Goal: Task Accomplishment & Management: Use online tool/utility

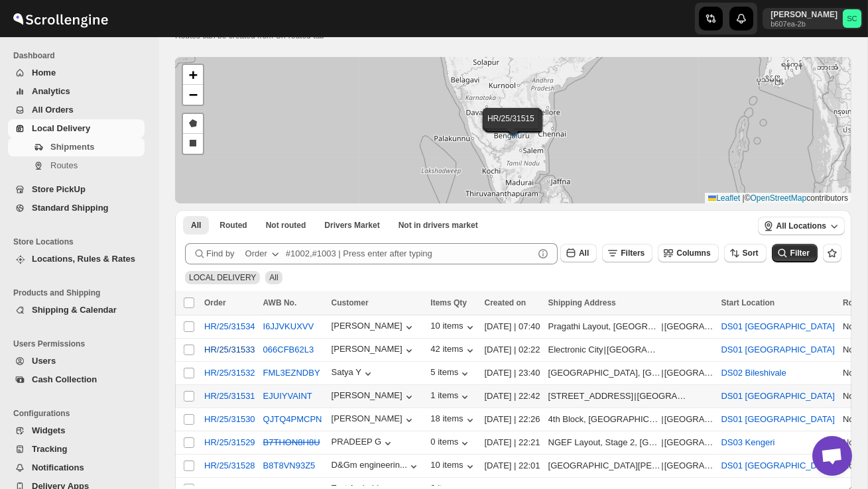
scroll to position [43, 0]
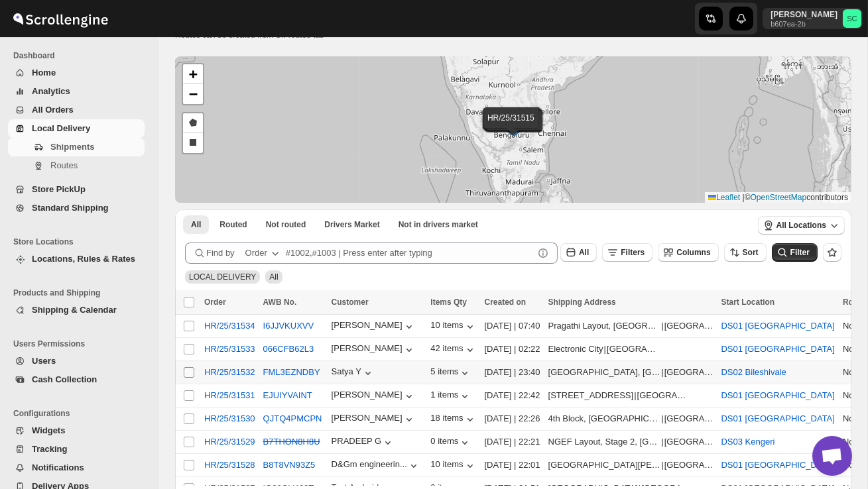
click at [185, 371] on input "Select shipment" at bounding box center [189, 372] width 11 height 11
checkbox input "true"
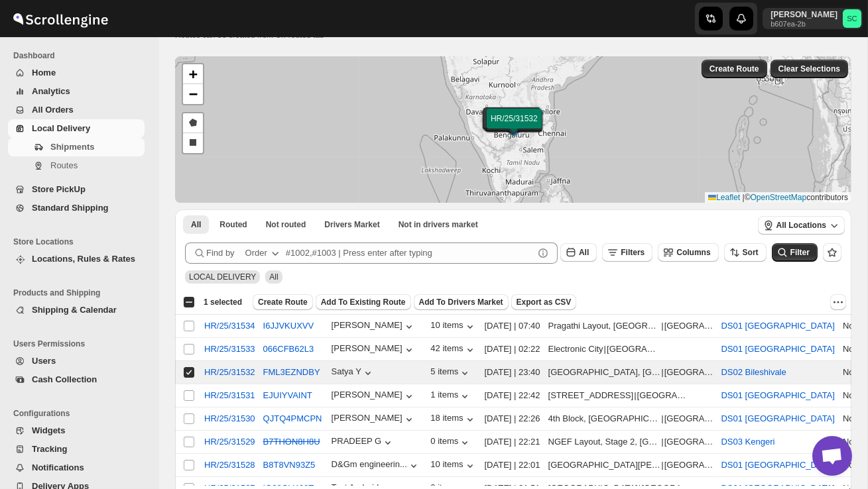
click at [286, 303] on span "Create Route" at bounding box center [283, 302] width 50 height 11
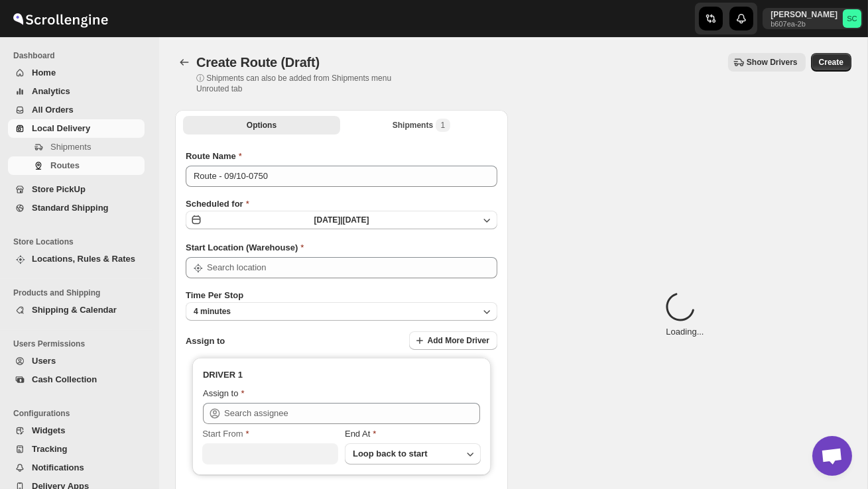
type input "DS02 Bileshivale"
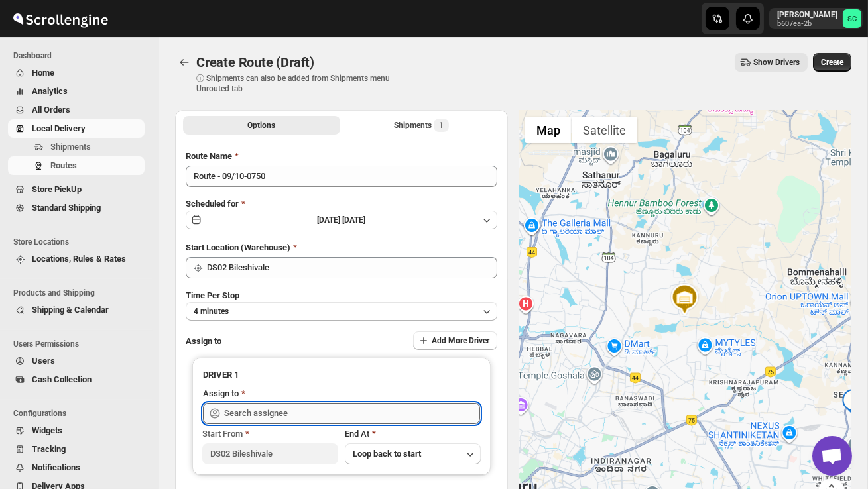
click at [296, 412] on input "text" at bounding box center [352, 413] width 256 height 21
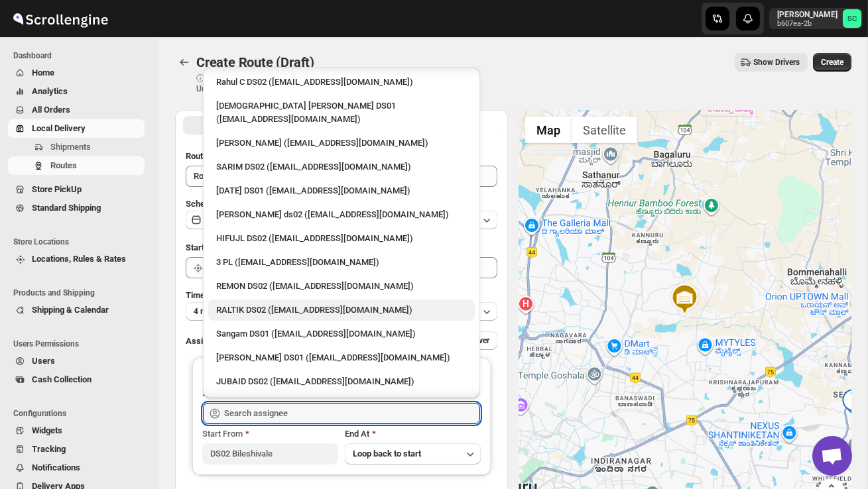
scroll to position [86, 0]
click at [303, 398] on div "[PERSON_NAME] DS02 ([EMAIL_ADDRESS][DOMAIN_NAME])" at bounding box center [341, 404] width 251 height 13
type input "[PERSON_NAME] DS02 ([EMAIL_ADDRESS][DOMAIN_NAME])"
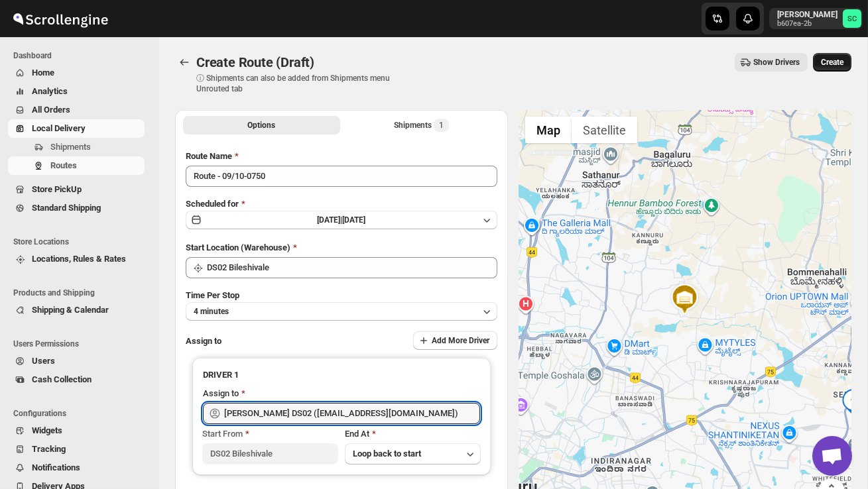
click at [833, 64] on span "Create" at bounding box center [832, 62] width 23 height 11
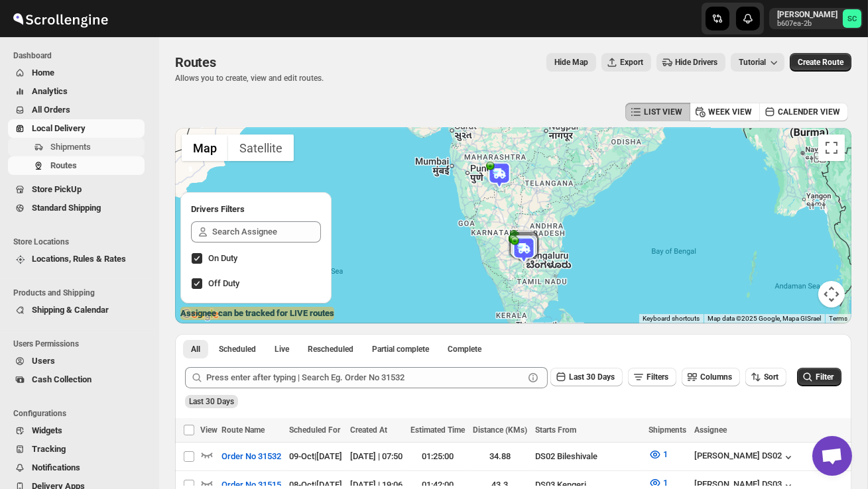
click at [70, 148] on span "Shipments" at bounding box center [70, 147] width 40 height 10
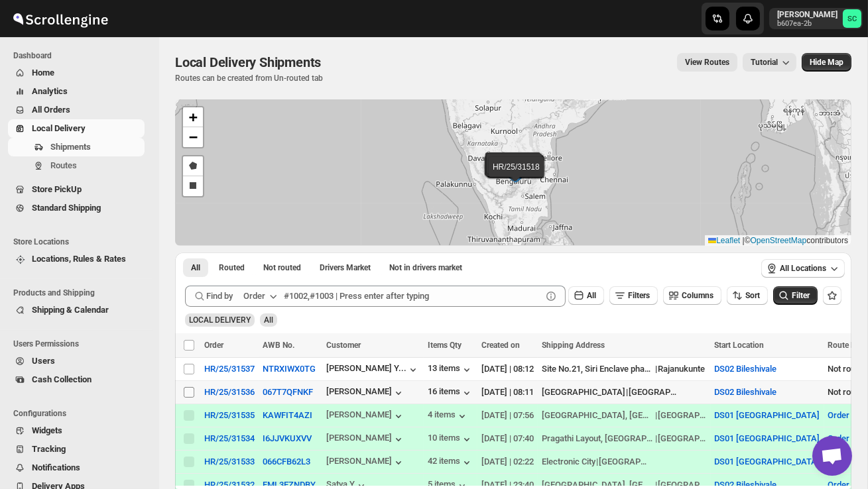
click at [190, 394] on input "Select shipment" at bounding box center [189, 392] width 11 height 11
checkbox input "true"
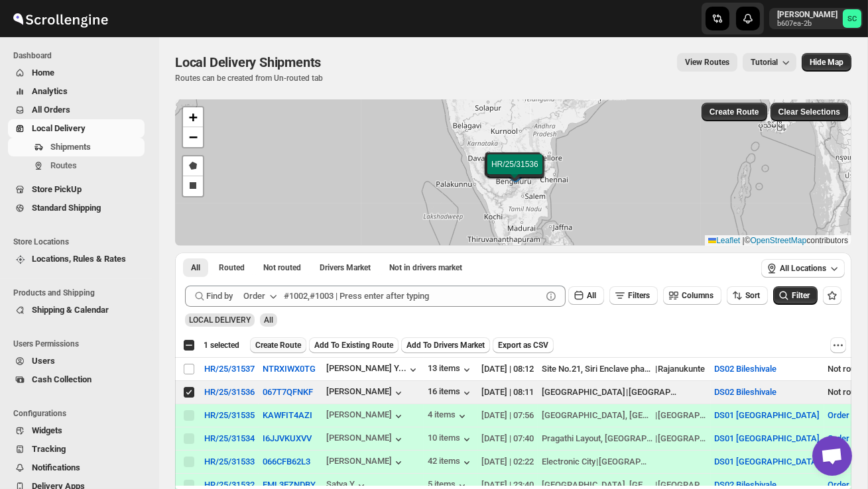
click at [286, 345] on span "Create Route" at bounding box center [278, 345] width 46 height 11
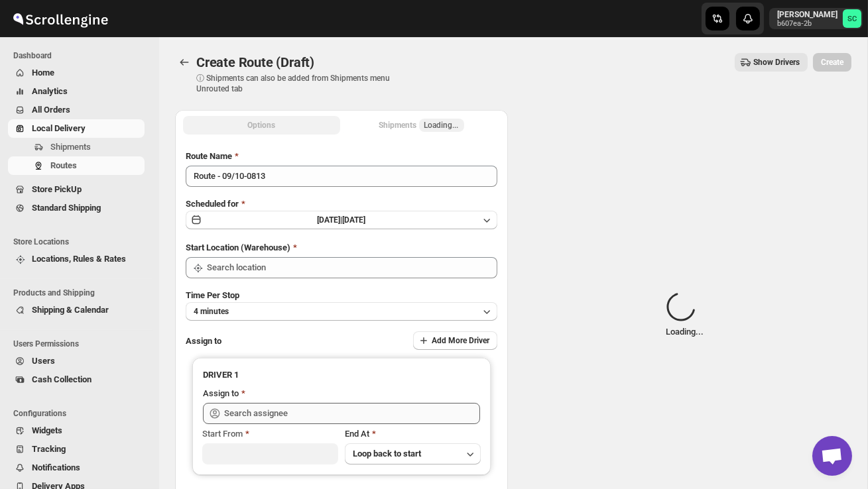
type input "DS02 Bileshivale"
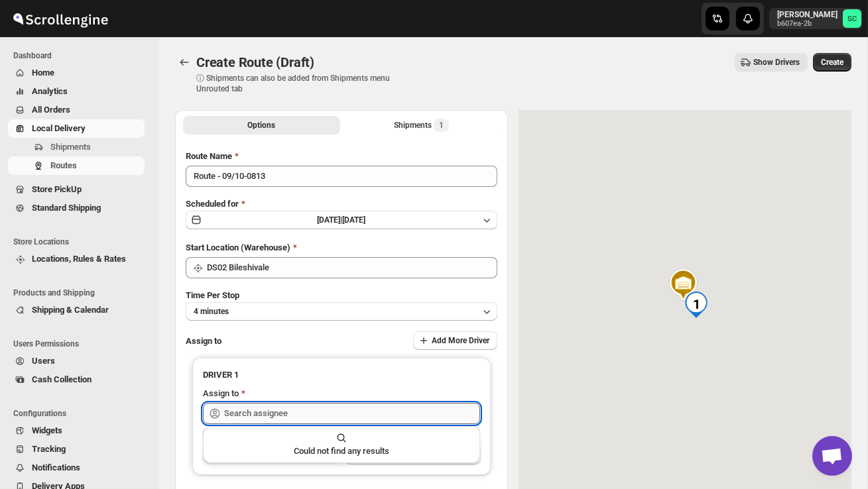
click at [271, 412] on input "text" at bounding box center [352, 413] width 256 height 21
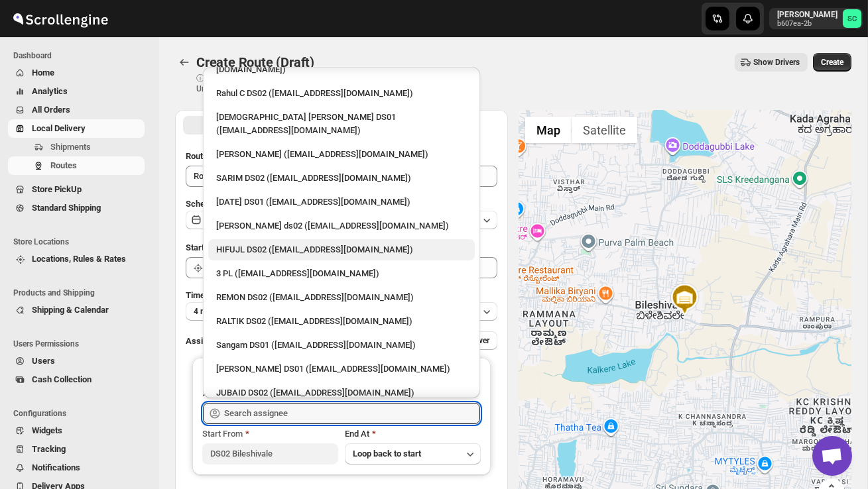
scroll to position [95, 0]
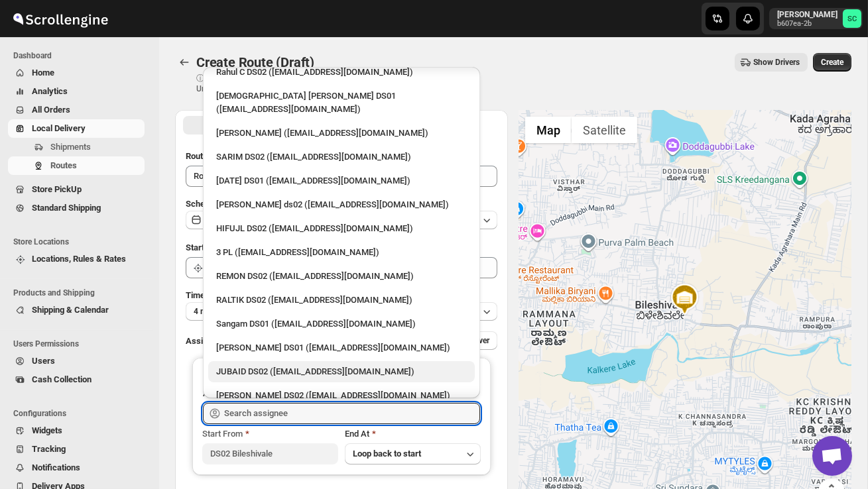
click at [288, 365] on div "JUBAID DS02 ([EMAIL_ADDRESS][DOMAIN_NAME])" at bounding box center [341, 371] width 251 height 13
type input "JUBAID DS02 ([EMAIL_ADDRESS][DOMAIN_NAME])"
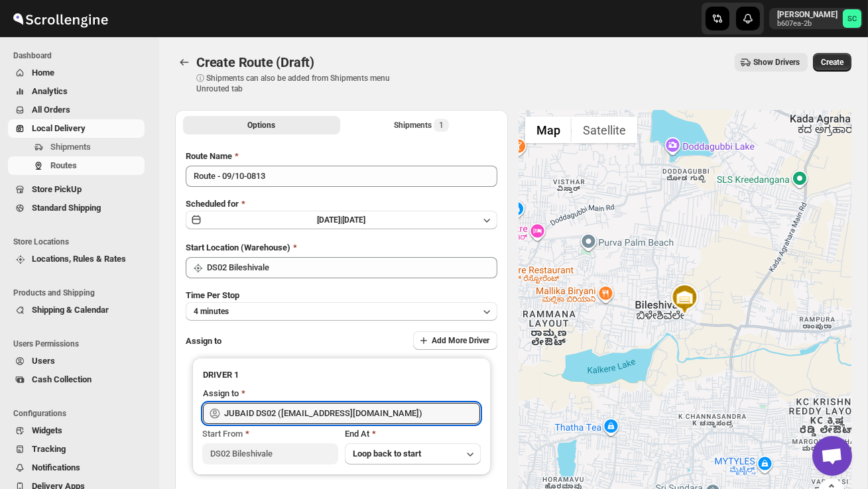
click at [834, 64] on span "Create" at bounding box center [832, 62] width 23 height 11
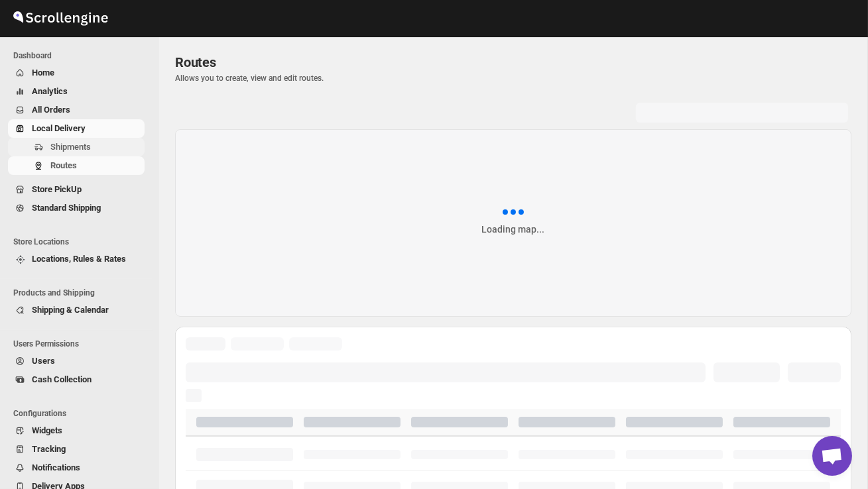
click at [84, 143] on span "Shipments" at bounding box center [70, 147] width 40 height 10
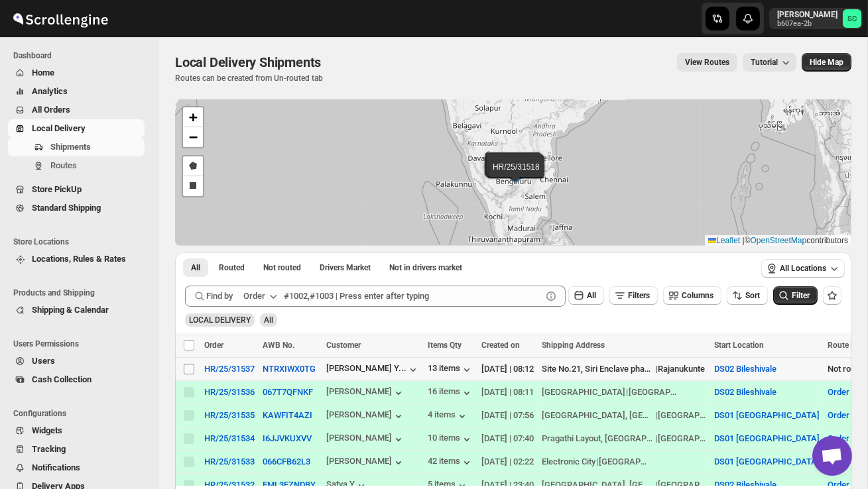
click at [187, 370] on input "Select shipment" at bounding box center [189, 369] width 11 height 11
checkbox input "true"
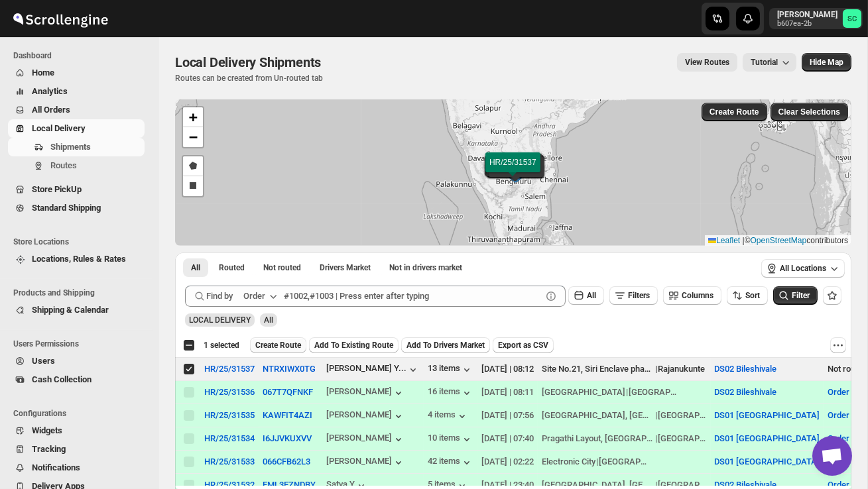
click at [297, 343] on span "Create Route" at bounding box center [278, 345] width 46 height 11
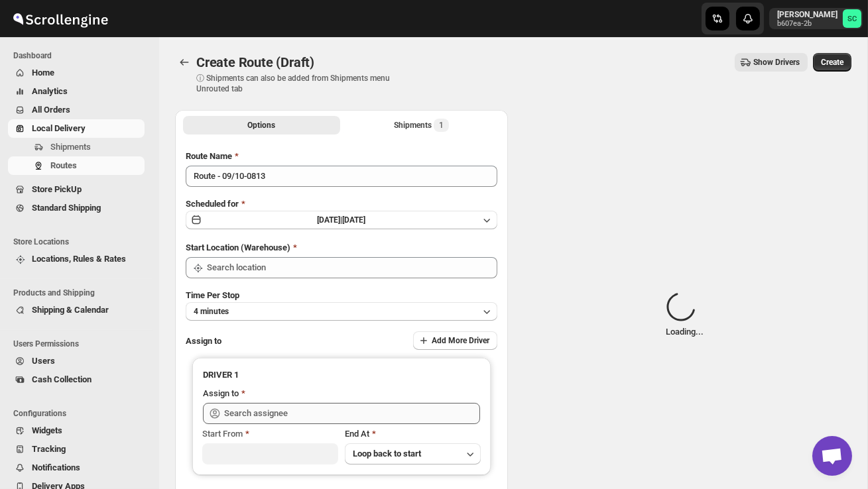
type input "DS02 Bileshivale"
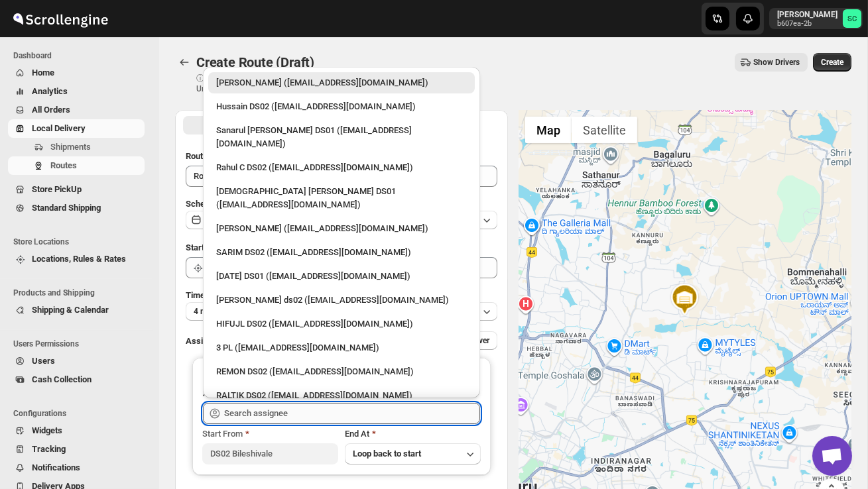
click at [276, 411] on input "text" at bounding box center [352, 413] width 256 height 21
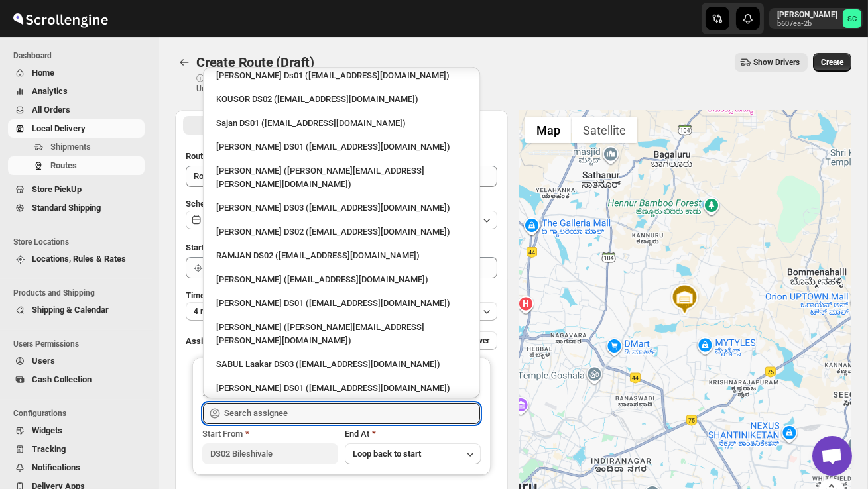
scroll to position [648, 0]
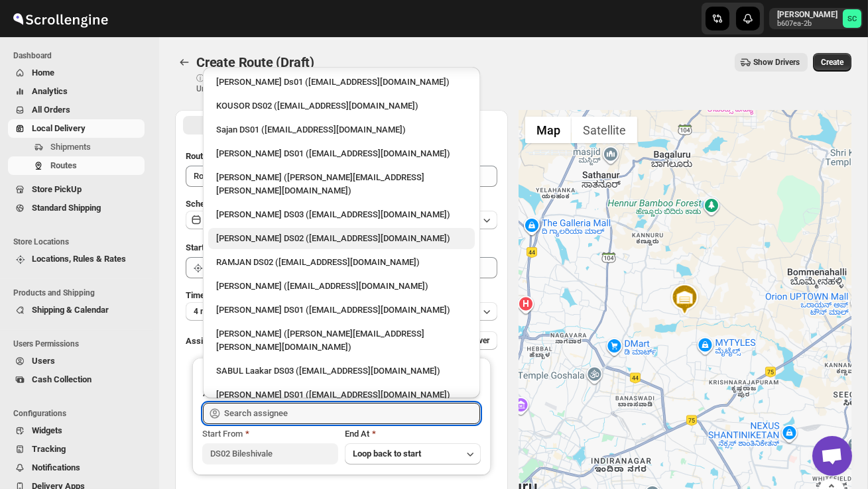
click at [255, 232] on div "[PERSON_NAME] DS02 ([EMAIL_ADDRESS][DOMAIN_NAME])" at bounding box center [341, 238] width 251 height 13
type input "[PERSON_NAME] DS02 ([EMAIL_ADDRESS][DOMAIN_NAME])"
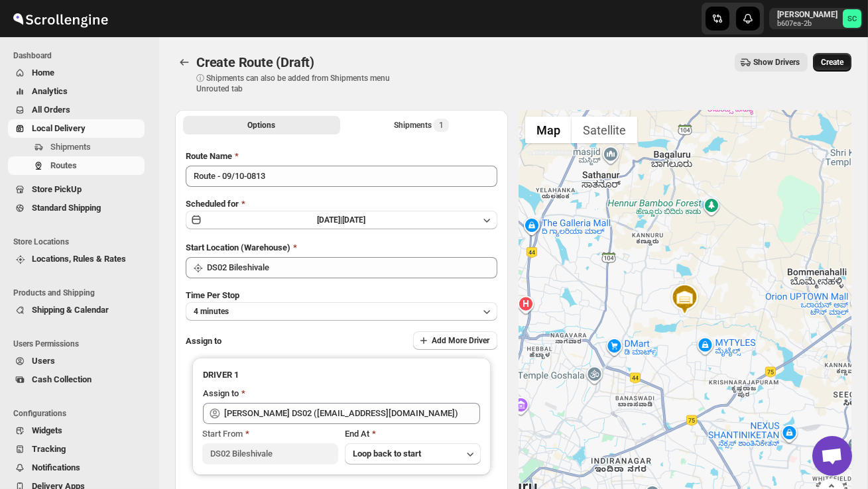
click at [841, 58] on span "Create" at bounding box center [832, 62] width 23 height 11
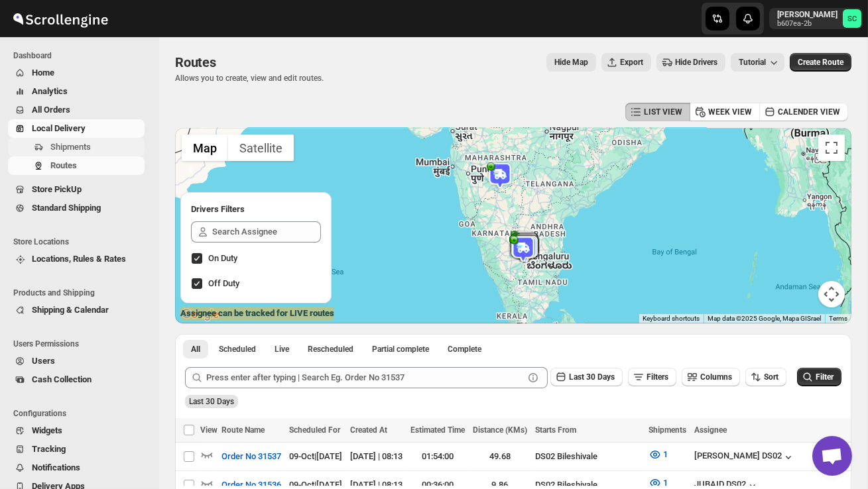
click at [74, 148] on span "Shipments" at bounding box center [70, 147] width 40 height 10
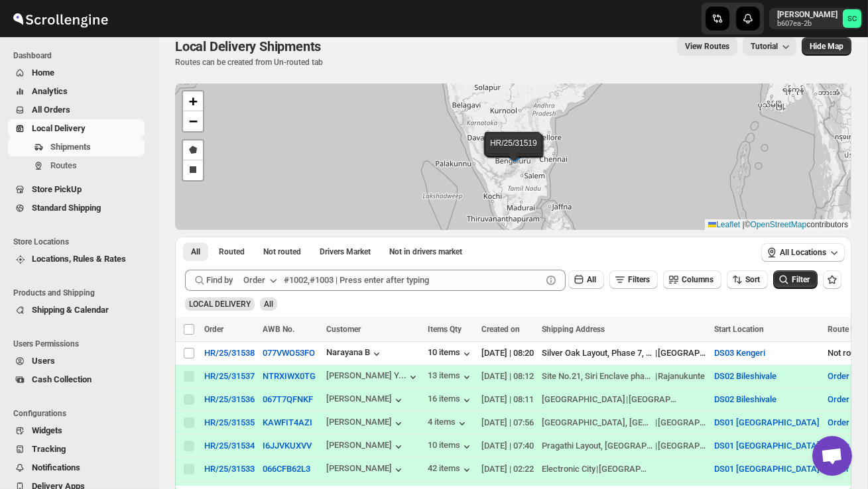
scroll to position [28, 0]
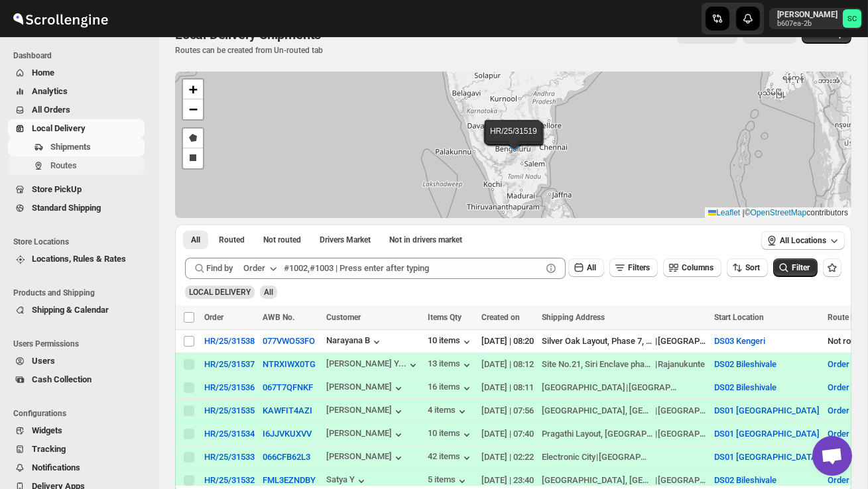
click at [113, 170] on span "Routes" at bounding box center [95, 165] width 91 height 13
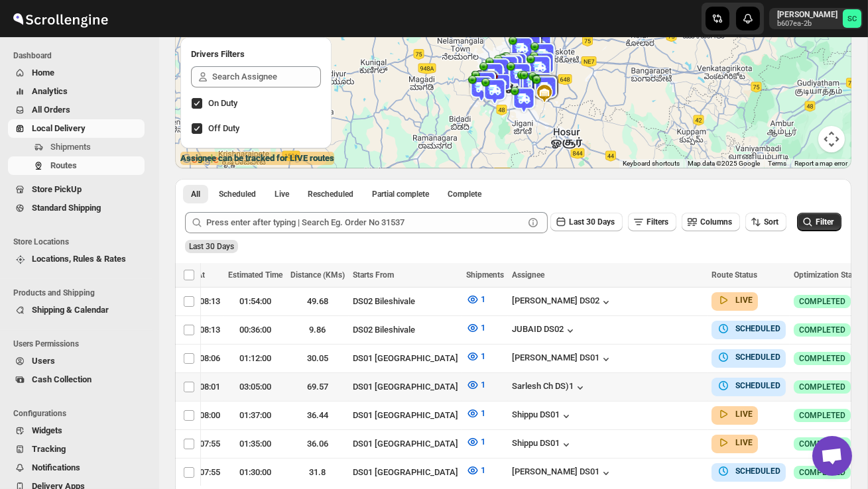
scroll to position [0, 205]
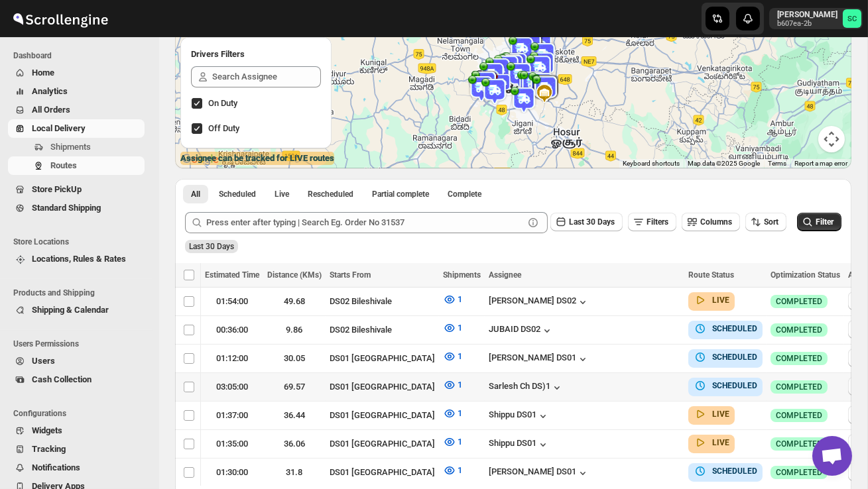
click at [850, 381] on icon "button" at bounding box center [856, 386] width 13 height 13
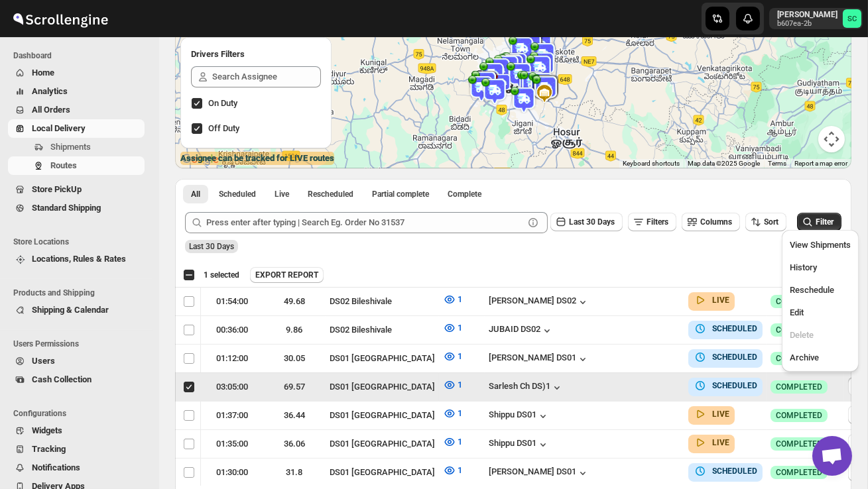
scroll to position [0, 1]
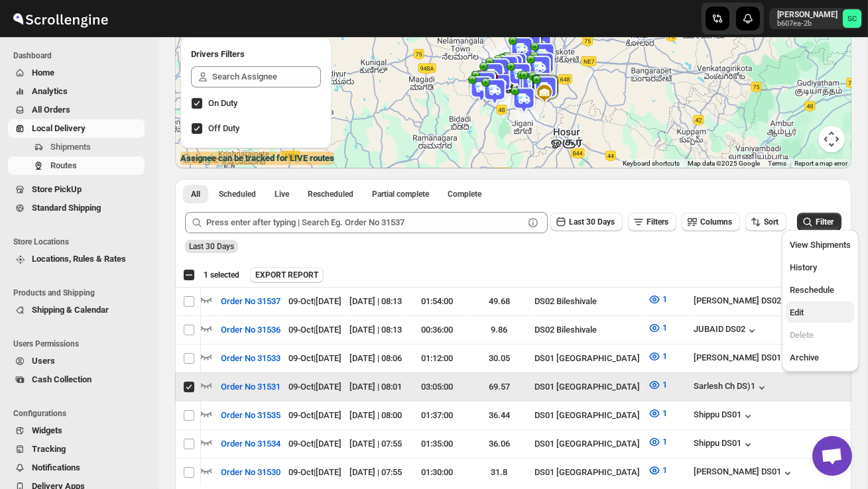
click at [819, 308] on span "Edit" at bounding box center [819, 312] width 61 height 13
checkbox input "false"
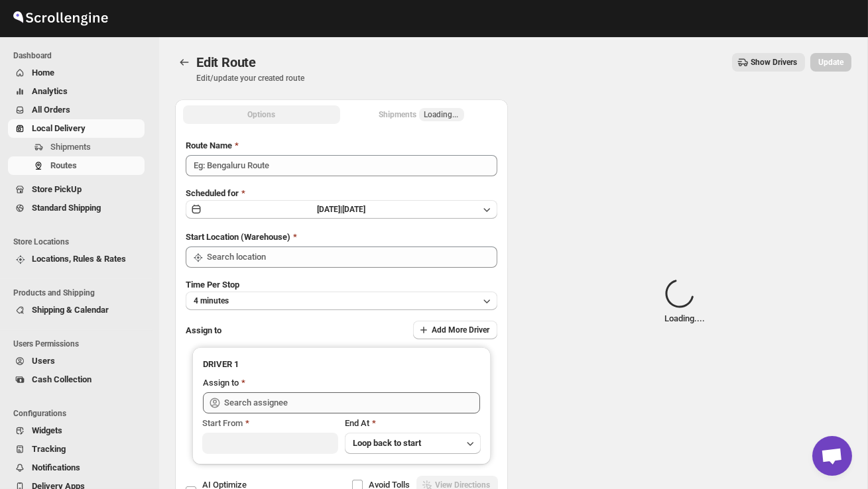
type input "Order No 31531"
type input "DS01 [GEOGRAPHIC_DATA]"
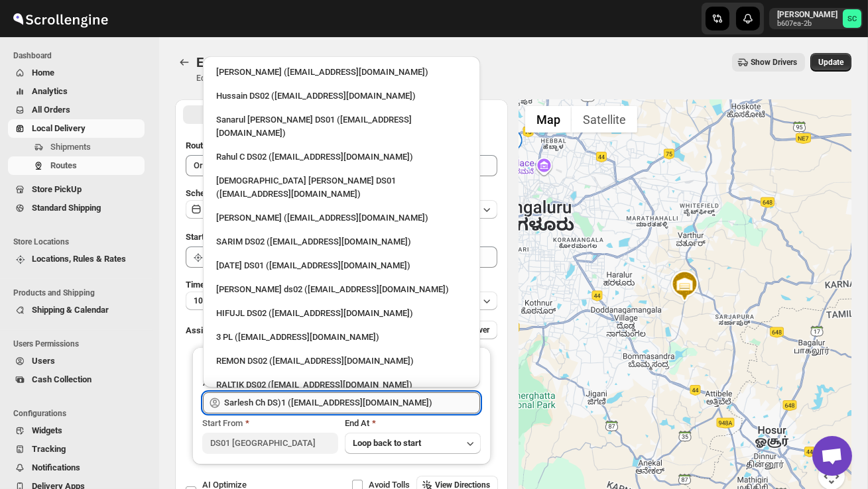
click at [337, 402] on input "Sarlesh Ch DS)1 ([EMAIL_ADDRESS][DOMAIN_NAME])" at bounding box center [352, 402] width 256 height 21
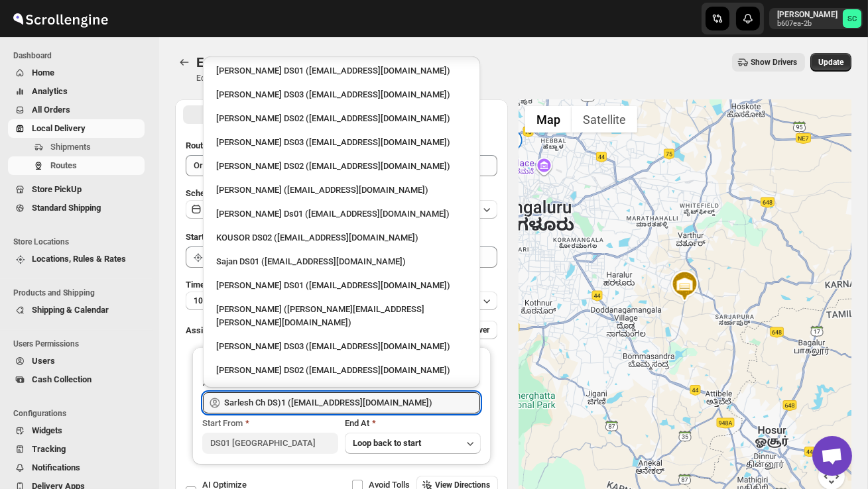
scroll to position [516, 0]
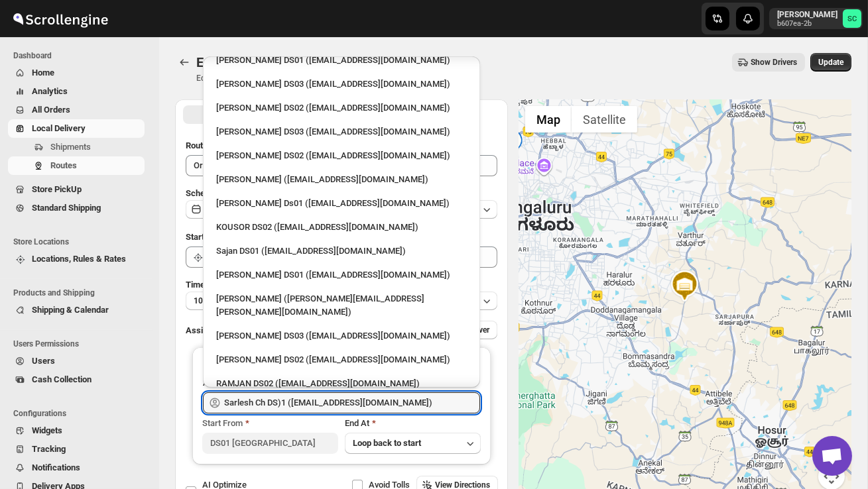
click at [261, 377] on div "RAMJAN DS02 ([EMAIL_ADDRESS][DOMAIN_NAME])" at bounding box center [341, 383] width 251 height 13
type input "RAMJAN DS02 ([EMAIL_ADDRESS][DOMAIN_NAME])"
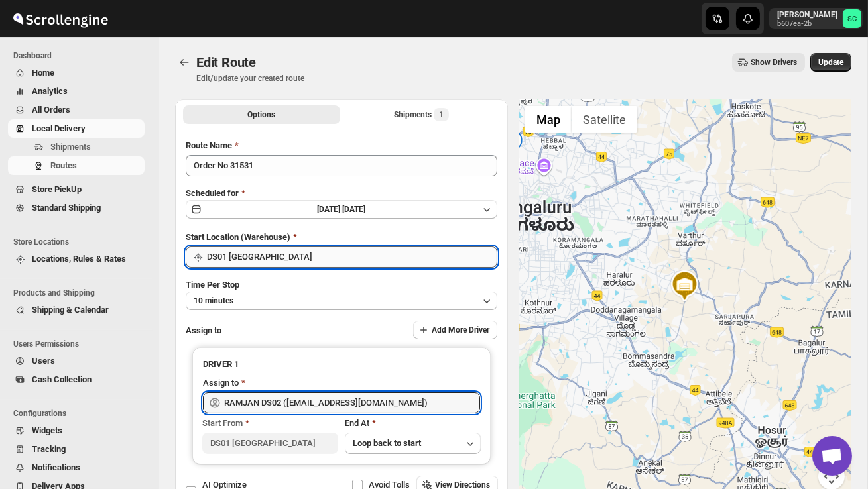
click at [290, 255] on input "DS01 [GEOGRAPHIC_DATA]" at bounding box center [352, 257] width 290 height 21
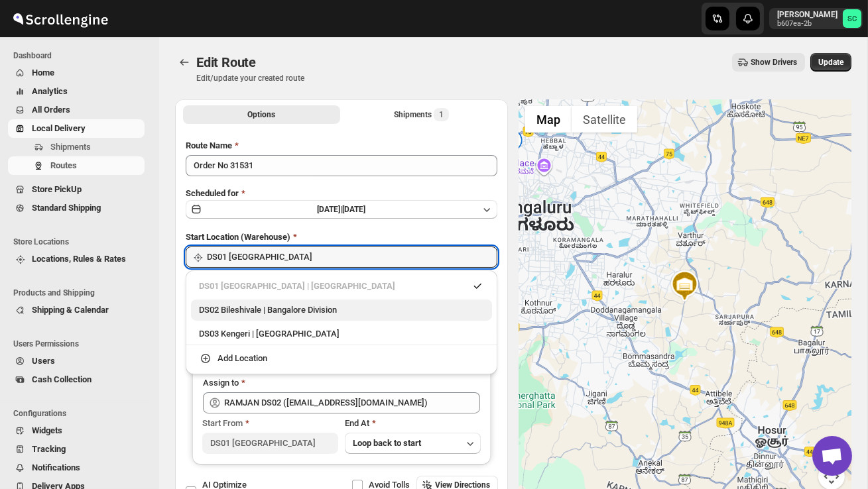
click at [289, 304] on div "DS02 Bileshivale | Bangalore Division" at bounding box center [341, 310] width 285 height 13
type input "DS02 Bileshivale"
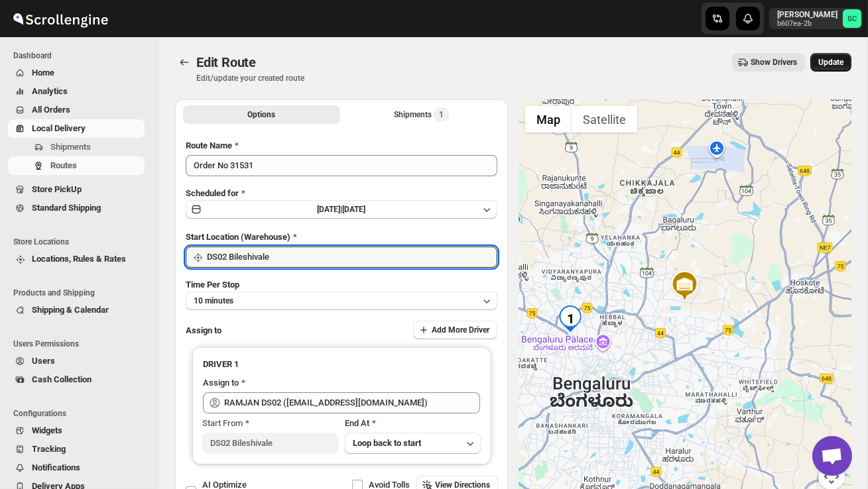
click at [833, 64] on span "Update" at bounding box center [830, 62] width 25 height 11
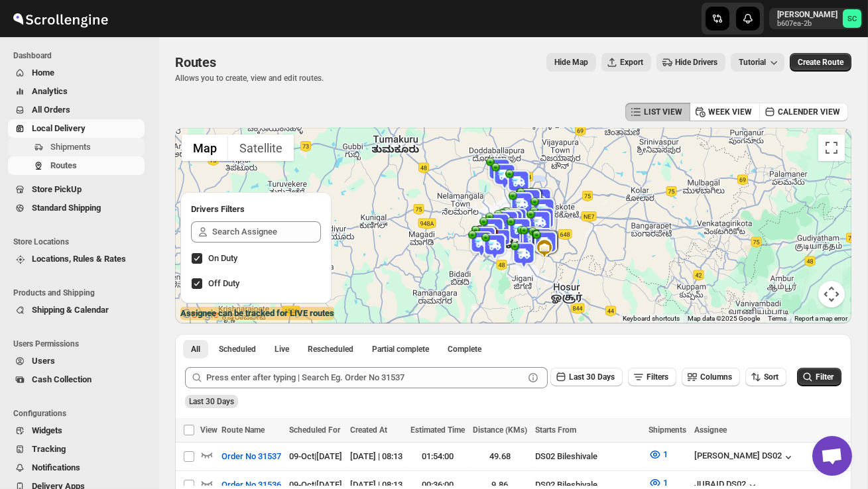
click at [71, 143] on span "Shipments" at bounding box center [70, 147] width 40 height 10
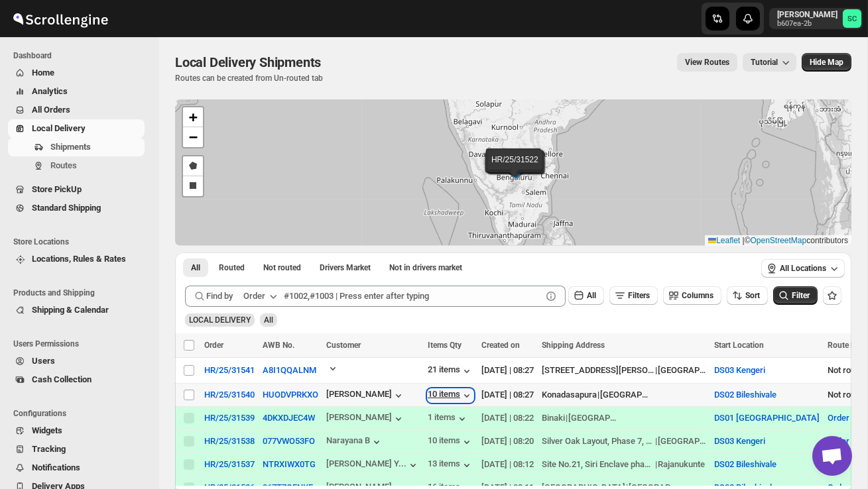
click at [455, 392] on div "10 items" at bounding box center [451, 395] width 46 height 13
click at [188, 396] on input "Select shipment" at bounding box center [189, 395] width 11 height 11
checkbox input "true"
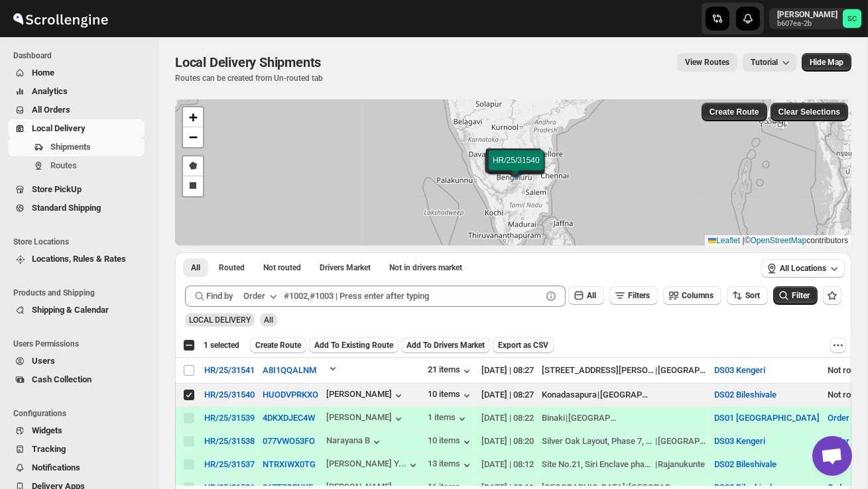
click at [293, 342] on span "Create Route" at bounding box center [278, 345] width 46 height 11
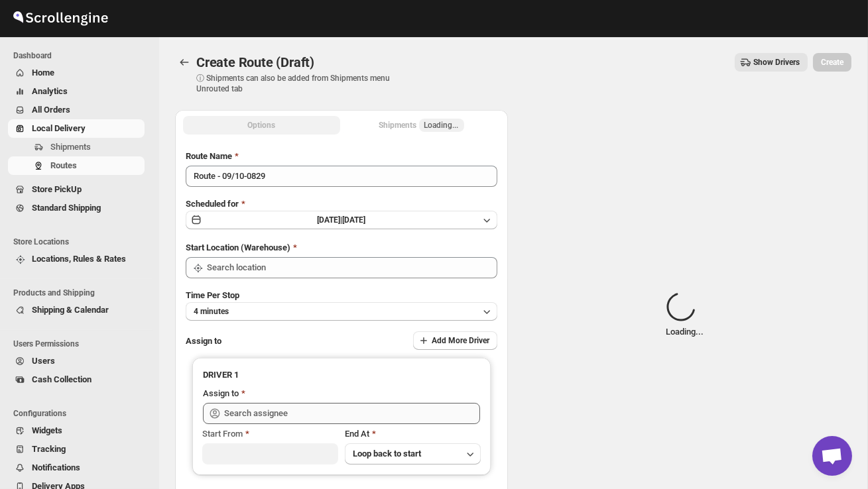
type input "DS02 Bileshivale"
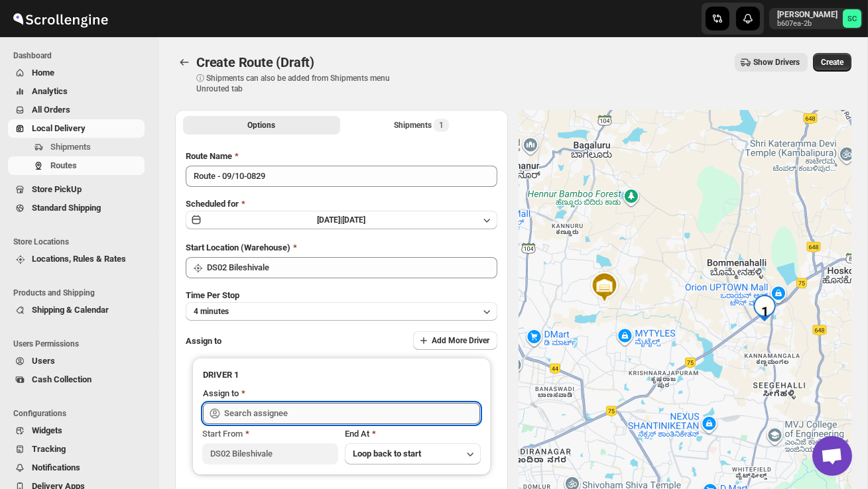
click at [269, 413] on input "text" at bounding box center [352, 413] width 256 height 21
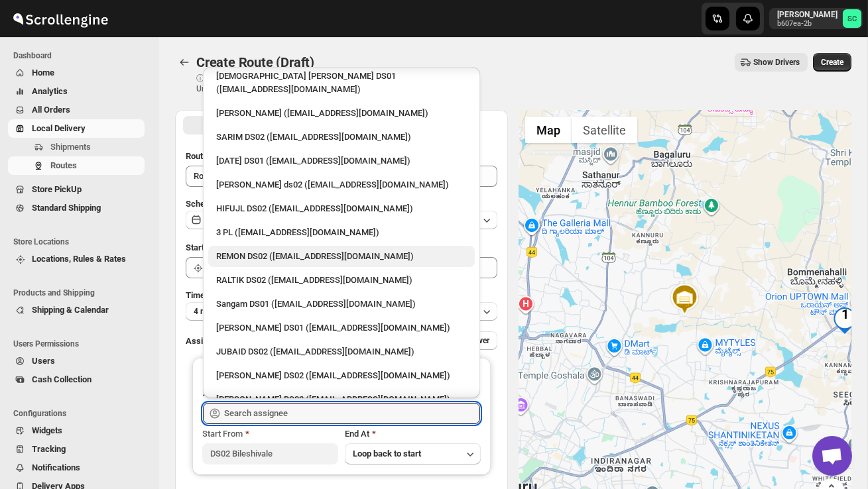
scroll to position [117, 0]
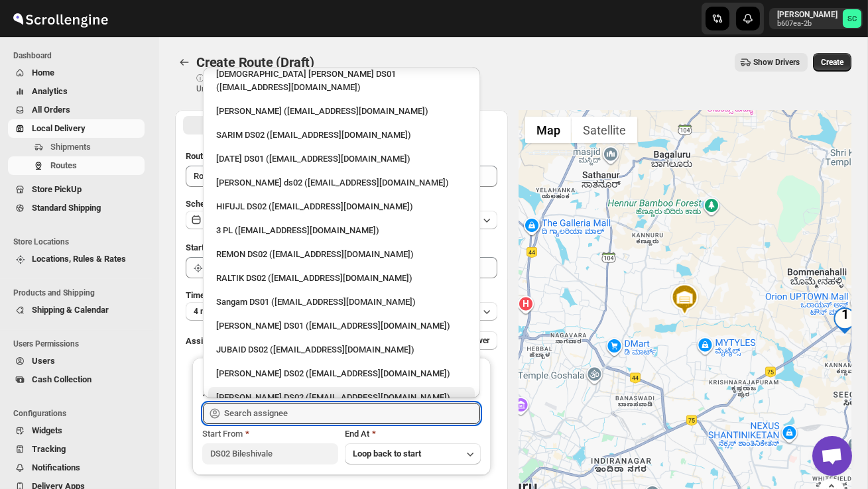
click at [298, 391] on div "[PERSON_NAME] DS02 ([EMAIL_ADDRESS][DOMAIN_NAME])" at bounding box center [341, 397] width 251 height 13
type input "[PERSON_NAME] DS02 ([EMAIL_ADDRESS][DOMAIN_NAME])"
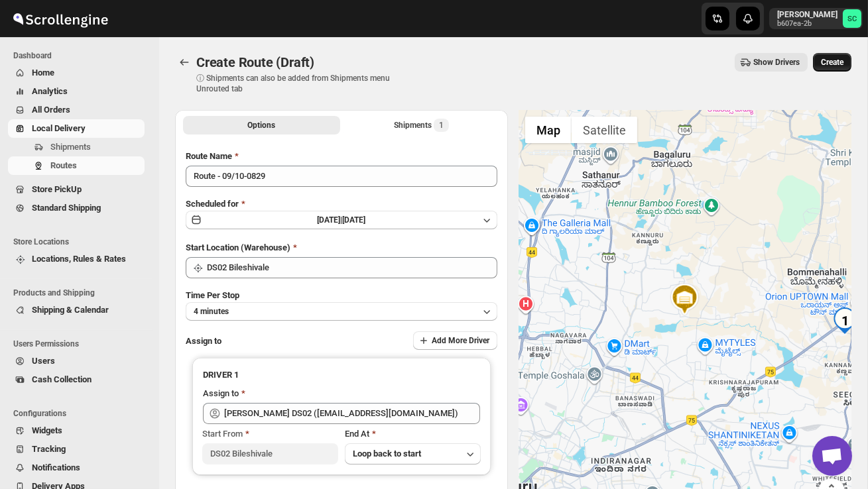
click at [823, 61] on span "Create" at bounding box center [832, 62] width 23 height 11
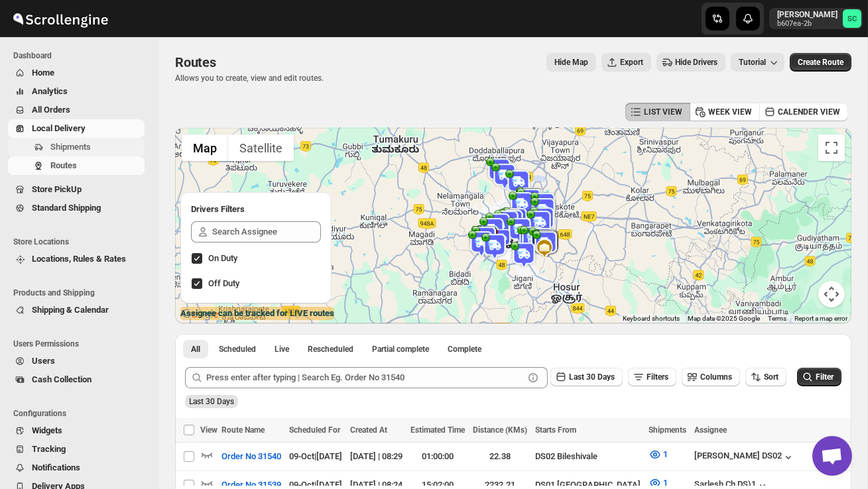
click at [86, 144] on span "Shipments" at bounding box center [70, 147] width 40 height 10
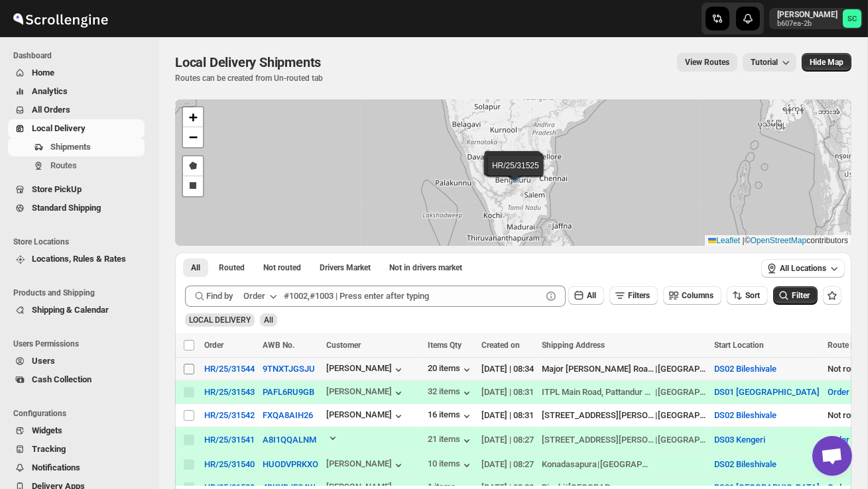
click at [186, 373] on input "Select shipment" at bounding box center [189, 369] width 11 height 11
checkbox input "true"
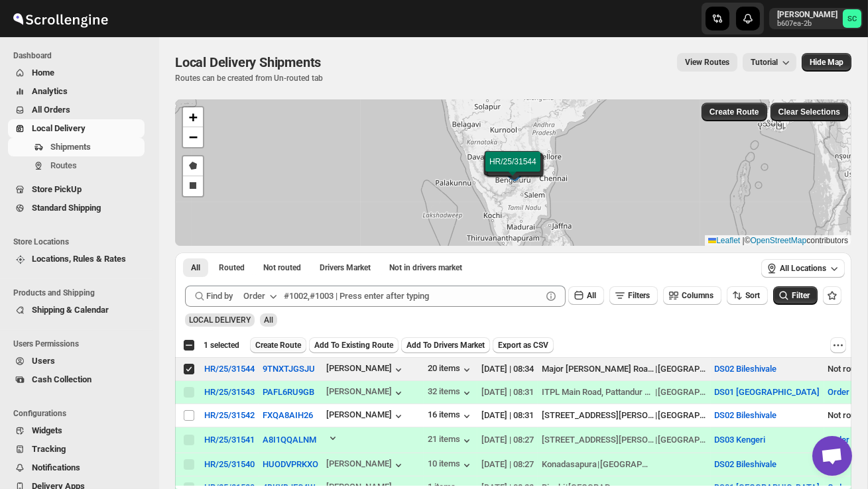
click at [262, 344] on span "Create Route" at bounding box center [278, 345] width 46 height 11
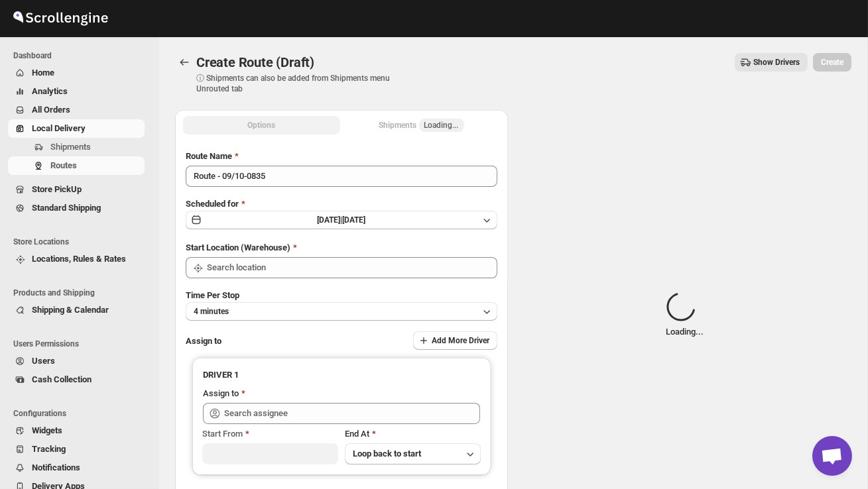
type input "DS02 Bileshivale"
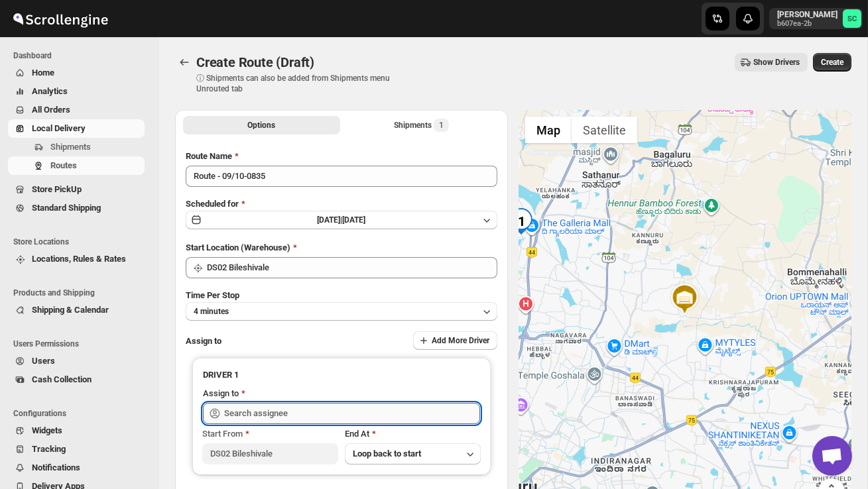
click at [270, 412] on input "text" at bounding box center [352, 413] width 256 height 21
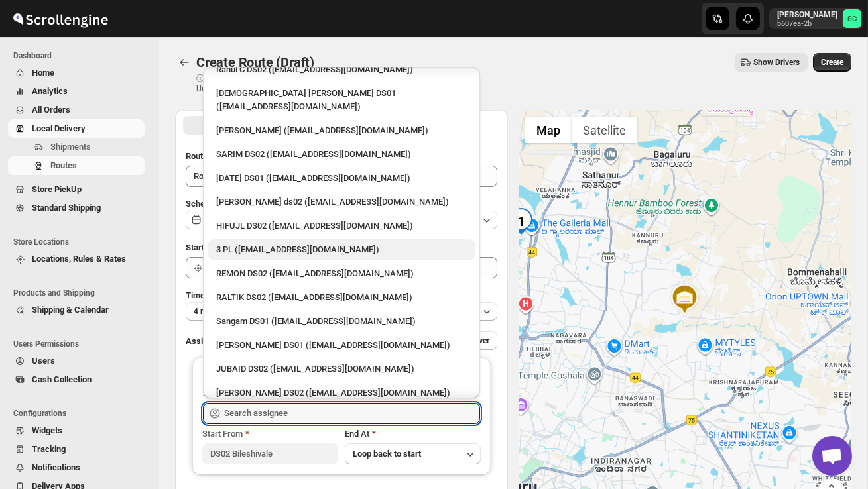
scroll to position [103, 0]
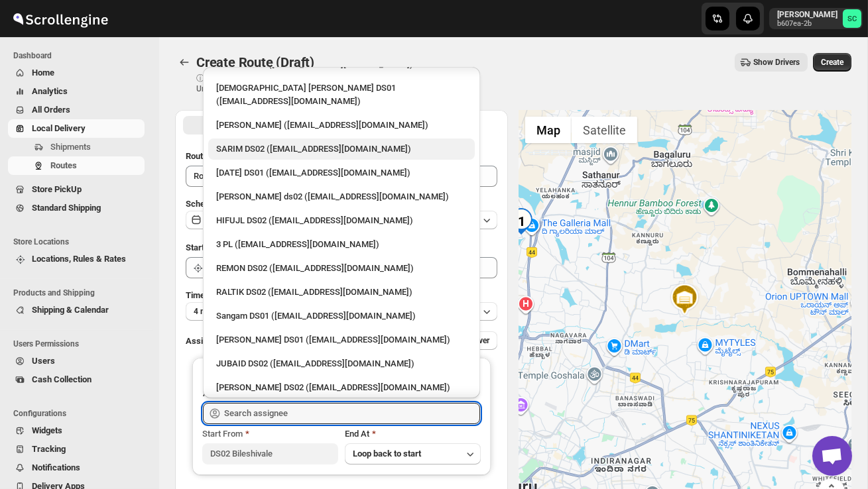
click at [291, 139] on div "SARIM DS02 ([EMAIL_ADDRESS][DOMAIN_NAME])" at bounding box center [341, 149] width 266 height 21
type input "SARIM DS02 ([EMAIL_ADDRESS][DOMAIN_NAME])"
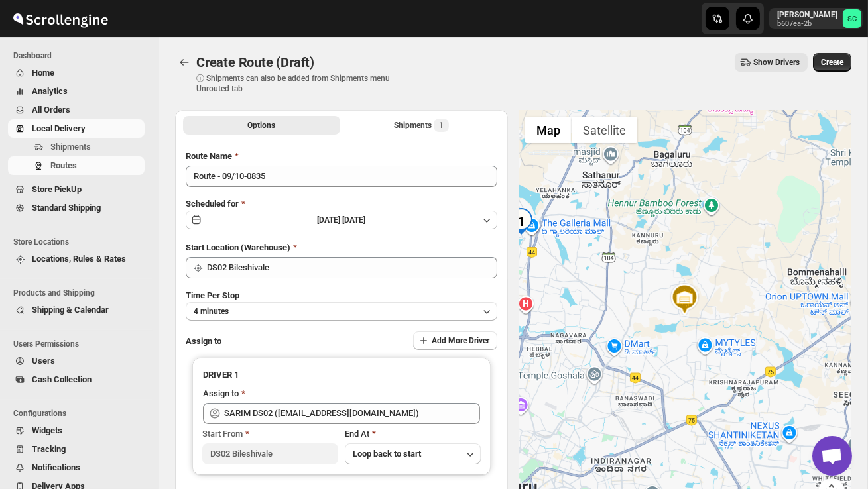
click at [849, 53] on div "Create" at bounding box center [832, 62] width 38 height 19
click at [830, 66] on span "Create" at bounding box center [832, 62] width 23 height 11
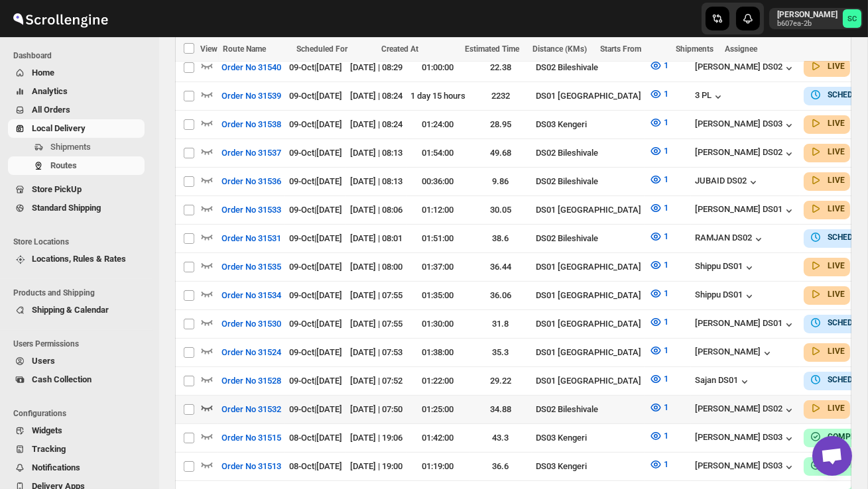
click at [211, 406] on icon "button" at bounding box center [207, 408] width 11 height 5
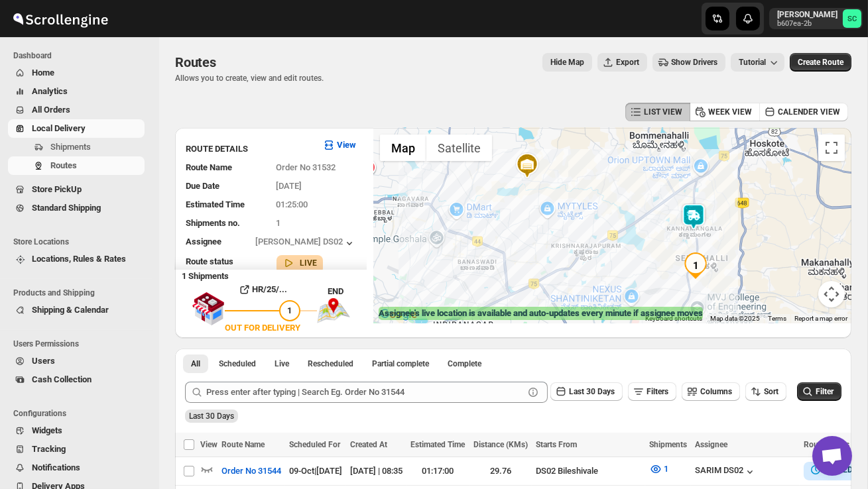
click at [700, 211] on img at bounding box center [693, 217] width 27 height 27
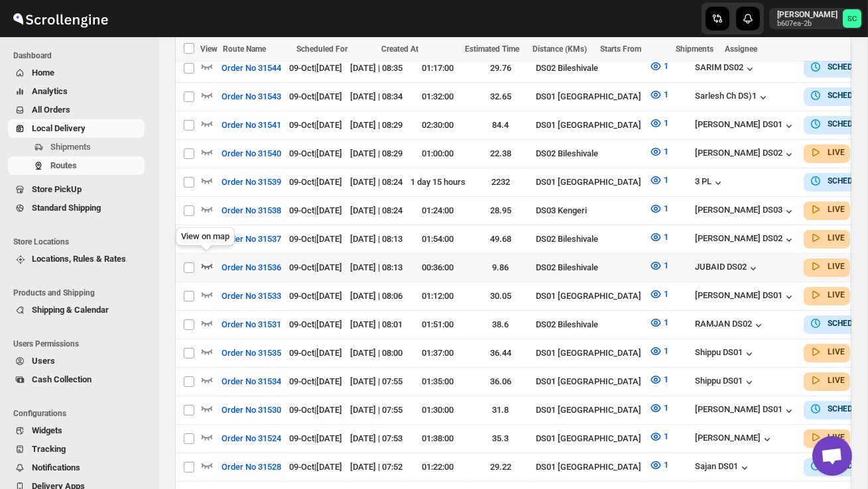
click at [209, 259] on icon "button" at bounding box center [206, 265] width 13 height 13
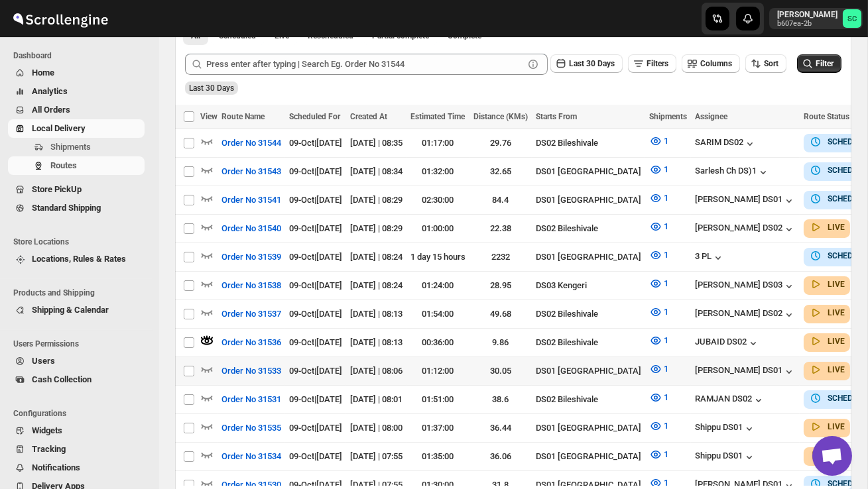
scroll to position [334, 0]
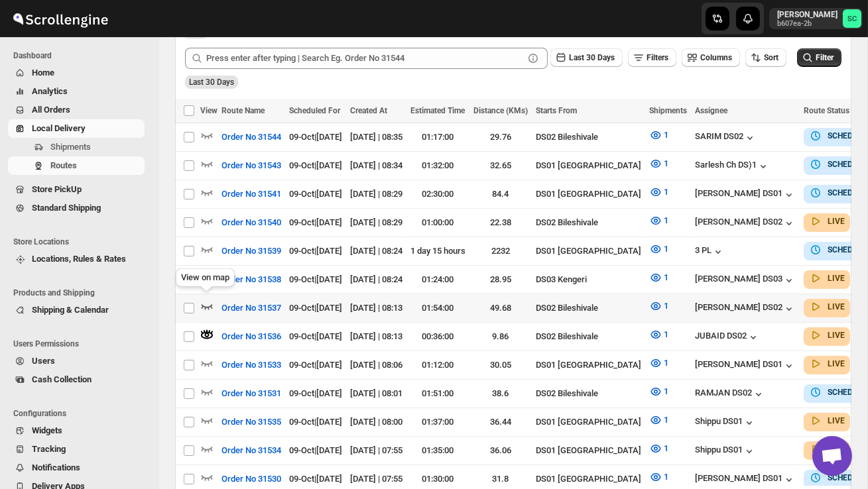
click at [209, 302] on icon "button" at bounding box center [206, 306] width 13 height 13
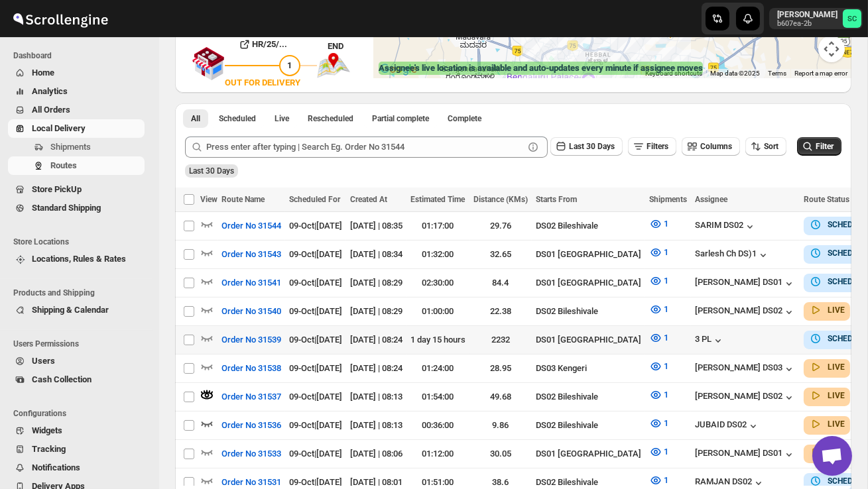
scroll to position [0, 0]
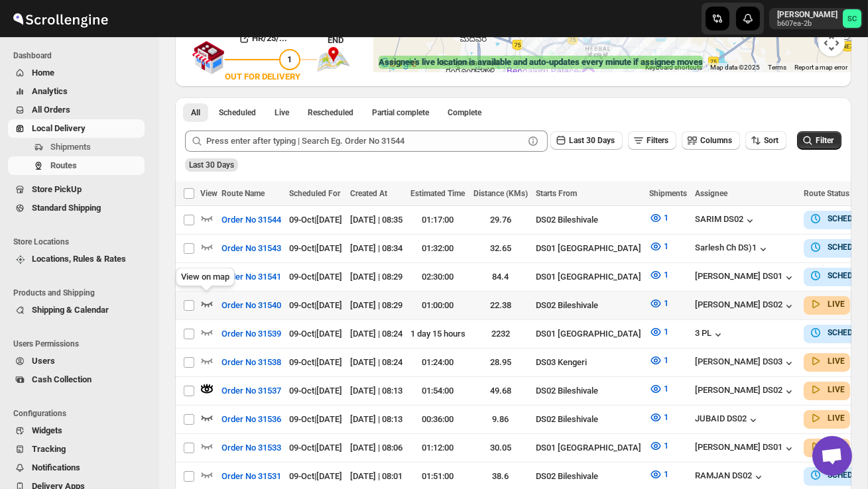
click at [203, 298] on icon "button" at bounding box center [206, 303] width 13 height 13
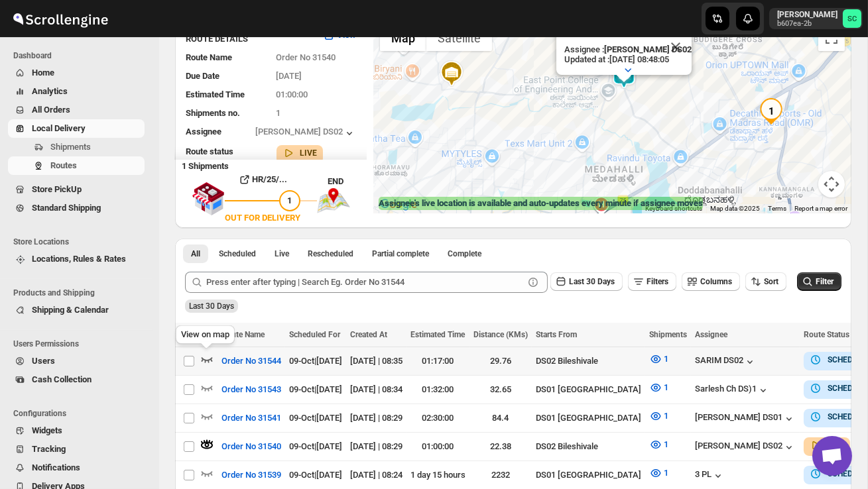
click at [204, 359] on icon "button" at bounding box center [207, 359] width 11 height 5
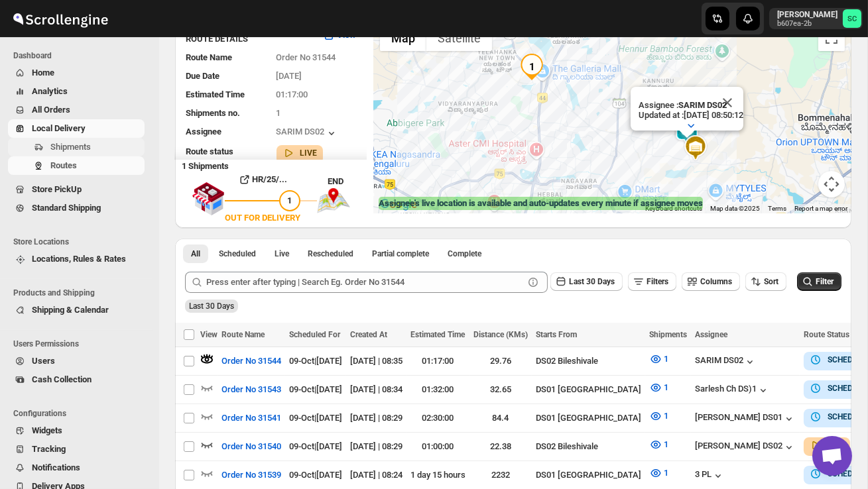
click at [94, 147] on span "Shipments" at bounding box center [95, 147] width 91 height 13
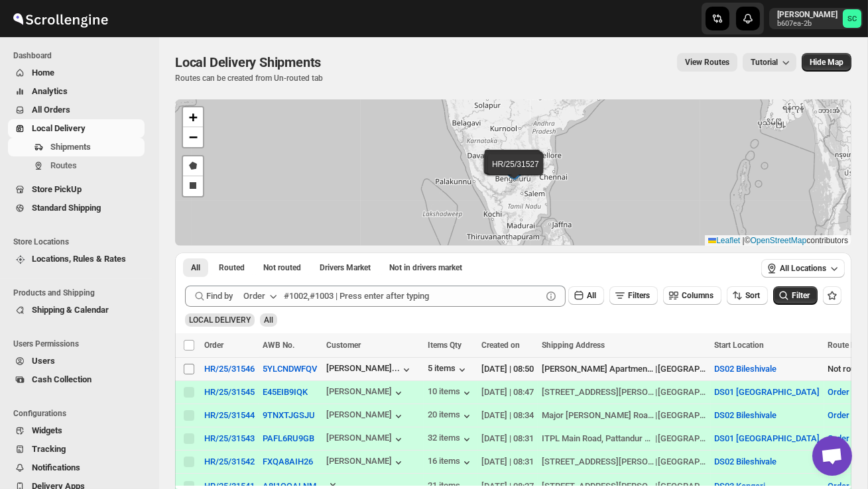
click at [188, 371] on input "Select shipment" at bounding box center [189, 369] width 11 height 11
checkbox input "true"
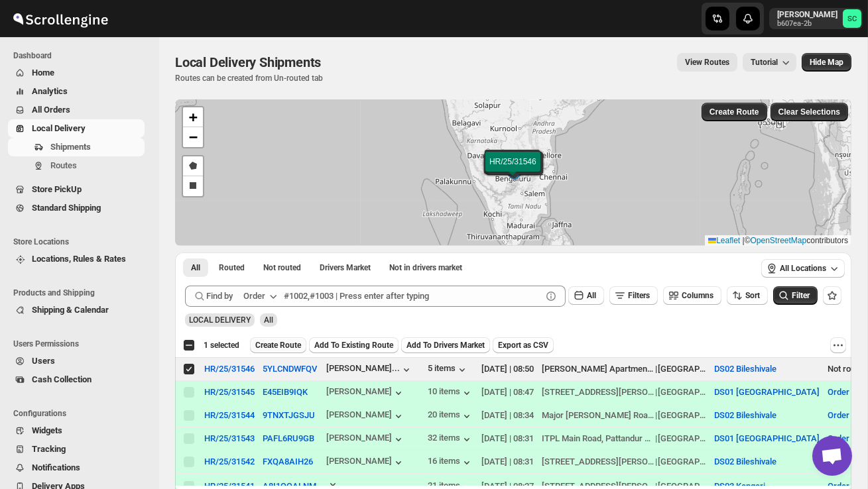
click at [286, 343] on span "Create Route" at bounding box center [278, 345] width 46 height 11
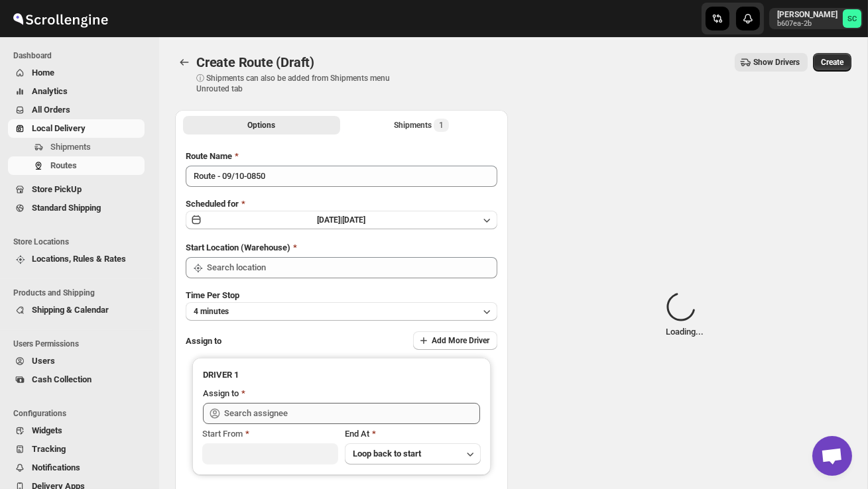
type input "DS02 Bileshivale"
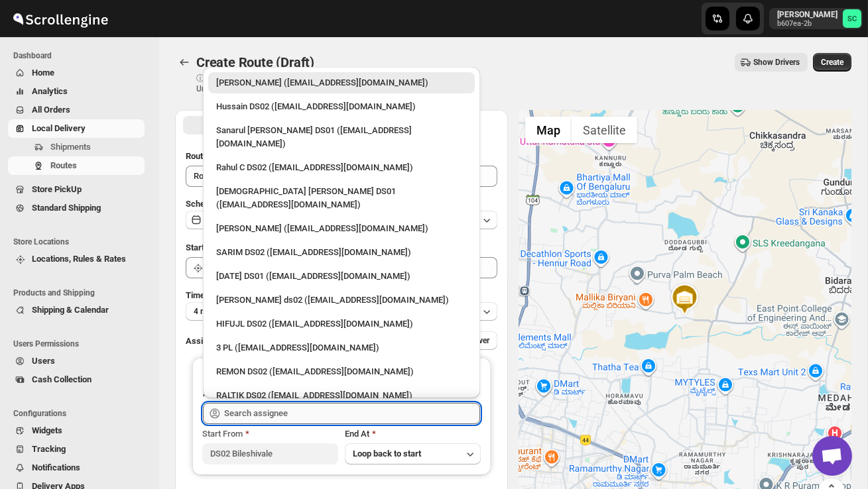
click at [272, 411] on input "text" at bounding box center [352, 413] width 256 height 21
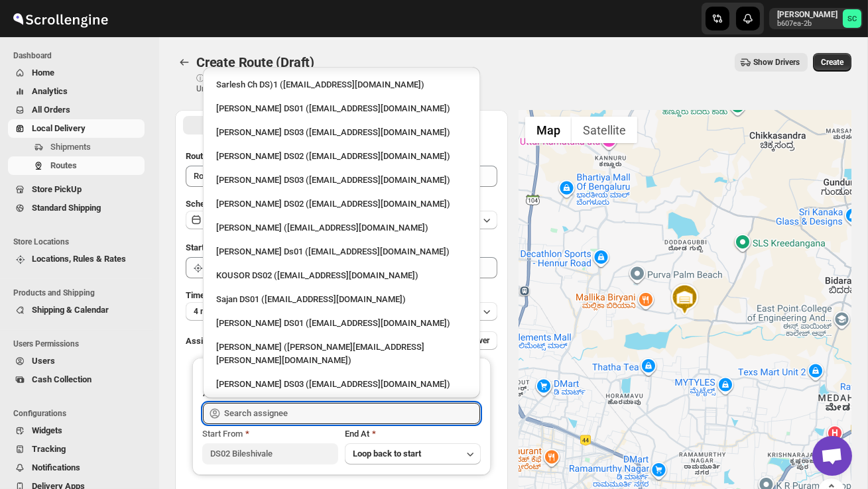
scroll to position [487, 0]
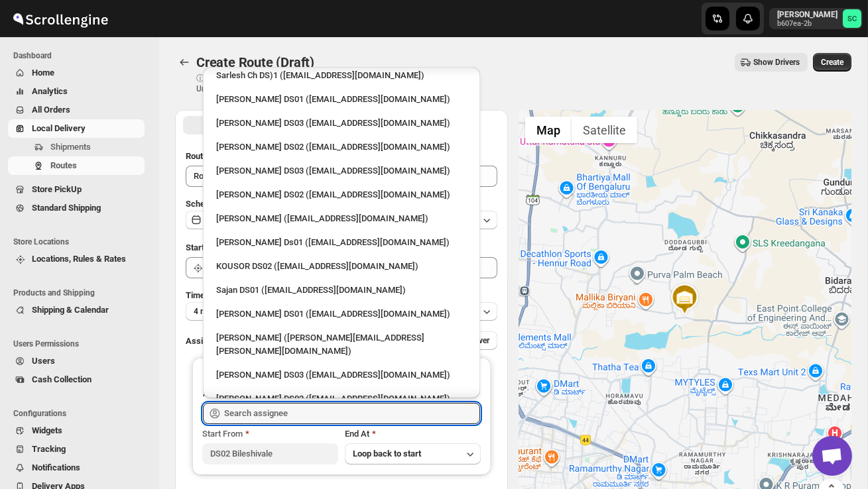
click at [281, 416] on div "RAMJAN DS02 ([EMAIL_ADDRESS][DOMAIN_NAME])" at bounding box center [341, 422] width 251 height 13
type input "RAMJAN DS02 ([EMAIL_ADDRESS][DOMAIN_NAME])"
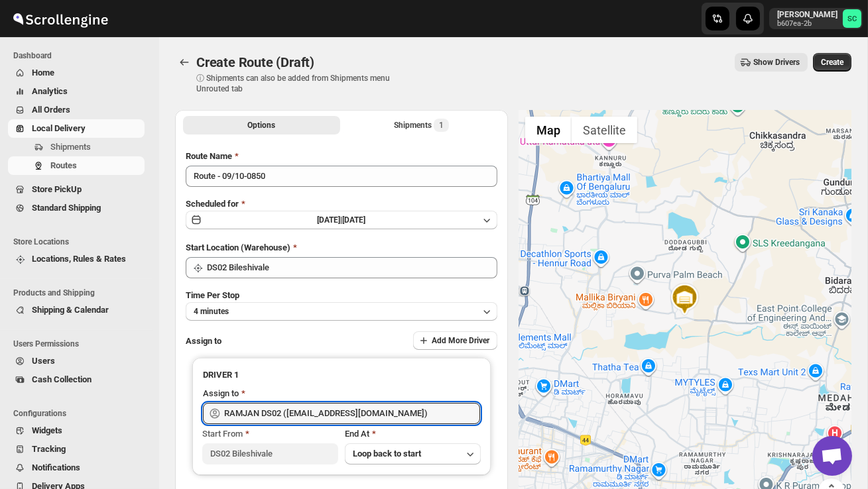
click at [841, 56] on button "Create" at bounding box center [832, 62] width 38 height 19
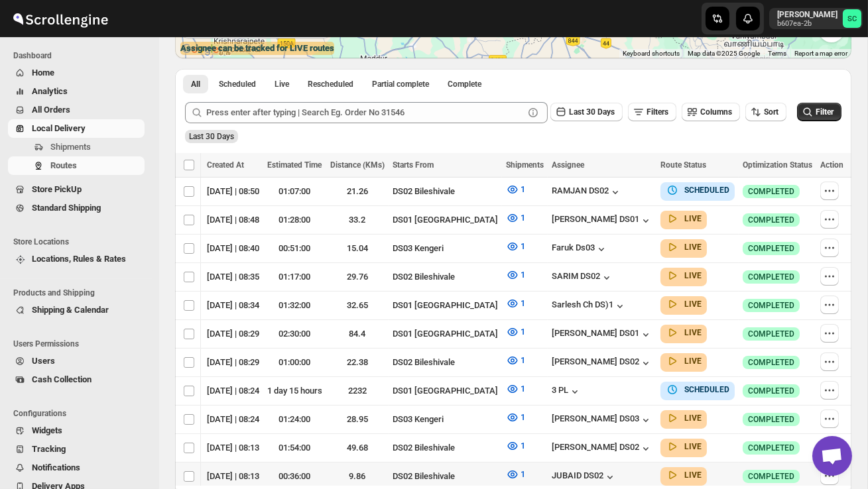
scroll to position [194, 0]
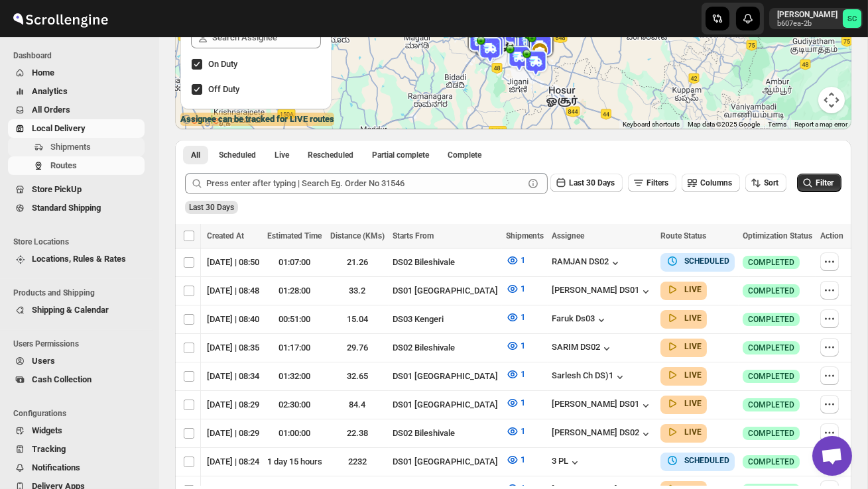
click at [62, 147] on span "Shipments" at bounding box center [70, 147] width 40 height 10
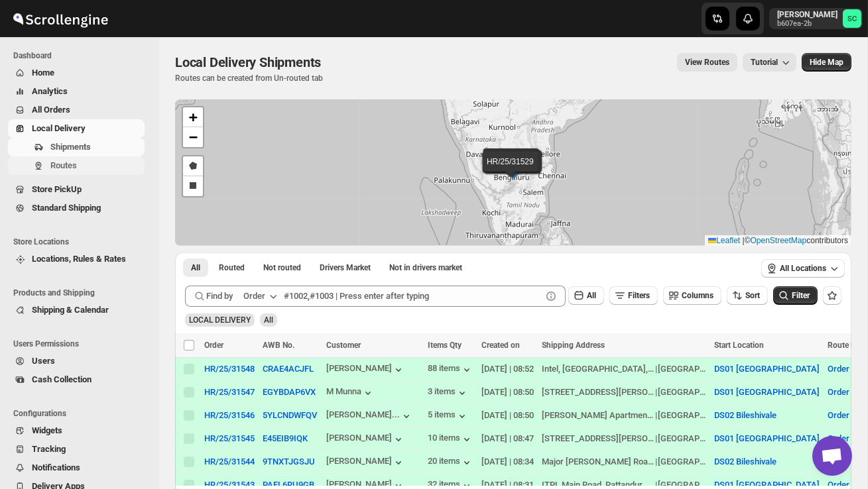
click at [95, 172] on span "Routes" at bounding box center [95, 165] width 91 height 13
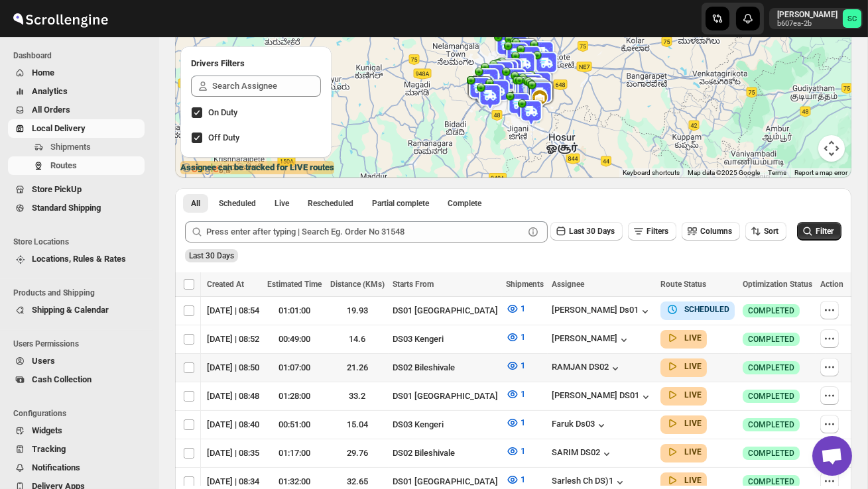
scroll to position [0, 205]
click at [832, 338] on icon "button" at bounding box center [829, 338] width 13 height 13
checkbox input "true"
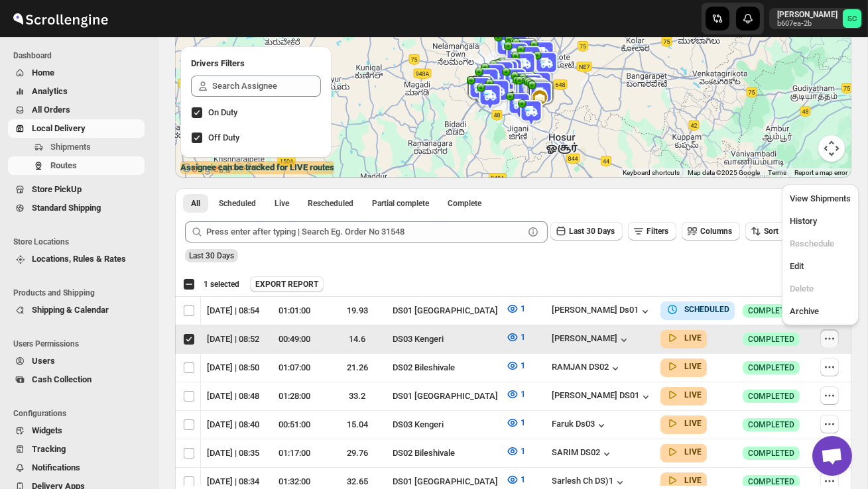
scroll to position [0, 1]
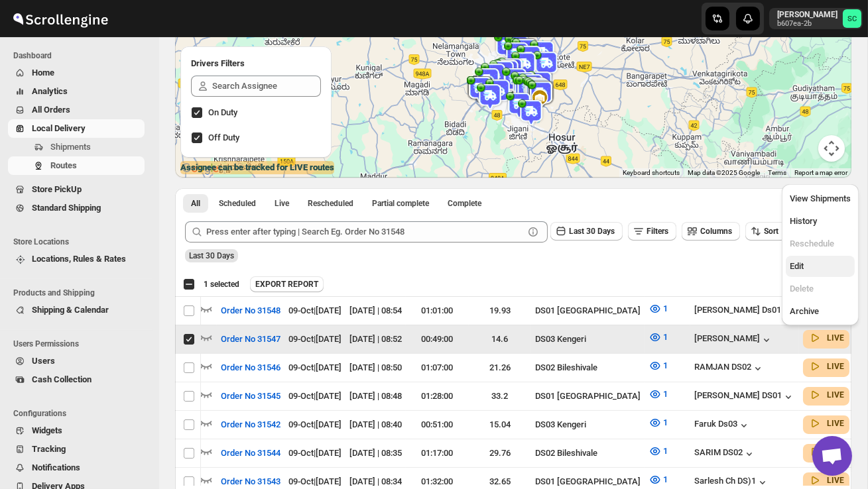
click at [818, 262] on span "Edit" at bounding box center [819, 266] width 61 height 13
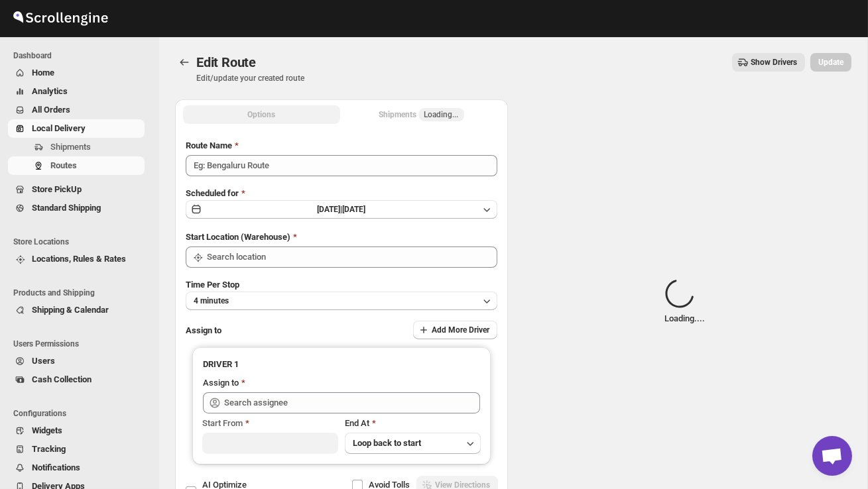
type input "Order No 31547"
type input "DS03 Kengeri"
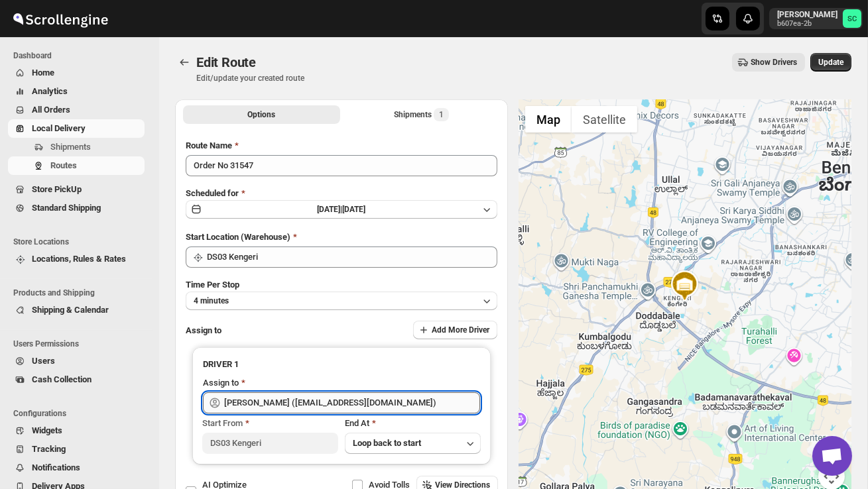
click at [393, 400] on input "[PERSON_NAME] ([EMAIL_ADDRESS][DOMAIN_NAME])" at bounding box center [352, 402] width 256 height 21
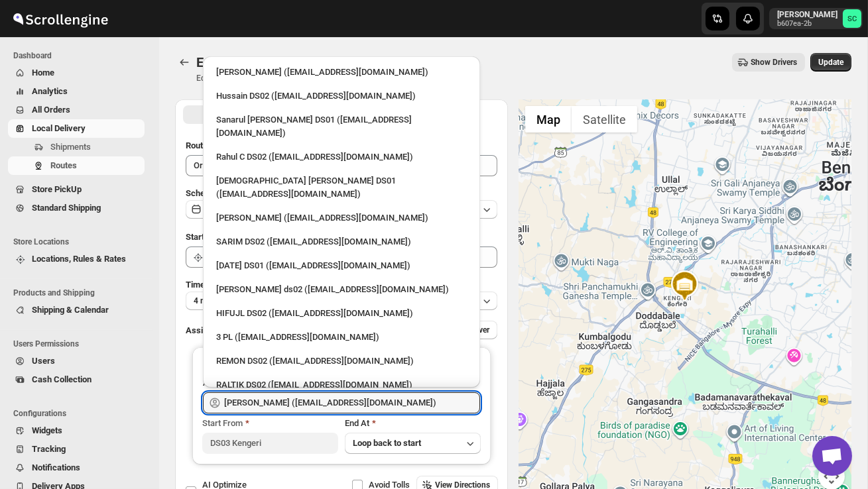
click at [284, 283] on div "[PERSON_NAME] ds02 ([EMAIL_ADDRESS][DOMAIN_NAME])" at bounding box center [341, 289] width 251 height 13
type input "[PERSON_NAME] ds02 ([EMAIL_ADDRESS][DOMAIN_NAME])"
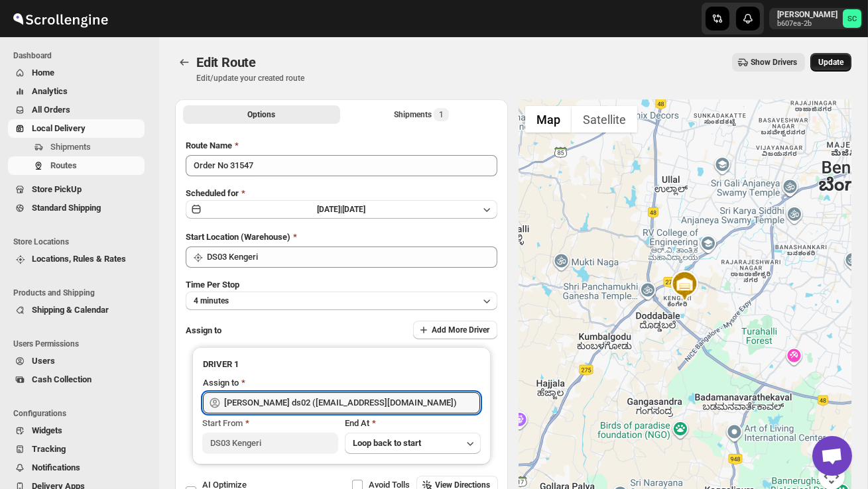
click at [827, 64] on span "Update" at bounding box center [830, 62] width 25 height 11
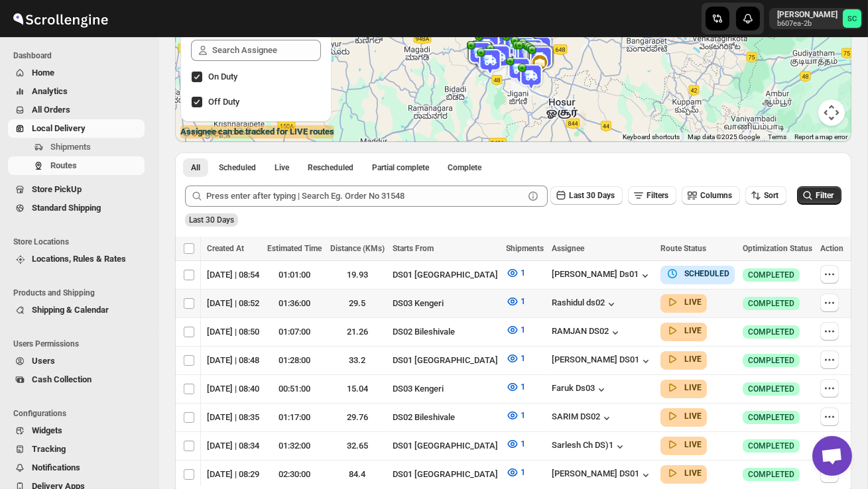
scroll to position [0, 205]
click at [832, 303] on icon "button" at bounding box center [829, 302] width 13 height 13
checkbox input "true"
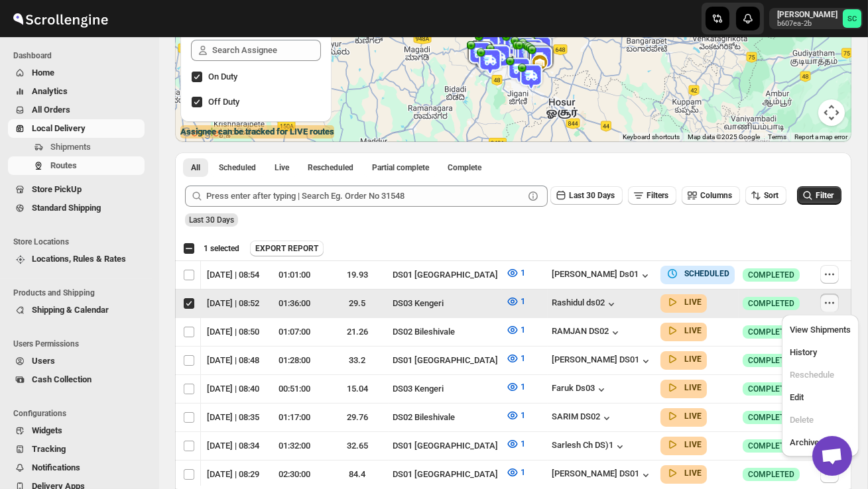
scroll to position [0, 1]
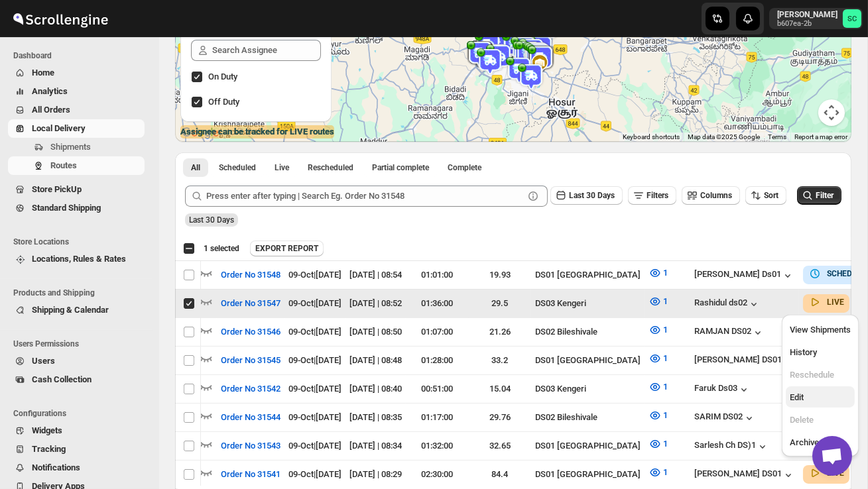
click at [811, 390] on button "Edit" at bounding box center [820, 396] width 69 height 21
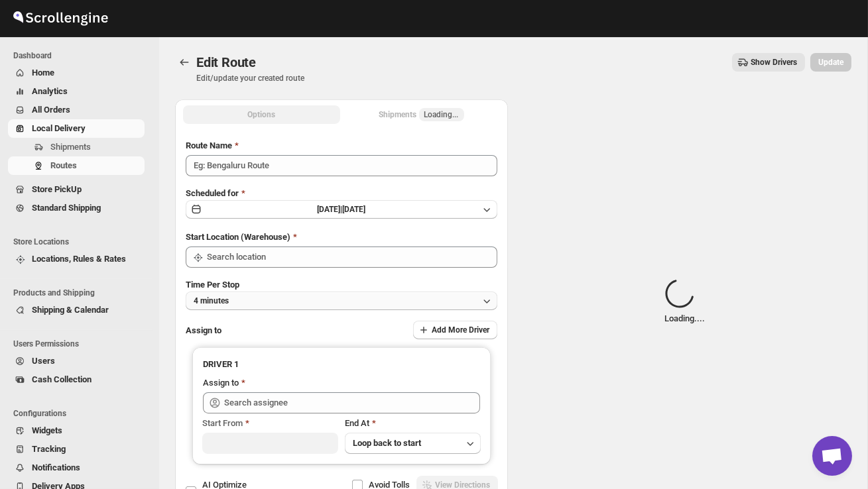
type input "Order No 31547"
type input "DS03 Kengeri"
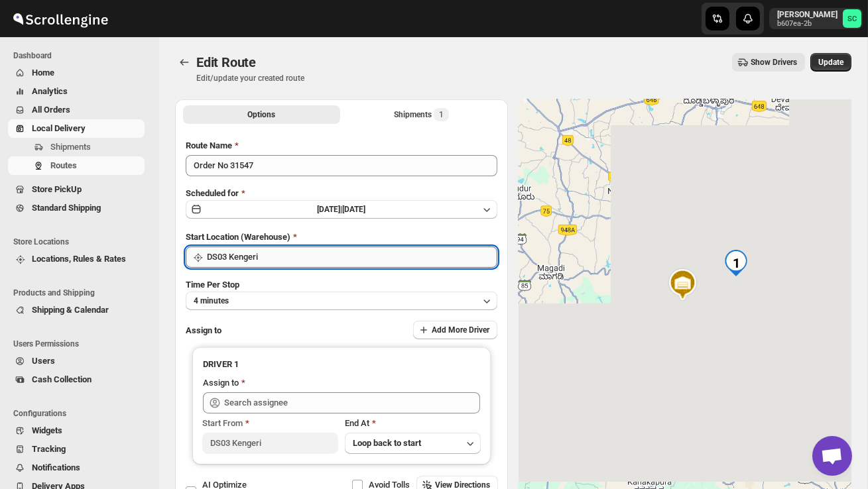
type input "[PERSON_NAME] ds02 ([EMAIL_ADDRESS][DOMAIN_NAME])"
click at [339, 257] on input "DS03 Kengeri" at bounding box center [352, 257] width 290 height 21
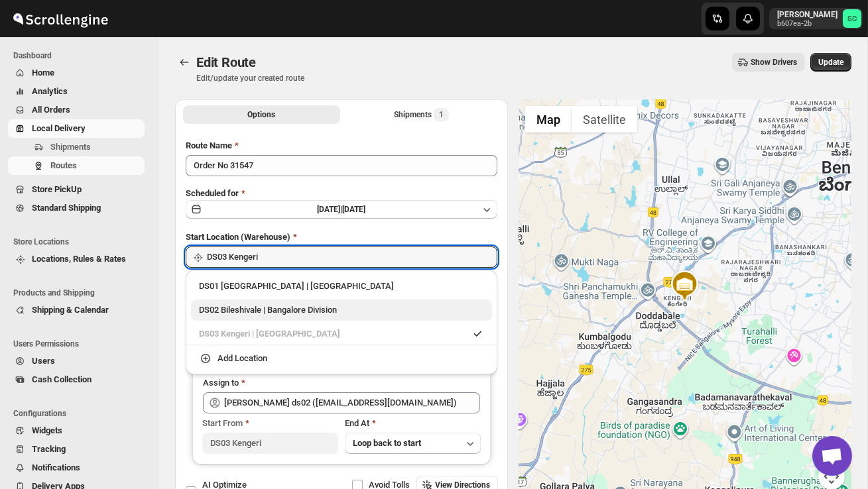
click at [329, 305] on div "DS02 Bileshivale | Bangalore Division" at bounding box center [341, 310] width 285 height 13
type input "DS02 Bileshivale"
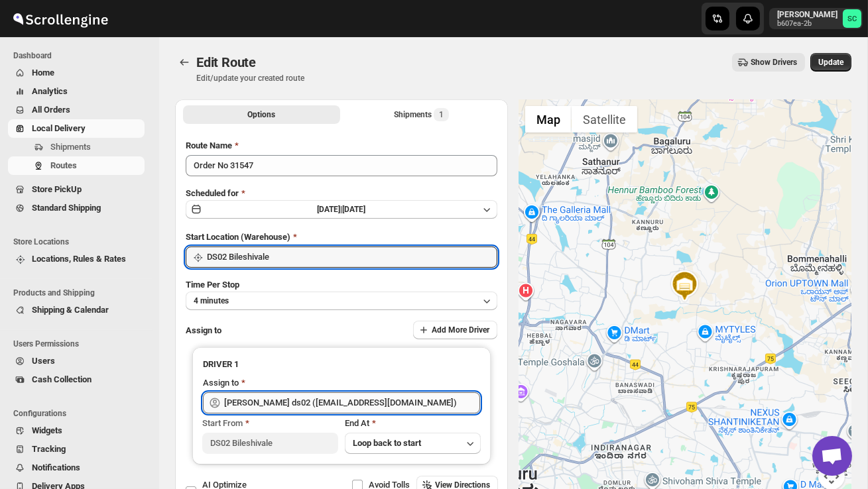
click at [321, 399] on input "[PERSON_NAME] ds02 ([EMAIL_ADDRESS][DOMAIN_NAME])" at bounding box center [352, 402] width 256 height 21
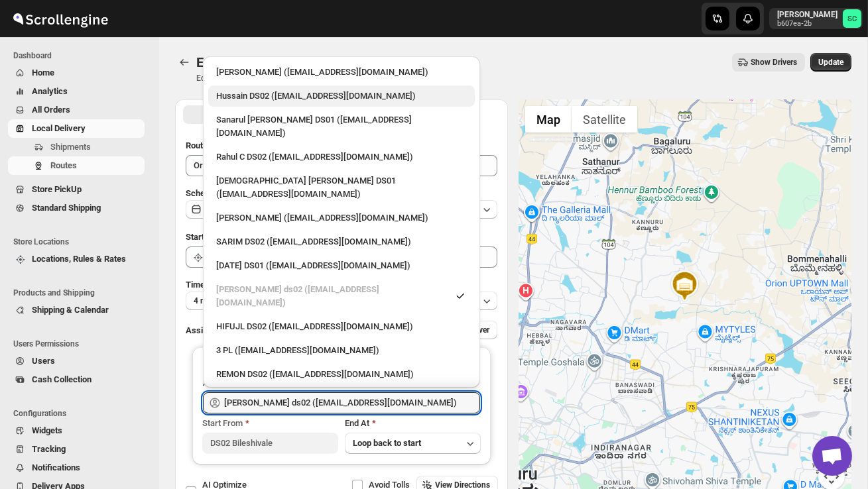
click at [257, 97] on div "Hussain DS02 ([EMAIL_ADDRESS][DOMAIN_NAME])" at bounding box center [341, 95] width 251 height 13
type input "Hussain DS02 ([EMAIL_ADDRESS][DOMAIN_NAME])"
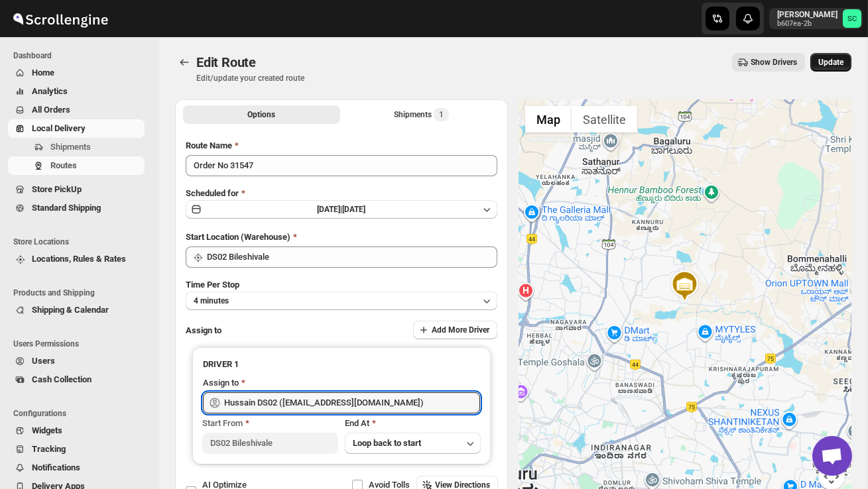
click at [822, 60] on span "Update" at bounding box center [830, 62] width 25 height 11
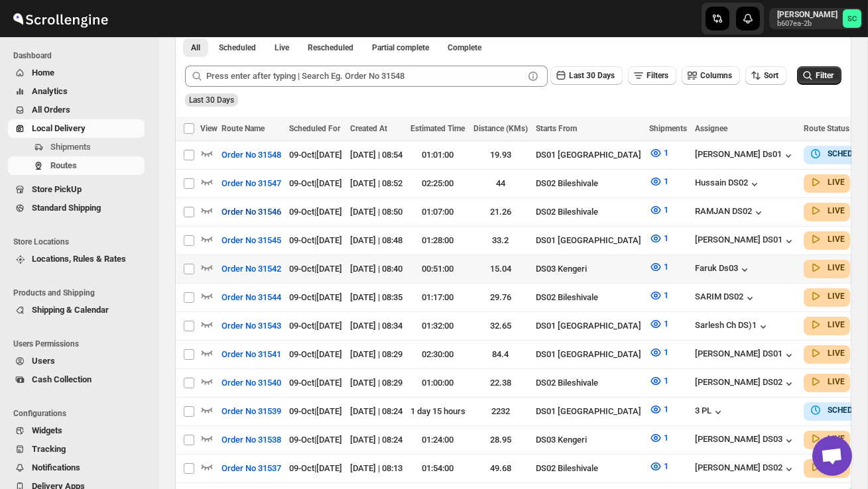
scroll to position [302, 0]
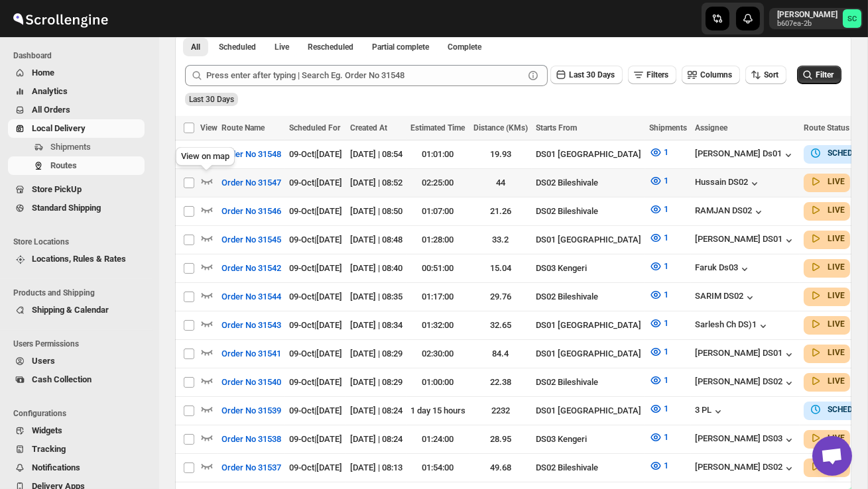
click at [204, 172] on div "View on map" at bounding box center [205, 159] width 64 height 29
click at [205, 179] on icon "button" at bounding box center [206, 180] width 13 height 13
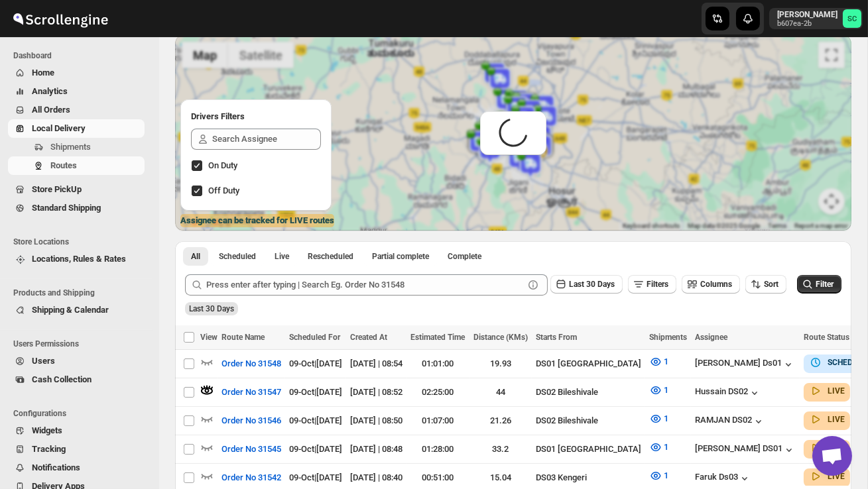
scroll to position [0, 0]
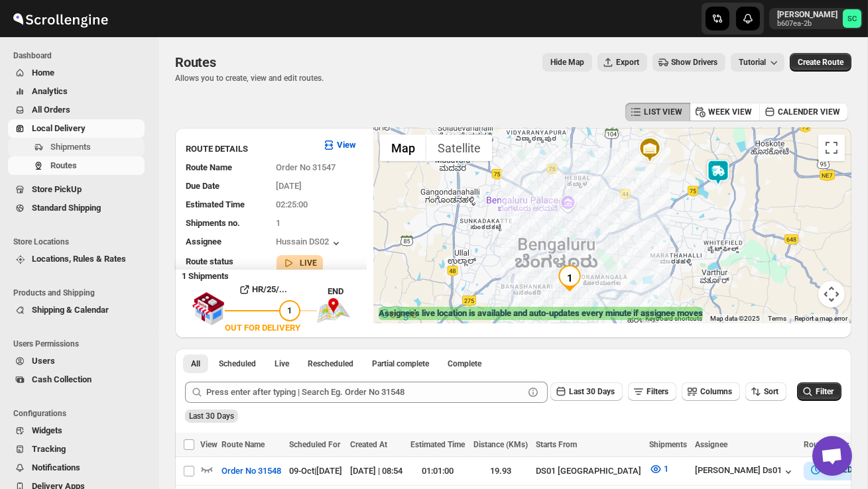
click at [85, 150] on span "Shipments" at bounding box center [70, 147] width 40 height 10
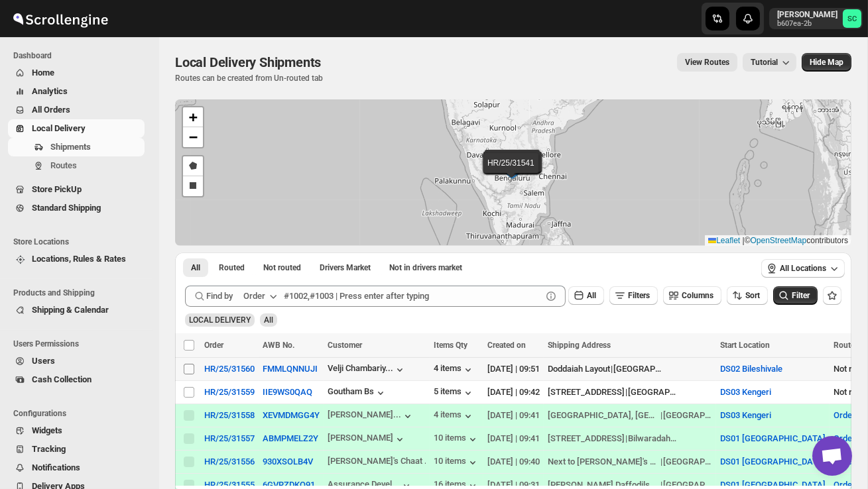
click at [186, 368] on input "Select shipment" at bounding box center [189, 369] width 11 height 11
checkbox input "true"
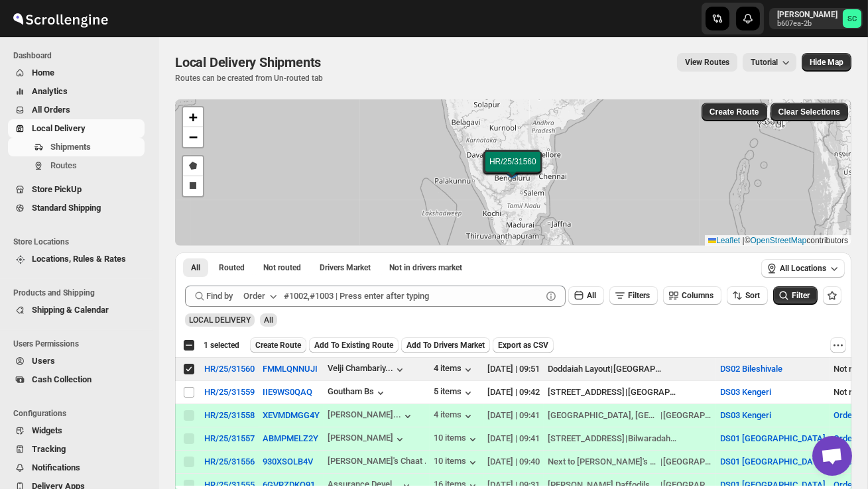
click at [282, 344] on span "Create Route" at bounding box center [278, 345] width 46 height 11
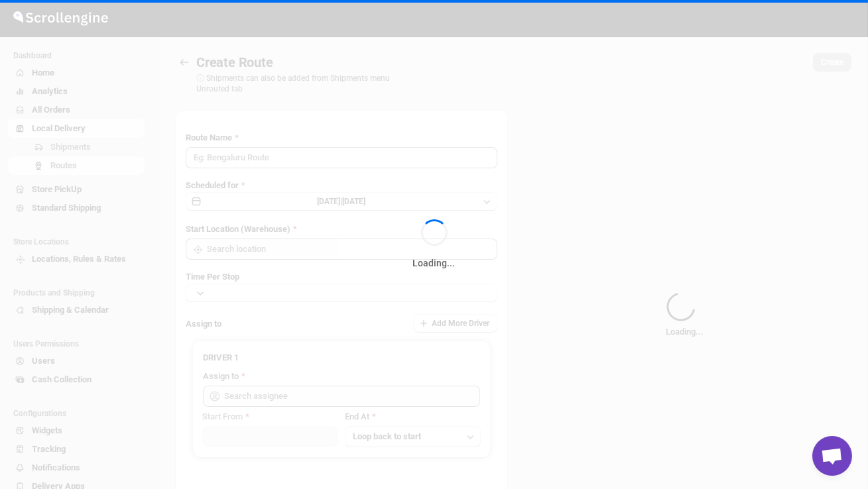
type input "Route - 09/10-0952"
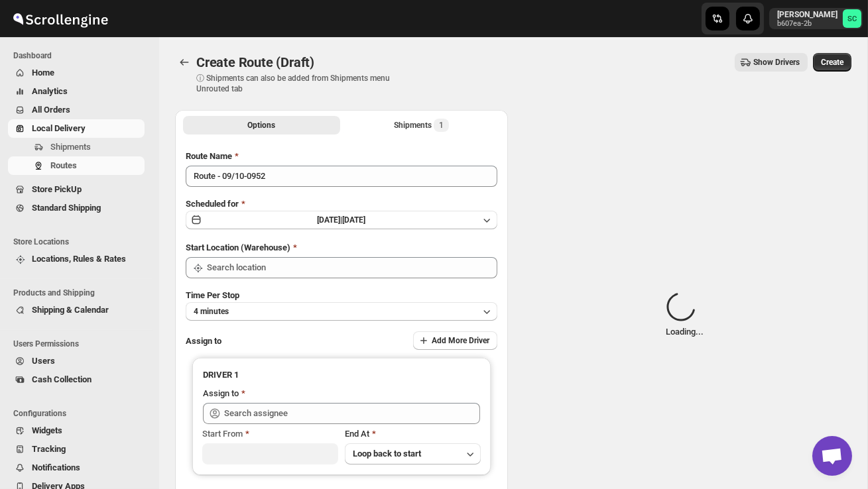
type input "DS02 Bileshivale"
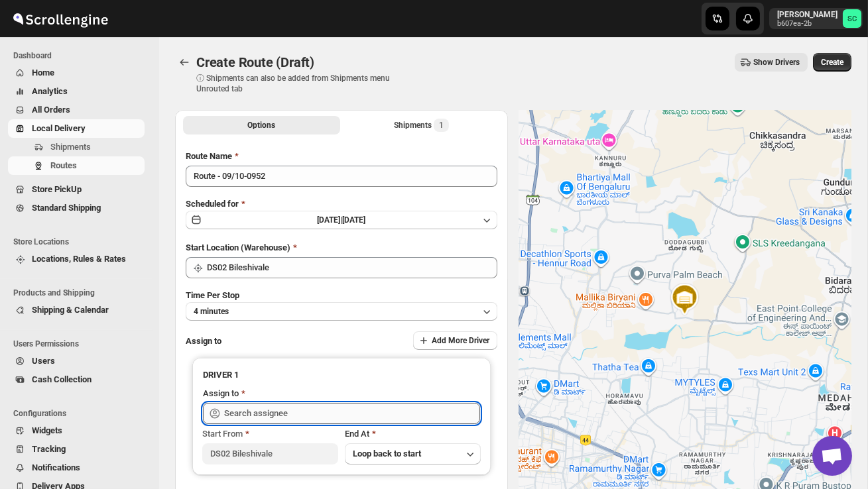
click at [276, 412] on input "text" at bounding box center [352, 413] width 256 height 21
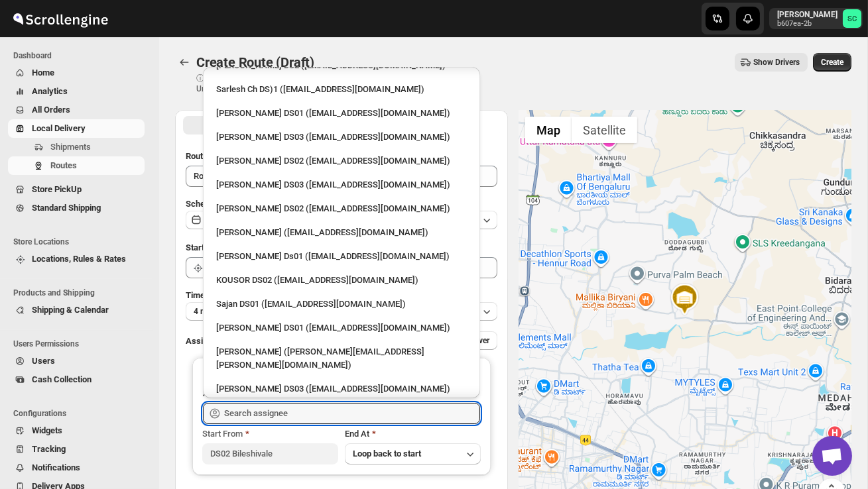
scroll to position [471, 0]
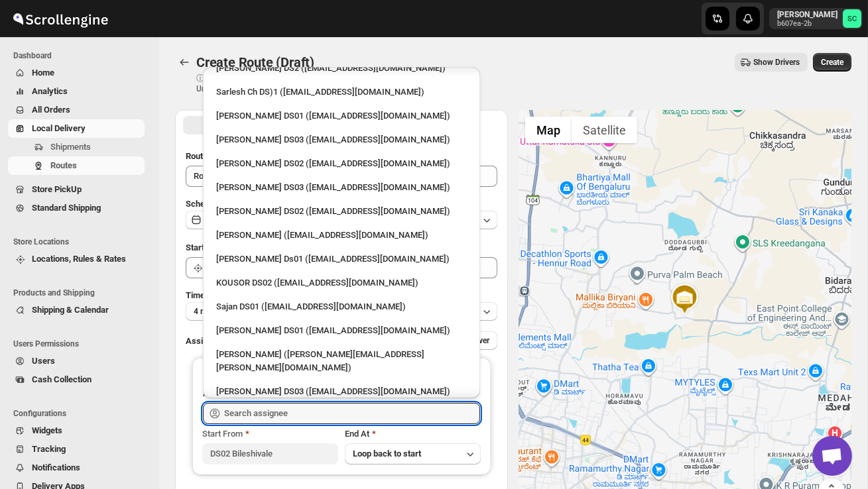
click at [280, 157] on div "[PERSON_NAME] DS02 ([EMAIL_ADDRESS][DOMAIN_NAME])" at bounding box center [341, 163] width 251 height 13
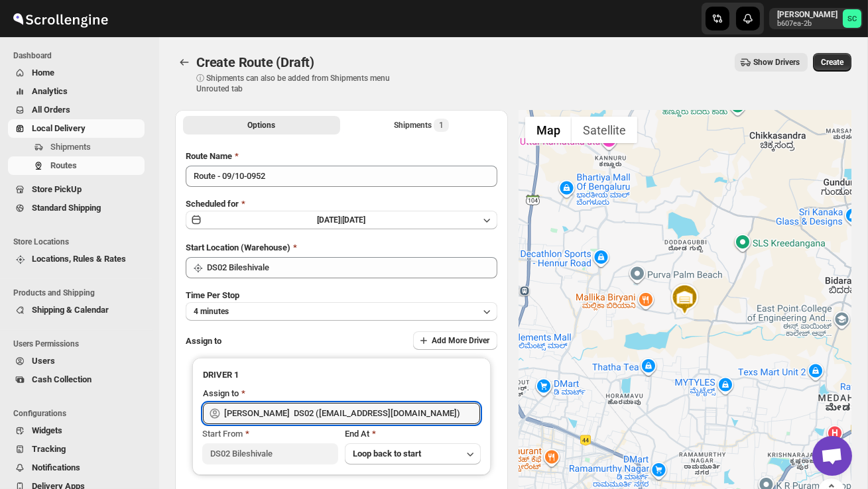
type input "[PERSON_NAME] DS02 ([EMAIL_ADDRESS][DOMAIN_NAME])"
click at [826, 62] on span "Create" at bounding box center [832, 62] width 23 height 11
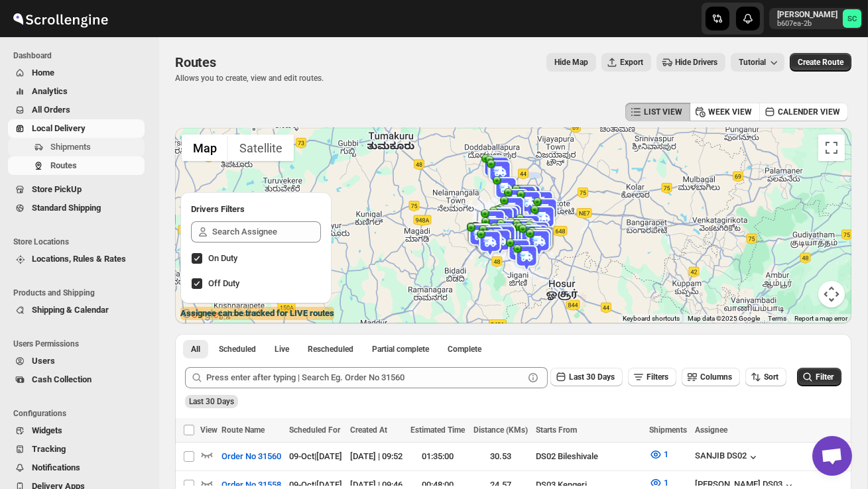
click at [97, 150] on span "Shipments" at bounding box center [95, 147] width 91 height 13
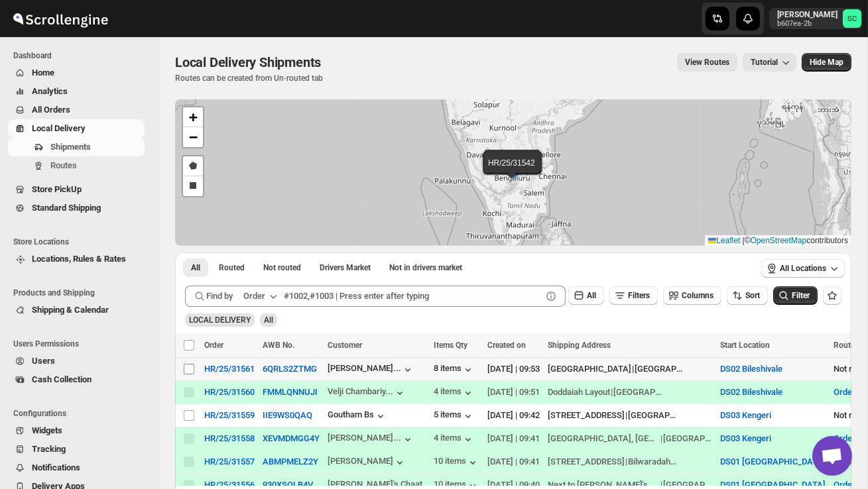
click at [187, 367] on input "Select shipment" at bounding box center [189, 369] width 11 height 11
checkbox input "true"
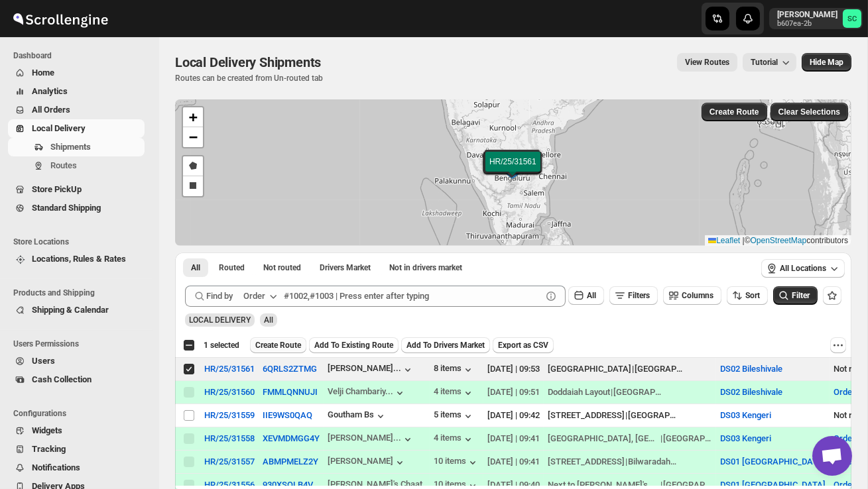
click at [287, 341] on span "Create Route" at bounding box center [278, 345] width 46 height 11
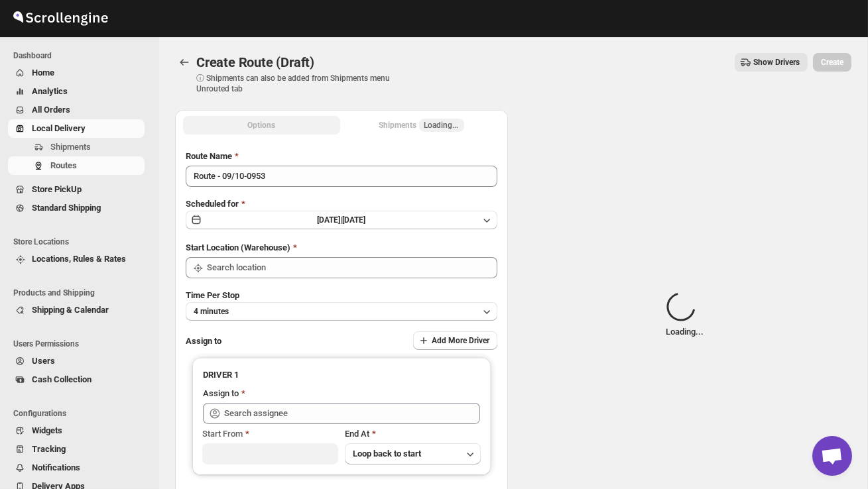
type input "DS02 Bileshivale"
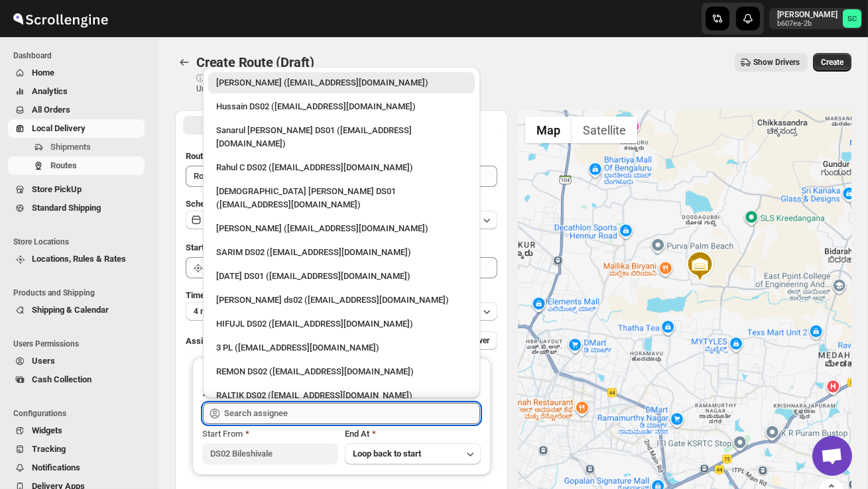
click at [270, 416] on input "text" at bounding box center [352, 413] width 256 height 21
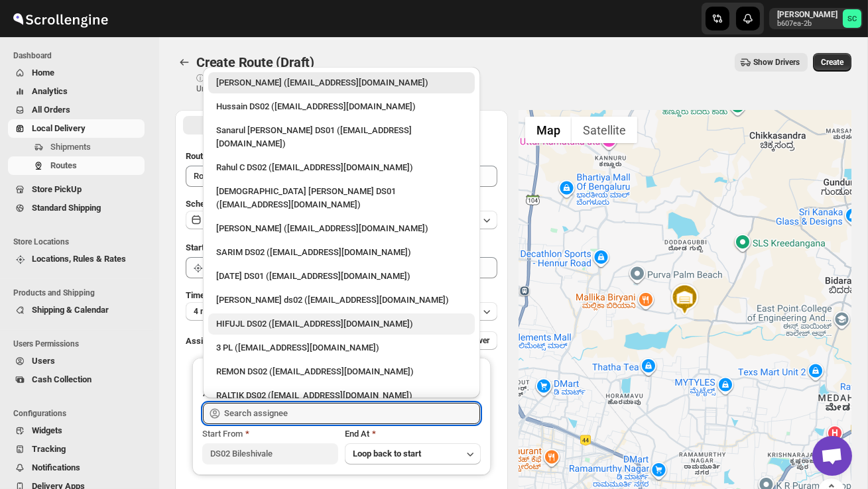
click at [261, 318] on div "HIFUJL DS02 ([EMAIL_ADDRESS][DOMAIN_NAME])" at bounding box center [341, 324] width 251 height 13
type input "HIFUJL DS02 ([EMAIL_ADDRESS][DOMAIN_NAME])"
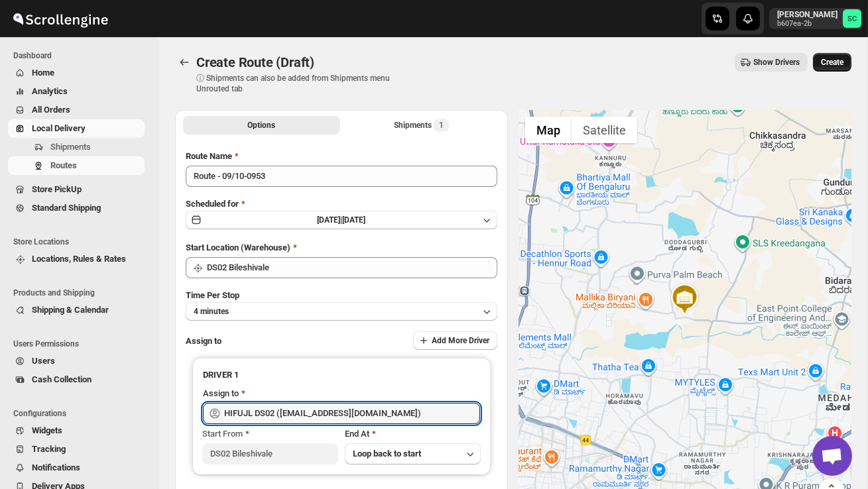
click at [839, 64] on span "Create" at bounding box center [832, 62] width 23 height 11
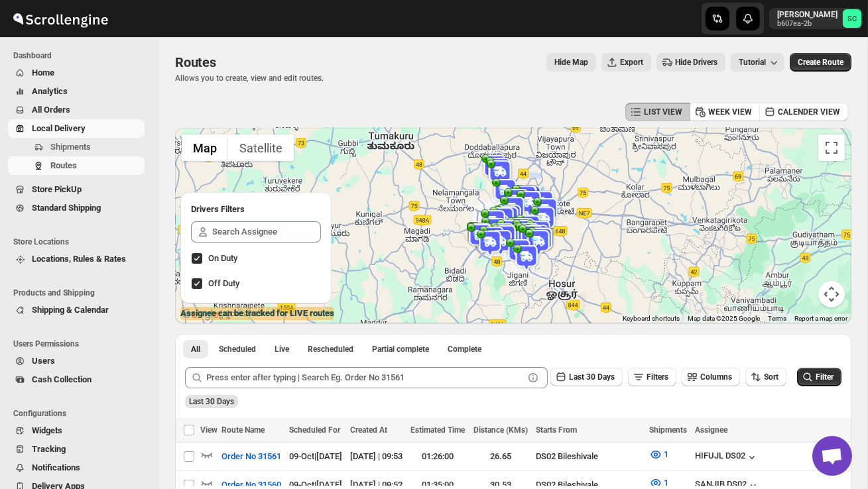
click at [79, 135] on link "Local Delivery" at bounding box center [76, 128] width 137 height 19
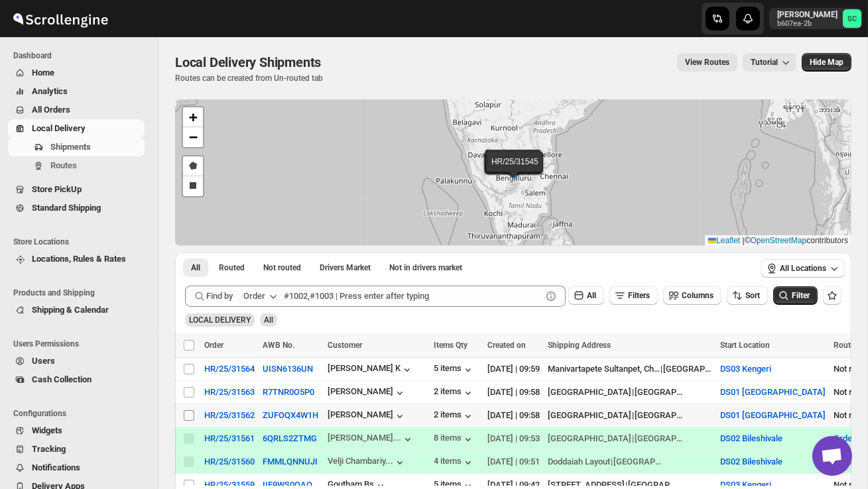
click at [188, 416] on input "Select shipment" at bounding box center [189, 415] width 11 height 11
checkbox input "true"
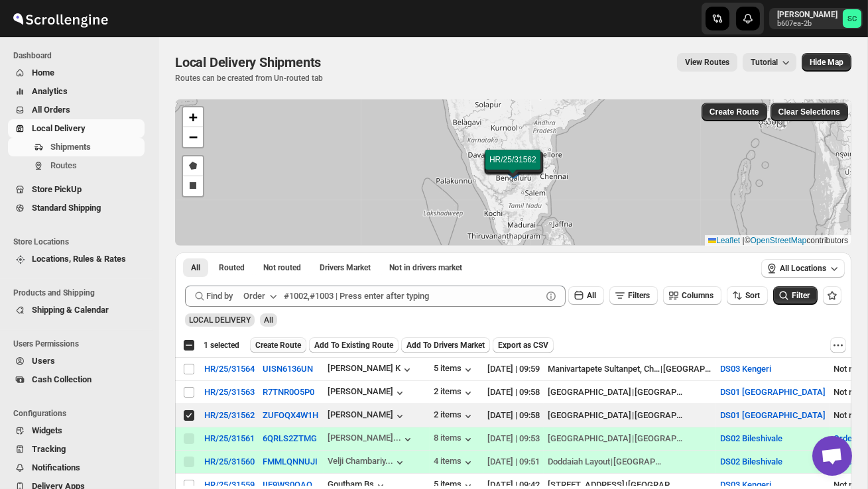
click at [278, 343] on span "Create Route" at bounding box center [278, 345] width 46 height 11
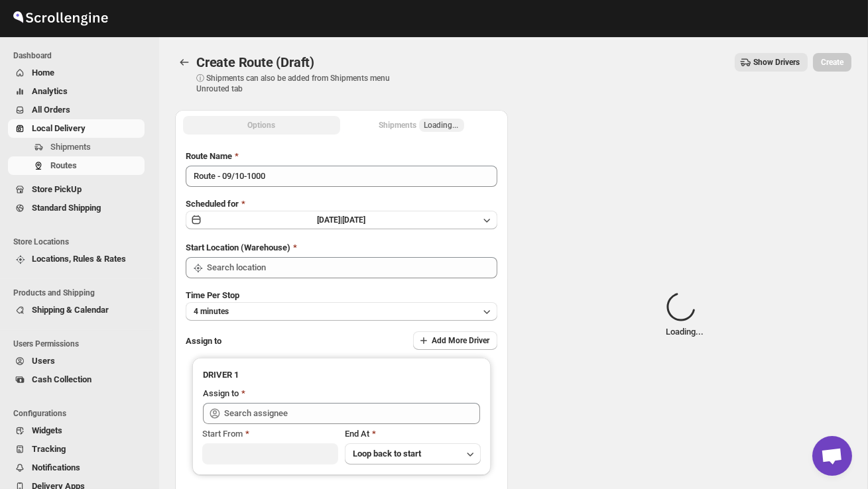
type input "DS01 [GEOGRAPHIC_DATA]"
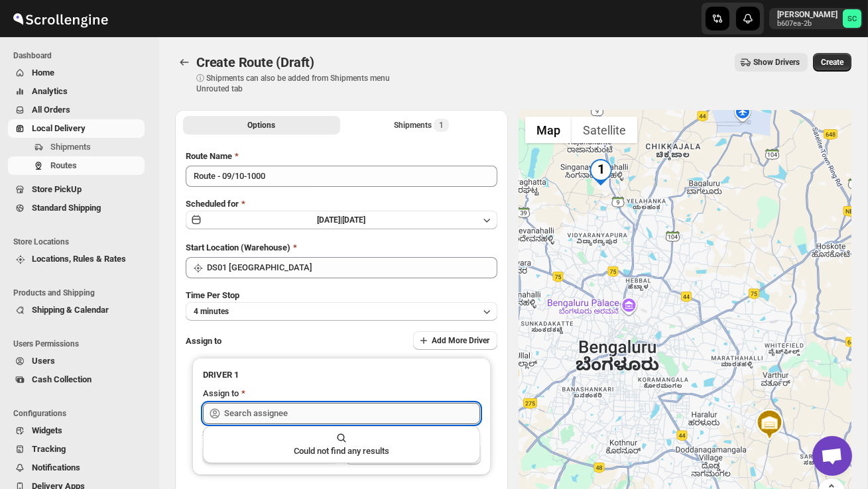
click at [271, 405] on input "text" at bounding box center [352, 413] width 256 height 21
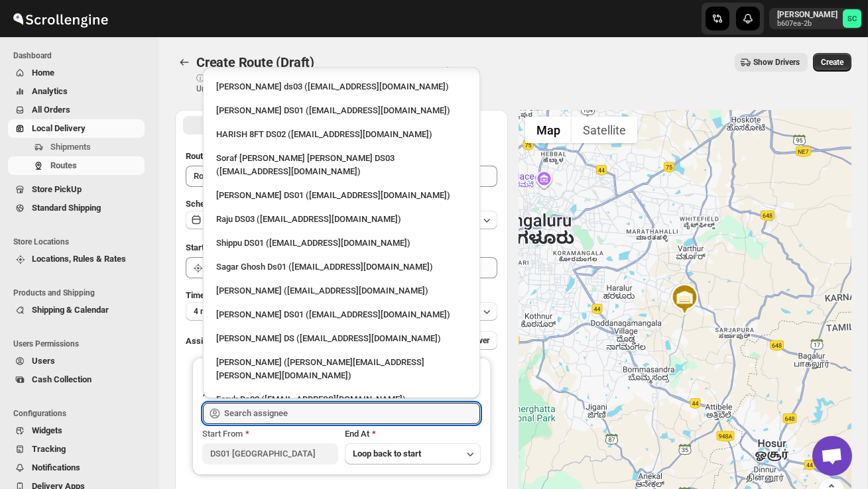
scroll to position [1108, 0]
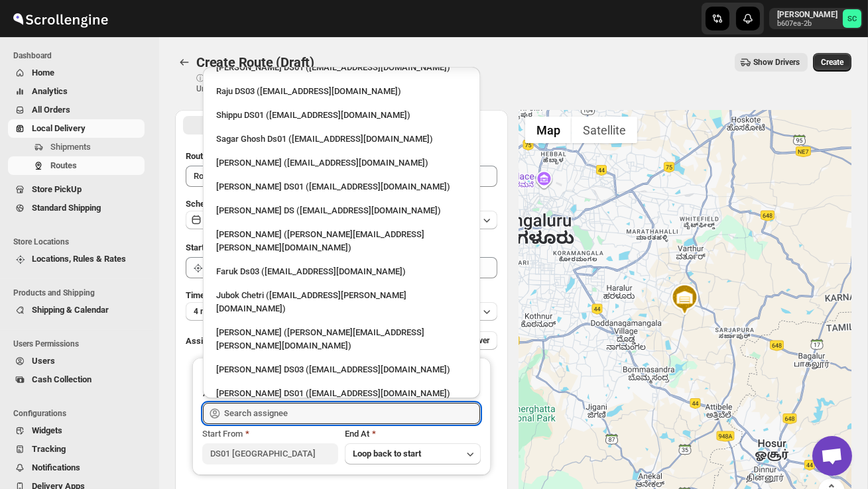
click at [290, 483] on div "SABIR DS02 ([EMAIL_ADDRESS][DOMAIN_NAME])" at bounding box center [341, 489] width 251 height 13
type input "SABIR DS02 ([EMAIL_ADDRESS][DOMAIN_NAME])"
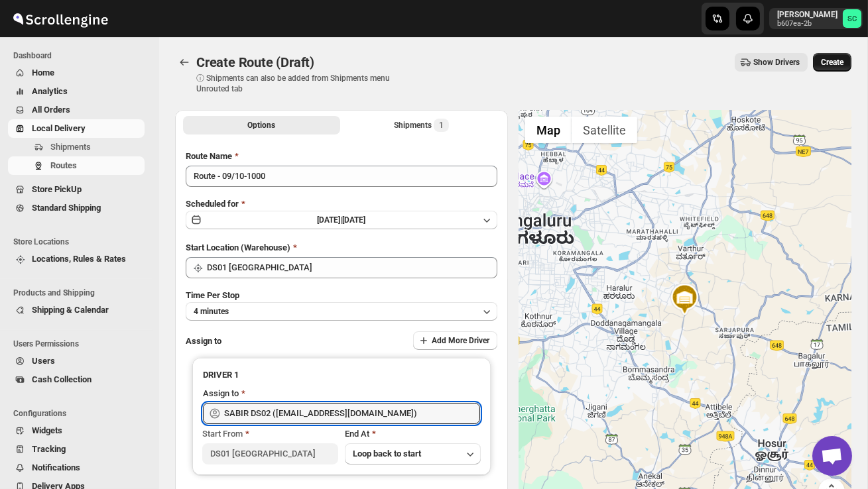
click at [829, 66] on span "Create" at bounding box center [832, 62] width 23 height 11
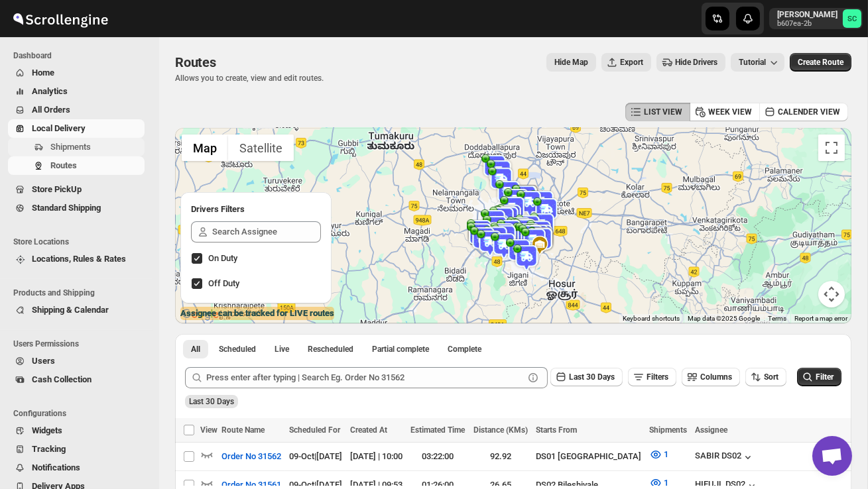
click at [79, 147] on span "Shipments" at bounding box center [70, 147] width 40 height 10
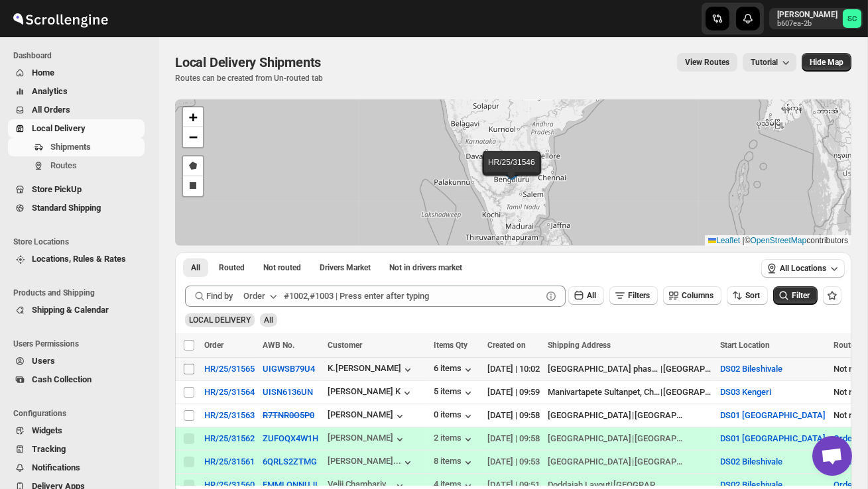
click at [190, 369] on input "Select shipment" at bounding box center [189, 369] width 11 height 11
checkbox input "true"
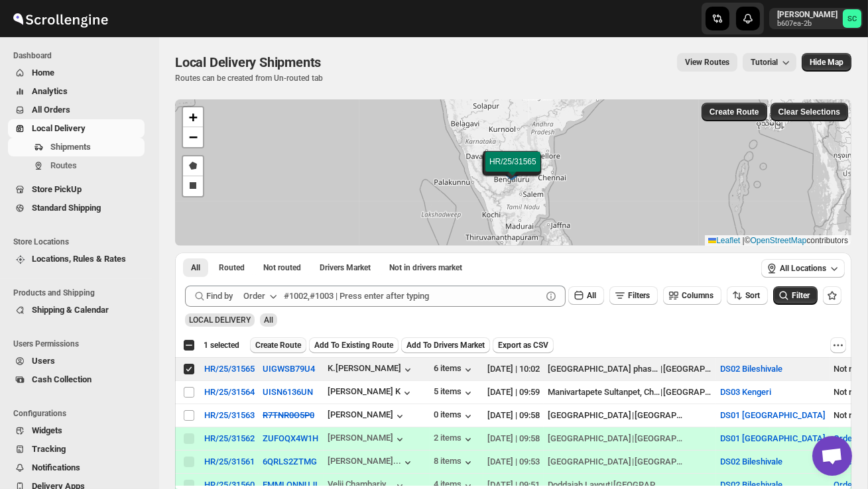
click at [278, 345] on span "Create Route" at bounding box center [278, 345] width 46 height 11
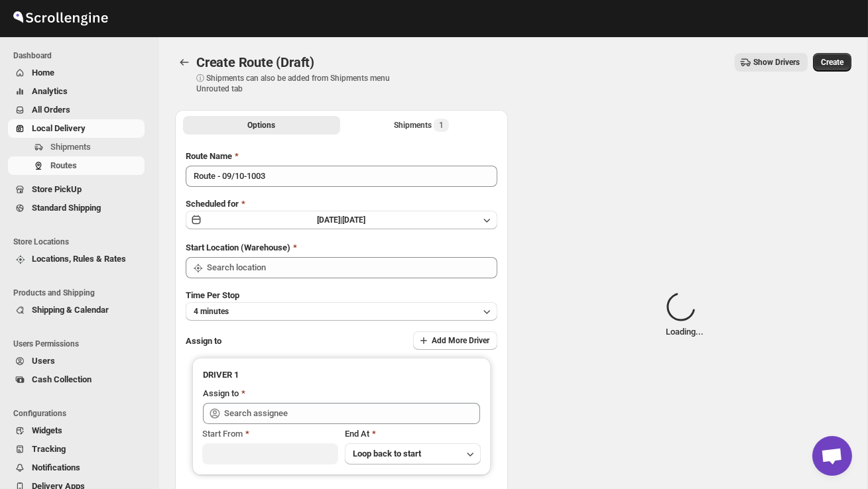
type input "DS02 Bileshivale"
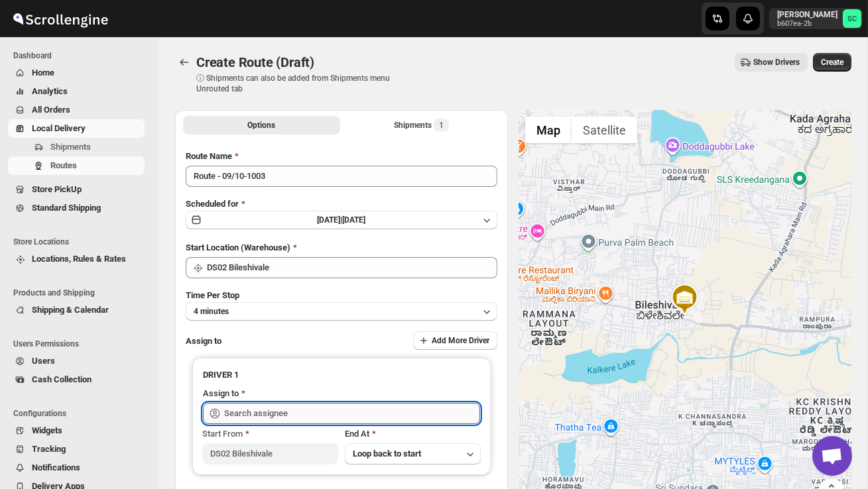
click at [290, 409] on input "text" at bounding box center [352, 413] width 256 height 21
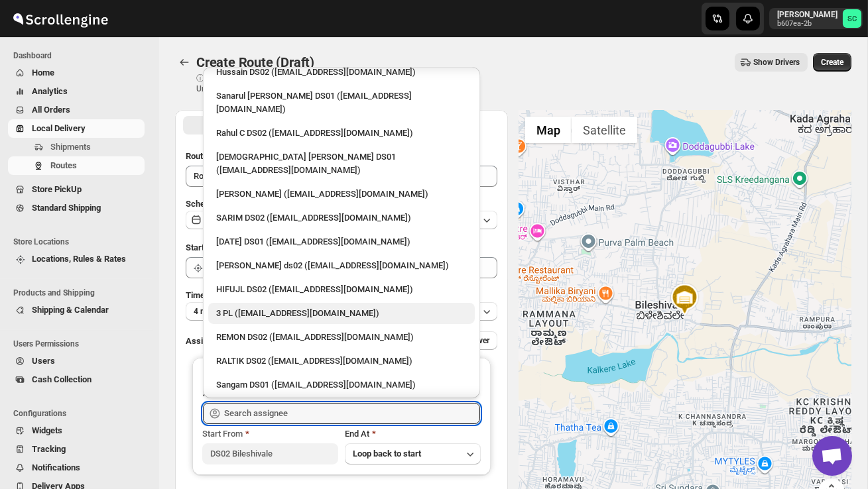
scroll to position [18, 0]
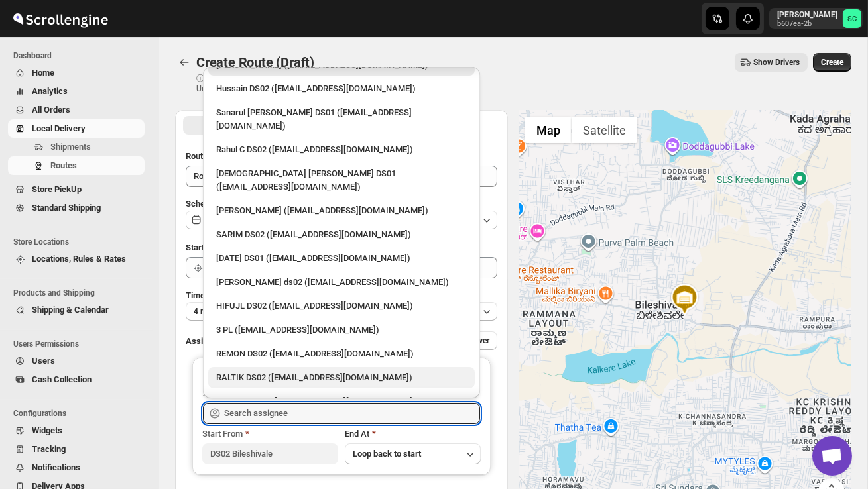
click at [278, 371] on div "RALTIK DS02 ([EMAIL_ADDRESS][DOMAIN_NAME])" at bounding box center [341, 377] width 251 height 13
type input "RALTIK DS02 ([EMAIL_ADDRESS][DOMAIN_NAME])"
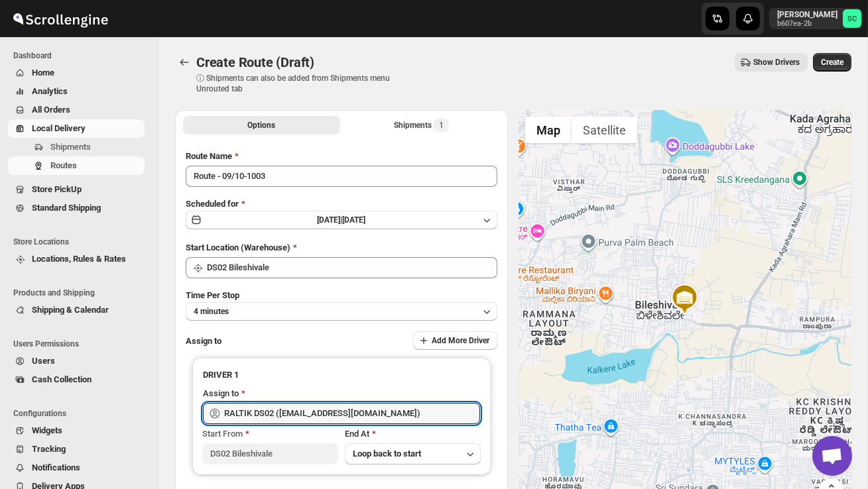
click at [841, 65] on span "Create" at bounding box center [832, 62] width 23 height 11
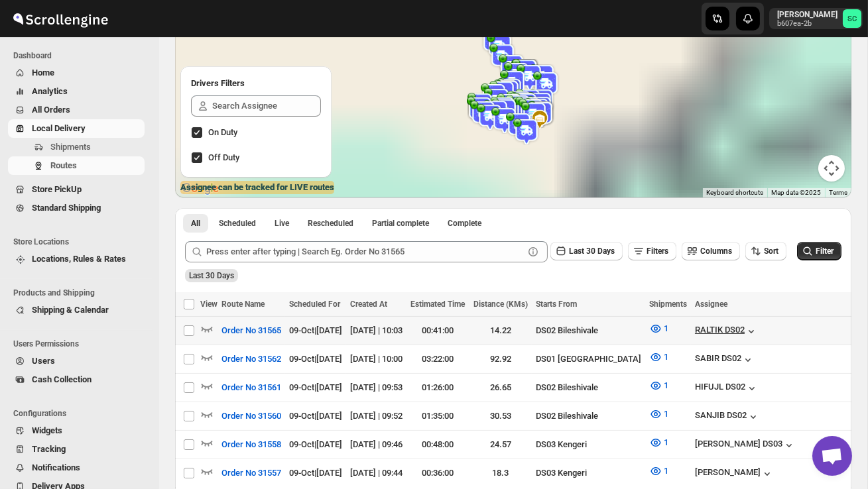
scroll to position [0, 198]
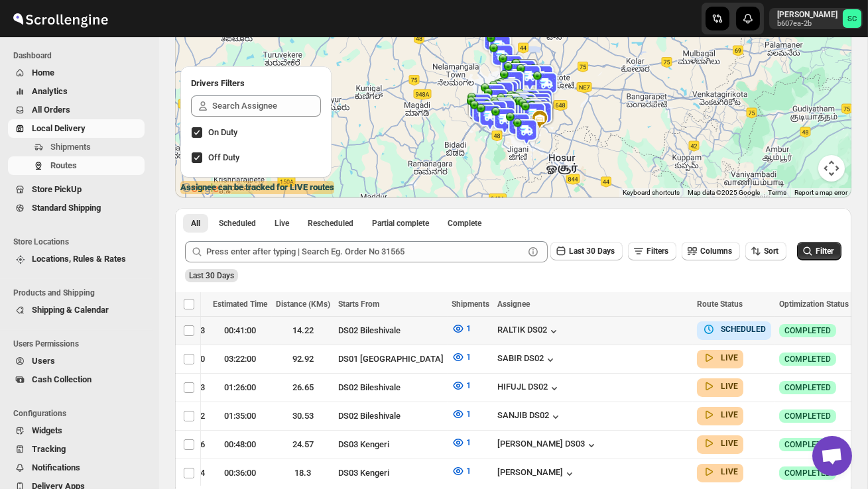
click at [865, 329] on icon "button" at bounding box center [866, 330] width 2 height 2
checkbox input "true"
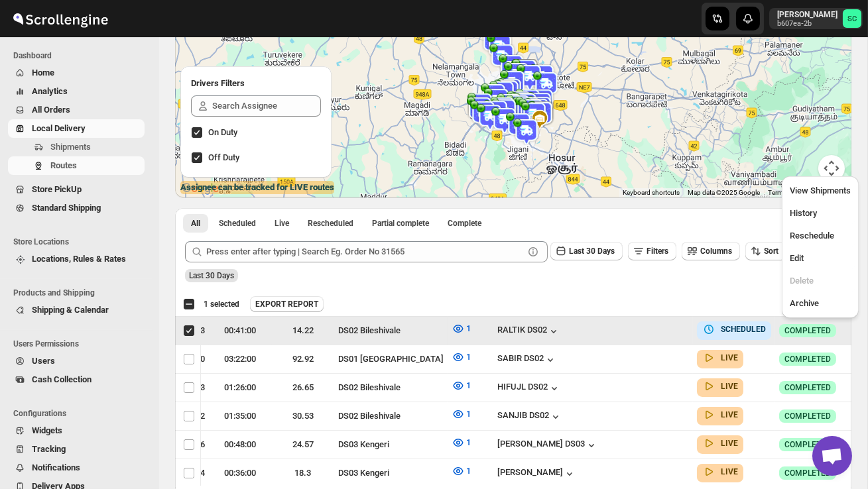
scroll to position [0, 1]
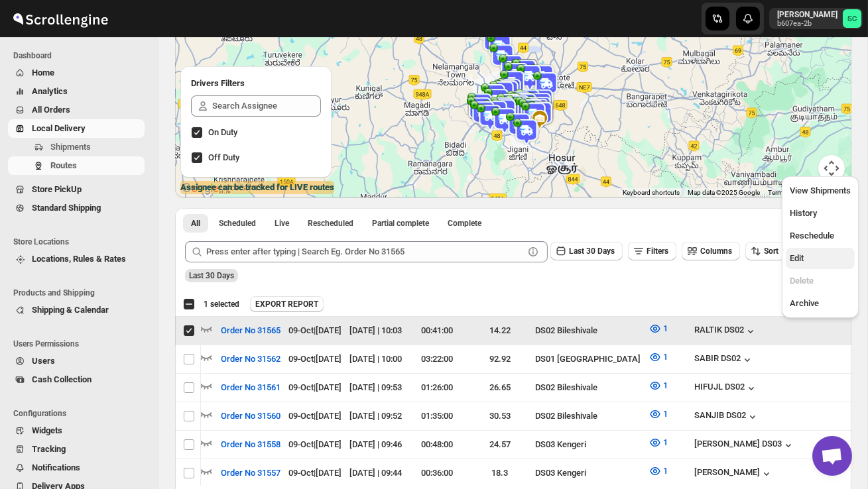
click at [808, 257] on span "Edit" at bounding box center [819, 258] width 61 height 13
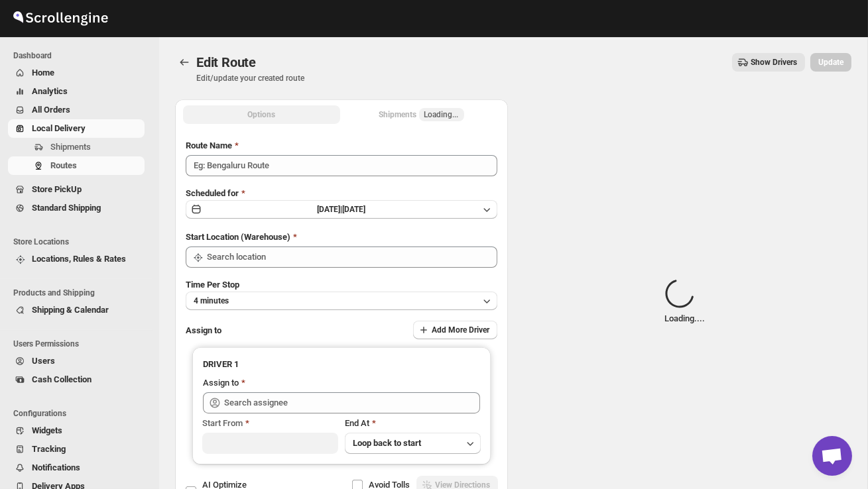
type input "Order No 31565"
type input "DS02 Bileshivale"
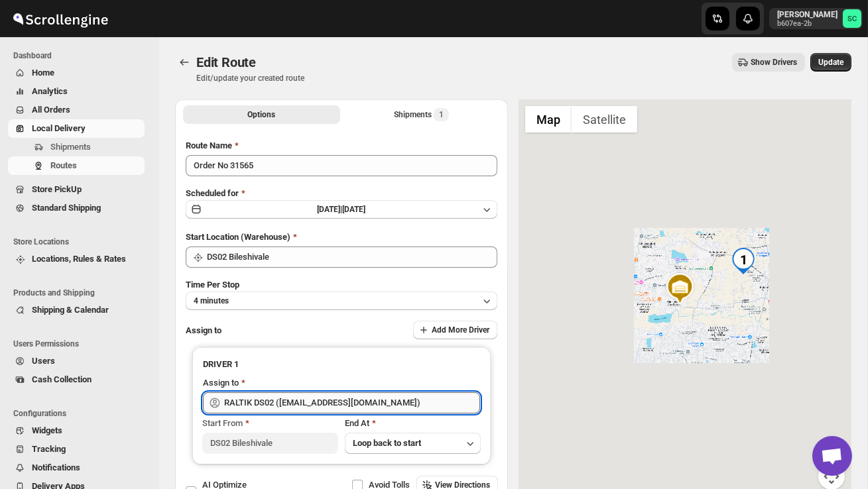
click at [380, 403] on input "RALTIK DS02 ([EMAIL_ADDRESS][DOMAIN_NAME])" at bounding box center [352, 402] width 256 height 21
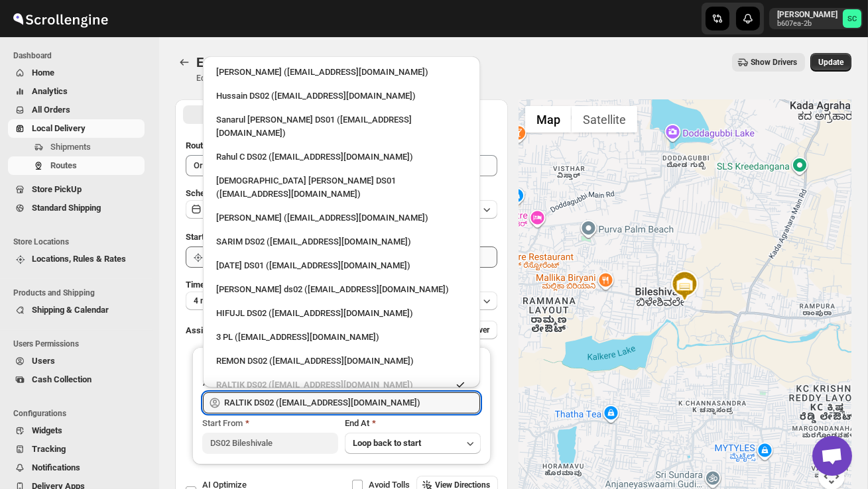
click at [279, 283] on div "[PERSON_NAME] ds02 ([EMAIL_ADDRESS][DOMAIN_NAME])" at bounding box center [341, 289] width 251 height 13
type input "[PERSON_NAME] ds02 ([EMAIL_ADDRESS][DOMAIN_NAME])"
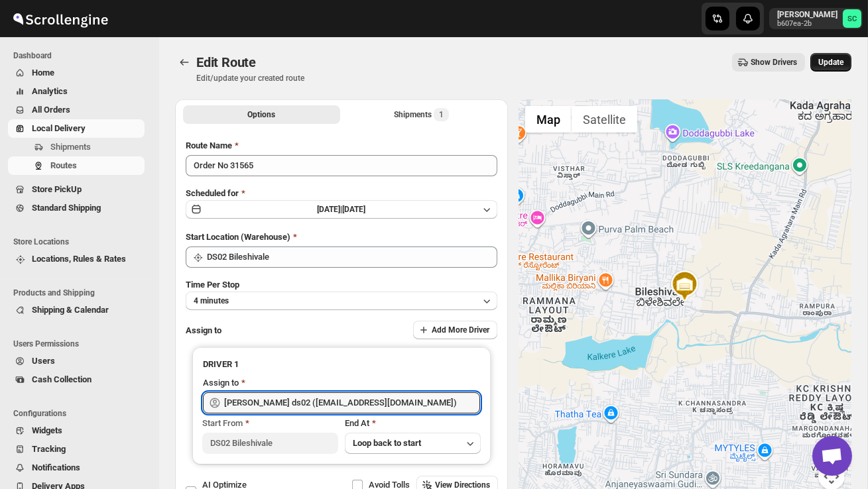
click at [831, 58] on span "Update" at bounding box center [830, 62] width 25 height 11
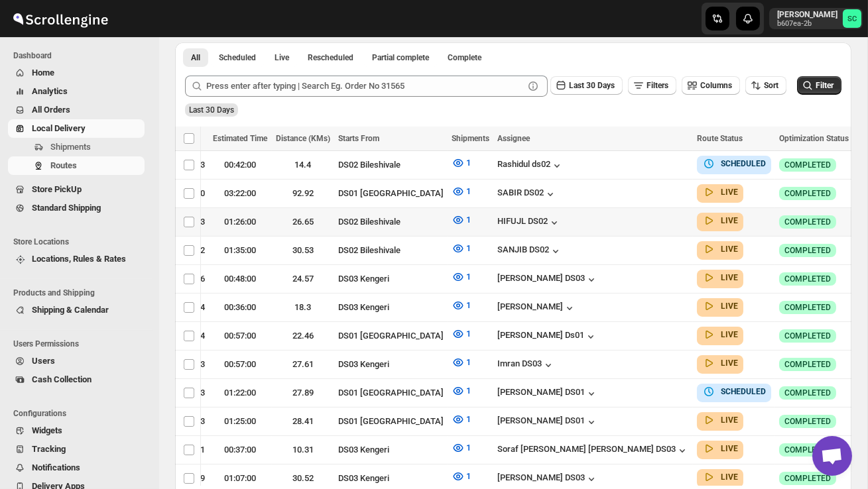
scroll to position [0, 198]
click at [859, 191] on icon "button" at bounding box center [865, 192] width 13 height 13
checkbox input "true"
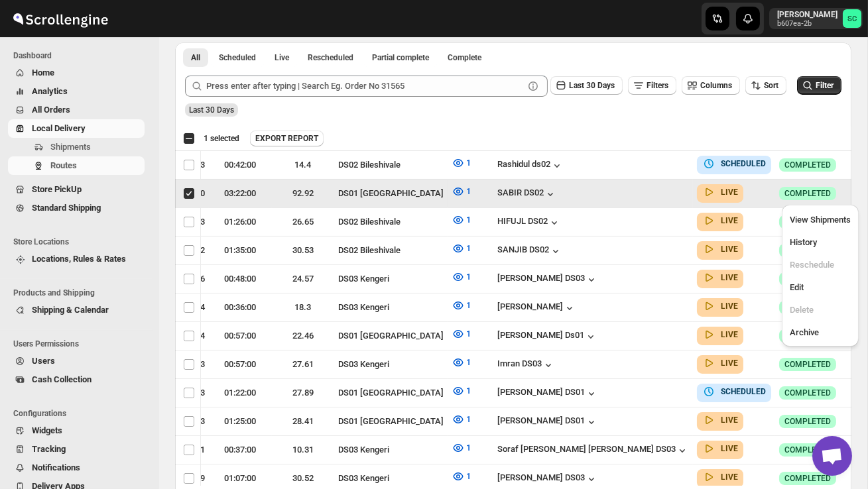
scroll to position [0, 1]
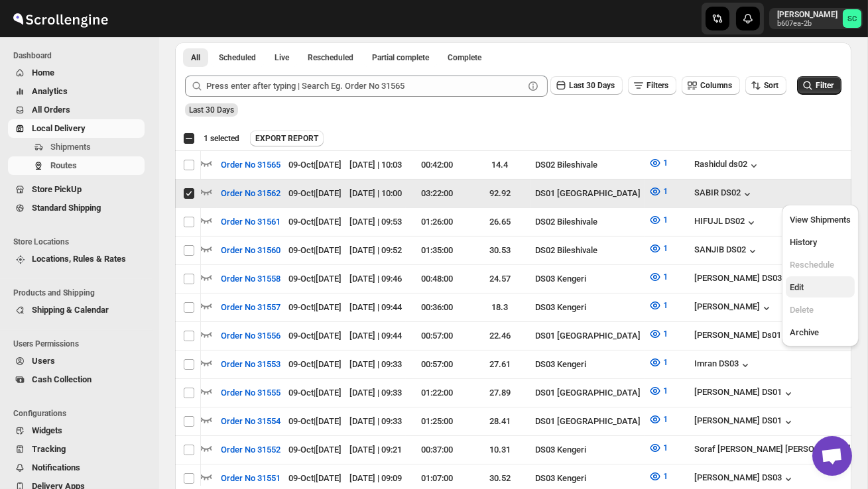
click at [817, 287] on span "Edit" at bounding box center [819, 287] width 61 height 13
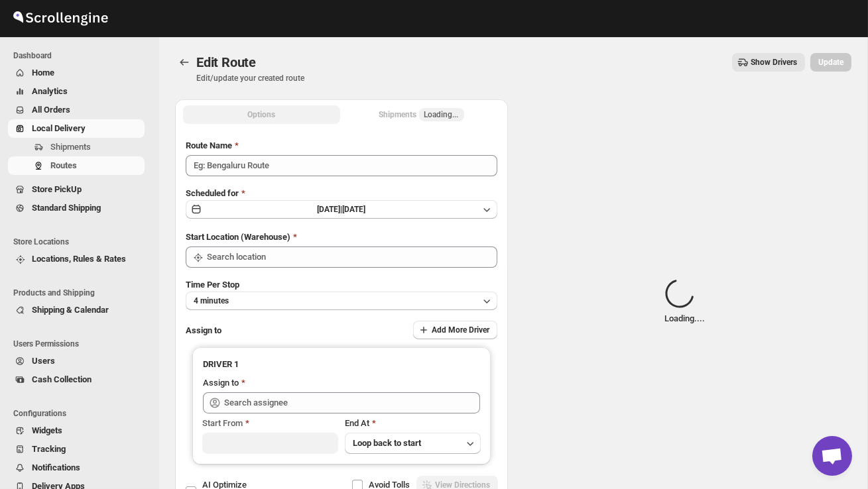
type input "Order No 31562"
type input "DS01 [GEOGRAPHIC_DATA]"
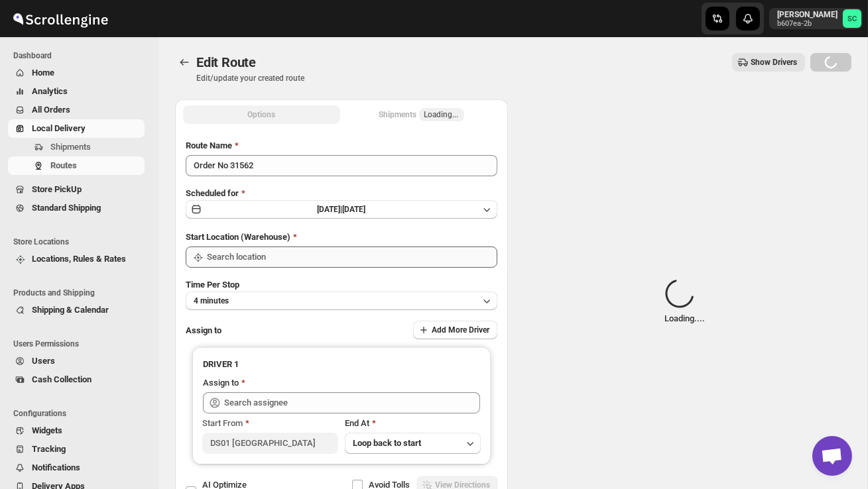
type input "DS01 [GEOGRAPHIC_DATA]"
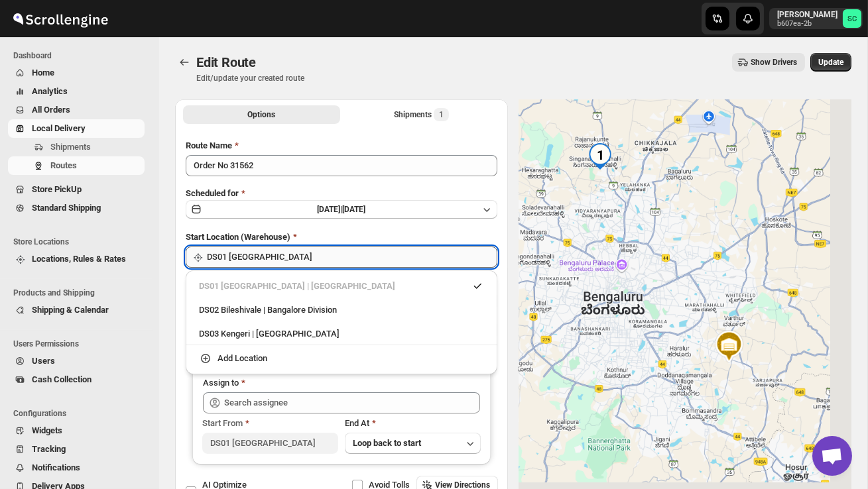
type input "SABIR DS02 ([EMAIL_ADDRESS][DOMAIN_NAME])"
click at [343, 256] on input "DS01 [GEOGRAPHIC_DATA]" at bounding box center [352, 257] width 290 height 21
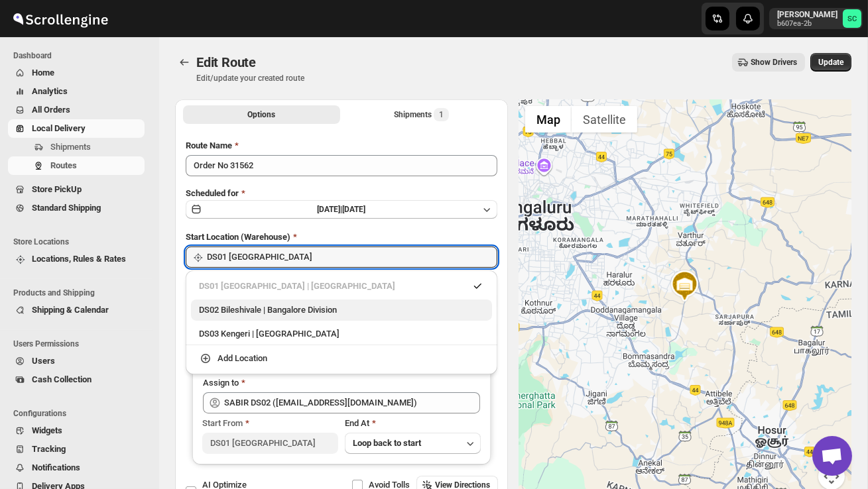
click at [325, 305] on div "DS02 Bileshivale | Bangalore Division" at bounding box center [341, 310] width 285 height 13
type input "DS02 Bileshivale"
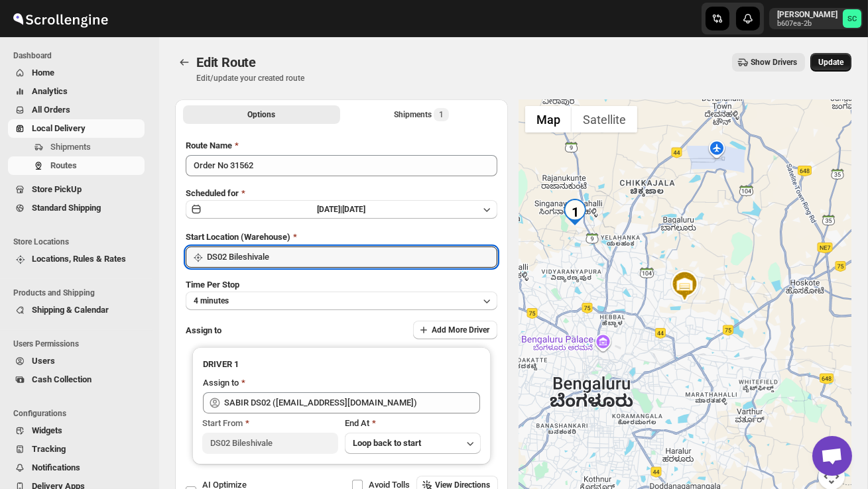
click at [833, 62] on span "Update" at bounding box center [830, 62] width 25 height 11
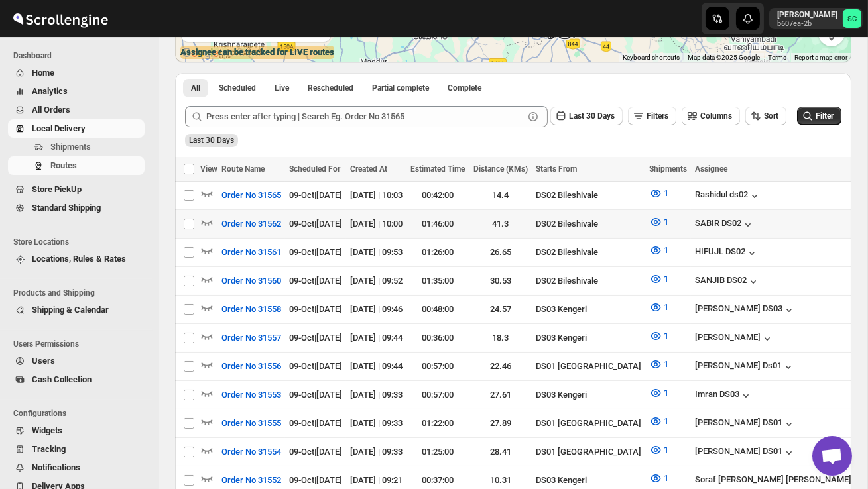
scroll to position [259, 0]
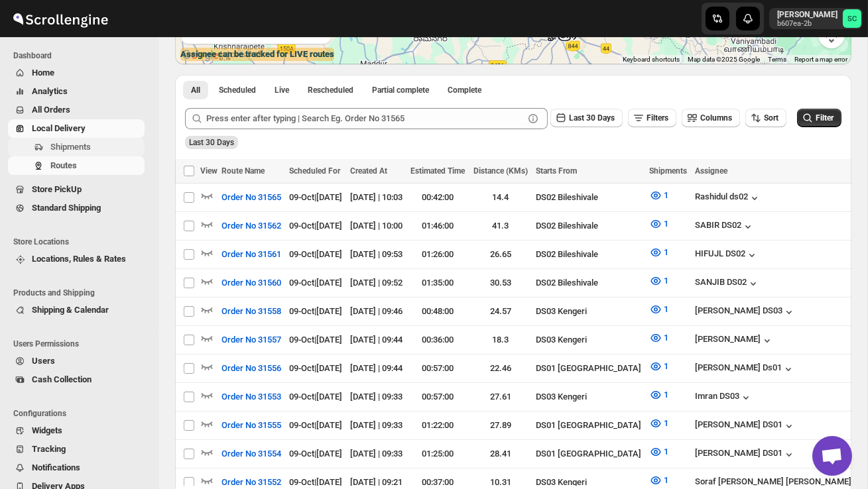
click at [87, 146] on span "Shipments" at bounding box center [70, 147] width 40 height 10
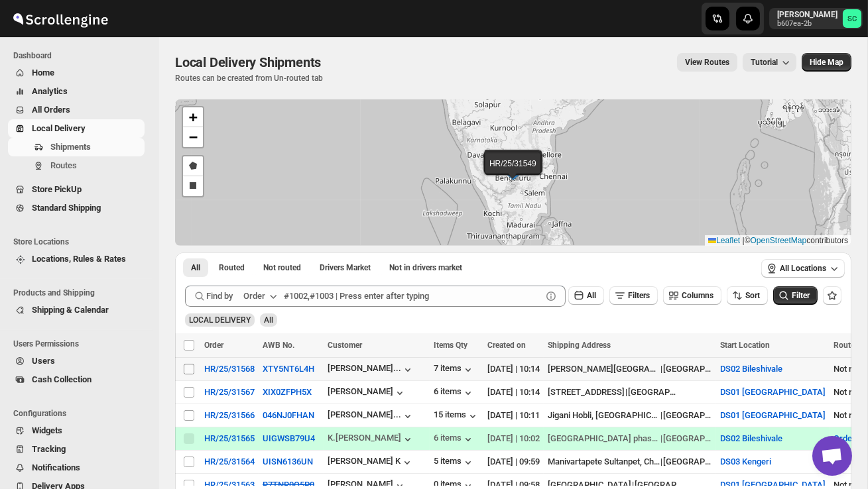
click at [185, 369] on input "Select shipment" at bounding box center [189, 369] width 11 height 11
checkbox input "true"
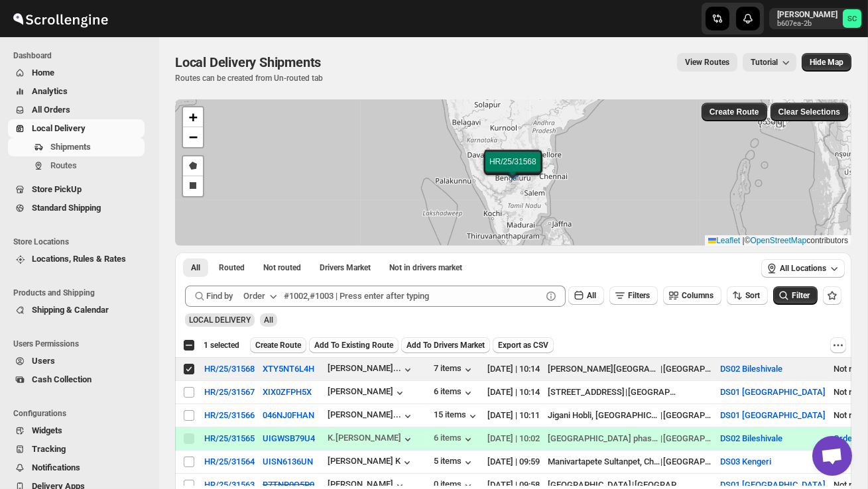
click at [285, 343] on span "Create Route" at bounding box center [278, 345] width 46 height 11
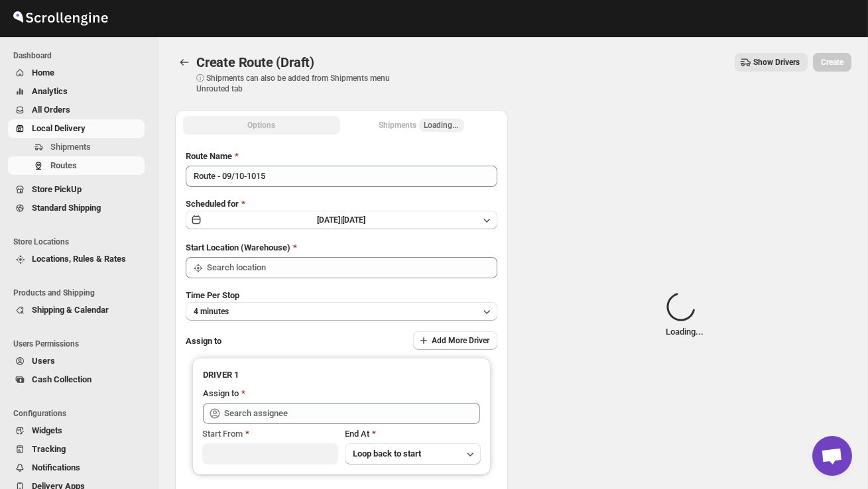
type input "DS02 Bileshivale"
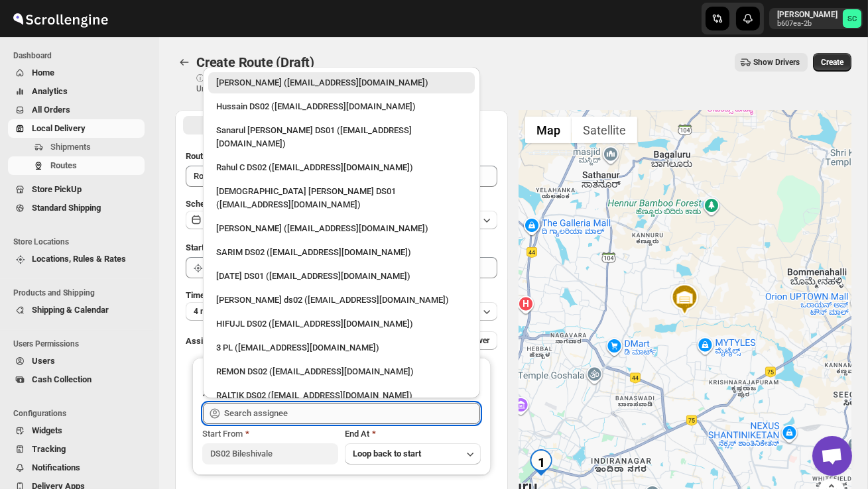
click at [278, 412] on input "text" at bounding box center [352, 413] width 256 height 21
click at [272, 385] on div "RALTIK DS02 ([EMAIL_ADDRESS][DOMAIN_NAME])" at bounding box center [341, 395] width 266 height 21
type input "RALTIK DS02 ([EMAIL_ADDRESS][DOMAIN_NAME])"
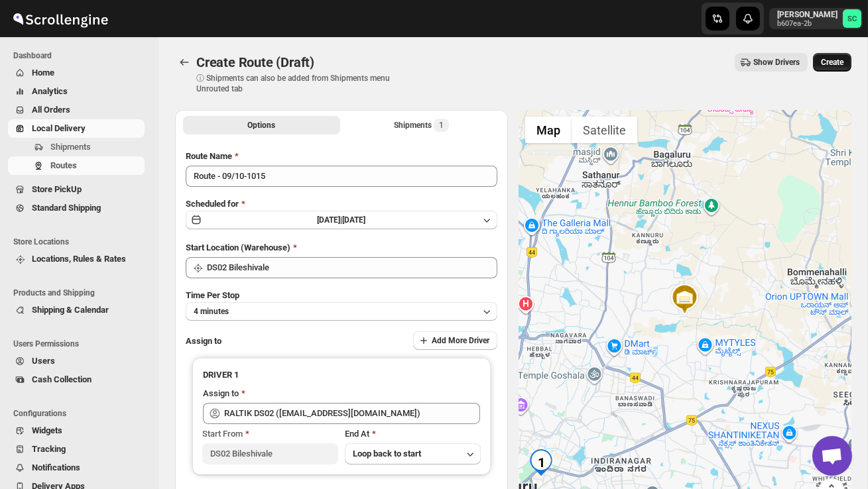
click at [821, 63] on span "Create" at bounding box center [832, 62] width 23 height 11
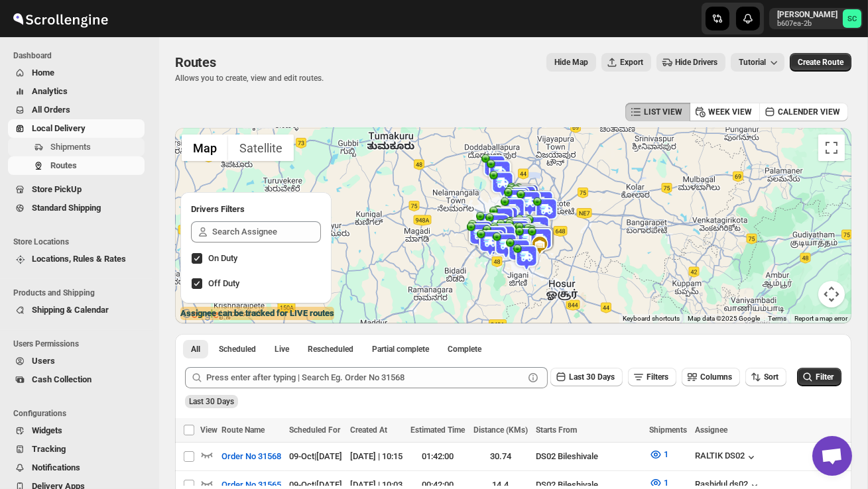
click at [80, 145] on span "Shipments" at bounding box center [70, 147] width 40 height 10
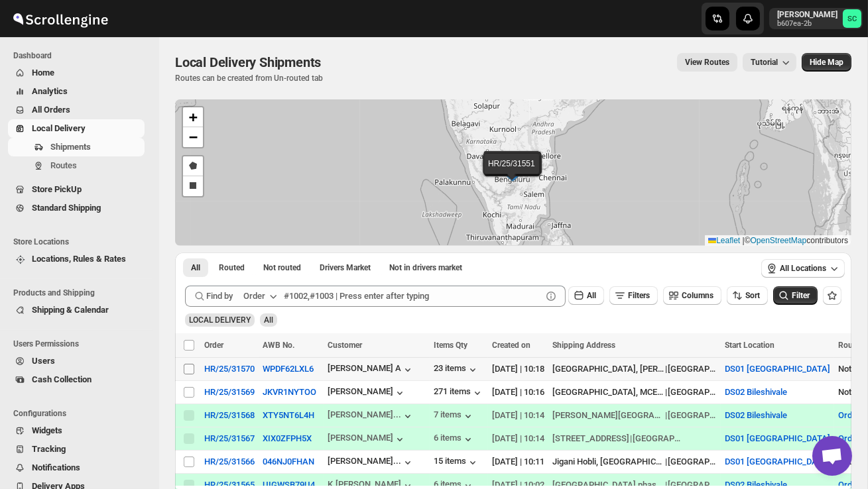
click at [187, 368] on input "Select shipment" at bounding box center [189, 369] width 11 height 11
checkbox input "true"
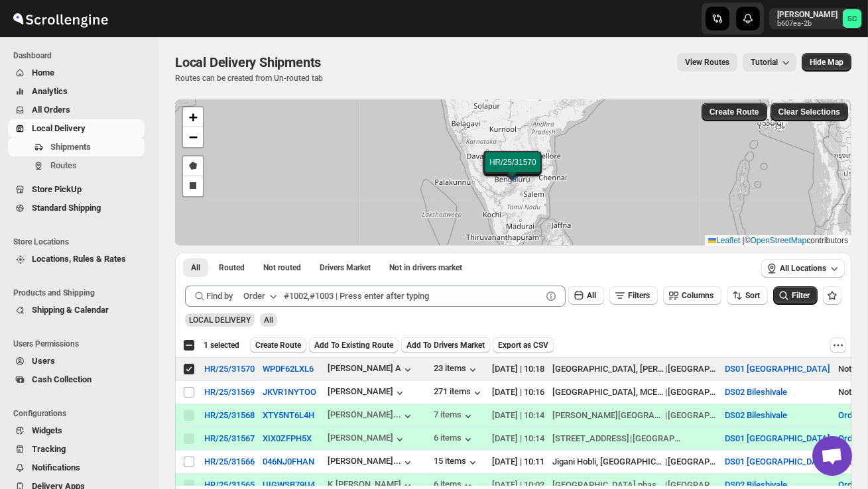
click at [273, 343] on span "Create Route" at bounding box center [278, 345] width 46 height 11
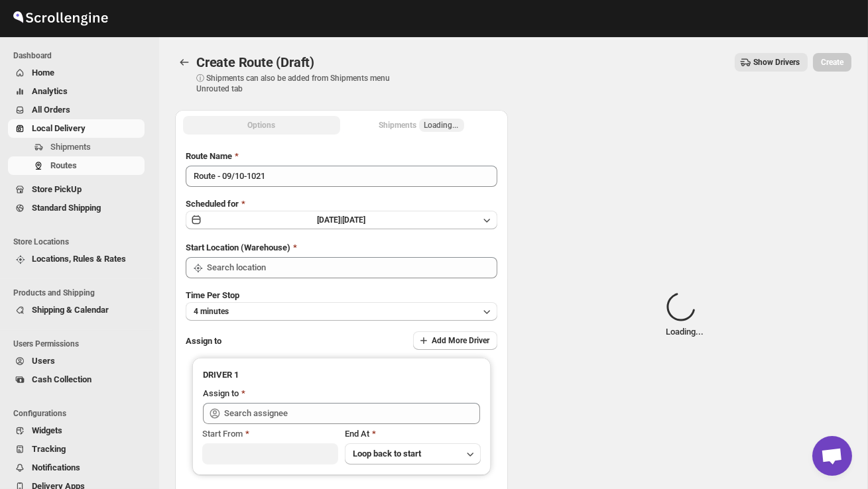
type input "DS01 [GEOGRAPHIC_DATA]"
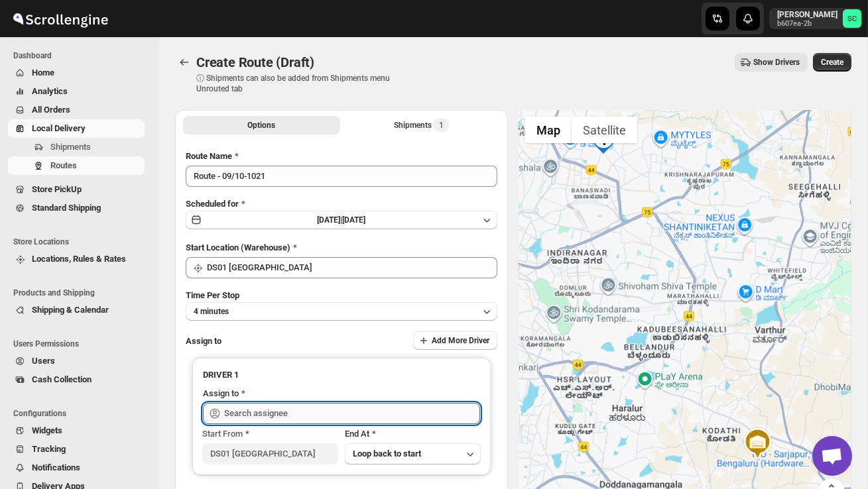
click at [281, 409] on input "text" at bounding box center [352, 413] width 256 height 21
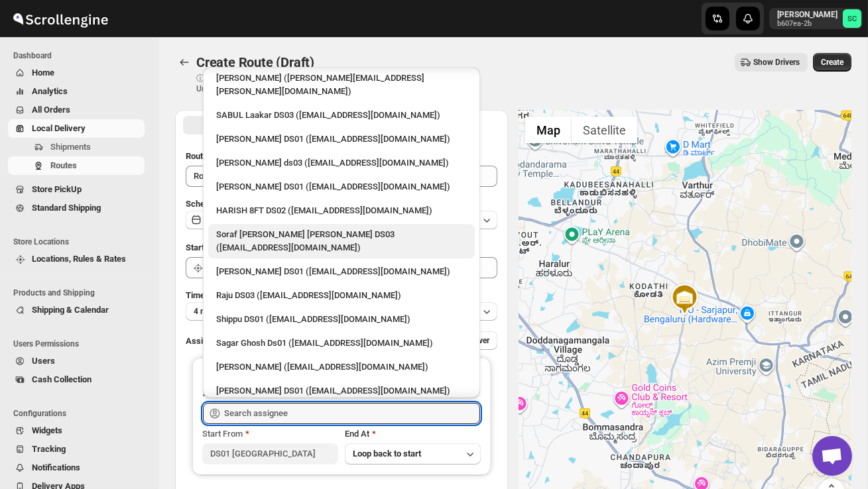
scroll to position [903, 0]
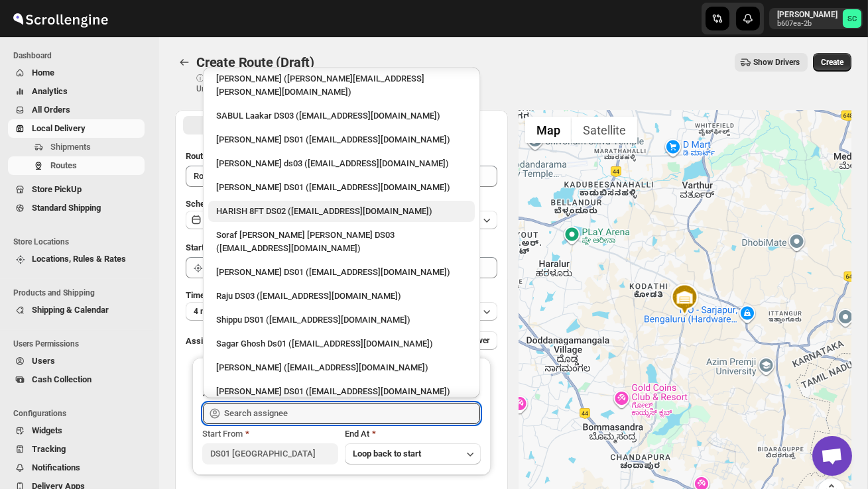
click at [256, 205] on div "HARISH 8FT DS02 ([EMAIL_ADDRESS][DOMAIN_NAME])" at bounding box center [341, 211] width 251 height 13
type input "HARISH 8FT DS02 ([EMAIL_ADDRESS][DOMAIN_NAME])"
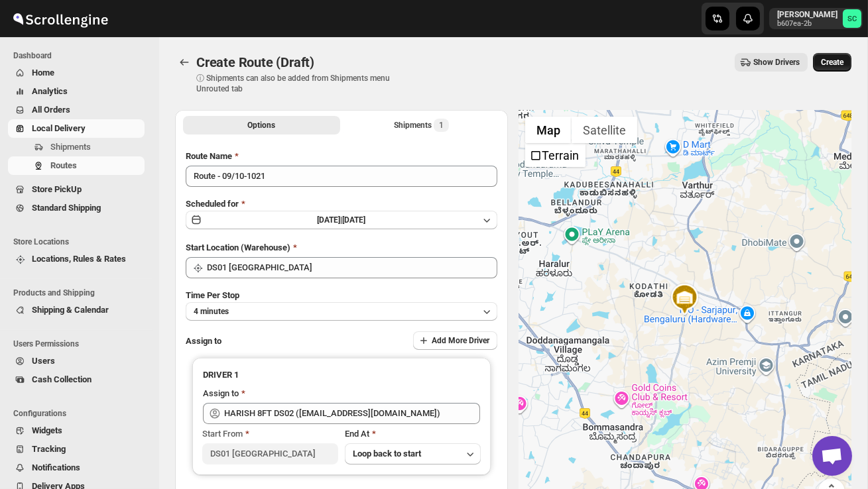
click at [838, 61] on span "Create" at bounding box center [832, 62] width 23 height 11
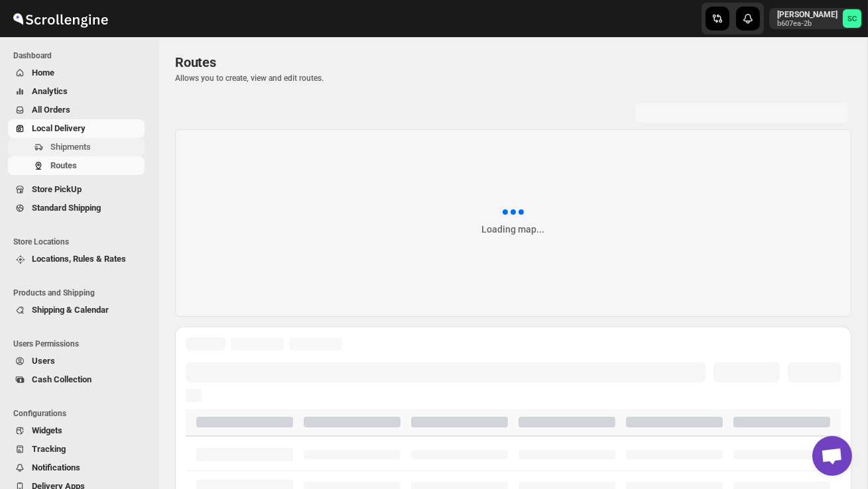
click at [56, 144] on span "Shipments" at bounding box center [70, 147] width 40 height 10
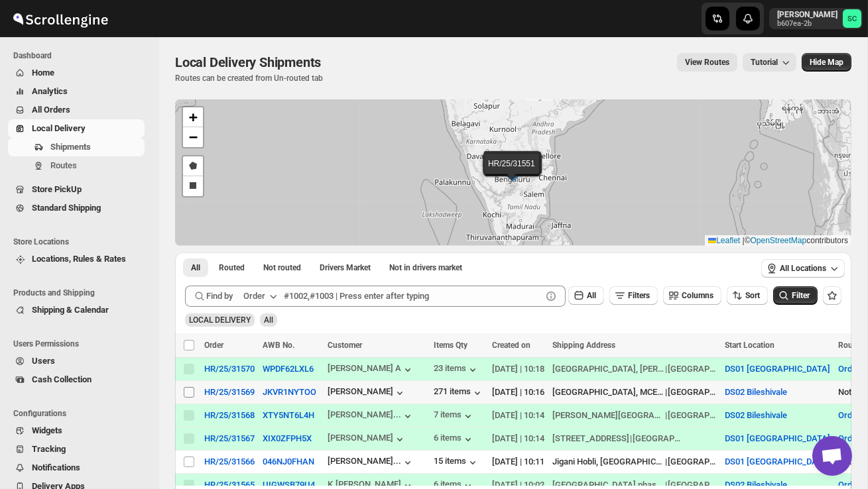
click at [190, 391] on input "Select shipment" at bounding box center [189, 392] width 11 height 11
checkbox input "true"
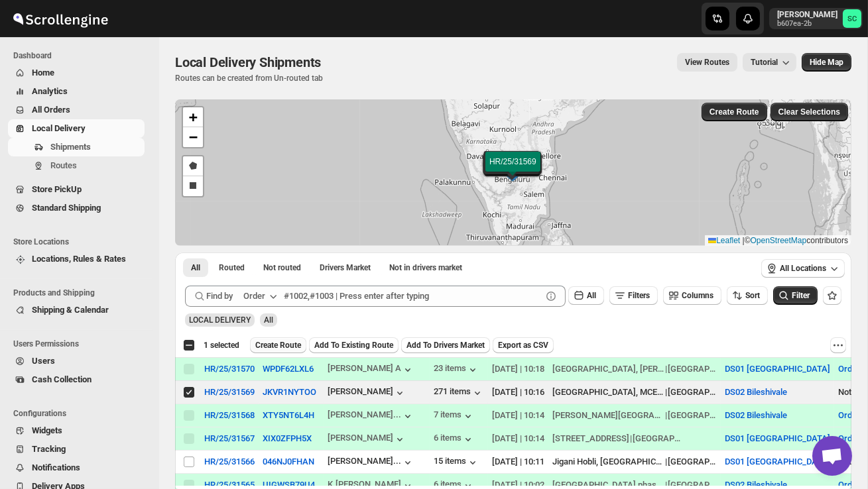
click at [278, 343] on span "Create Route" at bounding box center [278, 345] width 46 height 11
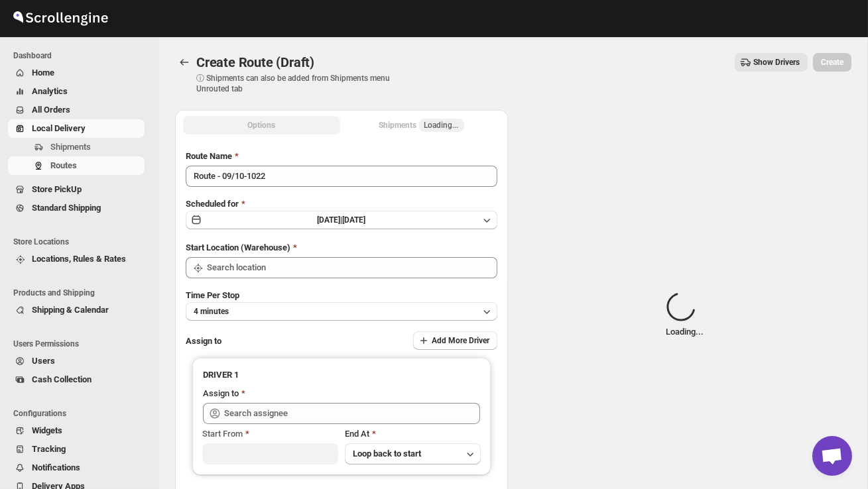
type input "DS02 Bileshivale"
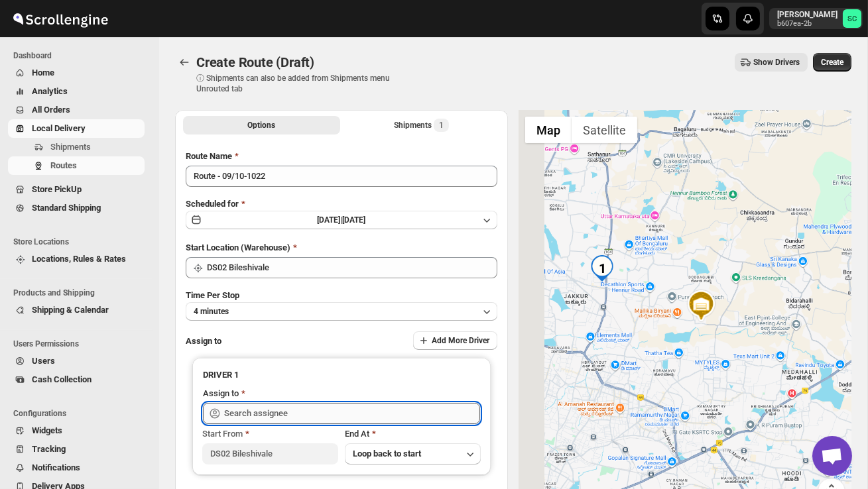
click at [278, 411] on input "text" at bounding box center [352, 413] width 256 height 21
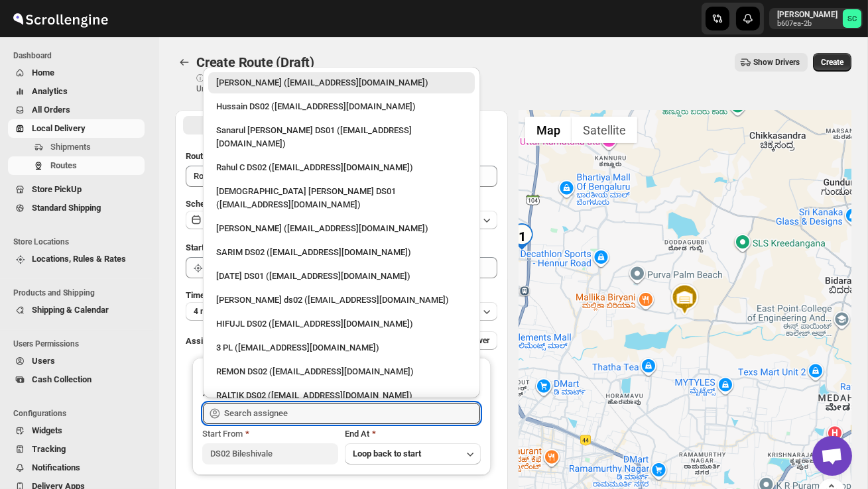
click at [280, 365] on div "REMON DS02 ([EMAIL_ADDRESS][DOMAIN_NAME])" at bounding box center [341, 371] width 251 height 13
type input "REMON DS02 ([EMAIL_ADDRESS][DOMAIN_NAME])"
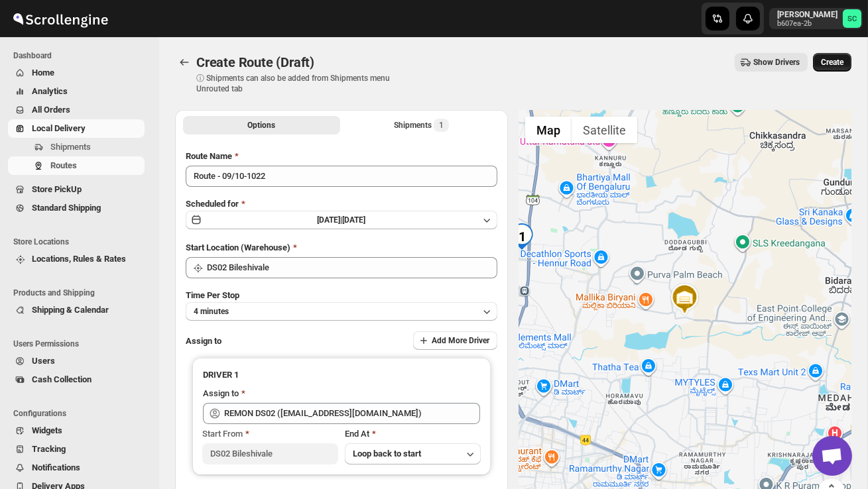
click at [825, 62] on span "Create" at bounding box center [832, 62] width 23 height 11
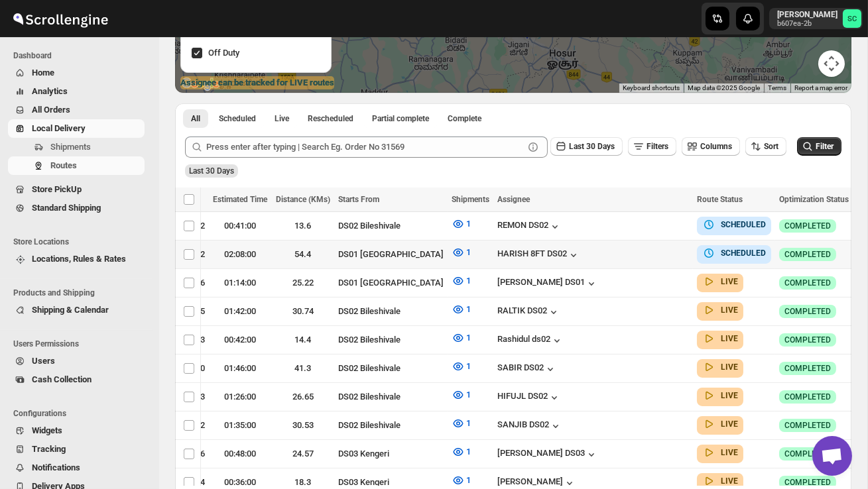
scroll to position [0, 198]
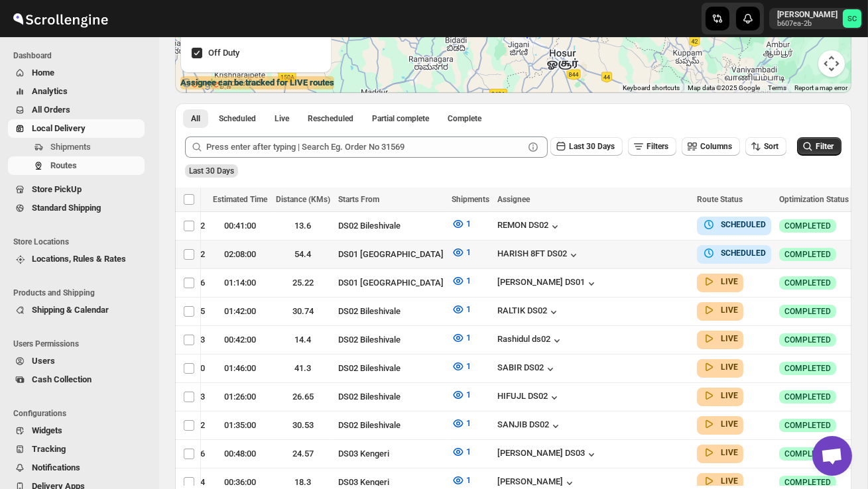
click at [859, 250] on icon "button" at bounding box center [865, 253] width 13 height 13
checkbox input "true"
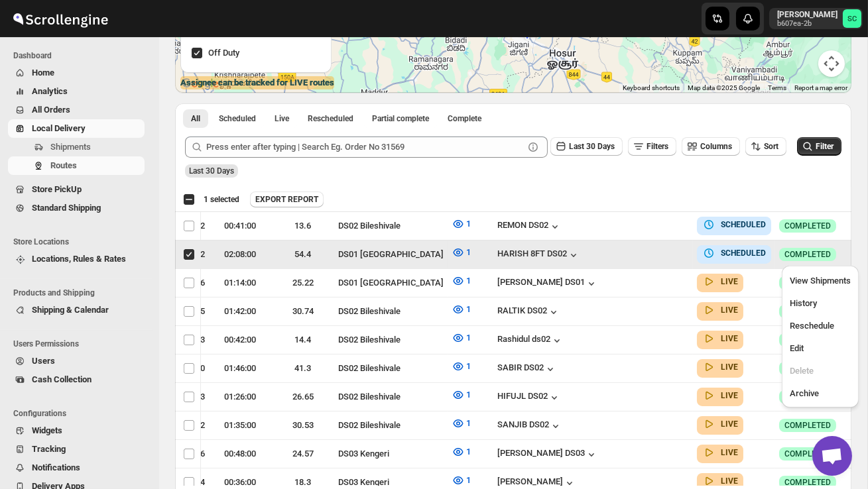
scroll to position [0, 1]
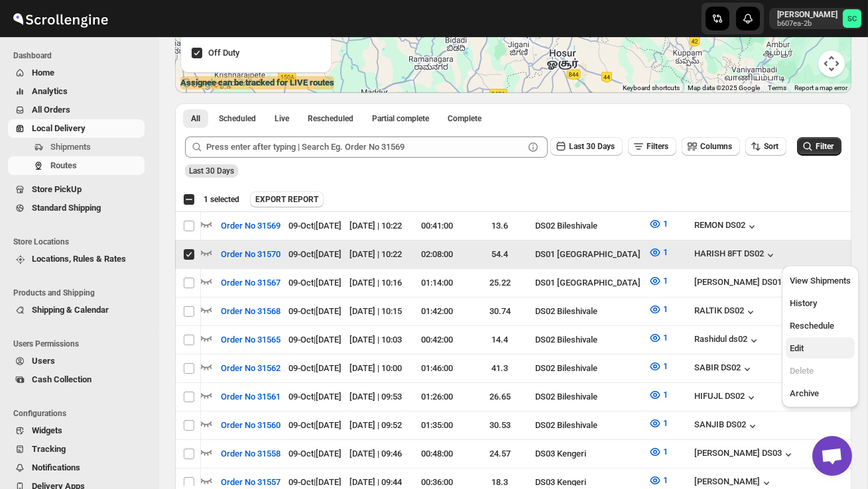
click at [799, 350] on span "Edit" at bounding box center [796, 348] width 14 height 10
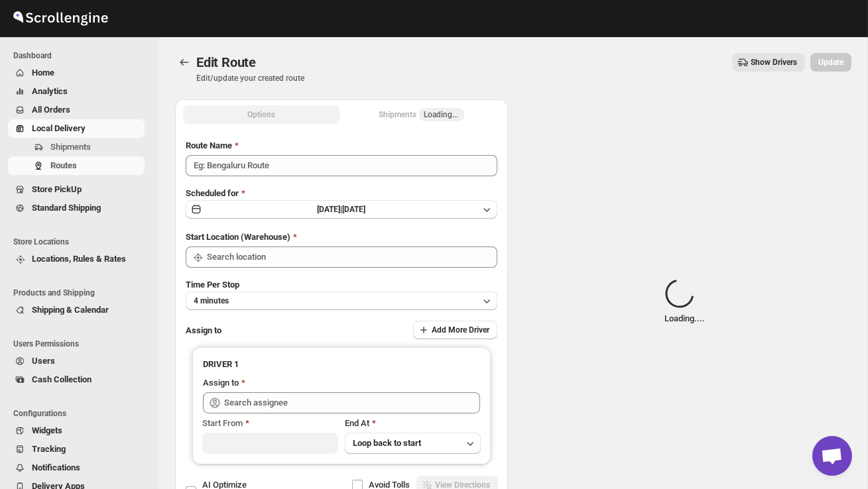
type input "Order No 31570"
type input "DS01 [GEOGRAPHIC_DATA]"
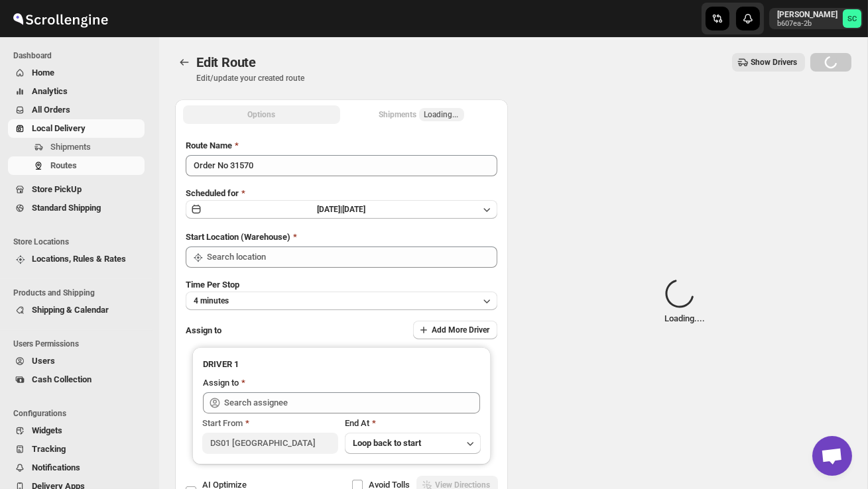
type input "DS01 [GEOGRAPHIC_DATA]"
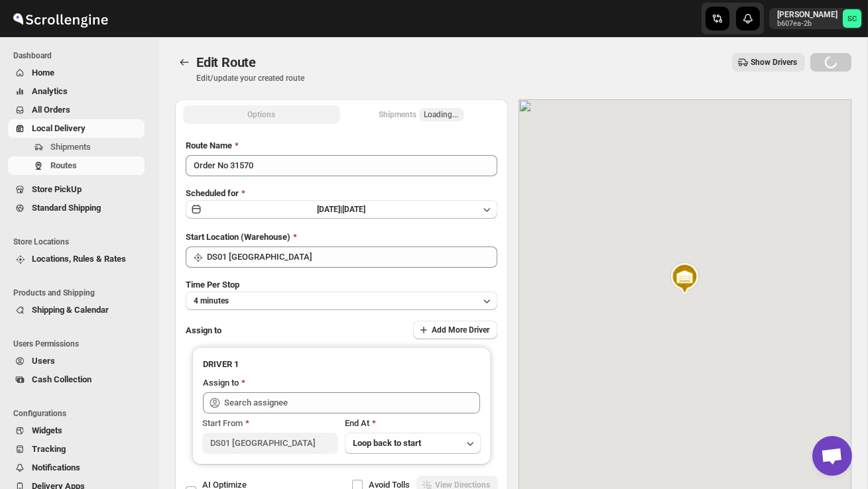
type input "HARISH 8FT DS02 ([EMAIL_ADDRESS][DOMAIN_NAME])"
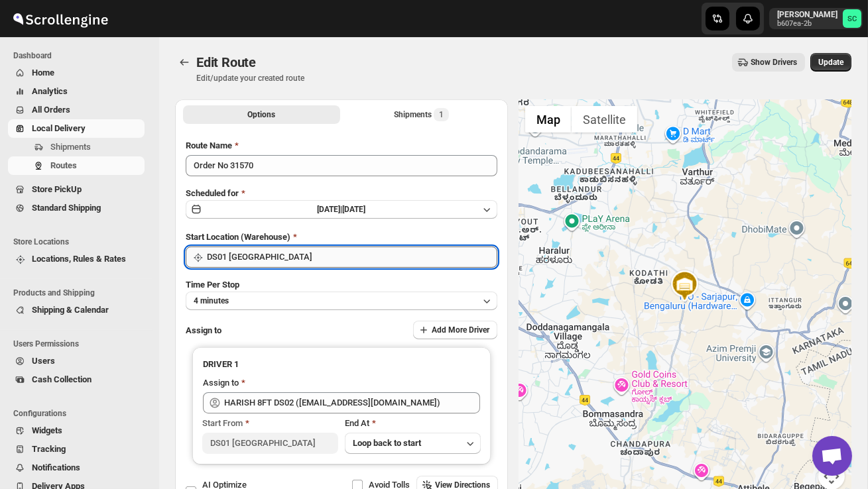
click at [312, 257] on input "DS01 [GEOGRAPHIC_DATA]" at bounding box center [352, 257] width 290 height 21
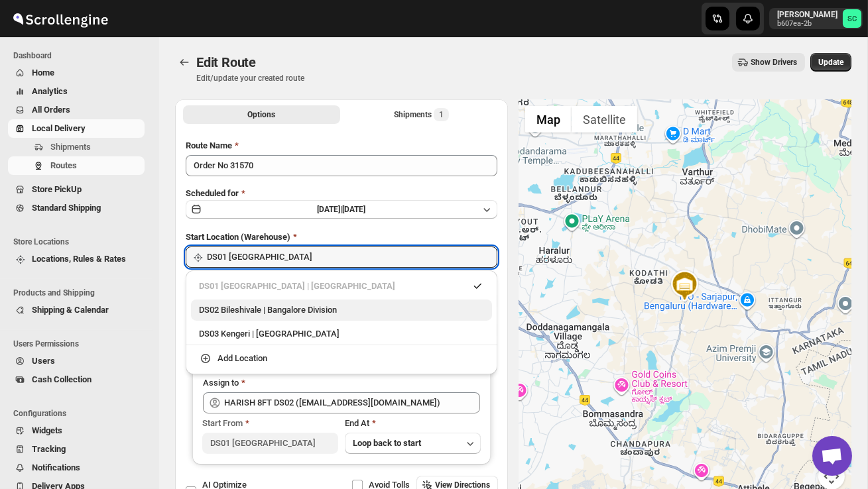
click at [311, 302] on div "DS02 Bileshivale | Bangalore Division" at bounding box center [341, 310] width 301 height 21
type input "DS02 Bileshivale"
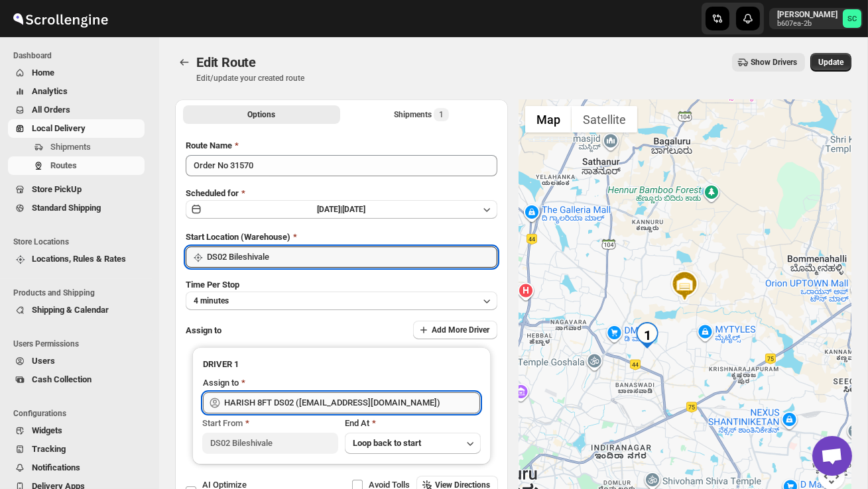
click at [336, 402] on input "HARISH 8FT DS02 ([EMAIL_ADDRESS][DOMAIN_NAME])" at bounding box center [352, 402] width 256 height 21
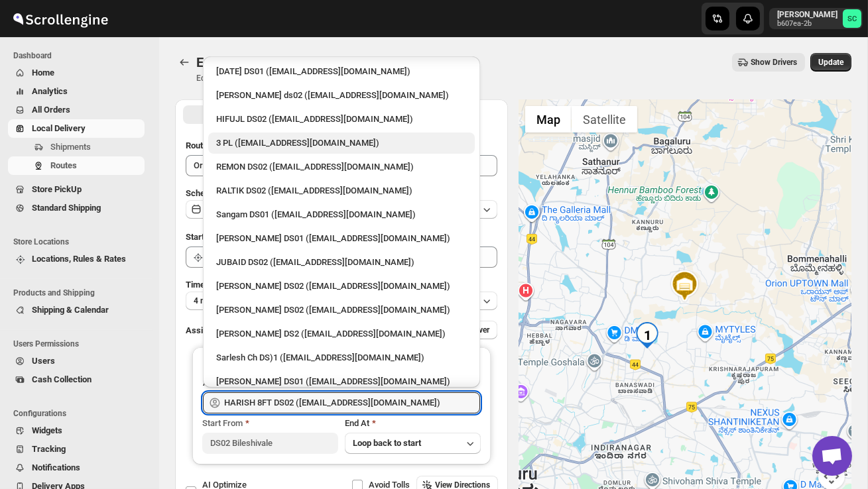
scroll to position [199, 0]
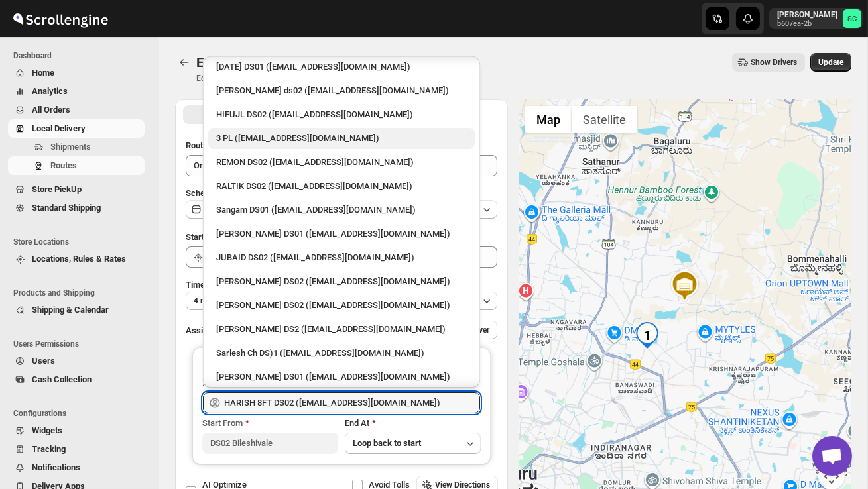
click at [268, 323] on div "[PERSON_NAME] DS2 ([EMAIL_ADDRESS][DOMAIN_NAME])" at bounding box center [341, 329] width 251 height 13
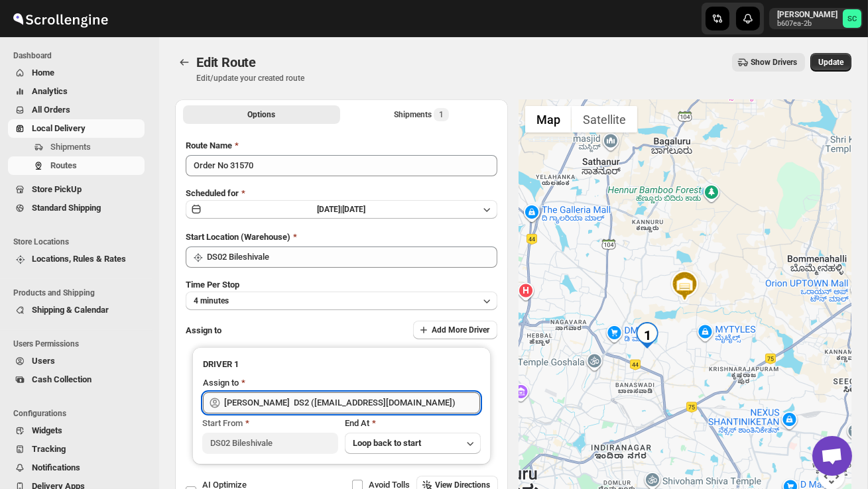
click at [346, 409] on input "[PERSON_NAME] DS2 ([EMAIL_ADDRESS][DOMAIN_NAME])" at bounding box center [352, 402] width 256 height 21
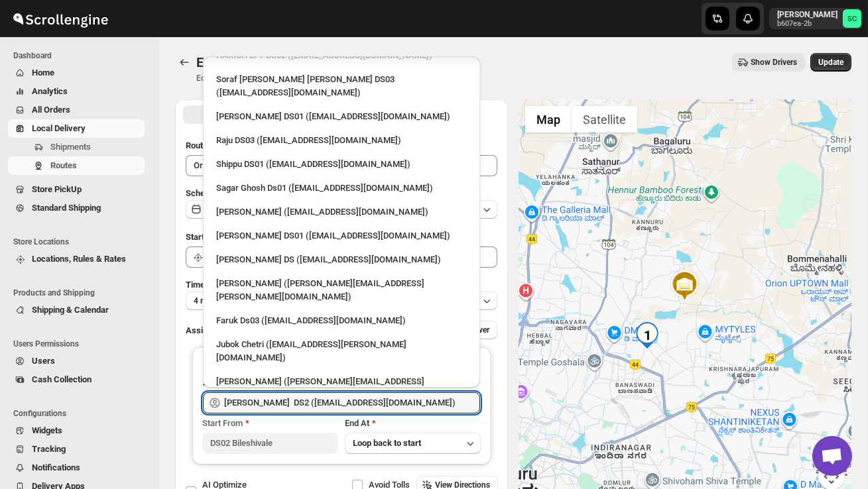
scroll to position [1108, 0]
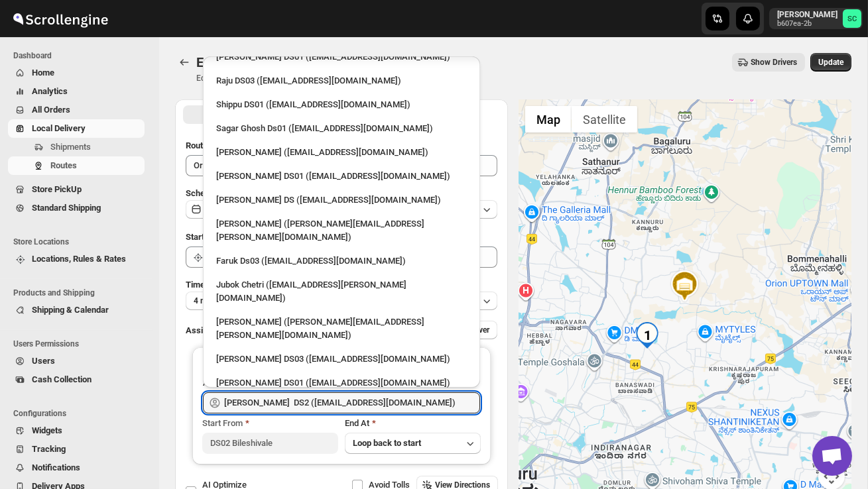
click at [297, 400] on div "CHANDAN DS02 10FT ([EMAIL_ADDRESS][DOMAIN_NAME])" at bounding box center [341, 406] width 251 height 13
type input "CHANDAN DS02 10FT ([EMAIL_ADDRESS][DOMAIN_NAME])"
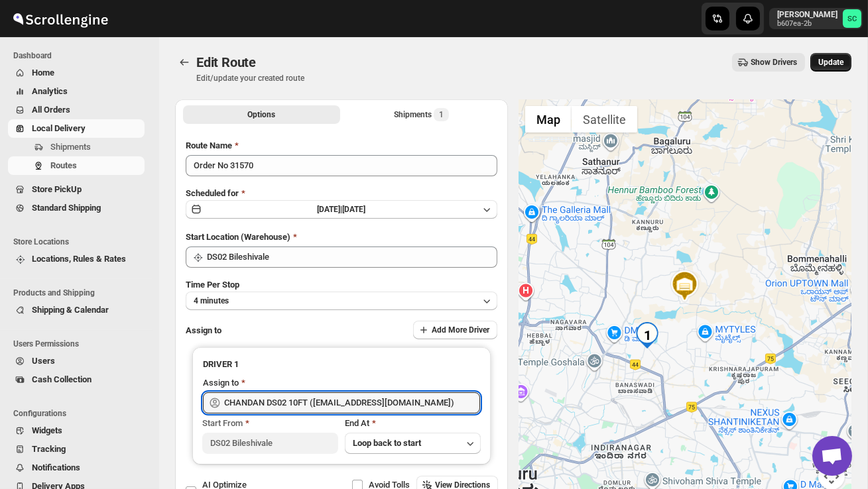
click at [829, 66] on span "Update" at bounding box center [830, 62] width 25 height 11
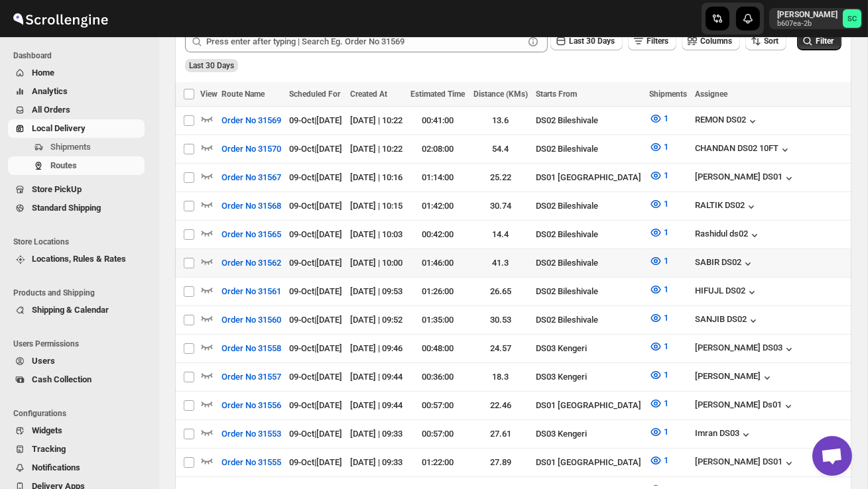
scroll to position [338, 0]
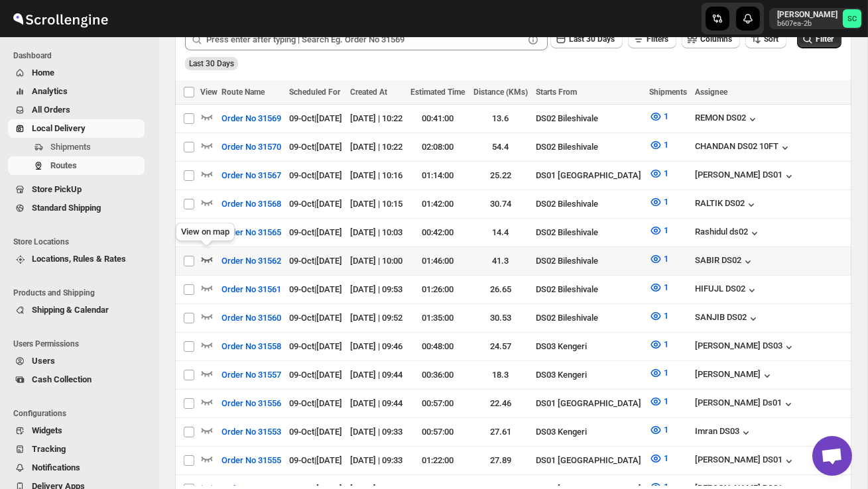
click at [209, 257] on icon "button" at bounding box center [206, 259] width 13 height 13
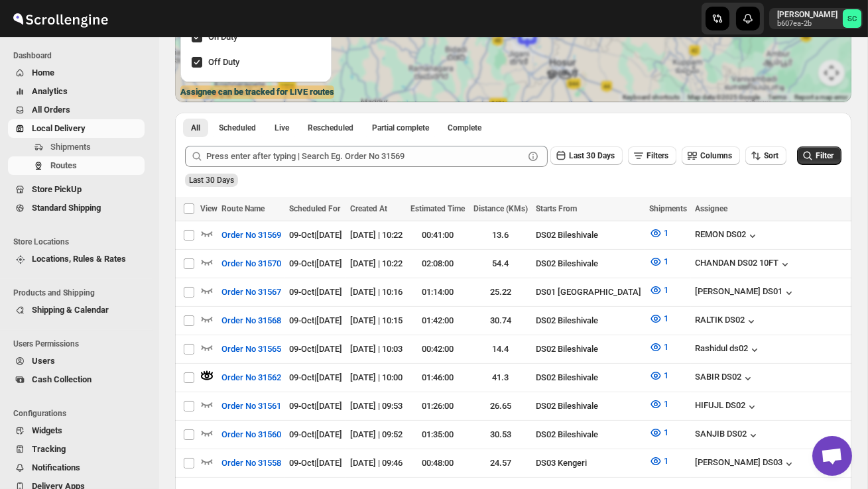
scroll to position [0, 0]
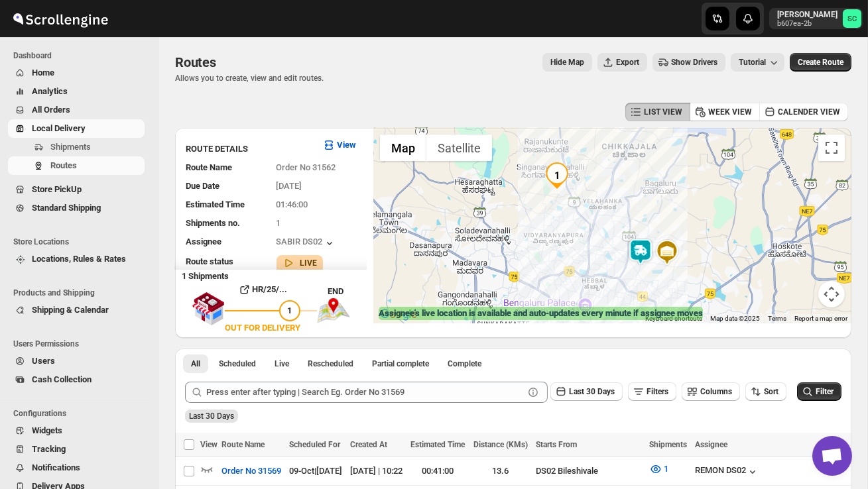
click at [643, 243] on img at bounding box center [640, 252] width 27 height 27
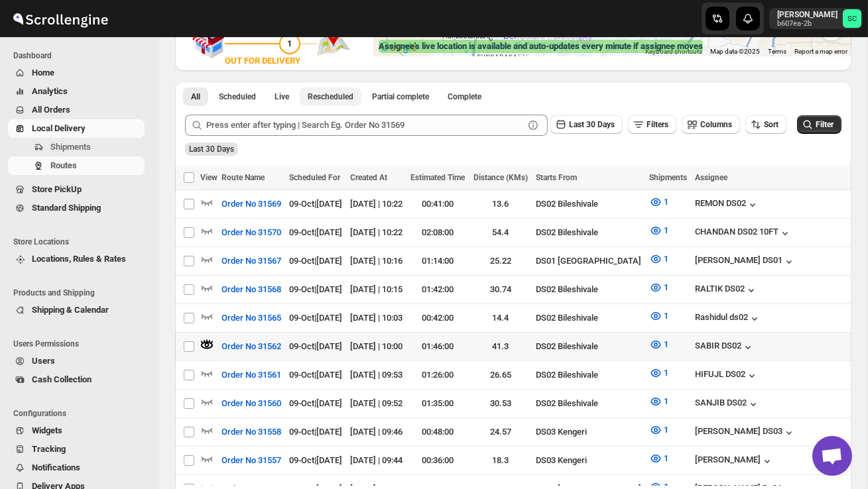
scroll to position [271, 0]
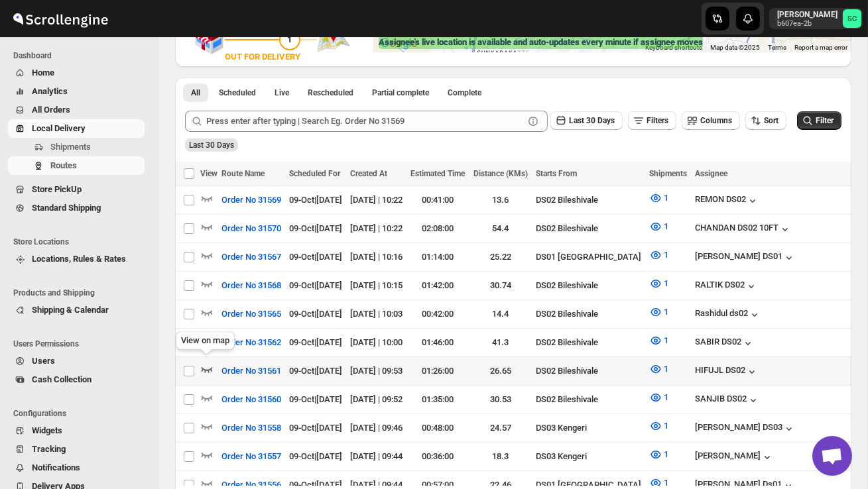
click at [209, 367] on icon "button" at bounding box center [206, 369] width 13 height 13
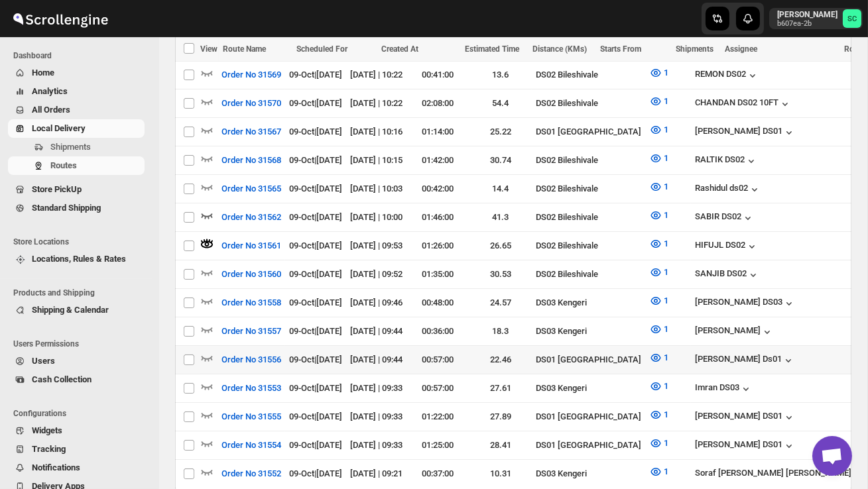
scroll to position [394, 0]
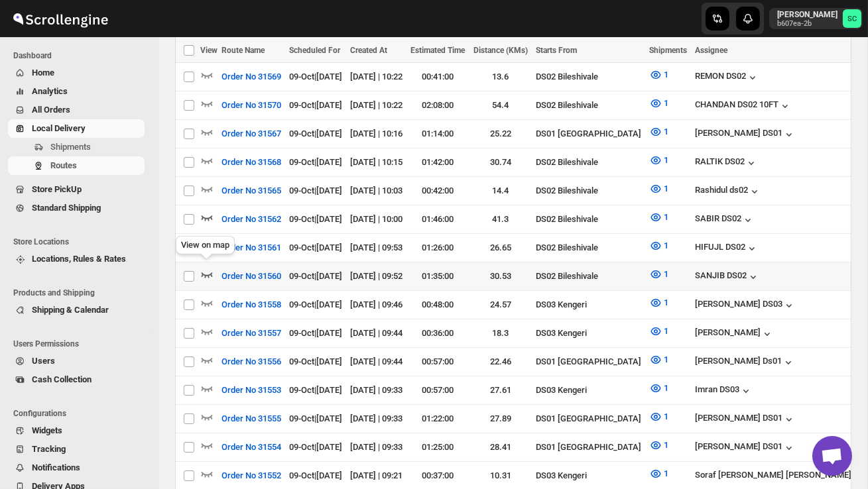
click at [204, 268] on icon "button" at bounding box center [206, 274] width 13 height 13
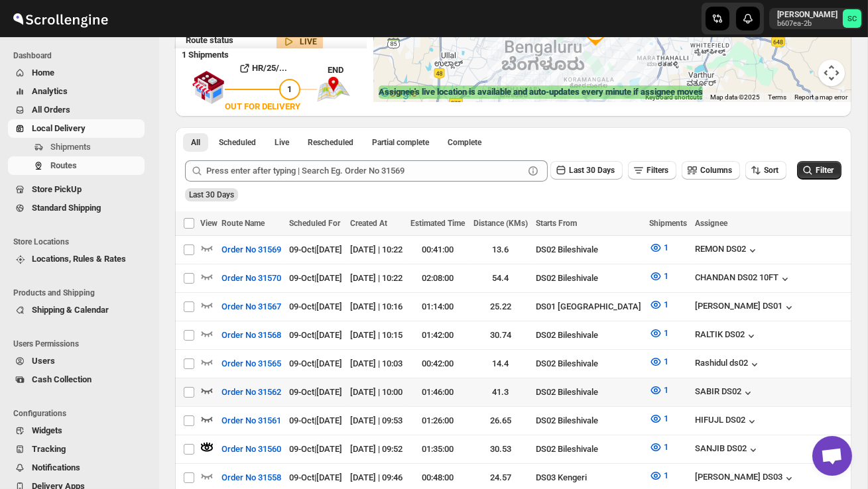
scroll to position [223, 0]
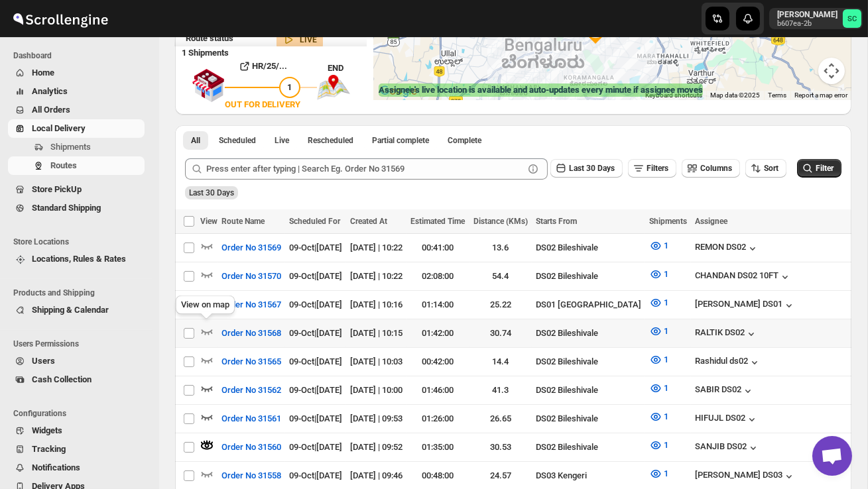
click at [198, 321] on div "View on map" at bounding box center [205, 307] width 64 height 29
click at [205, 328] on icon "button" at bounding box center [206, 331] width 13 height 13
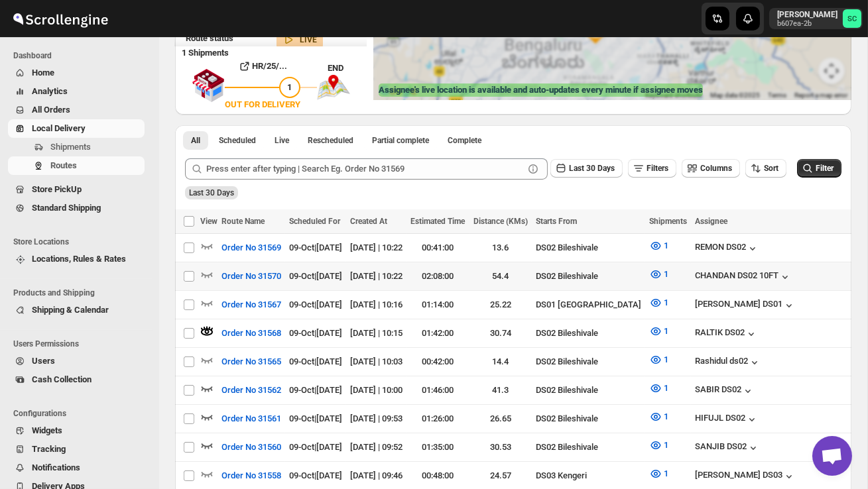
scroll to position [0, 0]
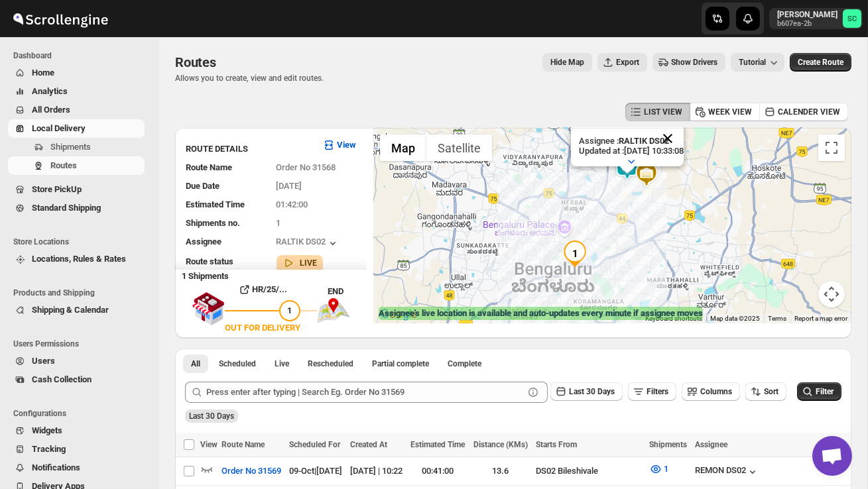
click at [683, 139] on button "Close" at bounding box center [668, 139] width 32 height 32
click at [683, 217] on div at bounding box center [612, 226] width 478 height 196
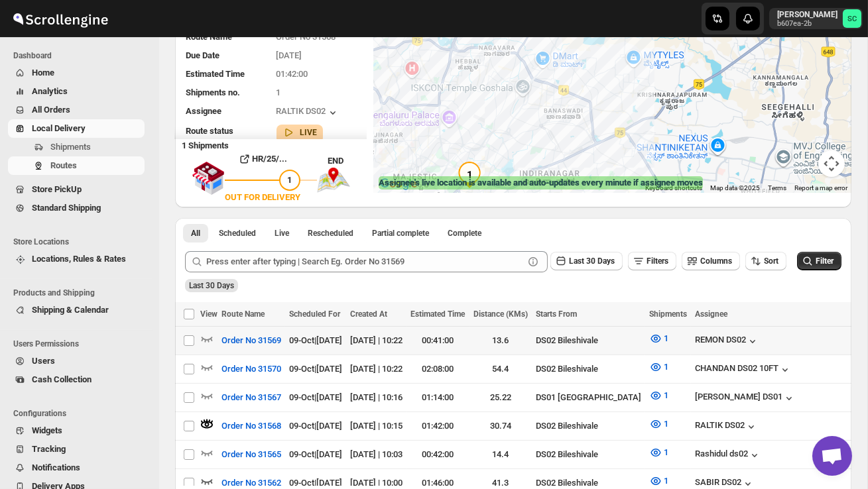
scroll to position [134, 0]
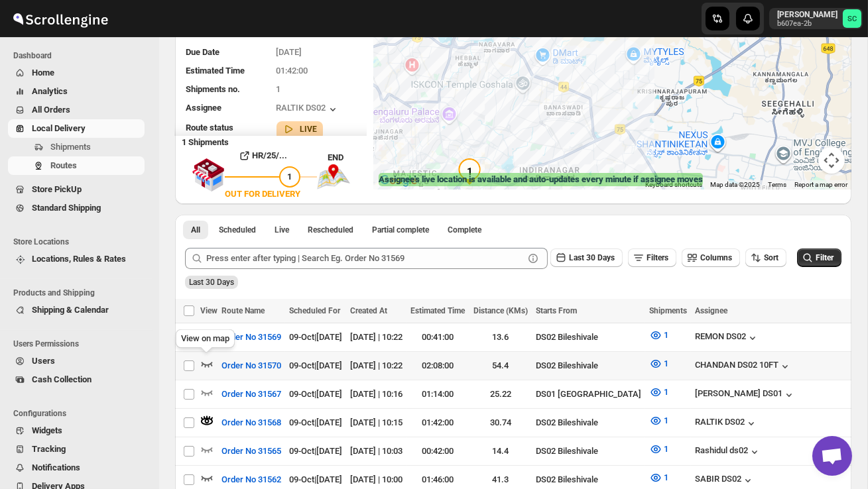
click at [204, 362] on icon "button" at bounding box center [206, 363] width 13 height 13
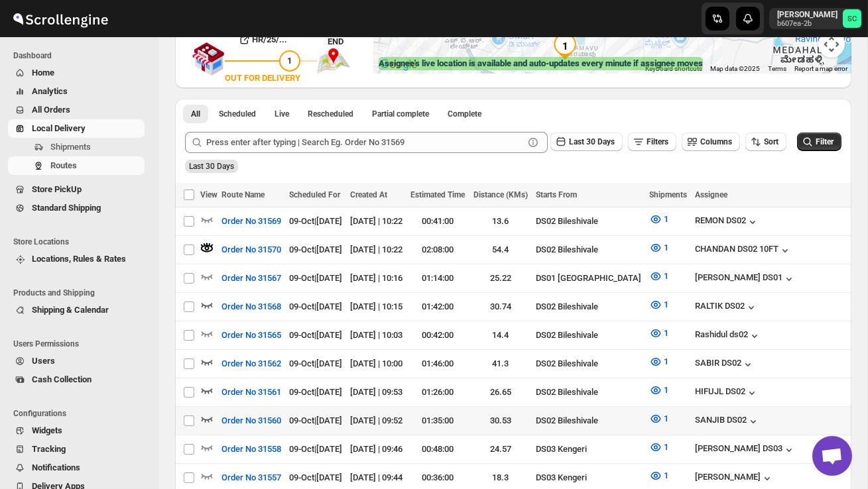
scroll to position [257, 0]
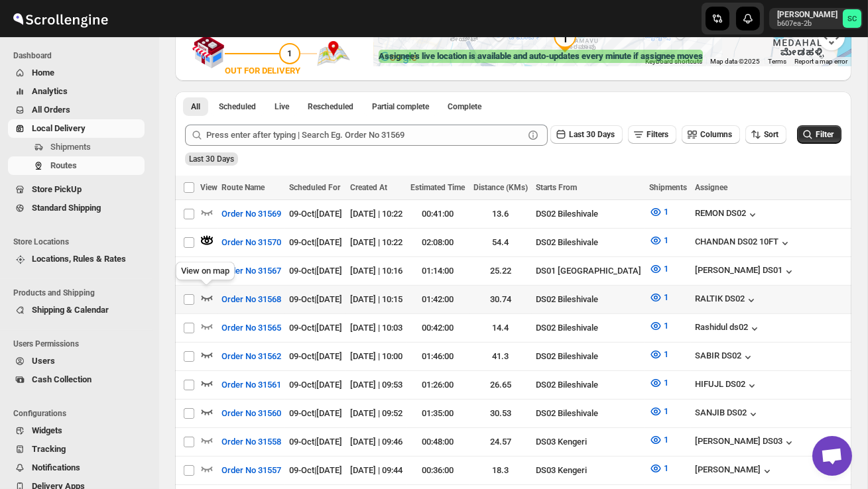
click at [209, 296] on icon "button" at bounding box center [206, 297] width 13 height 13
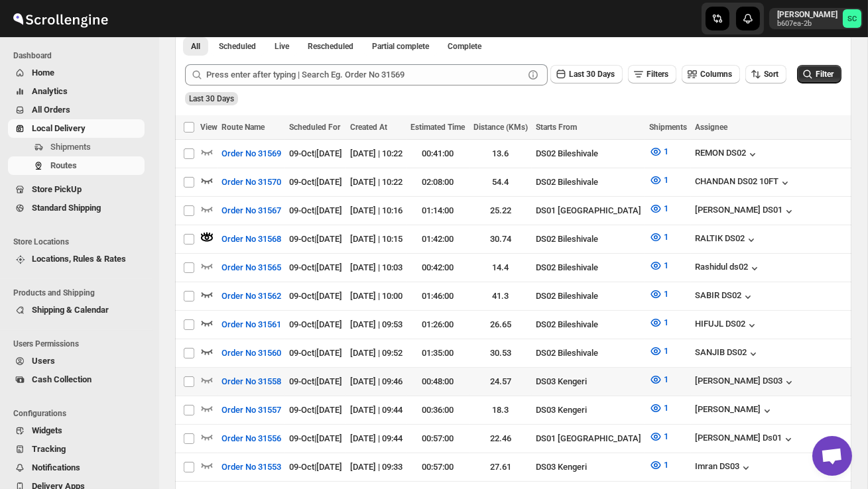
scroll to position [320, 0]
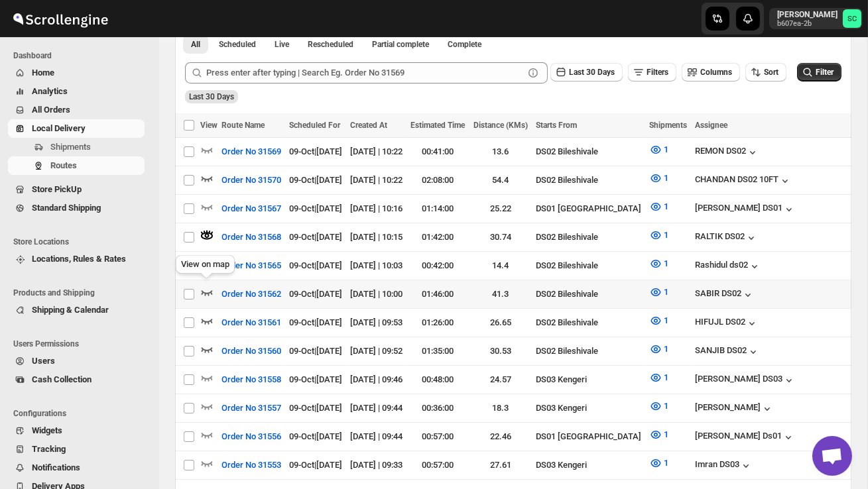
click at [208, 286] on icon "button" at bounding box center [206, 292] width 13 height 13
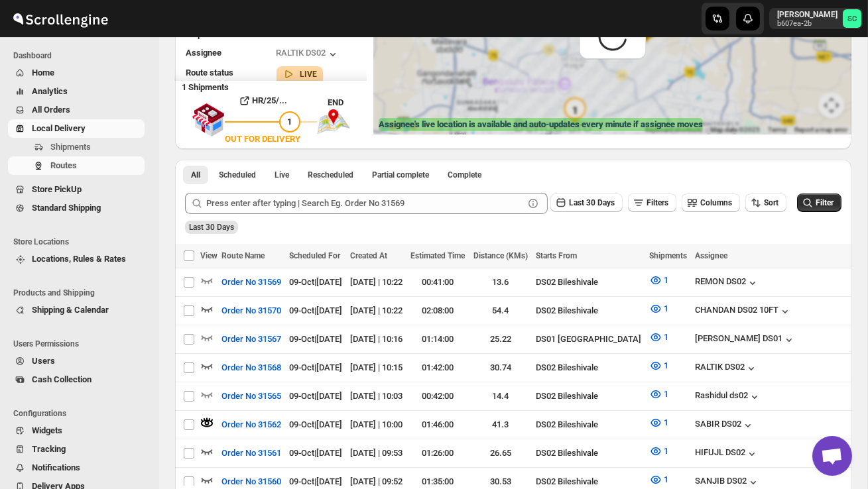
scroll to position [0, 0]
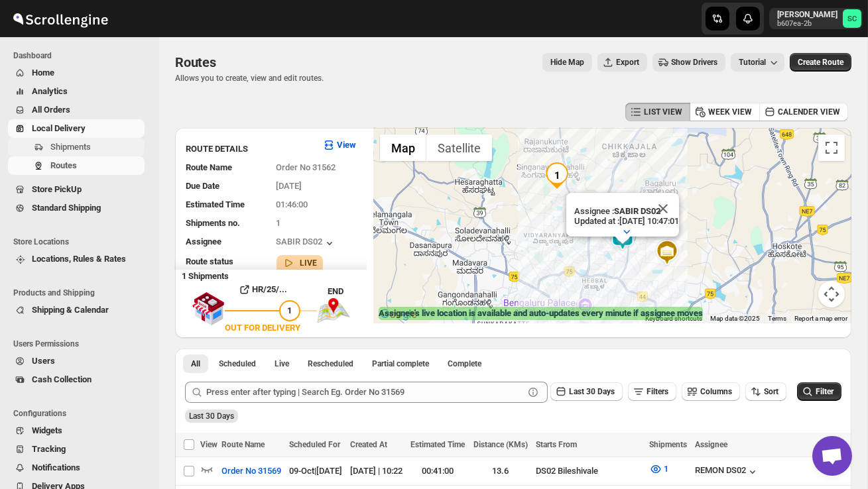
click at [90, 145] on span "Shipments" at bounding box center [70, 147] width 40 height 10
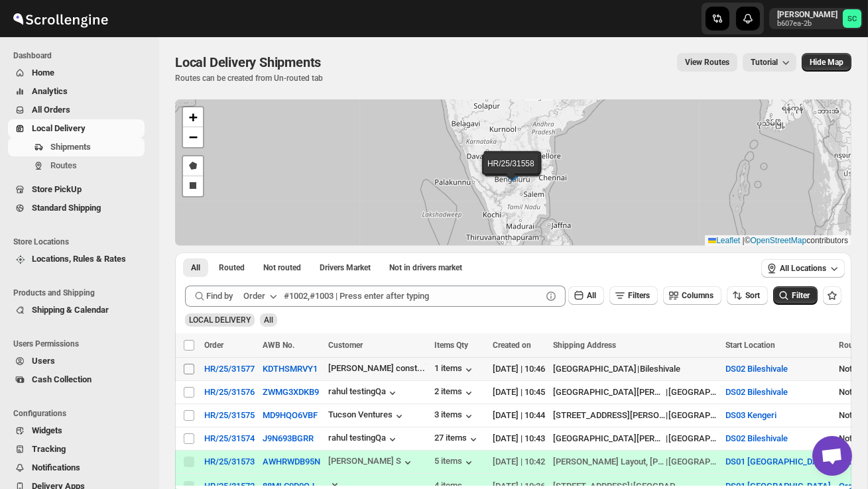
click at [187, 369] on input "Select shipment" at bounding box center [189, 369] width 11 height 11
checkbox input "true"
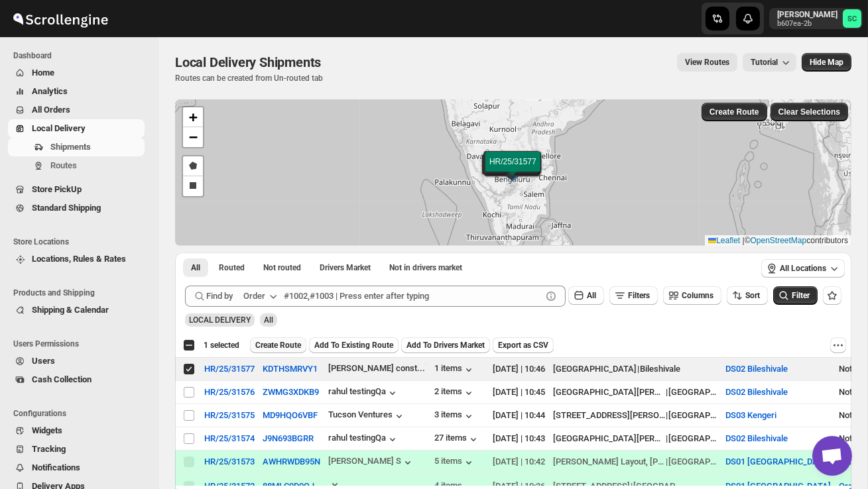
click at [272, 343] on span "Create Route" at bounding box center [278, 345] width 46 height 11
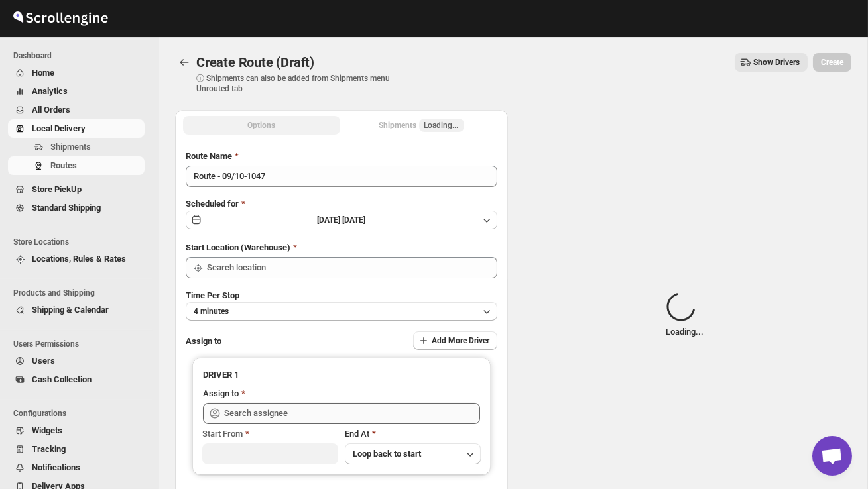
type input "DS02 Bileshivale"
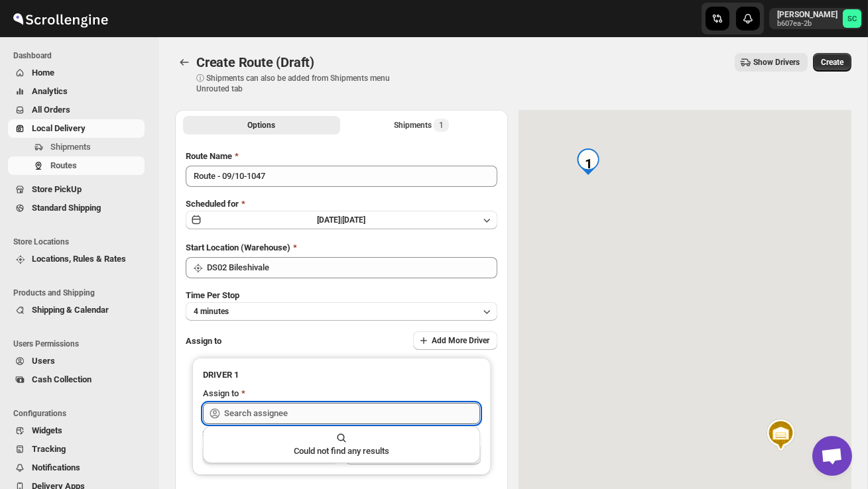
click at [267, 404] on input "text" at bounding box center [352, 413] width 256 height 21
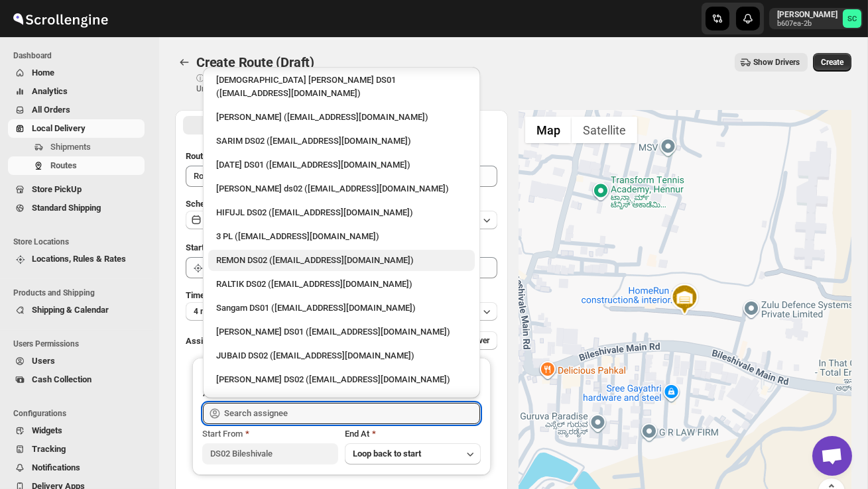
scroll to position [130, 0]
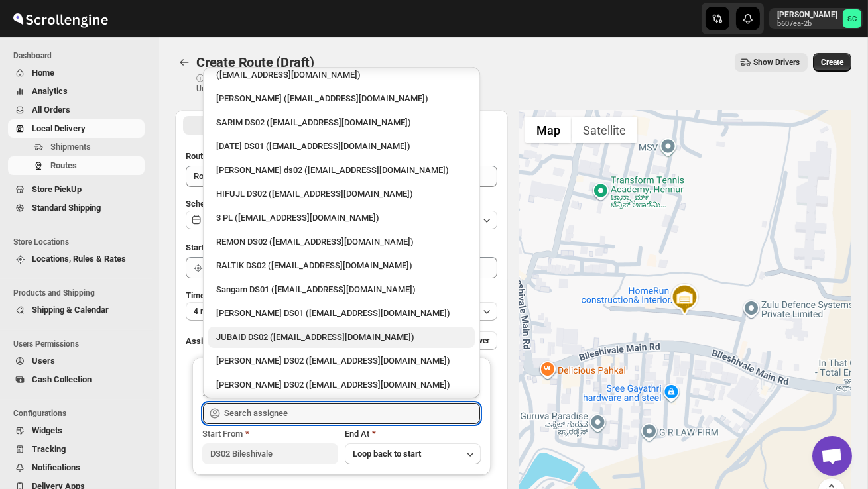
click at [272, 331] on div "JUBAID DS02 ([EMAIL_ADDRESS][DOMAIN_NAME])" at bounding box center [341, 337] width 251 height 13
type input "JUBAID DS02 ([EMAIL_ADDRESS][DOMAIN_NAME])"
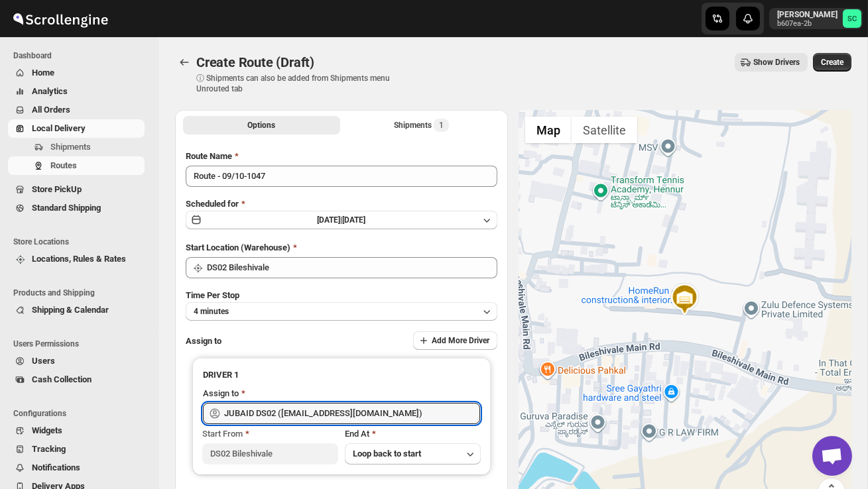
click at [837, 58] on span "Create" at bounding box center [832, 62] width 23 height 11
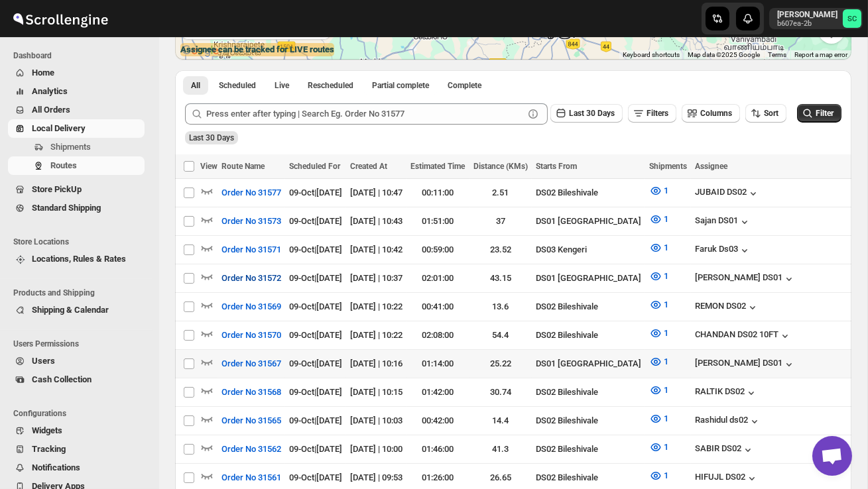
scroll to position [265, 0]
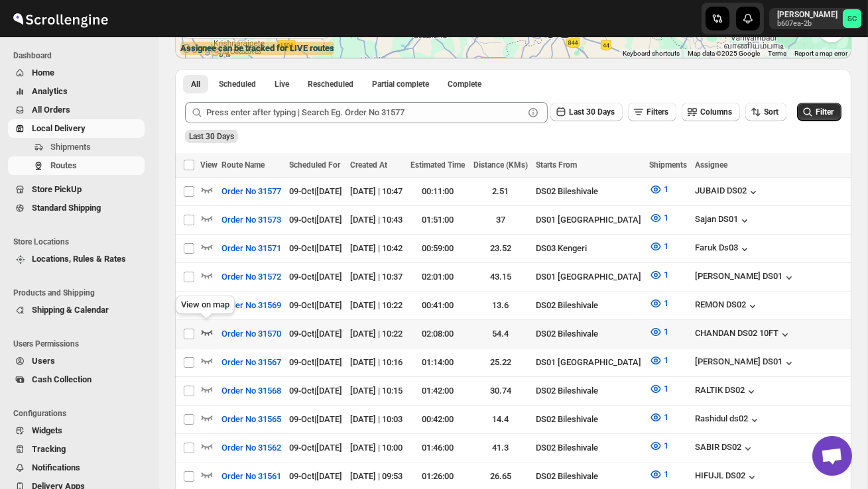
click at [209, 327] on icon "button" at bounding box center [206, 331] width 13 height 13
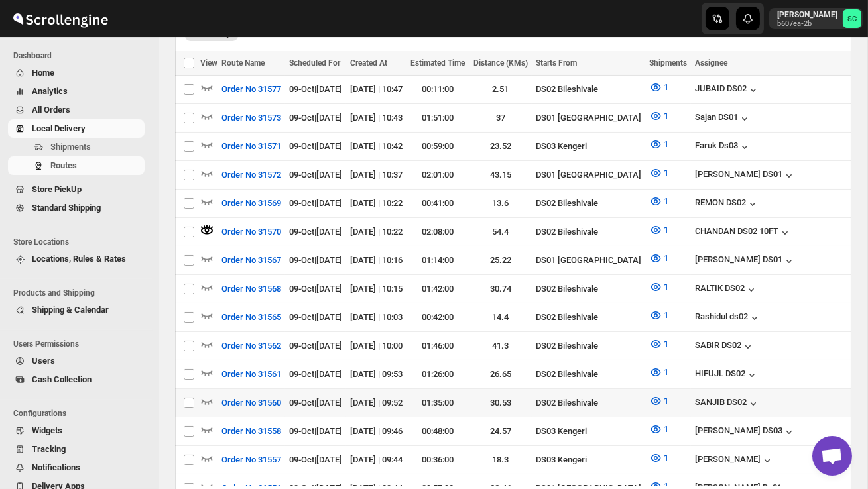
scroll to position [382, 0]
click at [207, 337] on icon "button" at bounding box center [206, 343] width 13 height 13
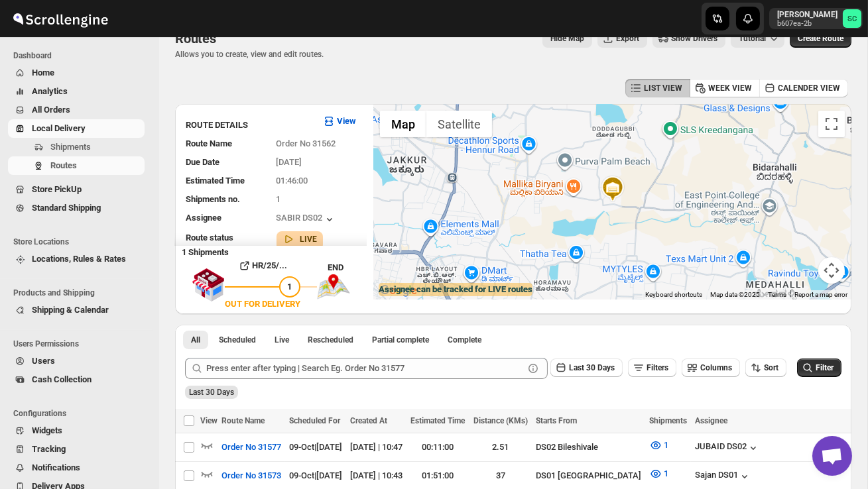
scroll to position [0, 0]
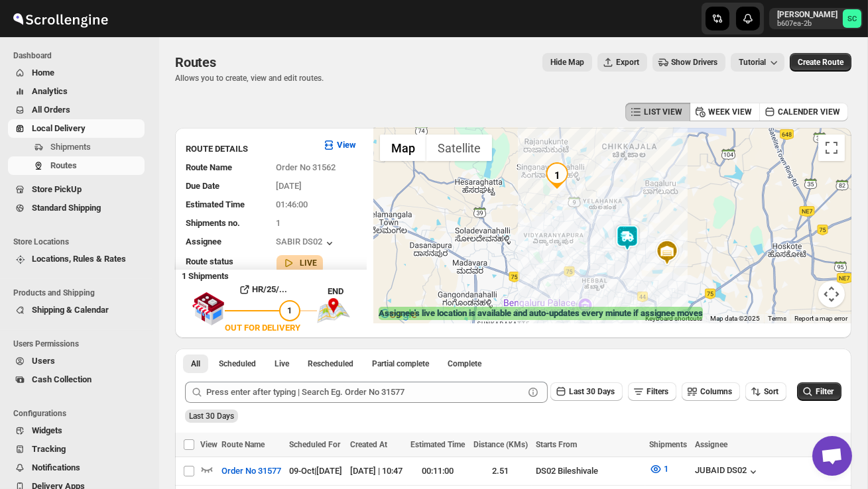
click at [636, 231] on img at bounding box center [627, 238] width 27 height 27
click at [634, 280] on div "Assignee : SABIR DS02 Updated at : 09/10/2025, 10:53:26 Duty mode Enabled Batte…" at bounding box center [612, 226] width 478 height 196
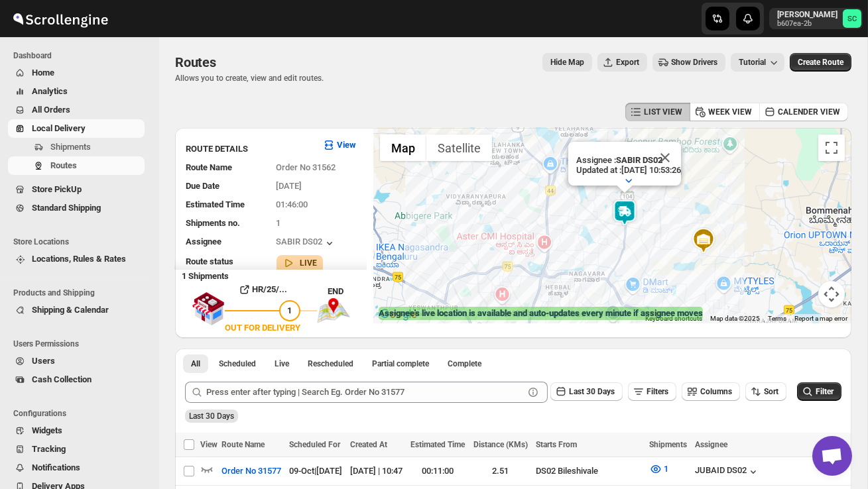
click at [631, 266] on div "Assignee : SABIR DS02 Updated at : 09/10/2025, 10:53:26 Duty mode Enabled Batte…" at bounding box center [612, 226] width 478 height 196
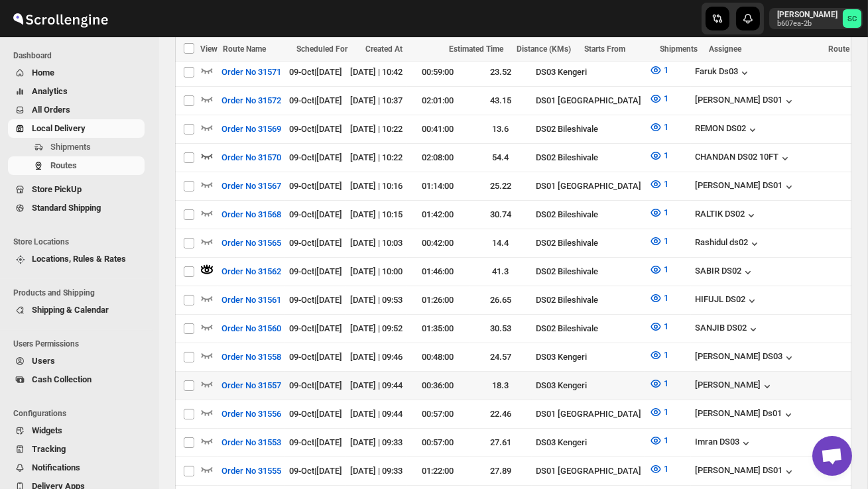
scroll to position [459, 0]
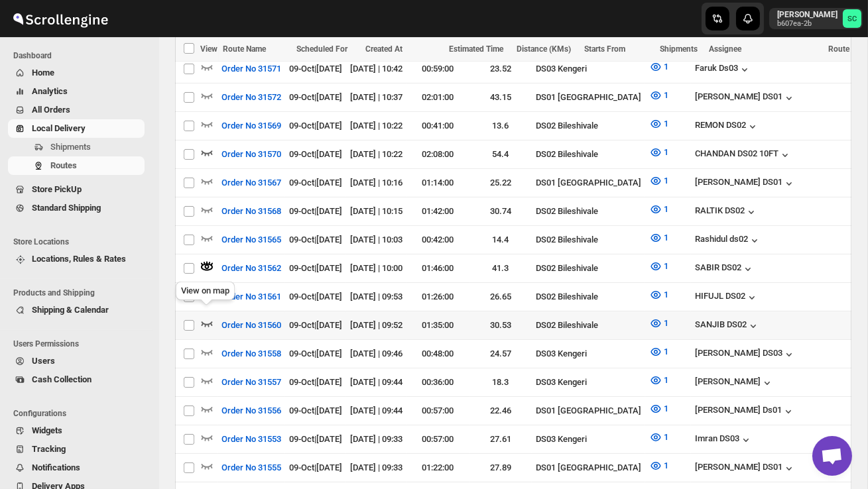
click at [213, 317] on icon "button" at bounding box center [206, 323] width 13 height 13
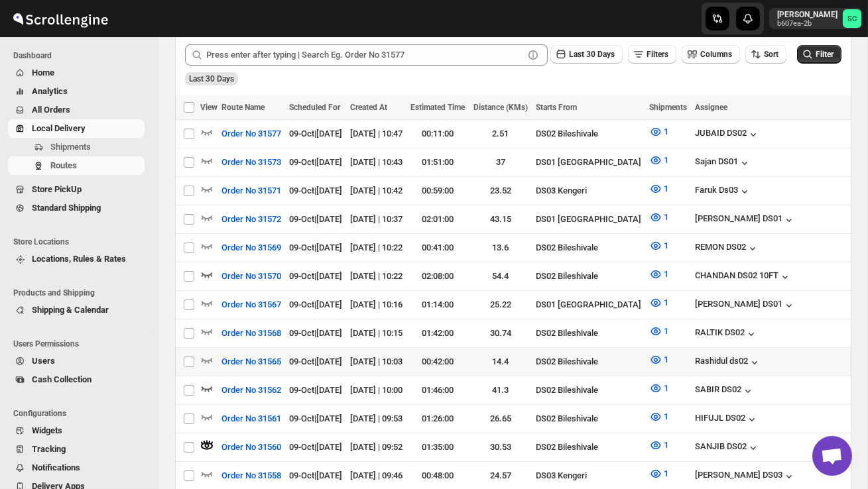
scroll to position [338, 0]
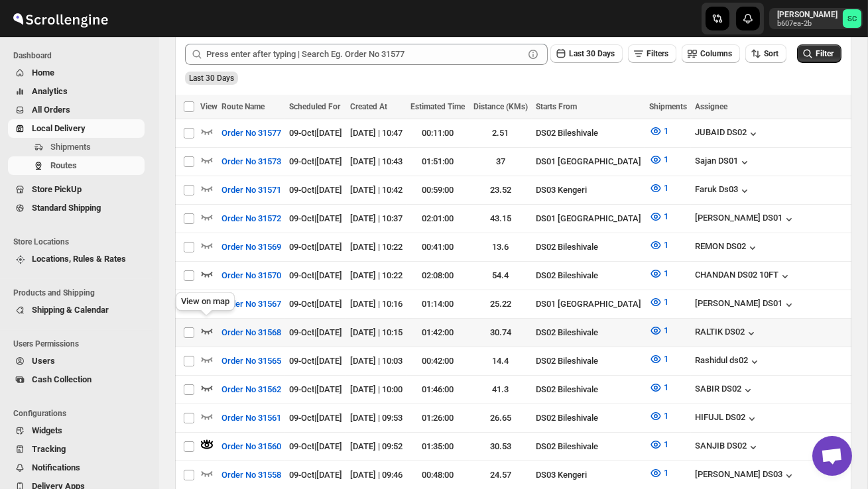
click at [208, 324] on icon "button" at bounding box center [206, 330] width 13 height 13
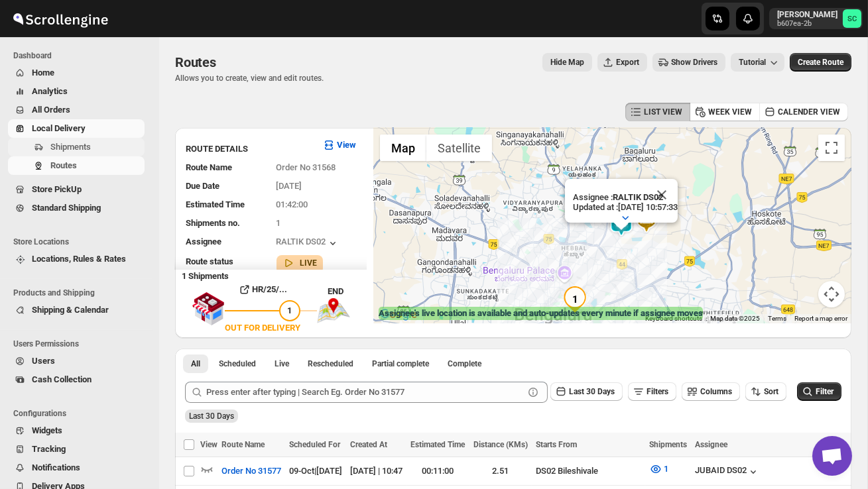
click at [95, 143] on span "Shipments" at bounding box center [95, 147] width 91 height 13
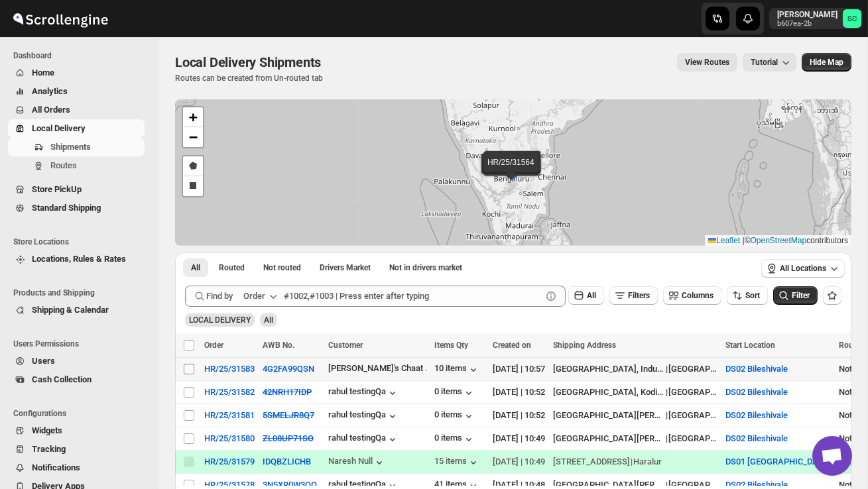
click at [184, 365] on input "Select shipment" at bounding box center [189, 369] width 11 height 11
checkbox input "true"
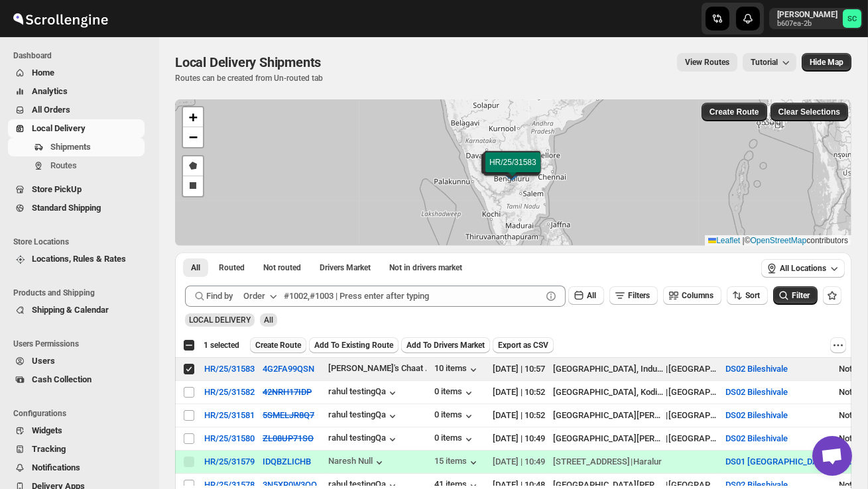
click at [284, 350] on span "Create Route" at bounding box center [278, 345] width 46 height 11
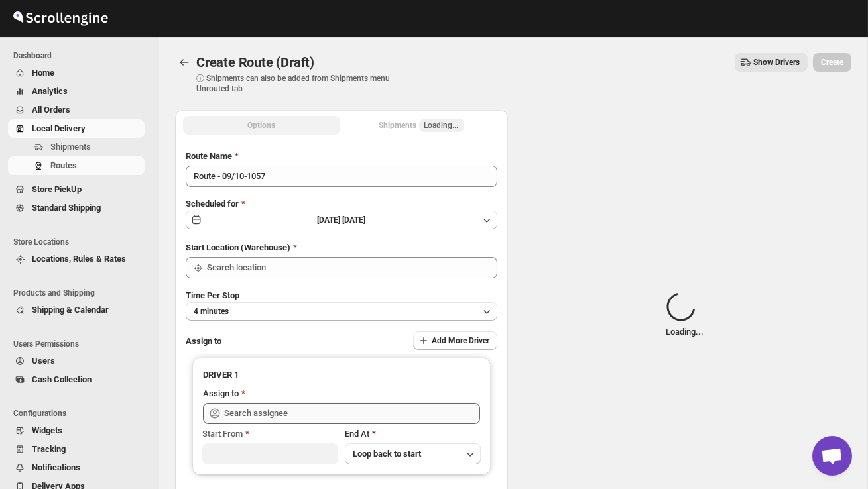
type input "DS02 Bileshivale"
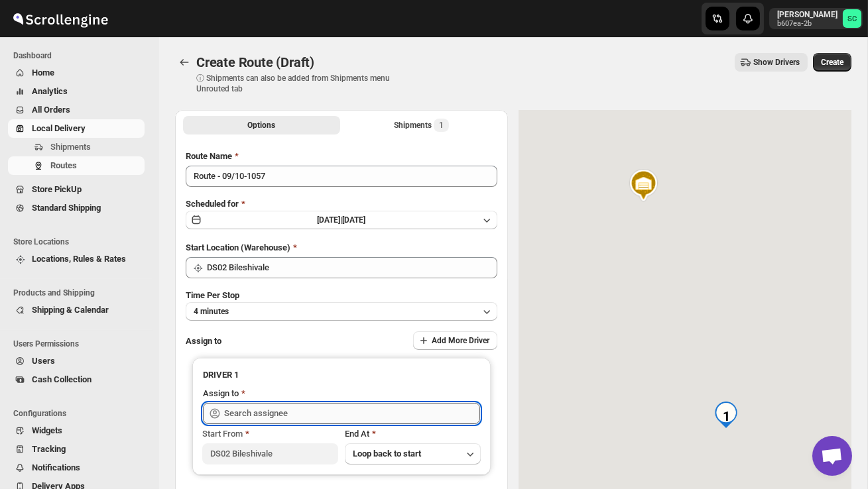
click at [288, 412] on input "text" at bounding box center [352, 413] width 256 height 21
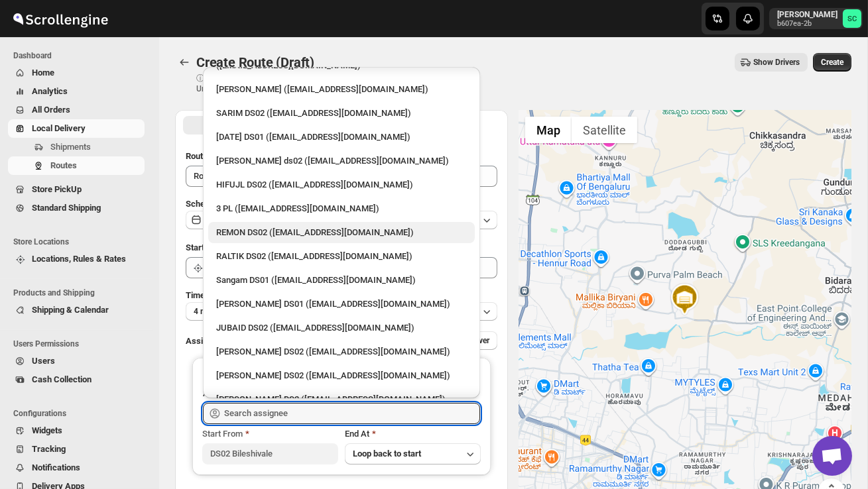
scroll to position [140, 0]
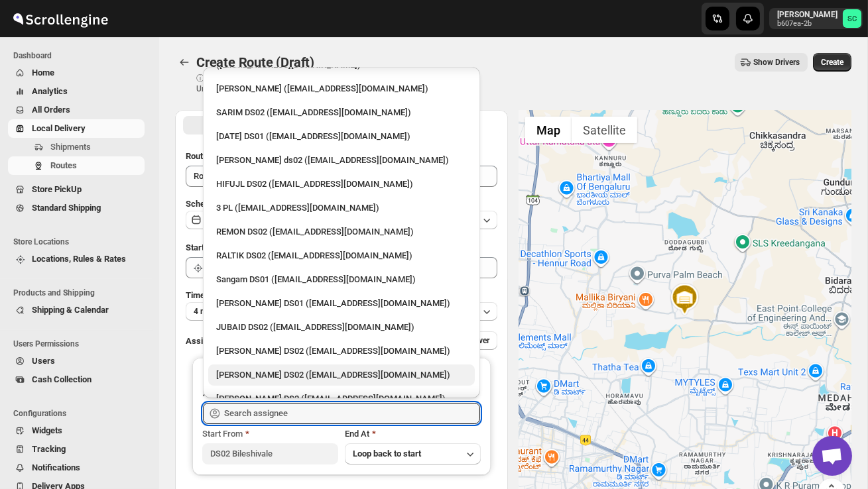
click at [270, 365] on div "[PERSON_NAME] DS02 ([EMAIL_ADDRESS][DOMAIN_NAME])" at bounding box center [341, 375] width 266 height 21
type input "[PERSON_NAME] DS02 ([EMAIL_ADDRESS][DOMAIN_NAME])"
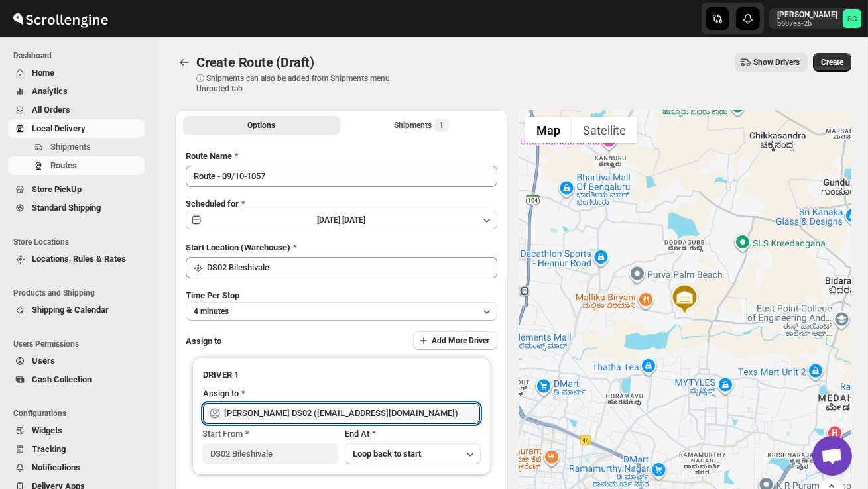
click at [830, 60] on span "Create" at bounding box center [832, 62] width 23 height 11
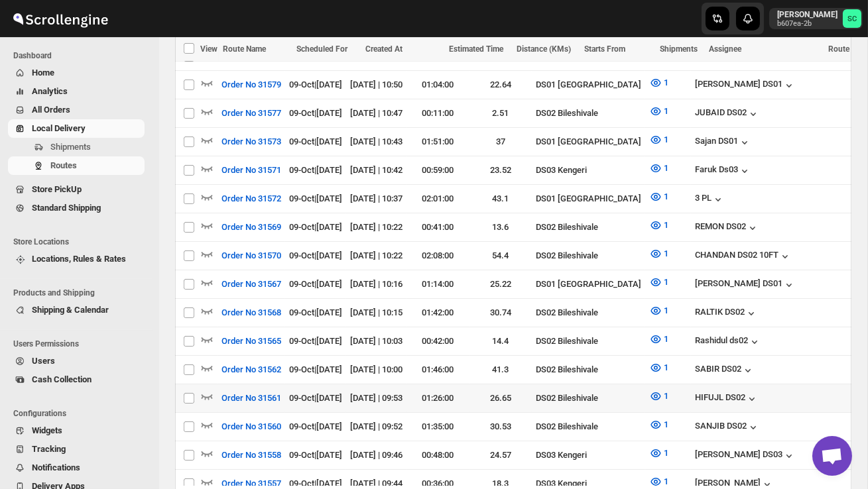
scroll to position [436, 0]
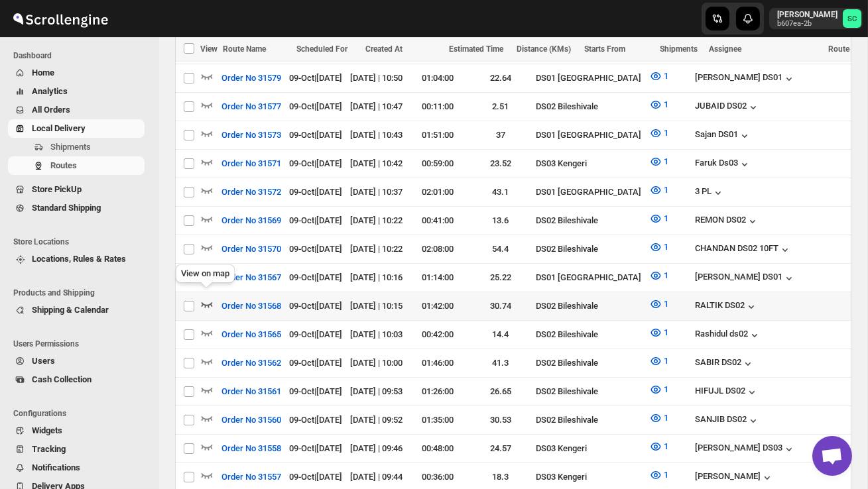
click at [209, 298] on icon "button" at bounding box center [206, 304] width 13 height 13
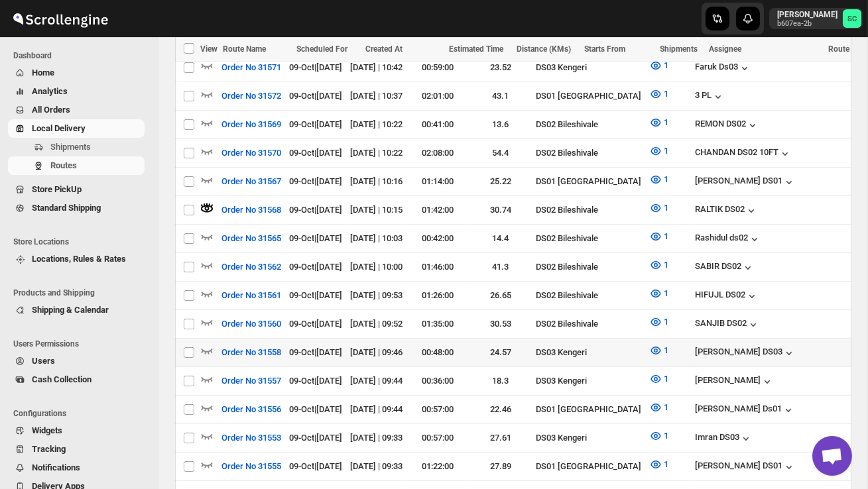
scroll to position [549, 0]
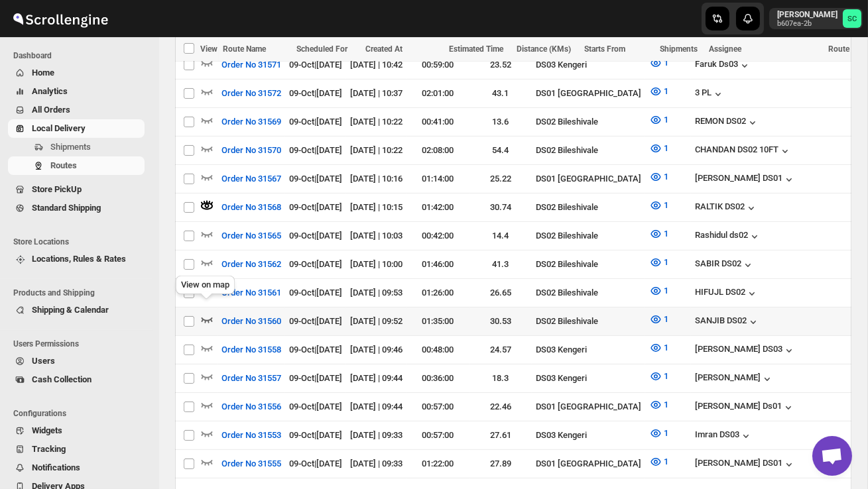
click at [204, 313] on icon "button" at bounding box center [206, 319] width 13 height 13
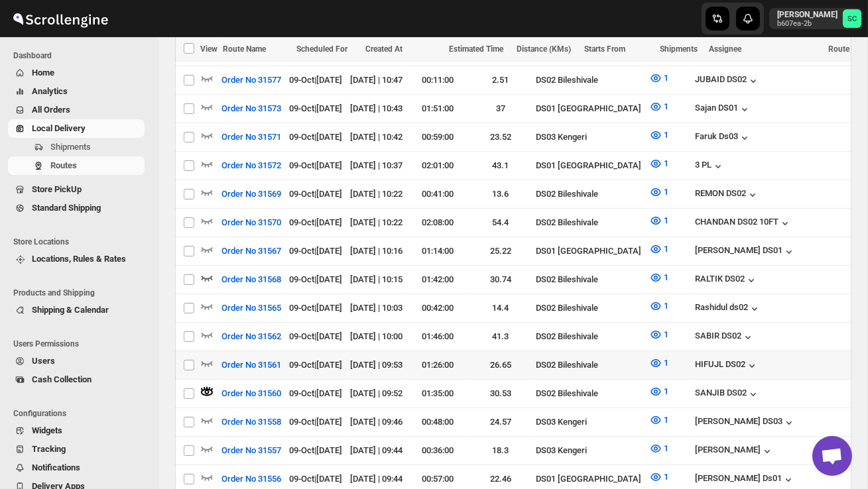
scroll to position [477, 0]
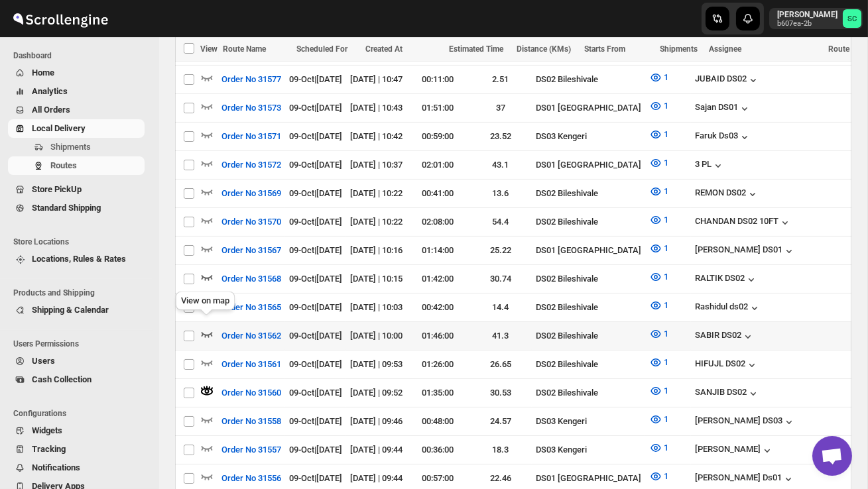
click at [208, 327] on icon "button" at bounding box center [206, 333] width 13 height 13
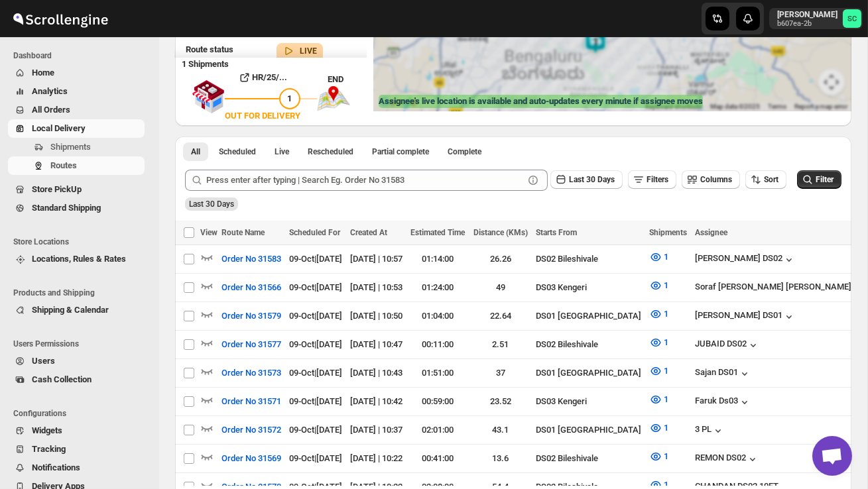
scroll to position [0, 0]
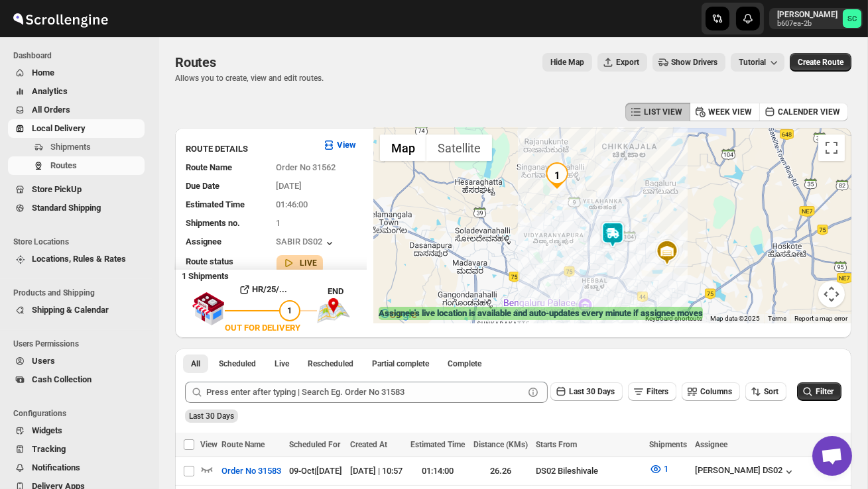
click at [611, 233] on img at bounding box center [612, 234] width 27 height 27
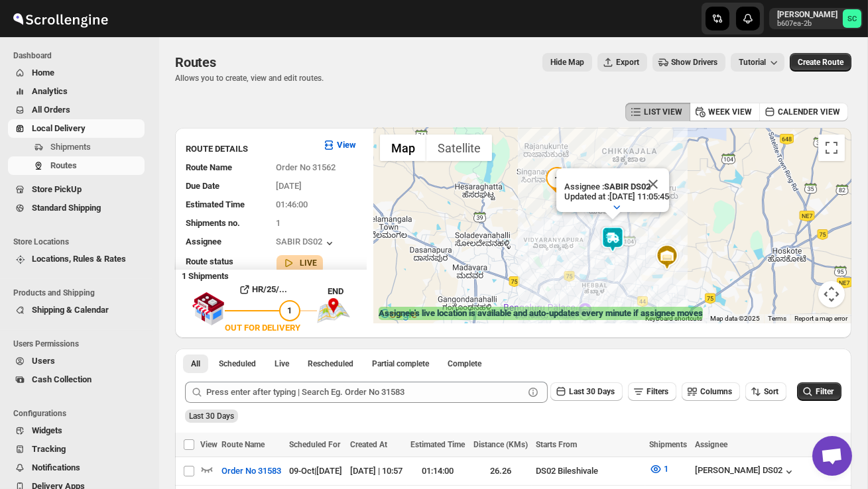
click at [573, 245] on div "Assignee : SABIR DS02 Updated at : 09/10/2025, 11:05:45 Duty mode Enabled Batte…" at bounding box center [612, 226] width 478 height 196
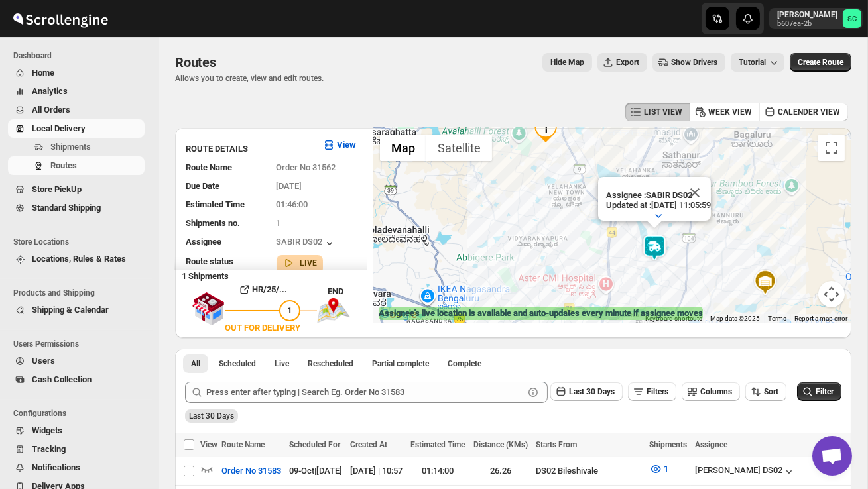
click at [622, 268] on div "Assignee : SABIR DS02 Updated at : 09/10/2025, 11:05:59 Duty mode Enabled Batte…" at bounding box center [612, 226] width 478 height 196
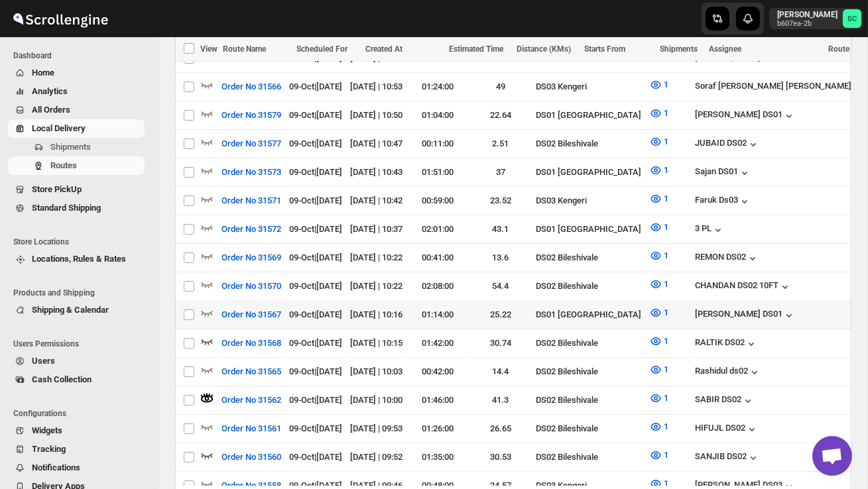
scroll to position [412, 0]
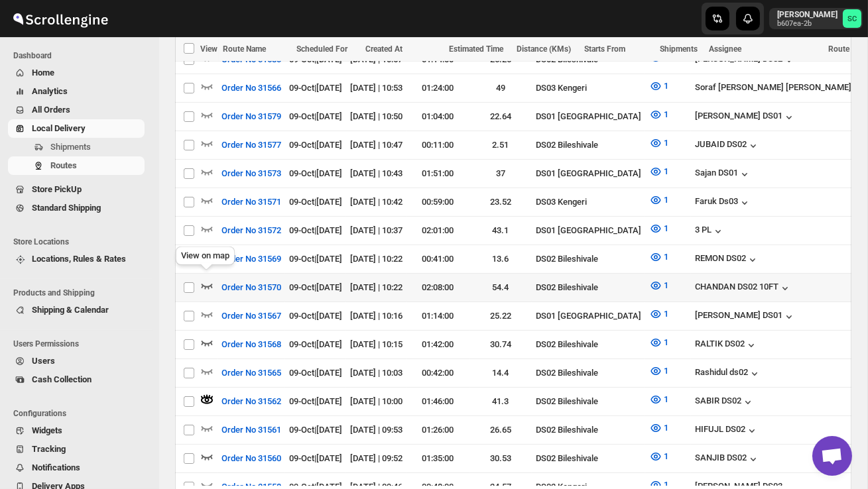
click at [206, 279] on icon "button" at bounding box center [206, 285] width 13 height 13
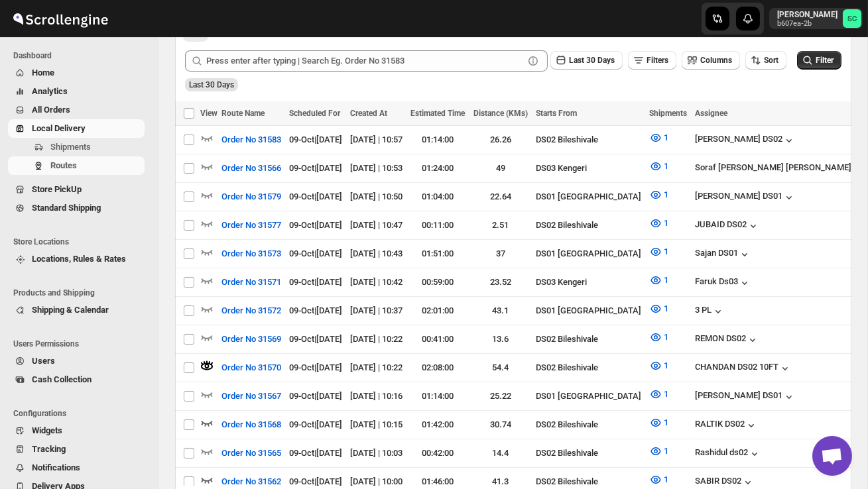
scroll to position [0, 0]
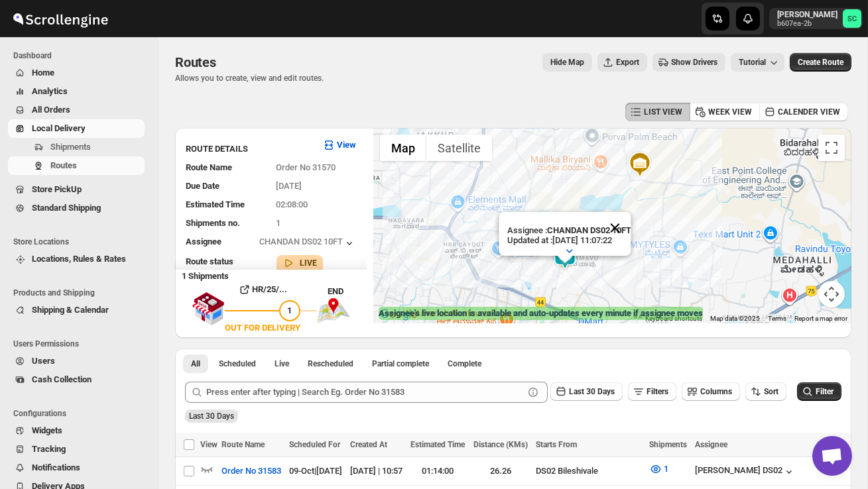
click at [618, 224] on button "Close" at bounding box center [615, 228] width 32 height 32
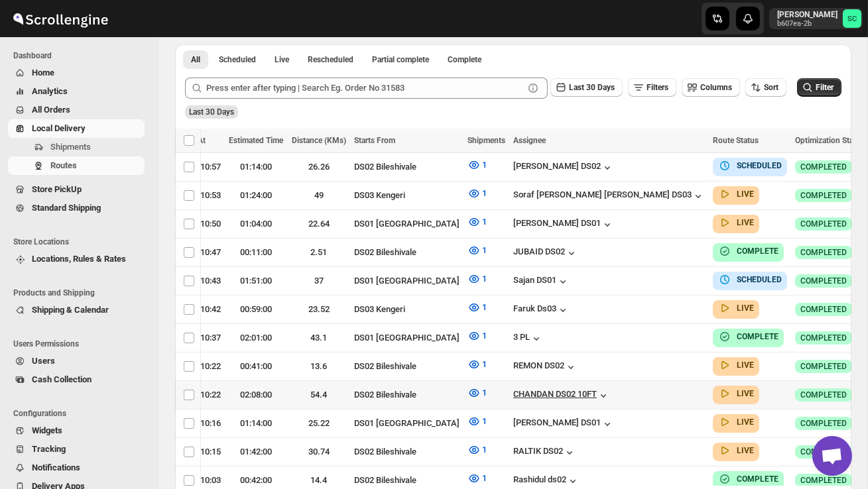
scroll to position [0, 182]
click at [867, 388] on icon "button" at bounding box center [881, 394] width 13 height 13
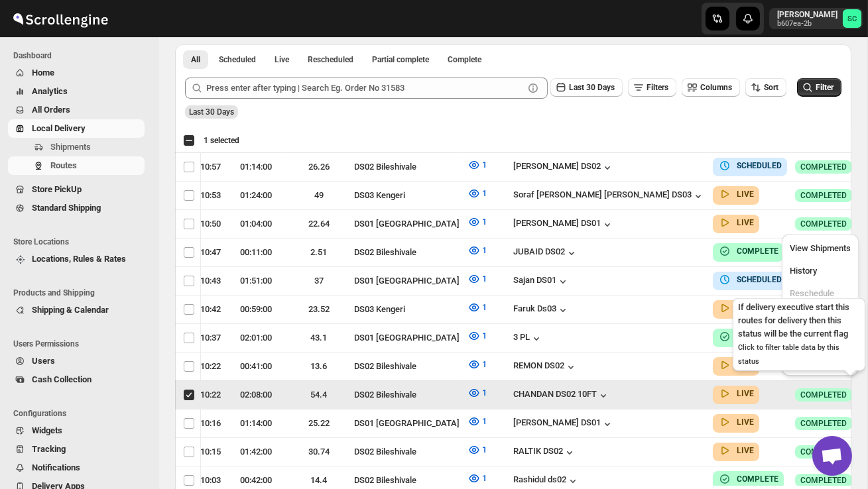
scroll to position [0, 1]
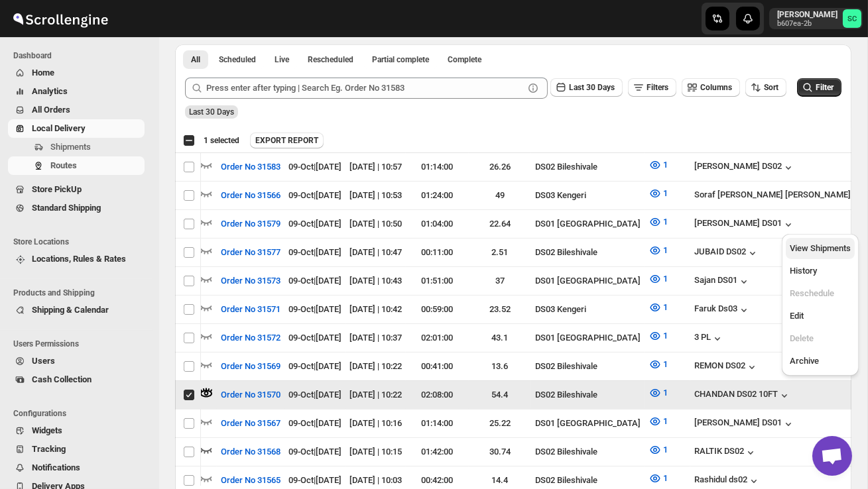
click at [805, 248] on span "View Shipments" at bounding box center [819, 248] width 61 height 10
checkbox input "false"
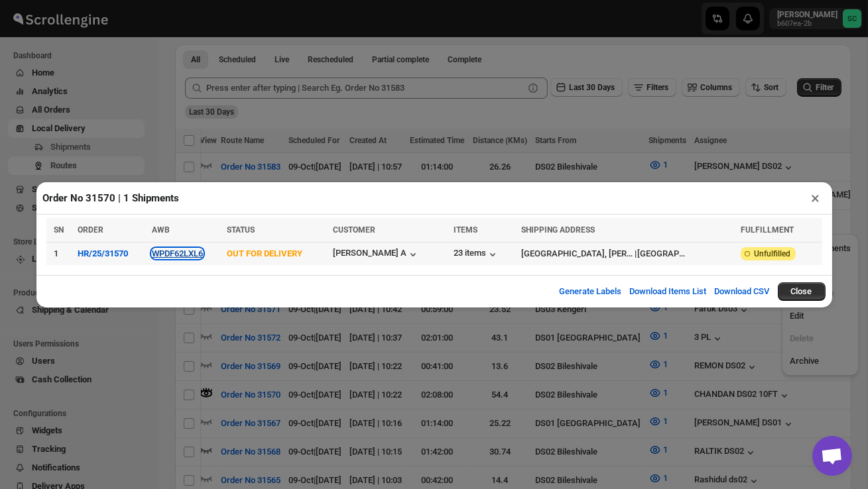
click at [187, 255] on button "WPDF62LXL6" at bounding box center [177, 254] width 51 height 10
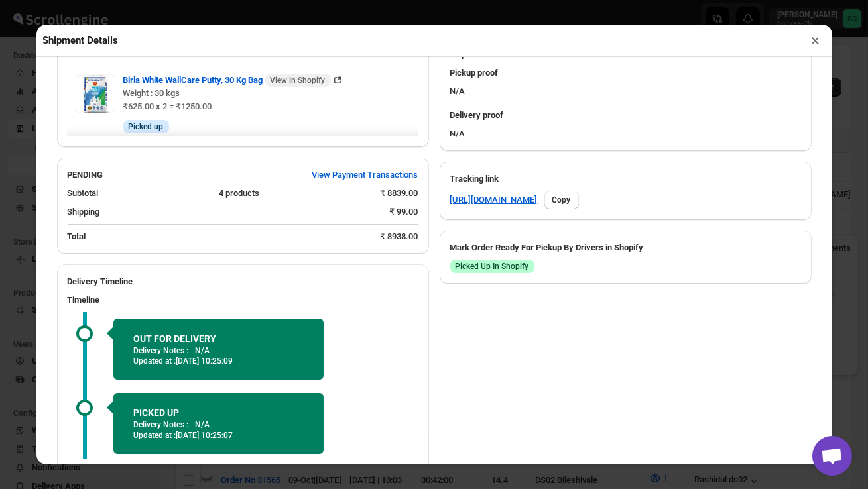
scroll to position [674, 0]
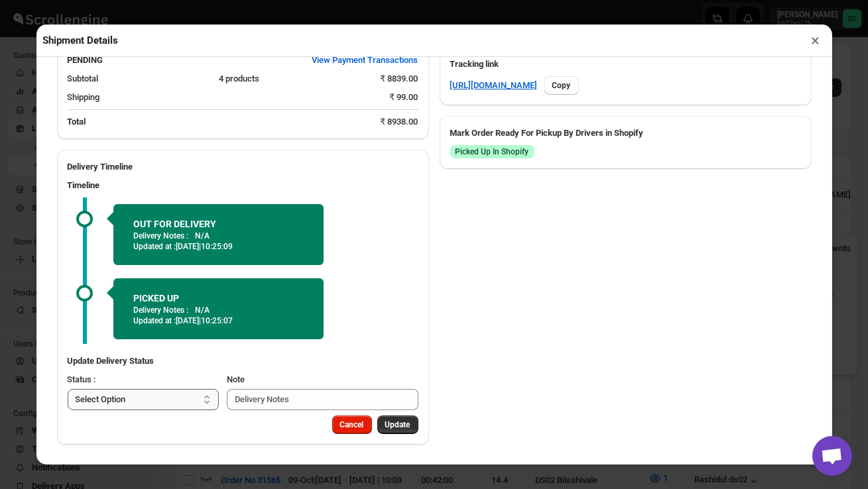
click at [186, 391] on select "Select Option PICKED UP OUT FOR DELIVERY RESCHEDULE DELIVERED CANCELLED" at bounding box center [144, 399] width 152 height 21
select select "DELIVERED"
click at [388, 425] on span "Update" at bounding box center [397, 425] width 25 height 11
select select
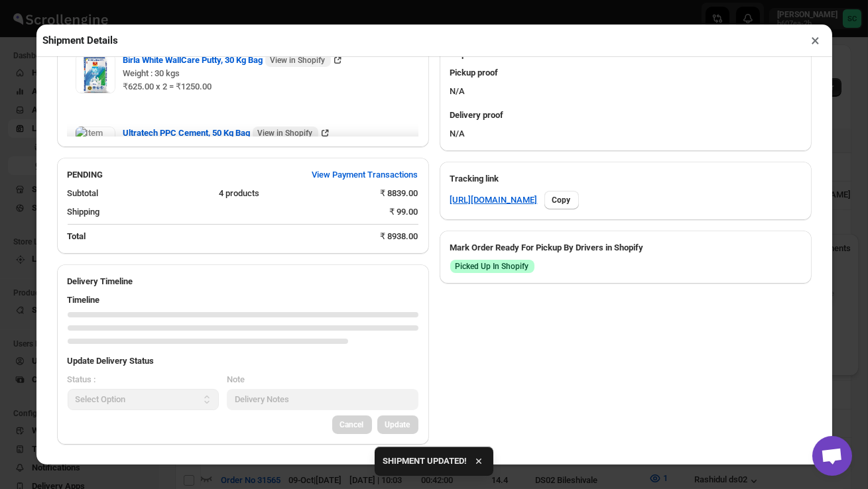
click at [818, 34] on button "×" at bounding box center [815, 40] width 19 height 19
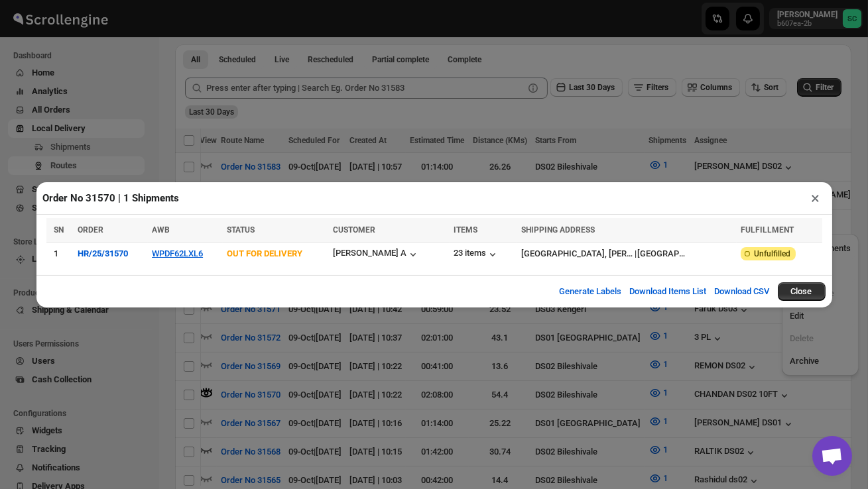
click at [815, 200] on button "×" at bounding box center [815, 198] width 19 height 19
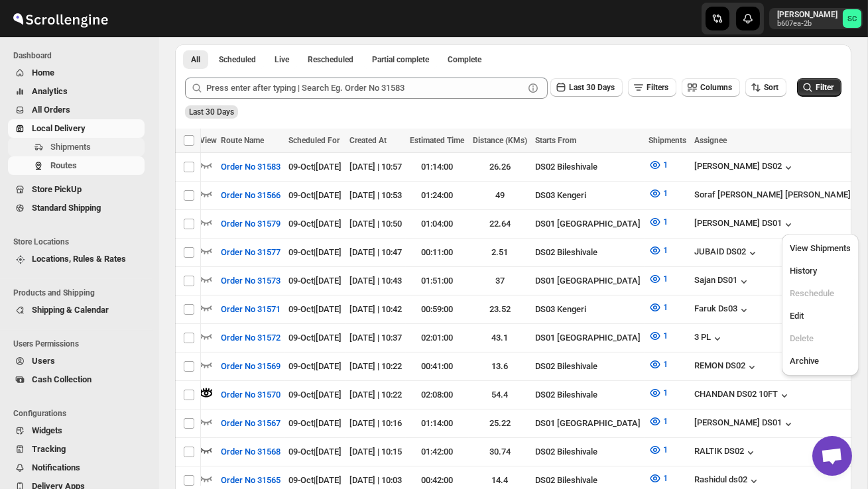
click at [87, 141] on span "Shipments" at bounding box center [95, 147] width 91 height 13
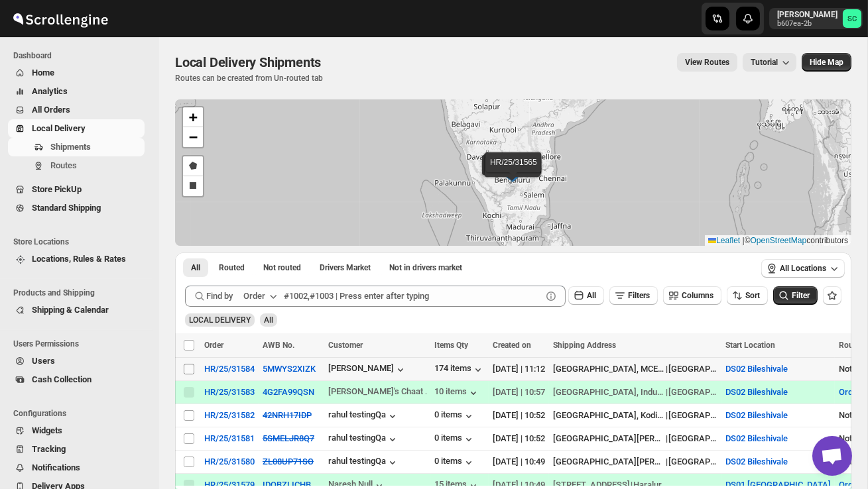
click at [187, 369] on input "Select shipment" at bounding box center [189, 369] width 11 height 11
checkbox input "true"
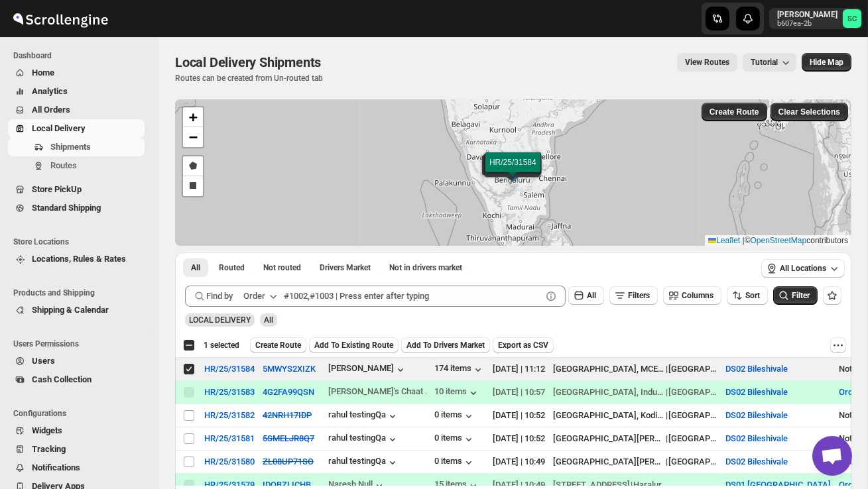
click at [290, 353] on div "Select all 7 shipments 1 selected Create Route Add To Existing Route Add To Dri…" at bounding box center [513, 345] width 676 height 24
click at [290, 345] on span "Create Route" at bounding box center [278, 345] width 46 height 11
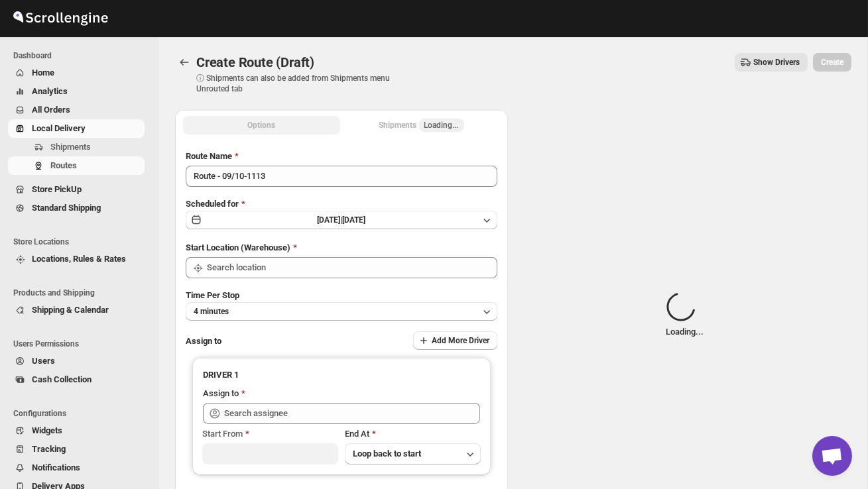
type input "DS02 Bileshivale"
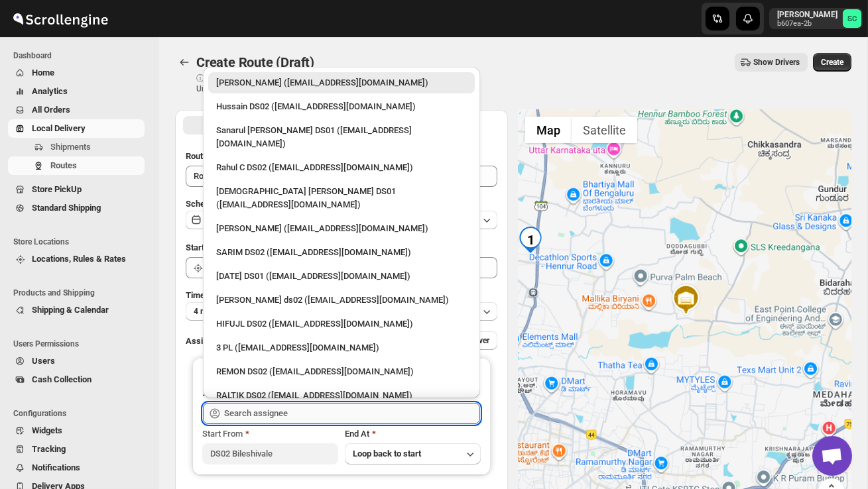
click at [290, 412] on input "text" at bounding box center [352, 413] width 256 height 21
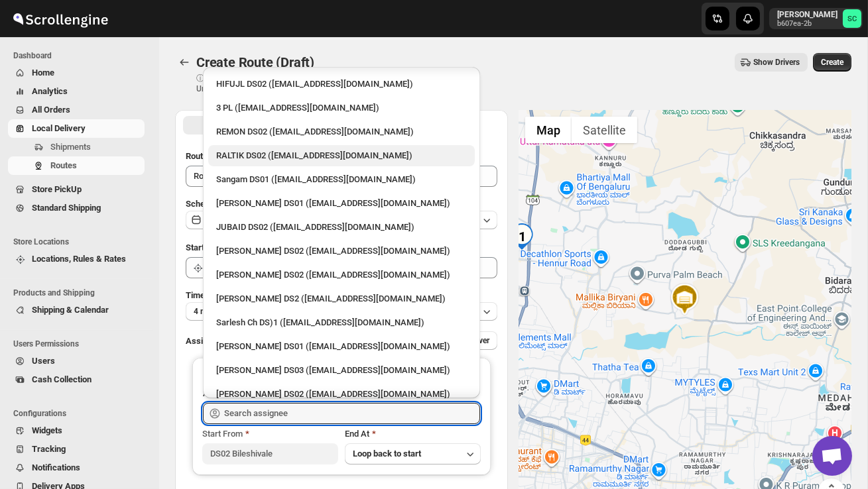
scroll to position [238, 0]
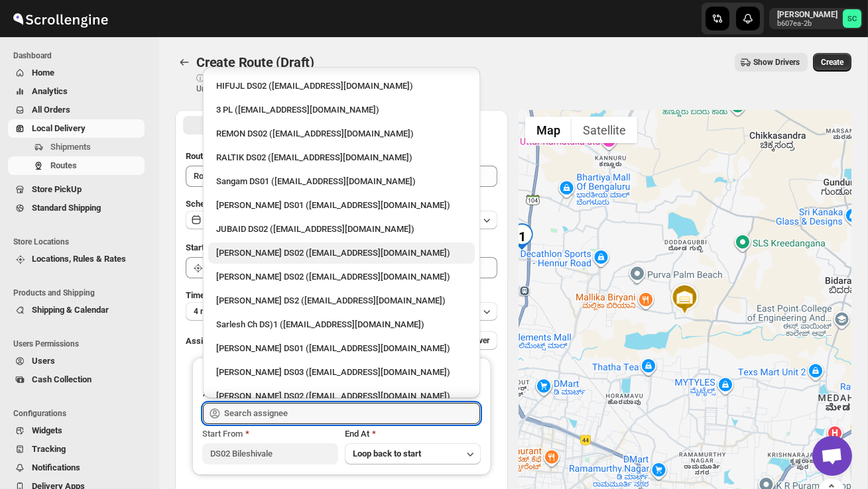
click at [251, 243] on div "[PERSON_NAME] DS02 ([EMAIL_ADDRESS][DOMAIN_NAME])" at bounding box center [341, 253] width 266 height 21
type input "[PERSON_NAME] DS02 ([EMAIL_ADDRESS][DOMAIN_NAME])"
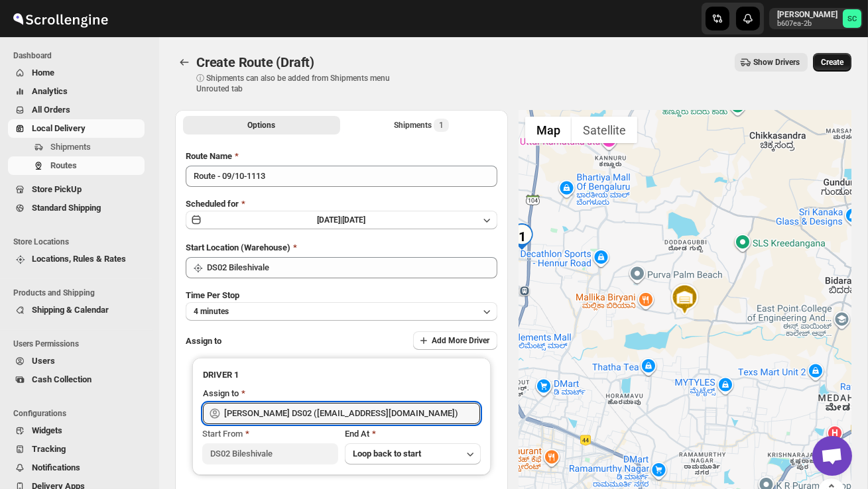
click at [843, 59] on span "Create" at bounding box center [832, 62] width 23 height 11
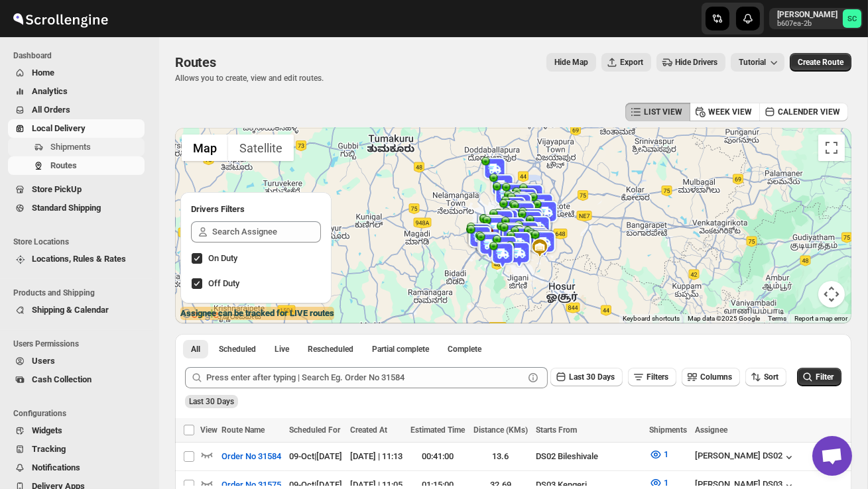
click at [66, 143] on span "Shipments" at bounding box center [70, 147] width 40 height 10
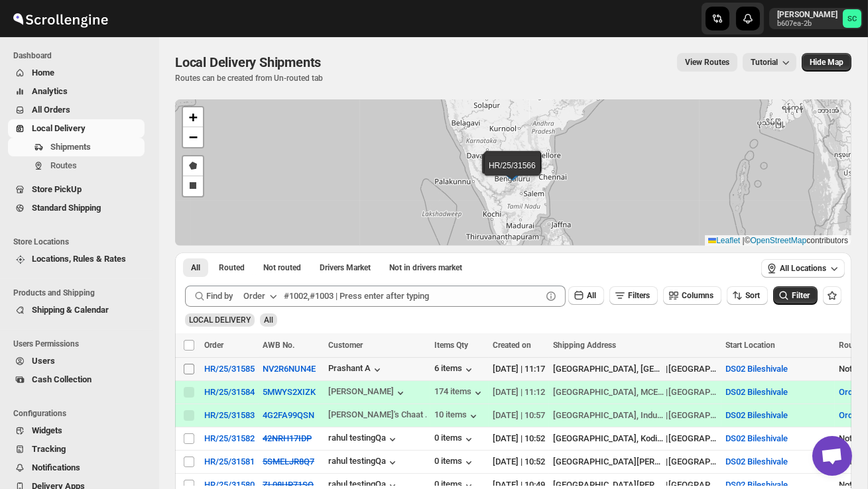
click at [190, 367] on input "Select shipment" at bounding box center [189, 369] width 11 height 11
checkbox input "true"
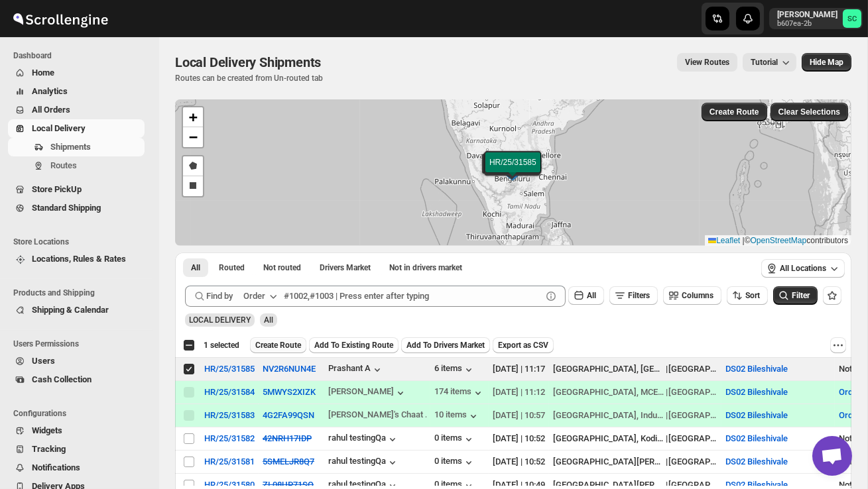
click at [301, 349] on span "Create Route" at bounding box center [278, 345] width 46 height 11
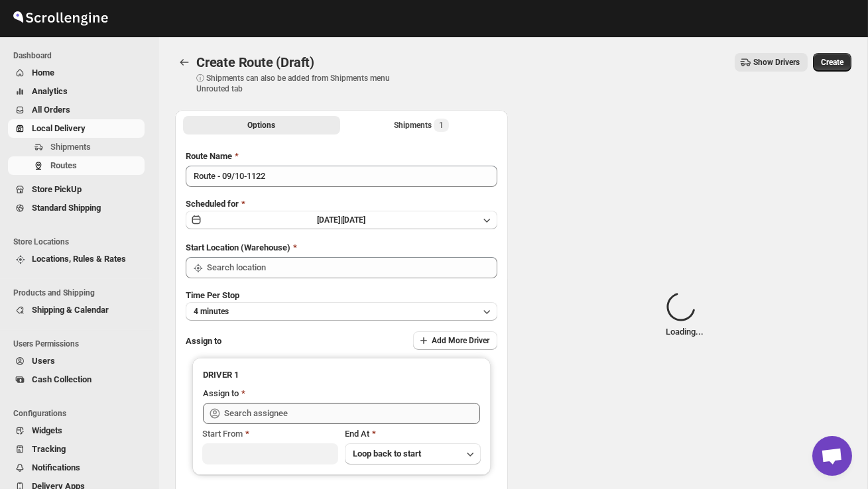
type input "DS02 Bileshivale"
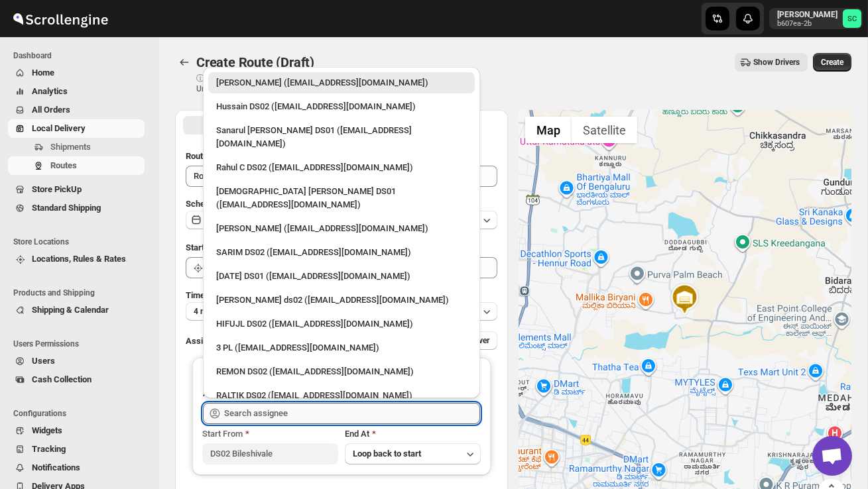
click at [295, 412] on input "text" at bounding box center [352, 413] width 256 height 21
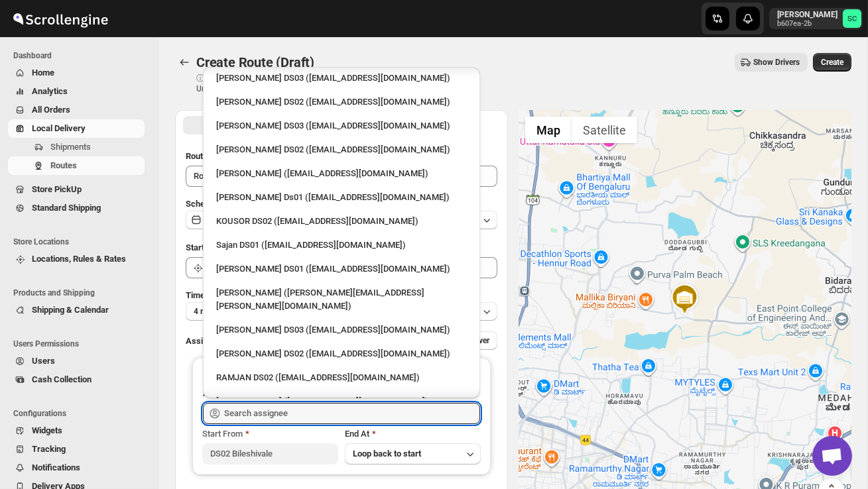
scroll to position [538, 0]
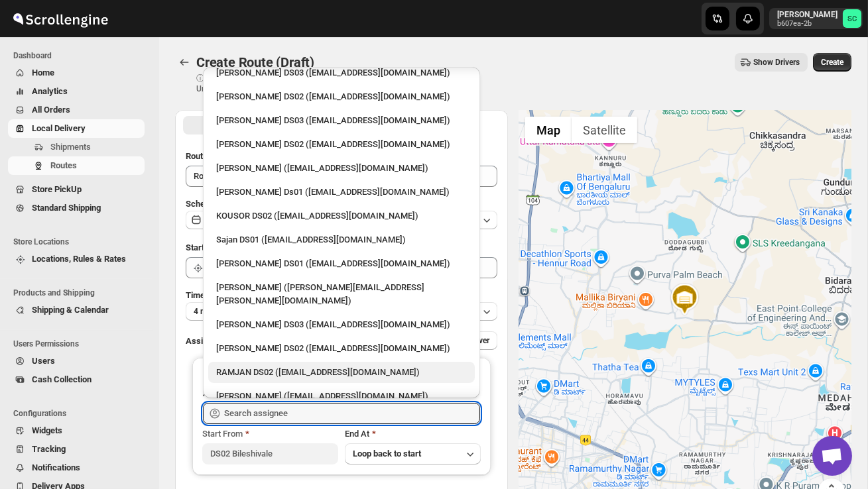
click at [284, 366] on div "RAMJAN DS02 ([EMAIL_ADDRESS][DOMAIN_NAME])" at bounding box center [341, 372] width 251 height 13
type input "RAMJAN DS02 ([EMAIL_ADDRESS][DOMAIN_NAME])"
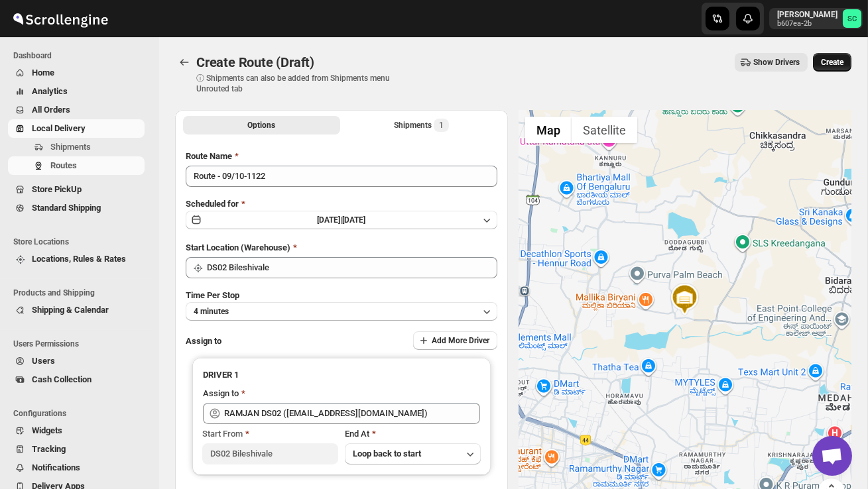
click at [817, 61] on button "Create" at bounding box center [832, 62] width 38 height 19
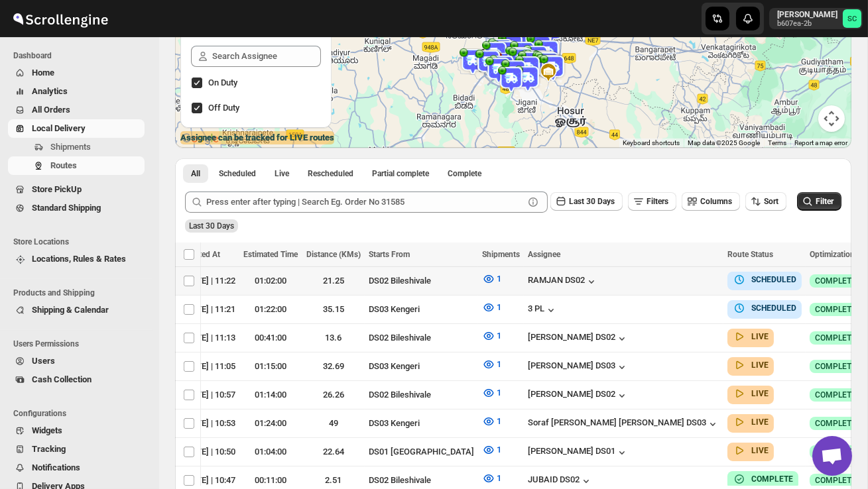
scroll to position [0, 182]
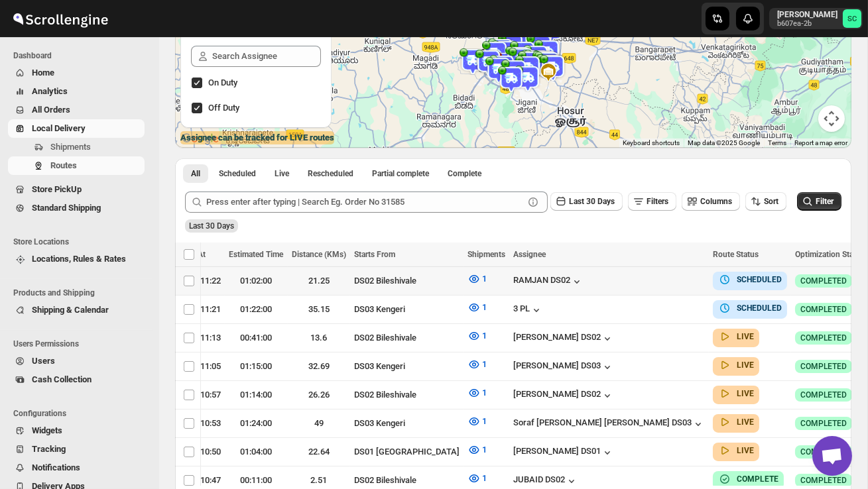
click at [867, 278] on icon "button" at bounding box center [881, 280] width 13 height 13
checkbox input "true"
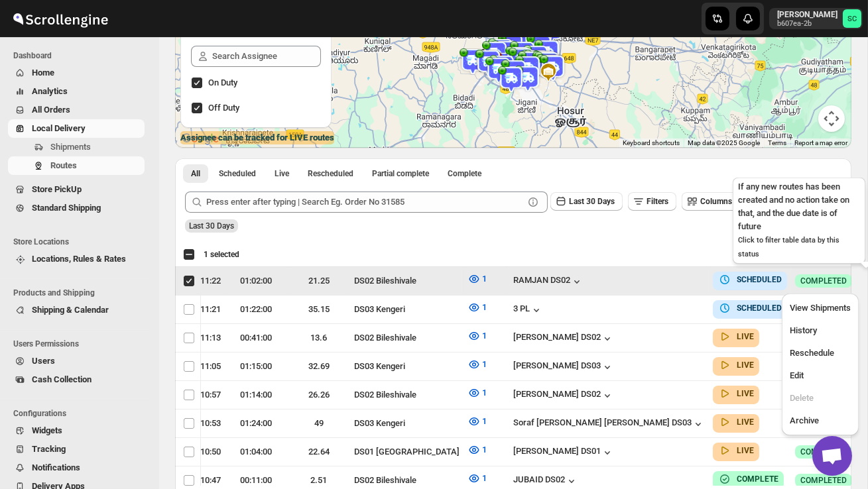
scroll to position [0, 1]
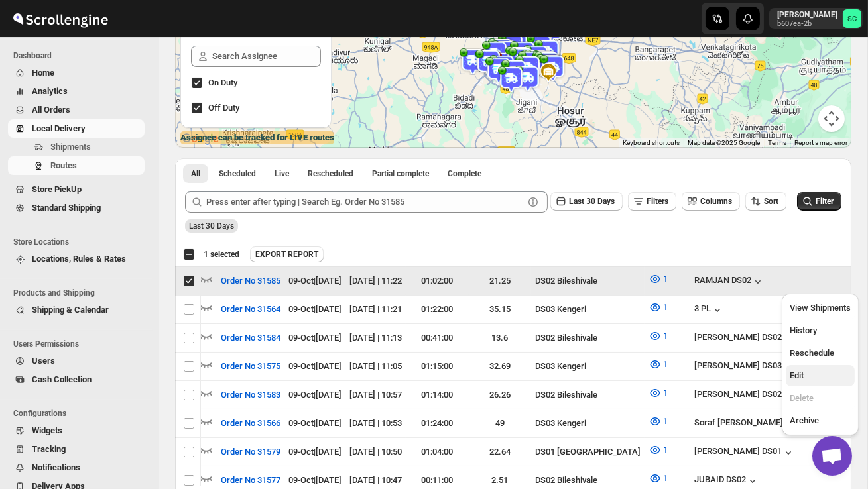
click at [795, 373] on span "Edit" at bounding box center [796, 376] width 14 height 10
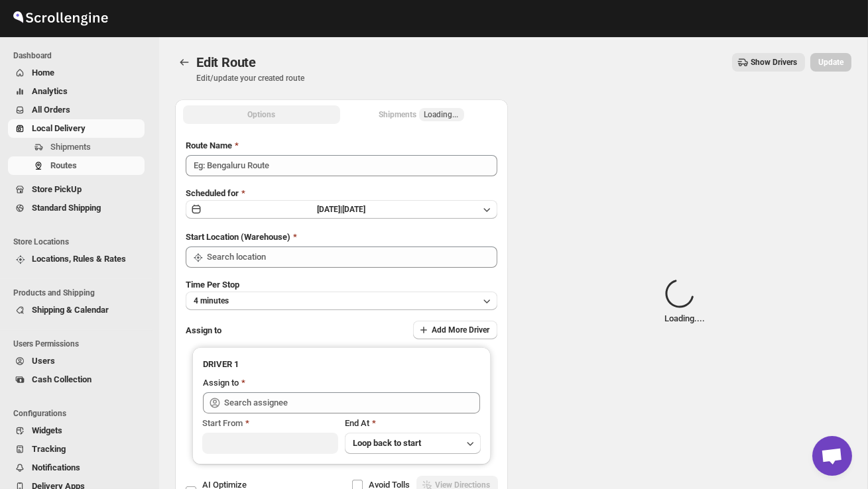
type input "Order No 31585"
type input "DS02 Bileshivale"
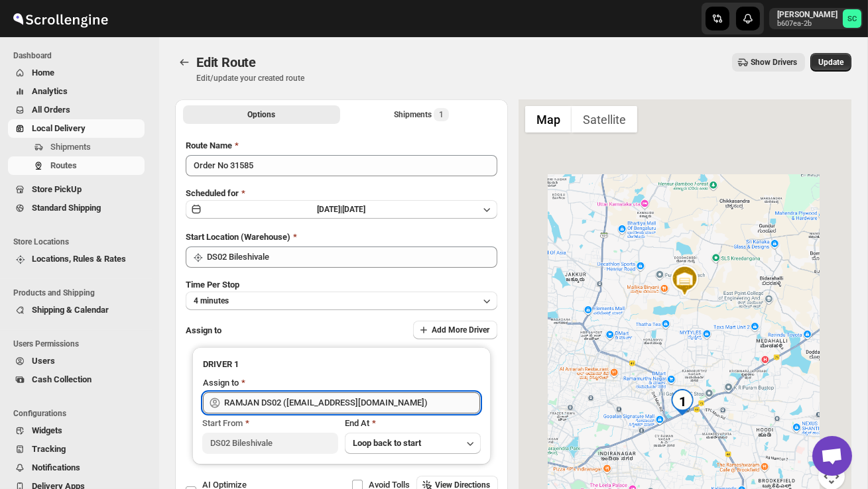
click at [392, 397] on input "RAMJAN DS02 ([EMAIL_ADDRESS][DOMAIN_NAME])" at bounding box center [352, 402] width 256 height 21
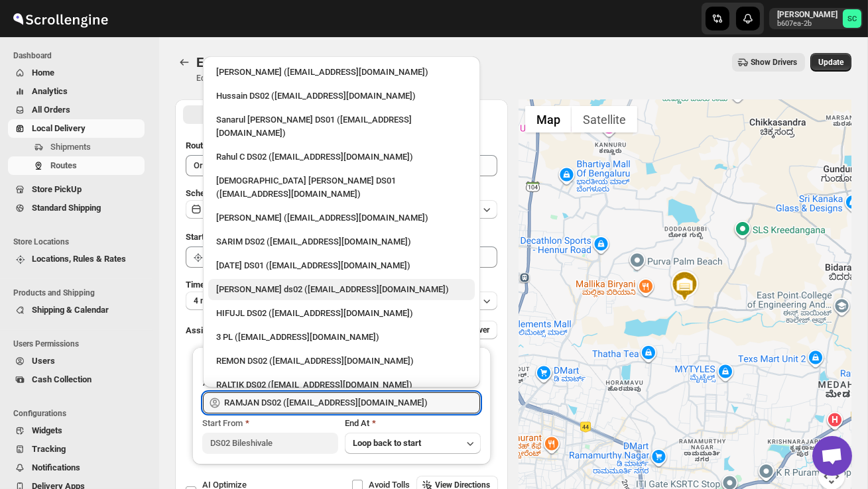
click at [282, 283] on div "[PERSON_NAME] ds02 ([EMAIL_ADDRESS][DOMAIN_NAME])" at bounding box center [341, 289] width 251 height 13
type input "[PERSON_NAME] ds02 ([EMAIL_ADDRESS][DOMAIN_NAME])"
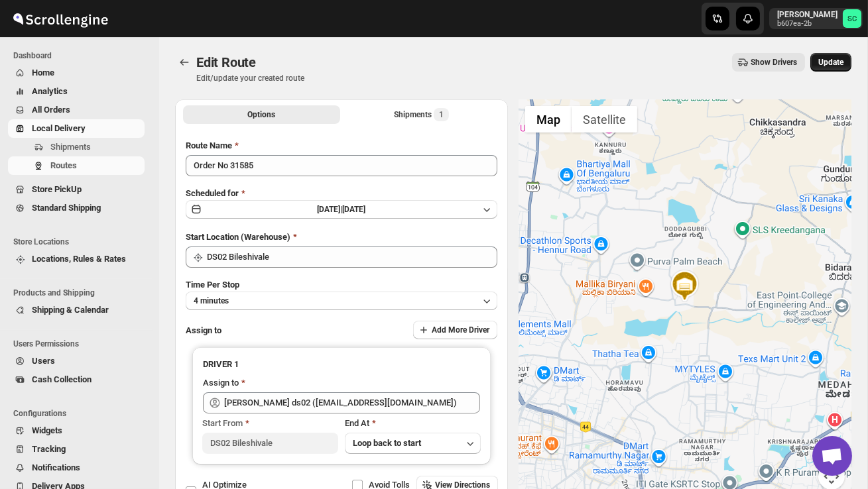
click at [841, 64] on span "Update" at bounding box center [830, 62] width 25 height 11
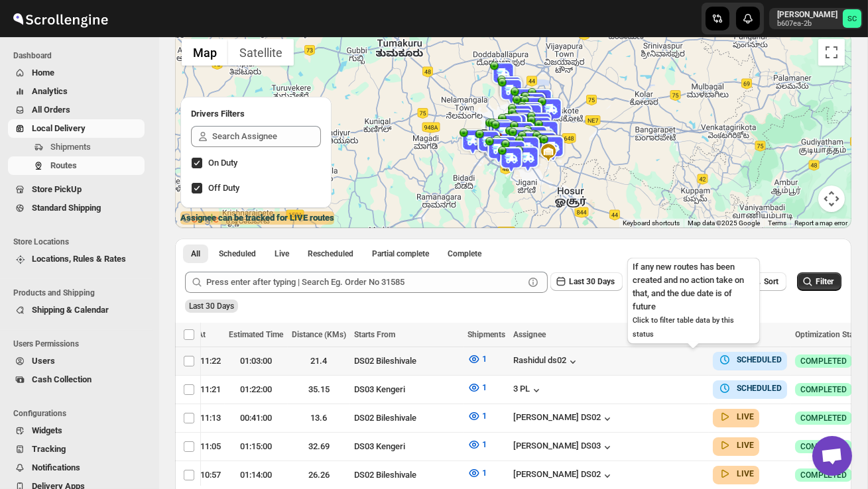
scroll to position [0, 182]
click at [867, 356] on icon "button" at bounding box center [881, 360] width 13 height 13
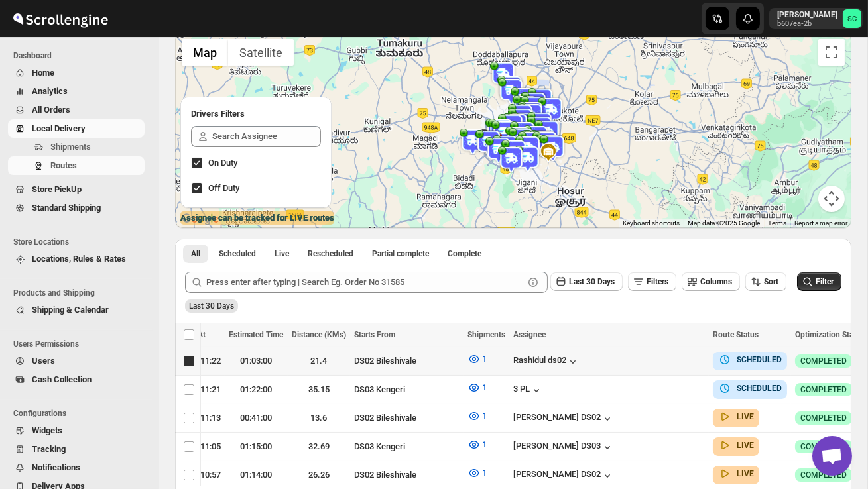
checkbox input "true"
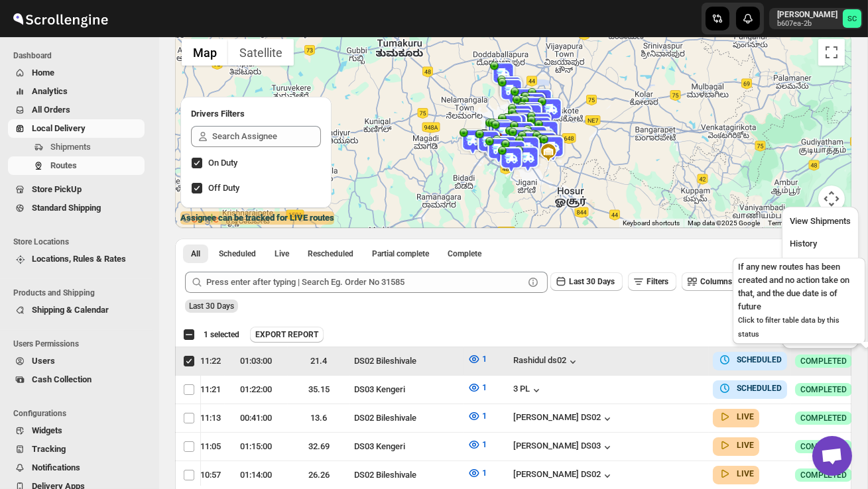
scroll to position [0, 1]
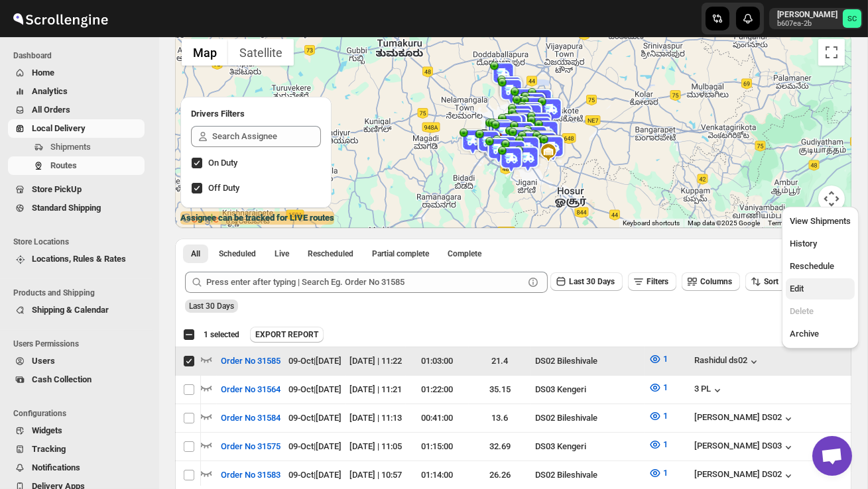
click at [820, 286] on span "Edit" at bounding box center [819, 288] width 61 height 13
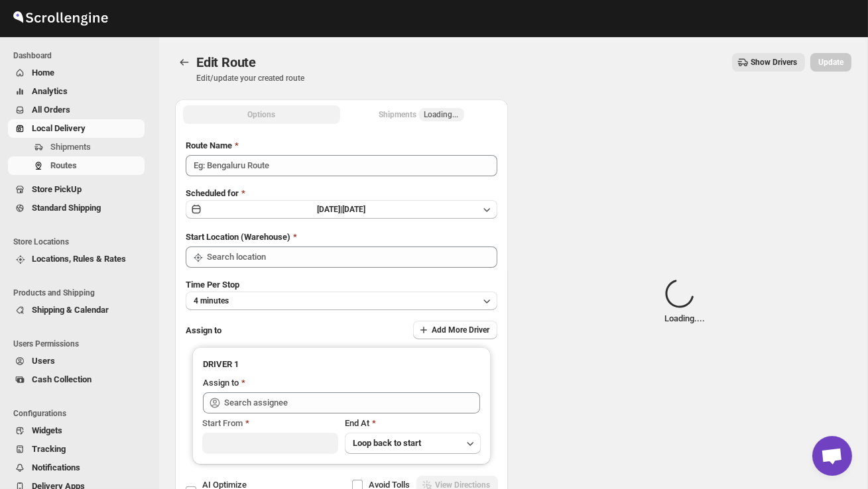
type input "Order No 31585"
type input "DS02 Bileshivale"
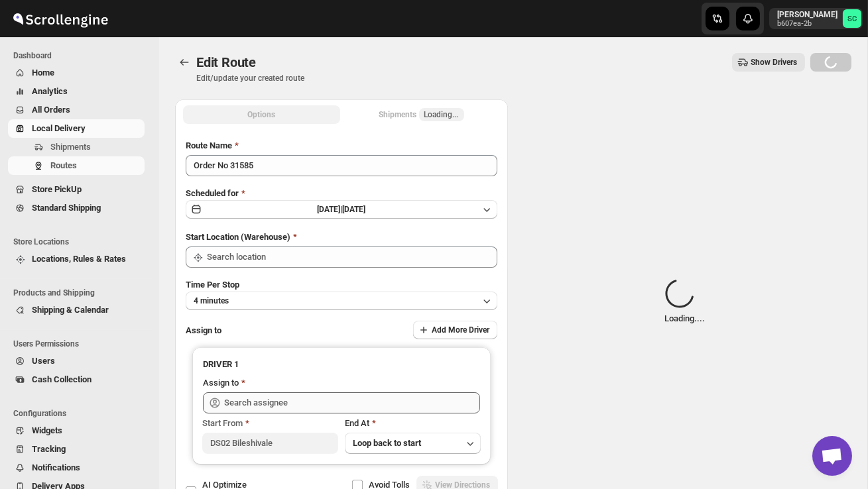
type input "DS02 Bileshivale"
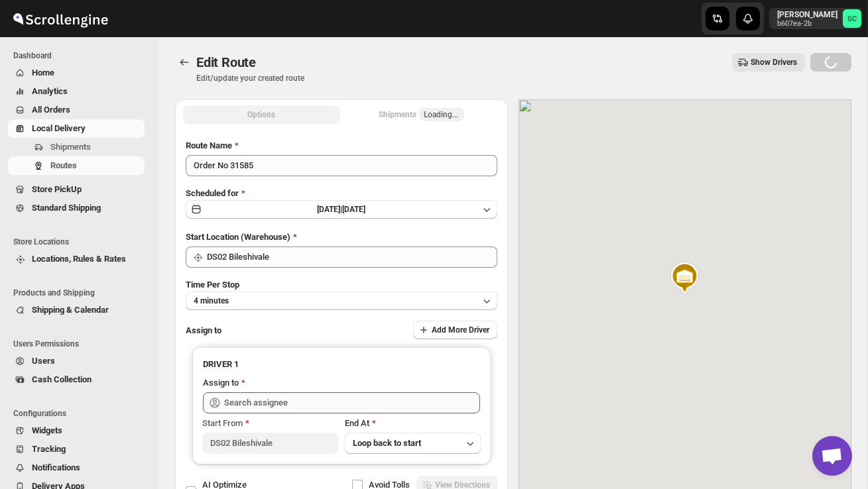
type input "[PERSON_NAME] ds02 ([EMAIL_ADDRESS][DOMAIN_NAME])"
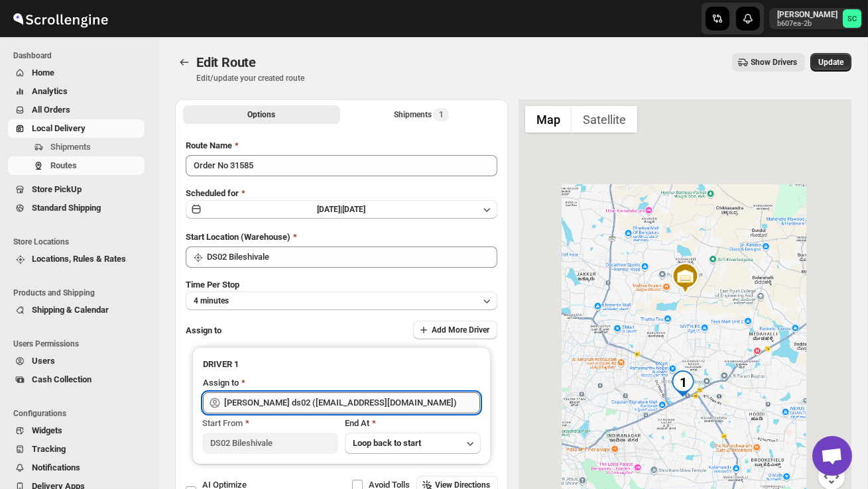
click at [388, 401] on input "[PERSON_NAME] ds02 ([EMAIL_ADDRESS][DOMAIN_NAME])" at bounding box center [352, 402] width 256 height 21
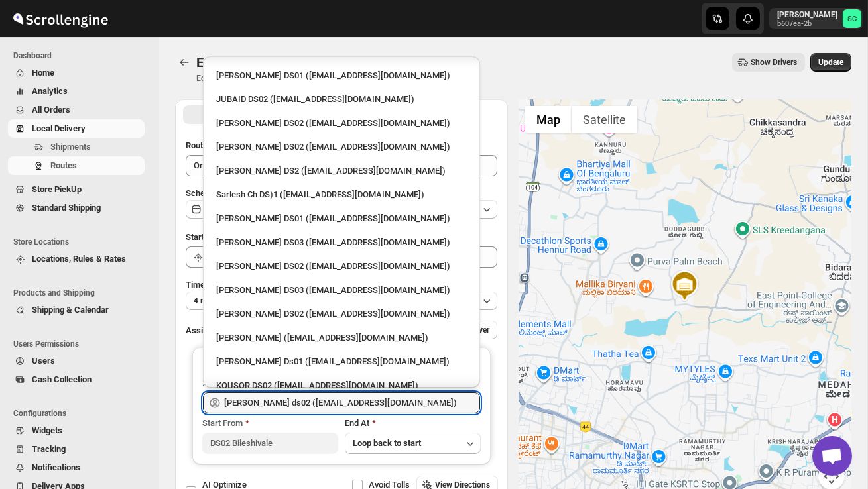
scroll to position [375, 0]
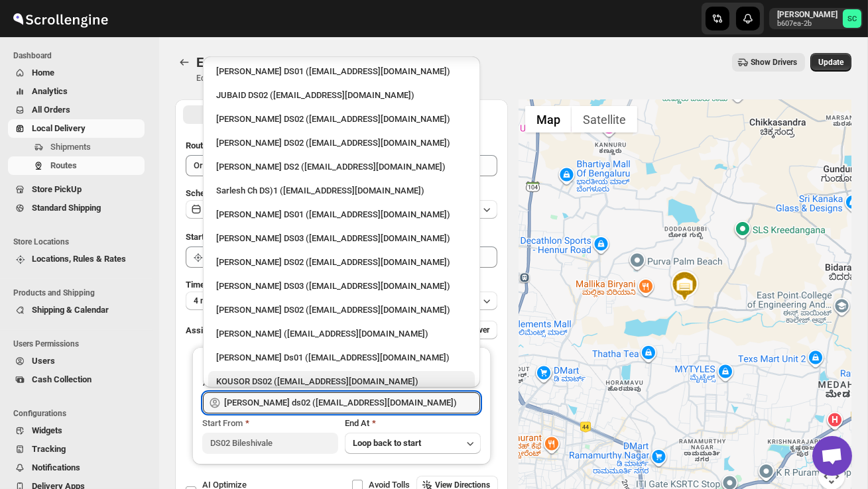
click at [300, 375] on div "KOUSOR DS02 ([EMAIL_ADDRESS][DOMAIN_NAME])" at bounding box center [341, 381] width 251 height 13
type input "KOUSOR DS02 ([EMAIL_ADDRESS][DOMAIN_NAME])"
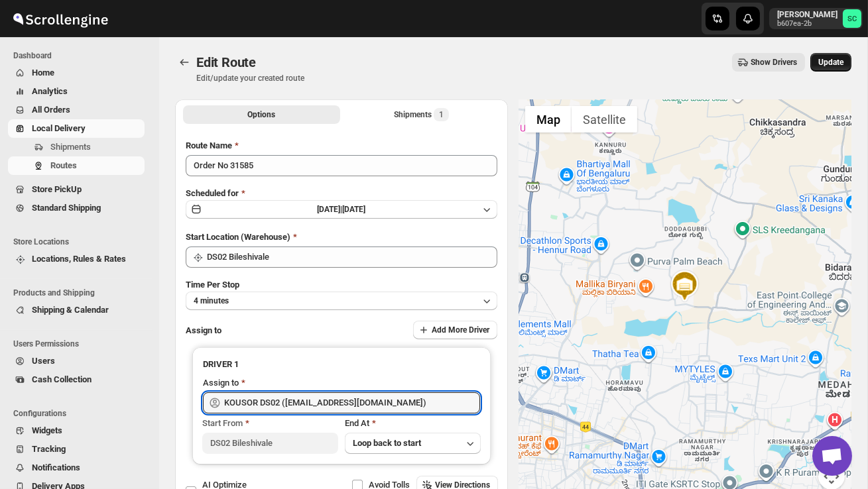
click at [833, 63] on span "Update" at bounding box center [830, 62] width 25 height 11
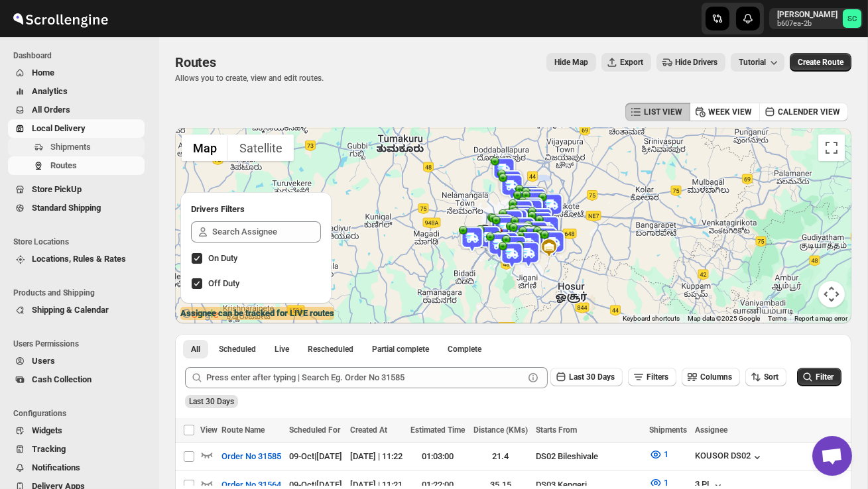
click at [80, 152] on span "Shipments" at bounding box center [95, 147] width 91 height 13
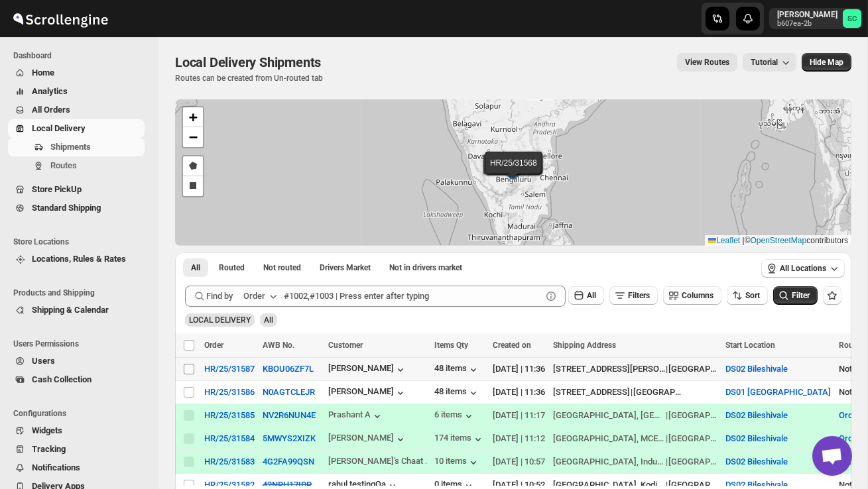
click at [192, 367] on input "Select shipment" at bounding box center [189, 369] width 11 height 11
checkbox input "true"
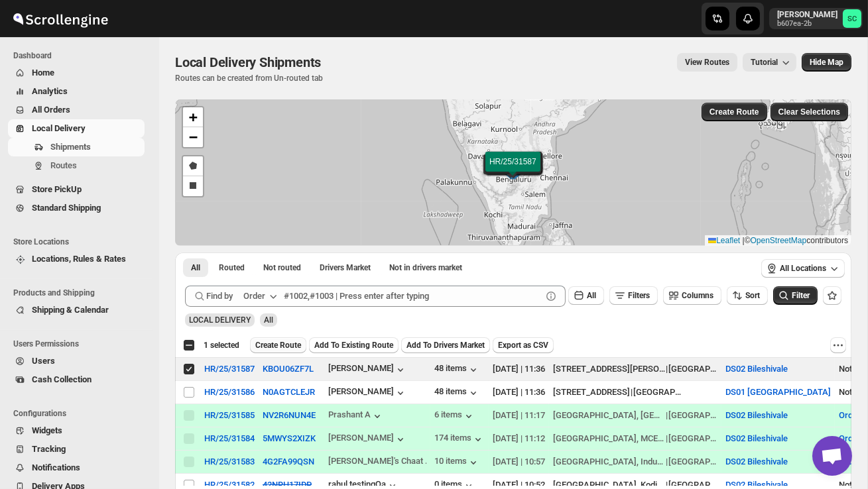
click at [282, 343] on span "Create Route" at bounding box center [278, 345] width 46 height 11
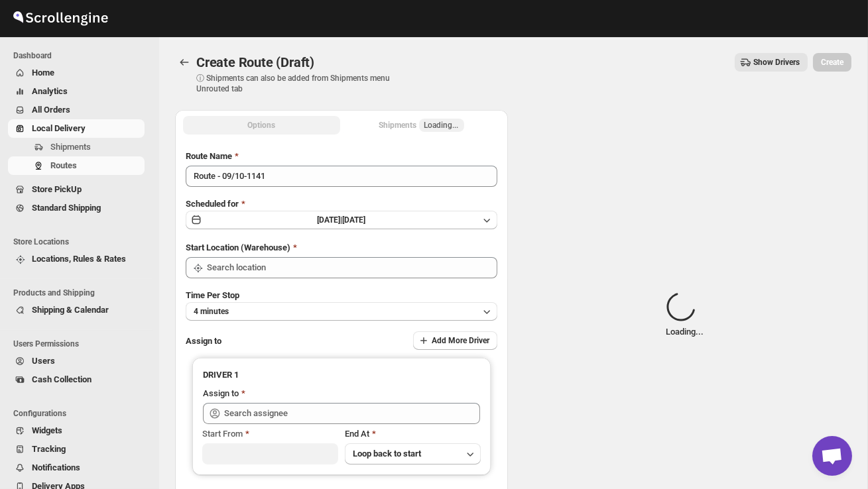
type input "DS02 Bileshivale"
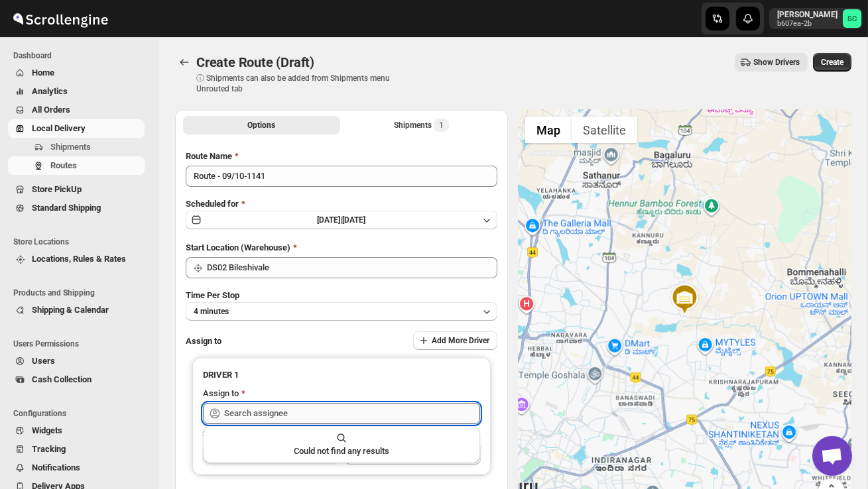
click at [274, 410] on input "text" at bounding box center [352, 413] width 256 height 21
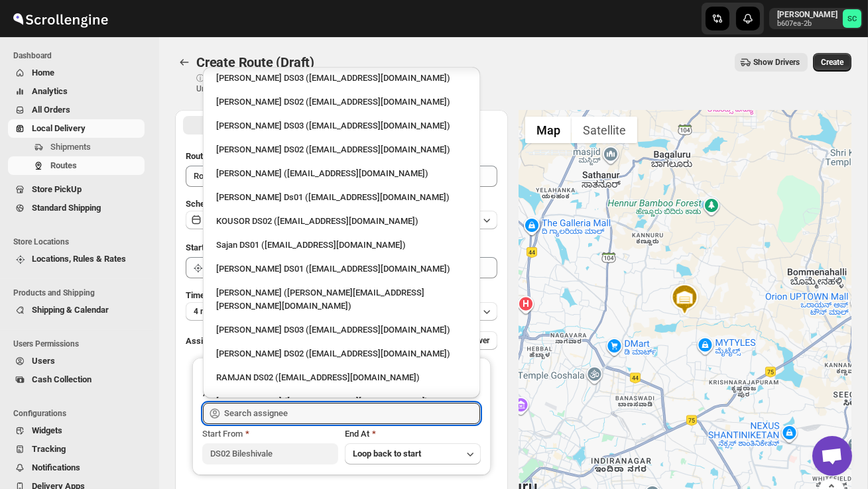
scroll to position [535, 0]
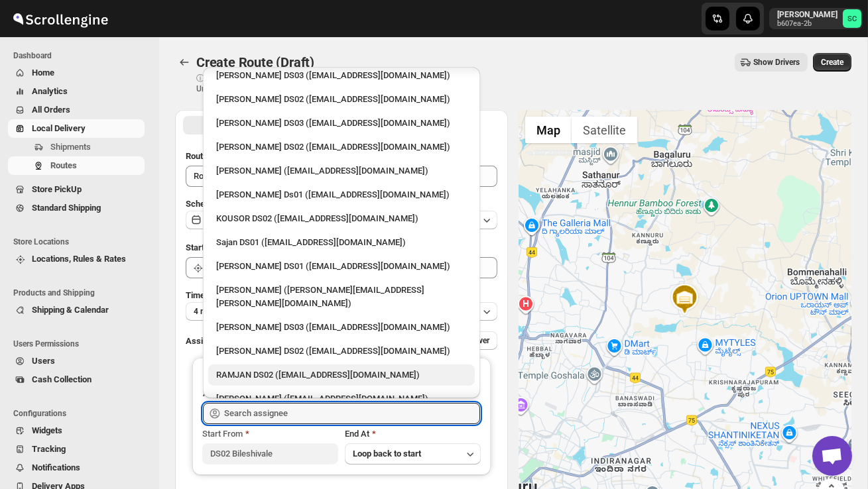
click at [274, 369] on div "RAMJAN DS02 ([EMAIL_ADDRESS][DOMAIN_NAME])" at bounding box center [341, 375] width 251 height 13
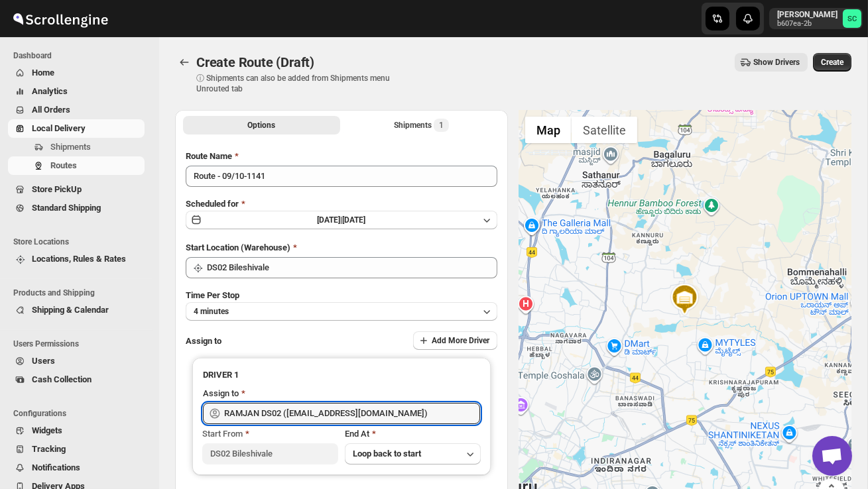
type input "RAMJAN DS02 ([EMAIL_ADDRESS][DOMAIN_NAME])"
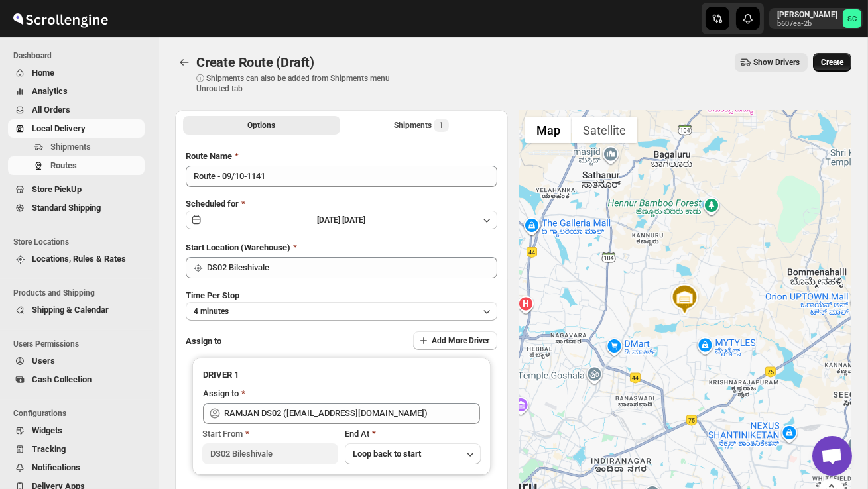
click at [828, 62] on span "Create" at bounding box center [832, 62] width 23 height 11
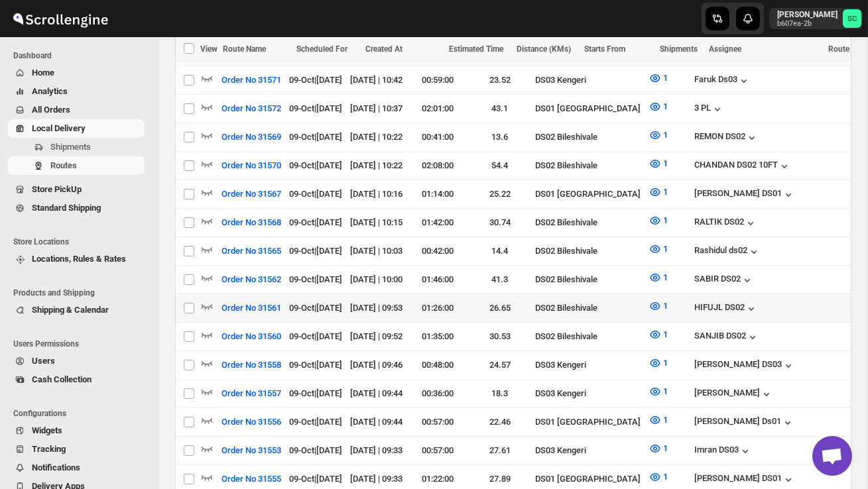
scroll to position [691, 0]
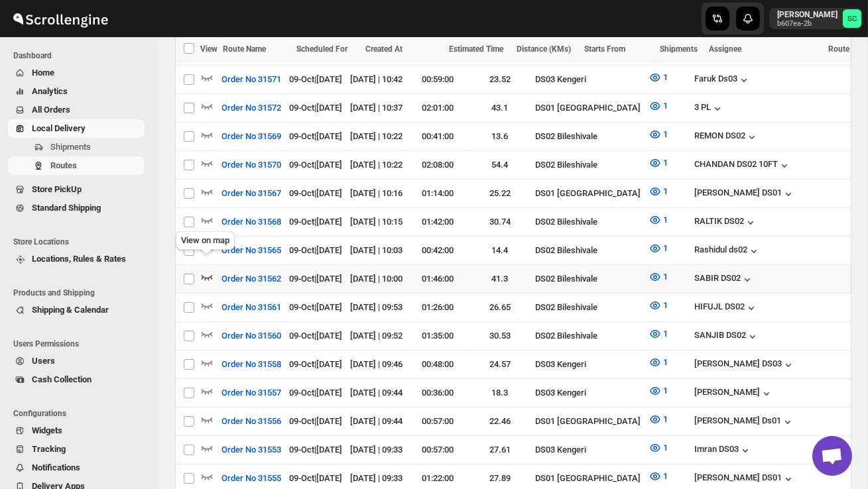
click at [205, 270] on icon "button" at bounding box center [206, 276] width 13 height 13
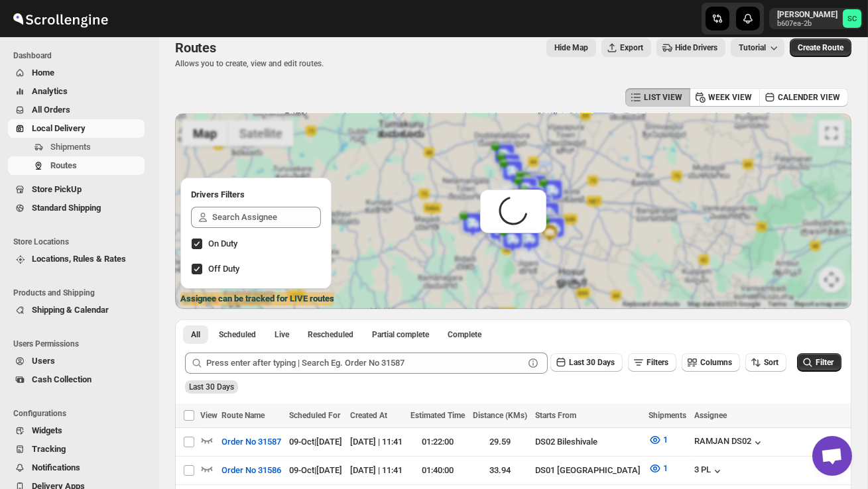
scroll to position [0, 0]
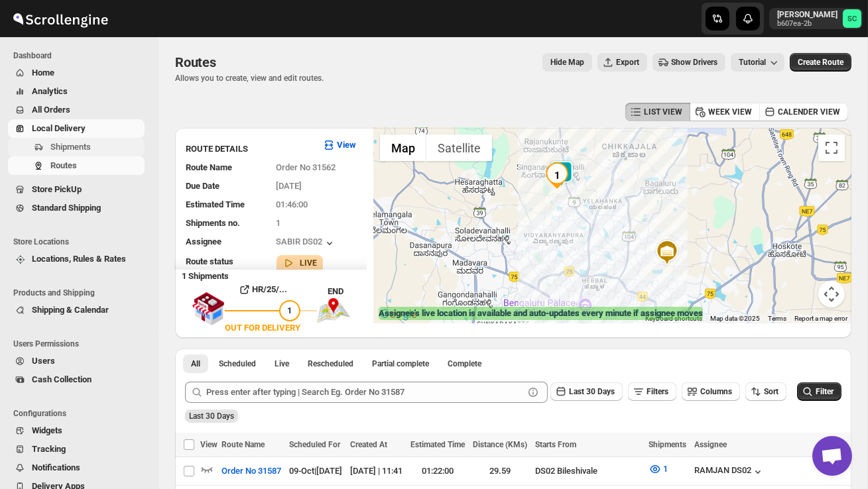
click at [87, 146] on span "Shipments" at bounding box center [70, 147] width 40 height 10
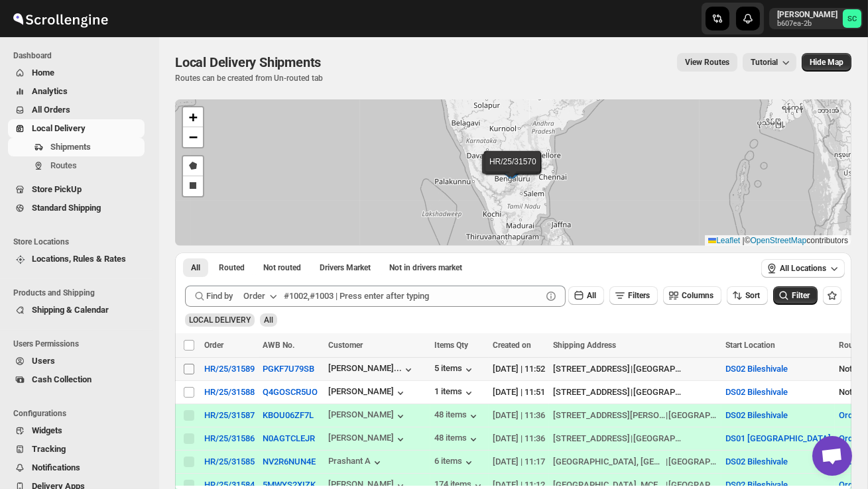
click at [187, 369] on input "Select shipment" at bounding box center [189, 369] width 11 height 11
checkbox input "true"
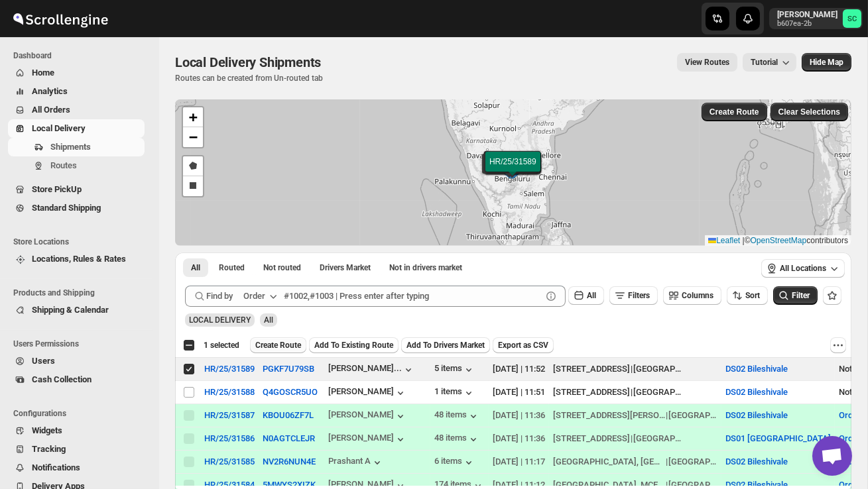
click at [274, 349] on span "Create Route" at bounding box center [278, 345] width 46 height 11
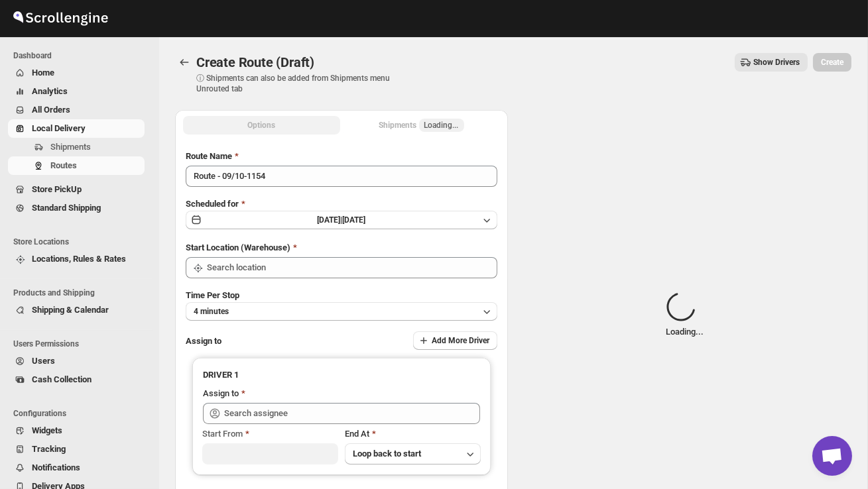
type input "DS02 Bileshivale"
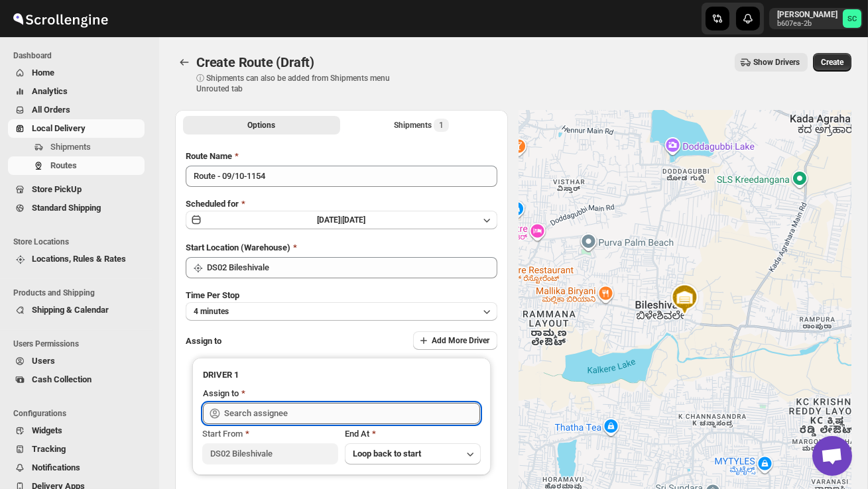
click at [278, 415] on input "text" at bounding box center [352, 413] width 256 height 21
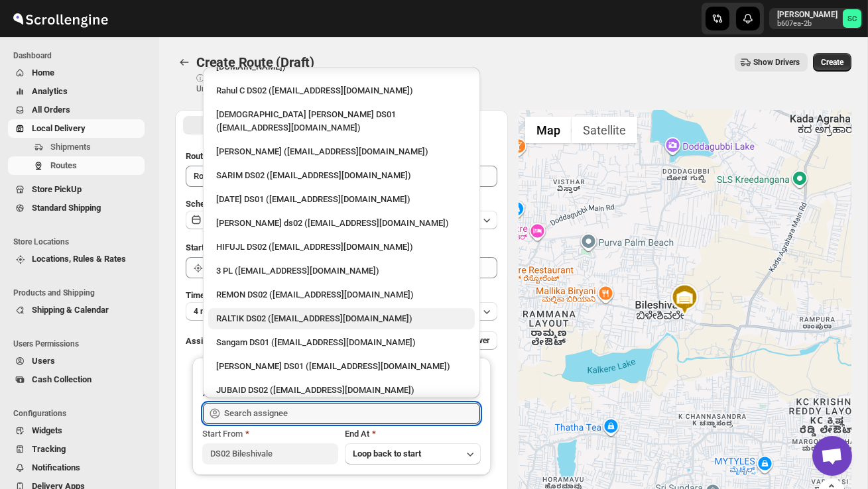
scroll to position [78, 0]
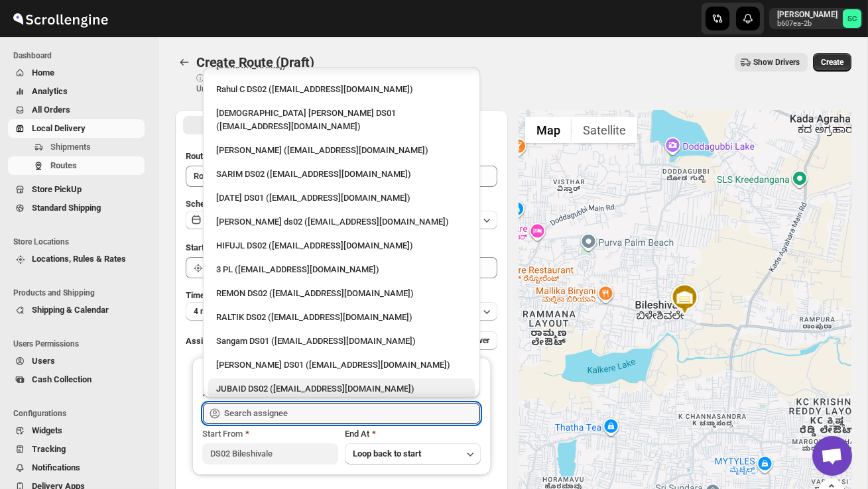
click at [278, 382] on div "JUBAID DS02 ([EMAIL_ADDRESS][DOMAIN_NAME])" at bounding box center [341, 388] width 251 height 13
type input "JUBAID DS02 ([EMAIL_ADDRESS][DOMAIN_NAME])"
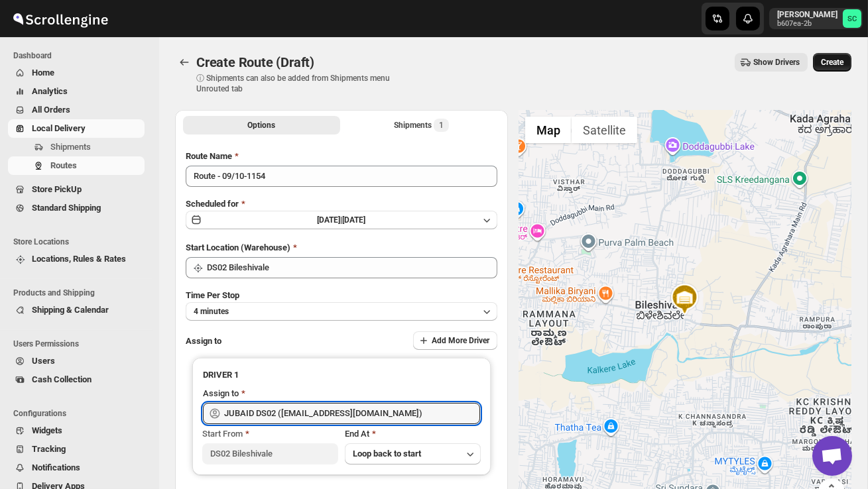
click at [835, 62] on span "Create" at bounding box center [832, 62] width 23 height 11
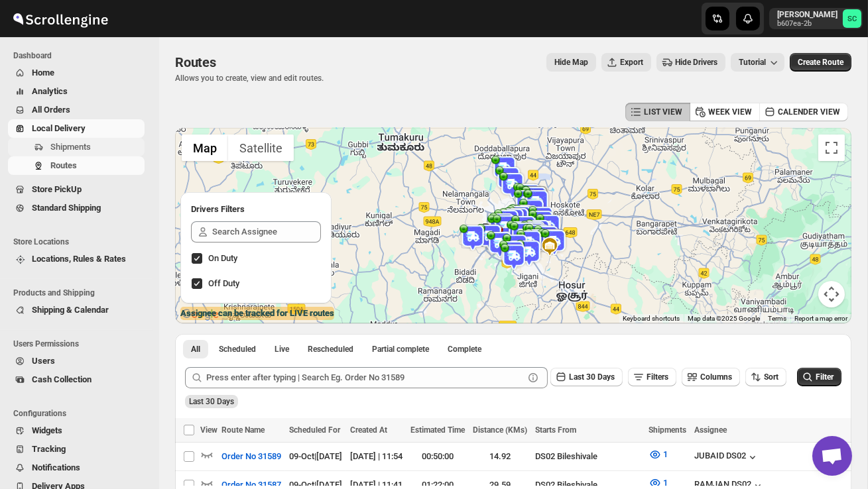
click at [94, 146] on span "Shipments" at bounding box center [95, 147] width 91 height 13
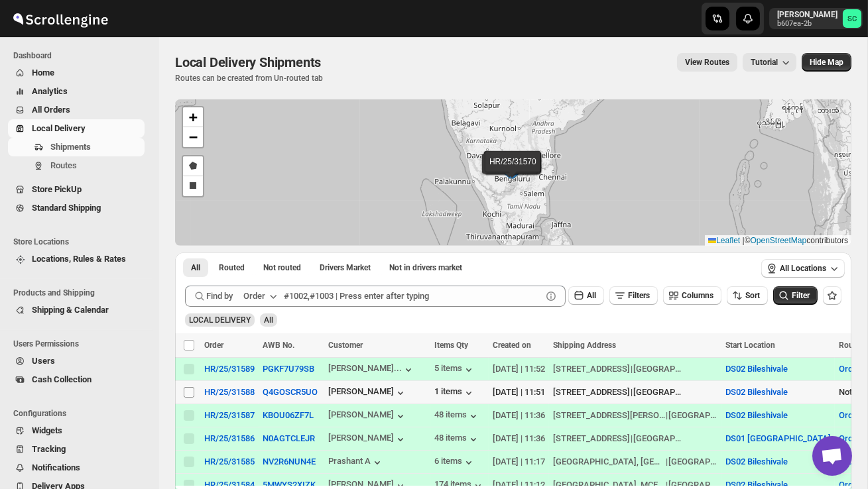
click at [191, 393] on input "Select shipment" at bounding box center [189, 392] width 11 height 11
checkbox input "true"
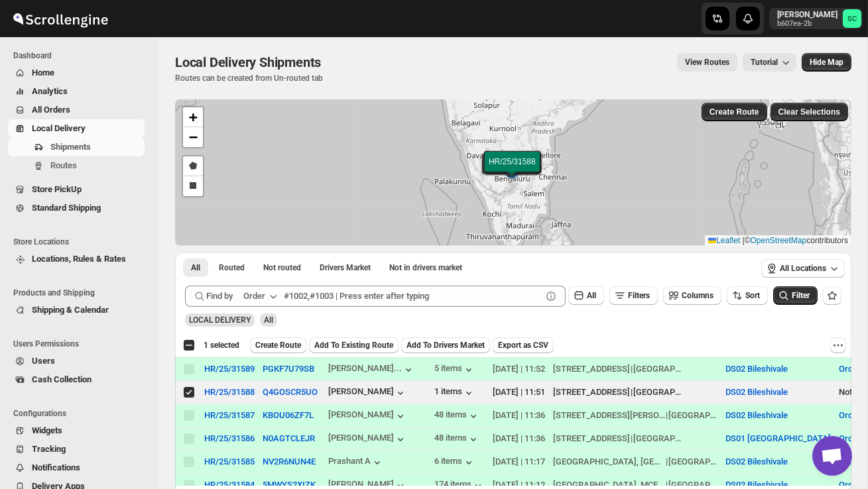
click at [276, 337] on button "Create Route" at bounding box center [278, 345] width 56 height 16
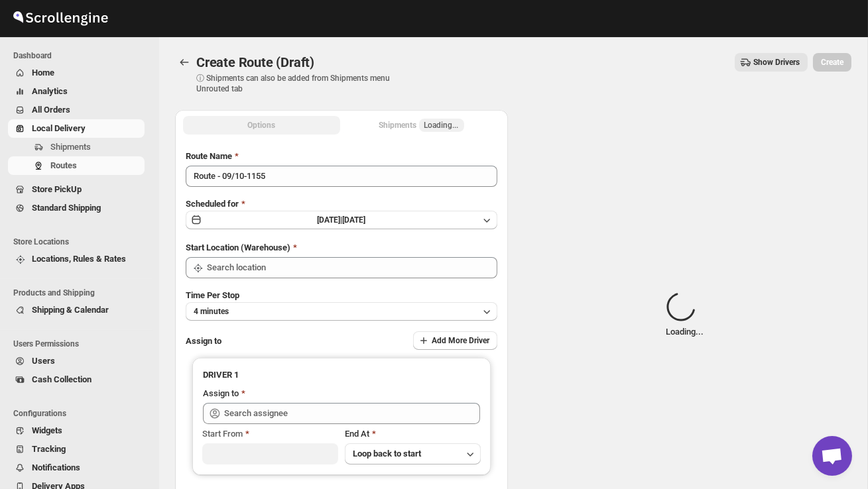
type input "DS02 Bileshivale"
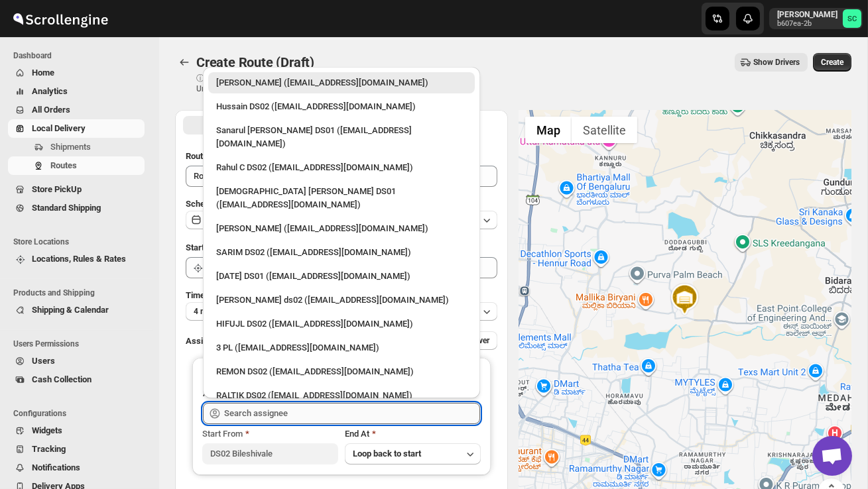
click at [259, 411] on input "text" at bounding box center [352, 413] width 256 height 21
click at [263, 294] on div "[PERSON_NAME] ds02 ([EMAIL_ADDRESS][DOMAIN_NAME])" at bounding box center [341, 300] width 251 height 13
type input "[PERSON_NAME] ds02 ([EMAIL_ADDRESS][DOMAIN_NAME])"
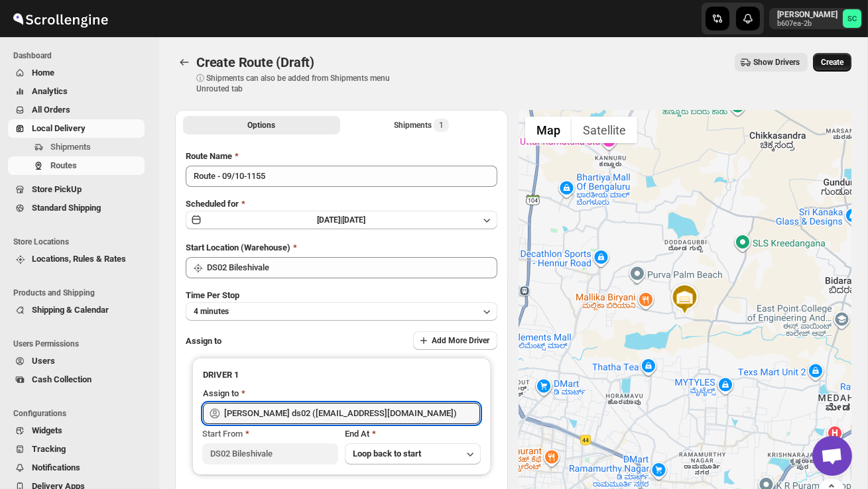
click at [829, 53] on button "Create" at bounding box center [832, 62] width 38 height 19
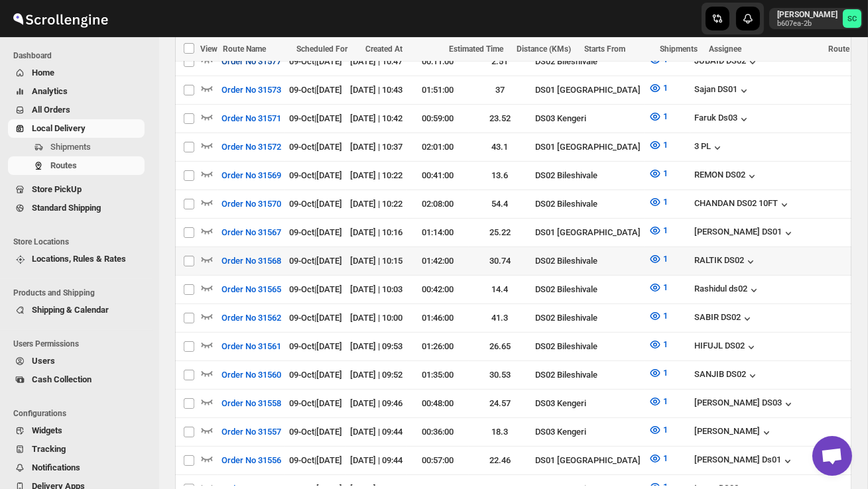
scroll to position [709, 0]
click at [207, 252] on icon "button" at bounding box center [206, 258] width 13 height 13
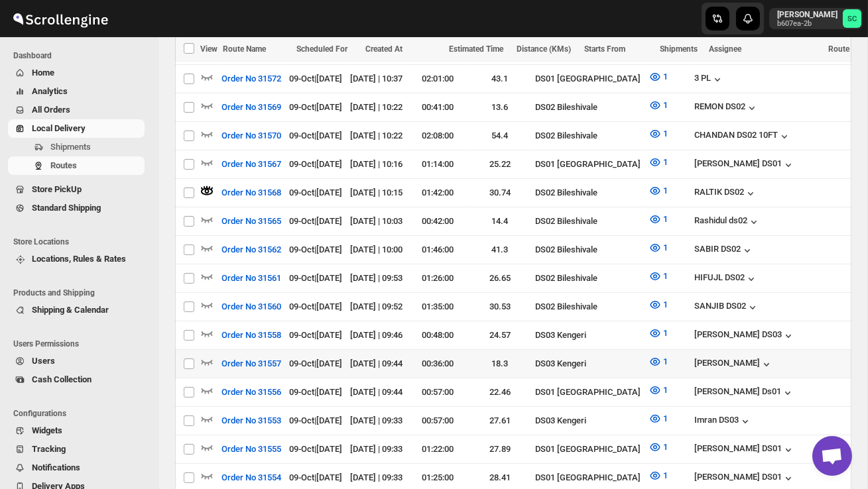
scroll to position [792, 0]
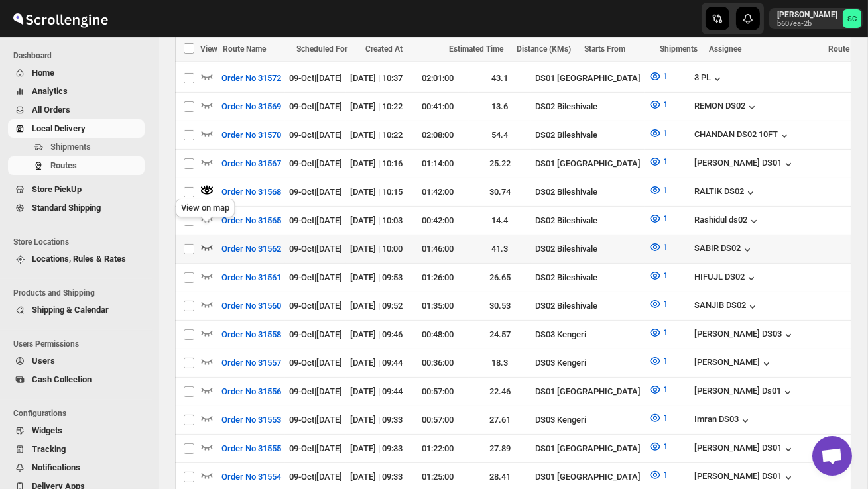
click at [209, 241] on icon "button" at bounding box center [206, 247] width 13 height 13
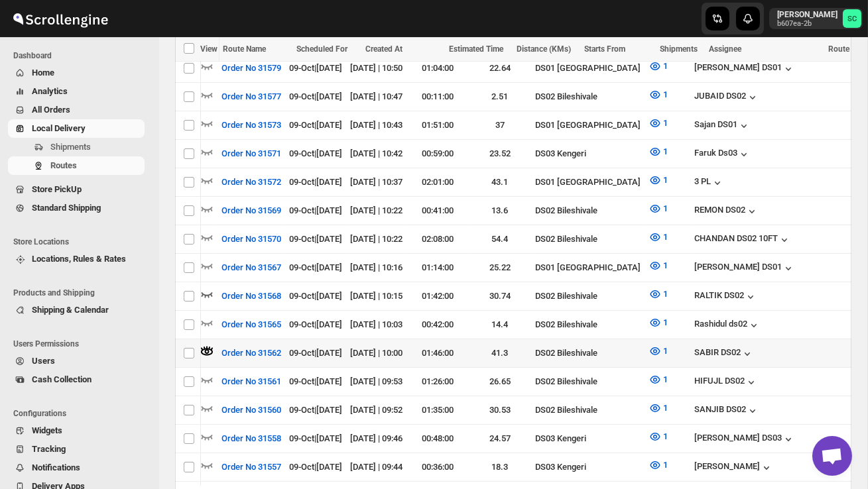
scroll to position [0, 182]
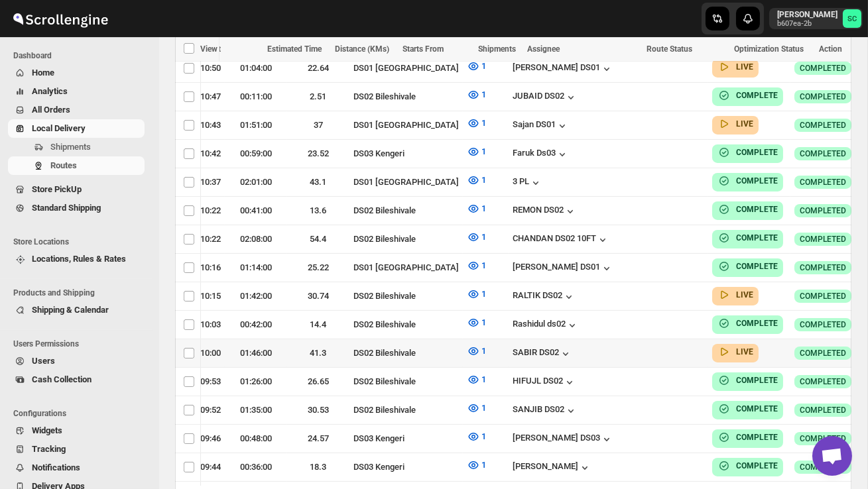
click at [867, 346] on icon "button" at bounding box center [880, 352] width 13 height 13
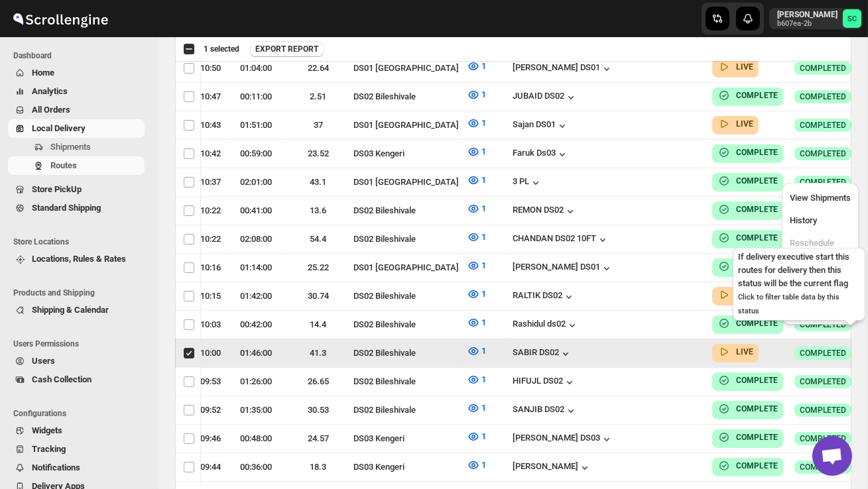
scroll to position [0, 1]
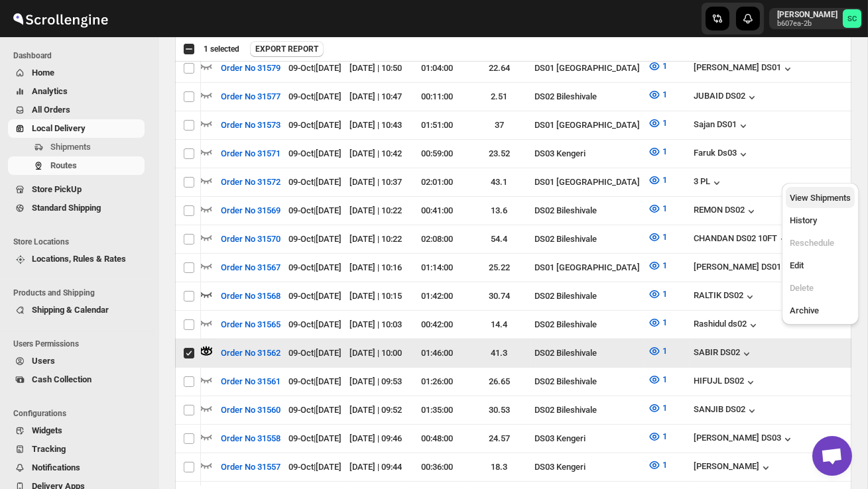
click at [825, 198] on span "View Shipments" at bounding box center [819, 198] width 61 height 10
checkbox input "false"
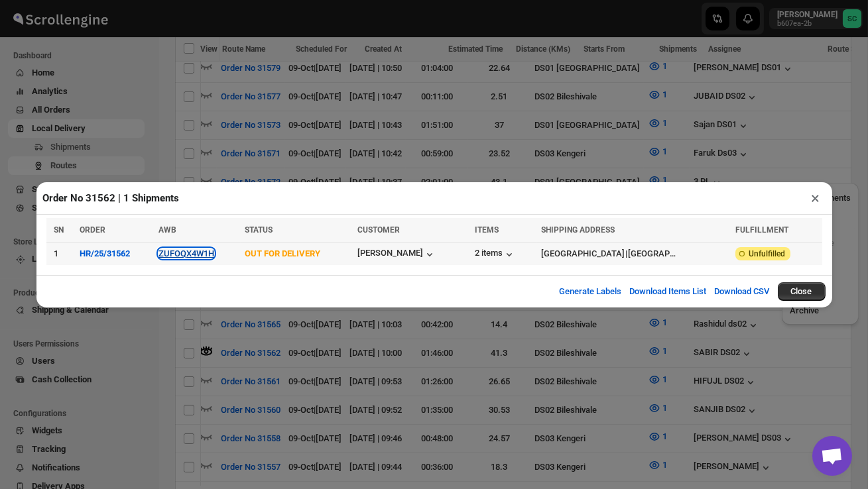
click at [200, 257] on button "ZUFOQX4W1H" at bounding box center [186, 254] width 56 height 10
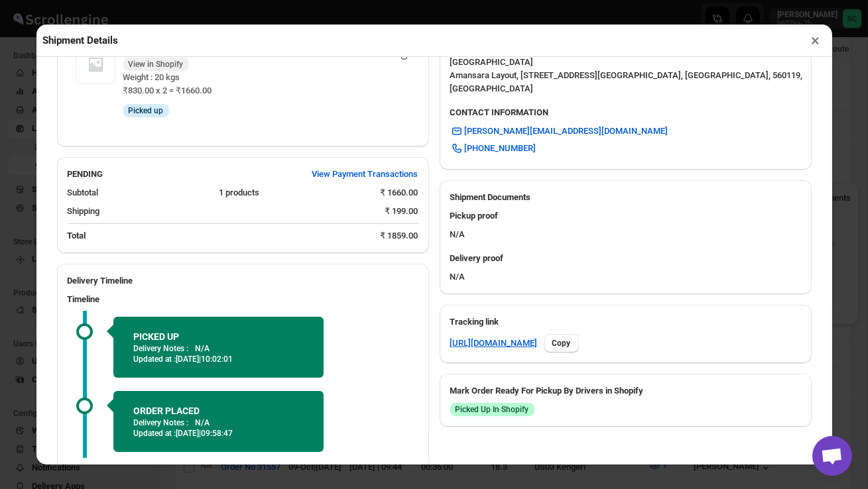
scroll to position [544, 0]
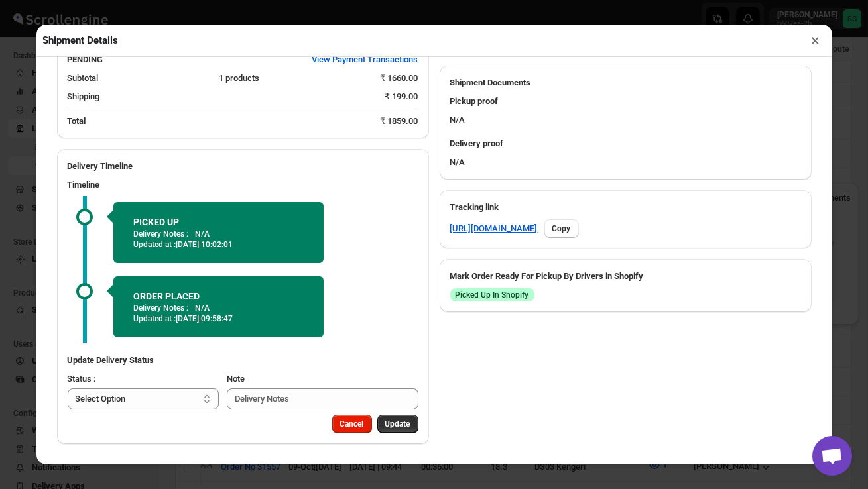
click at [163, 397] on select "Select Option PICKED UP OUT FOR DELIVERY RESCHEDULE DELIVERED CANCELLED" at bounding box center [144, 398] width 152 height 21
select select "DELIVERED"
click at [385, 425] on span "Update" at bounding box center [397, 424] width 25 height 11
select select
click at [821, 43] on button "×" at bounding box center [815, 40] width 19 height 19
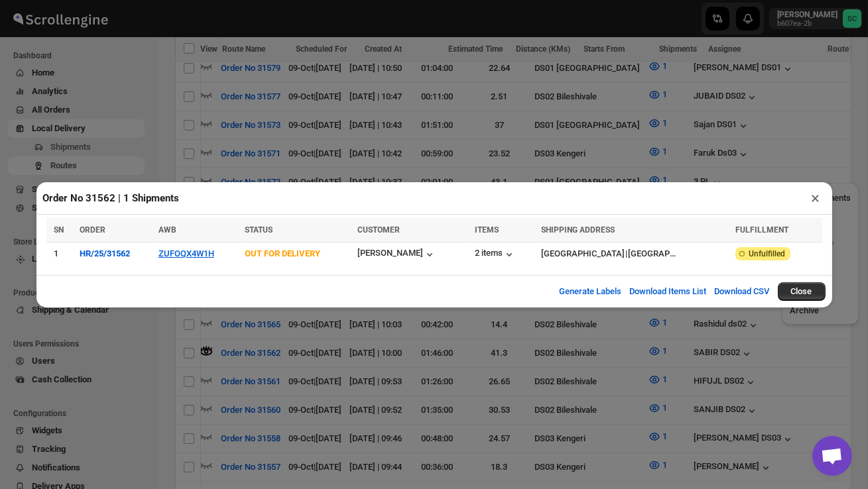
click at [817, 201] on button "×" at bounding box center [815, 198] width 19 height 19
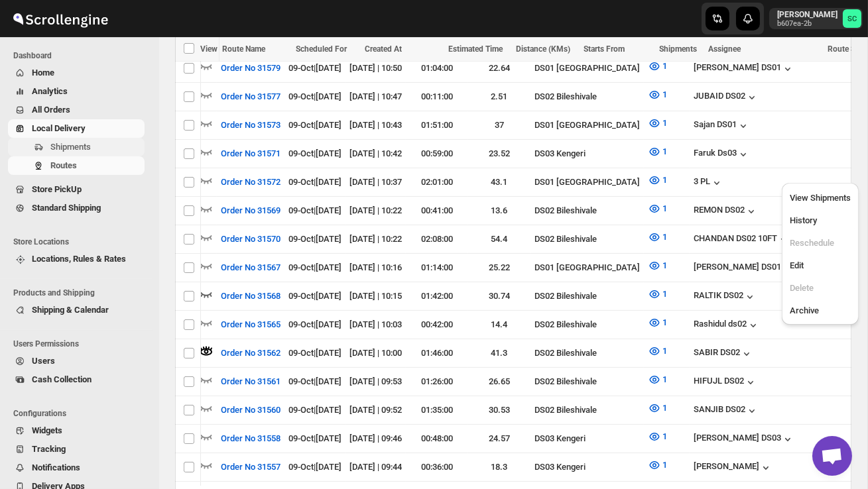
click at [82, 148] on span "Shipments" at bounding box center [70, 147] width 40 height 10
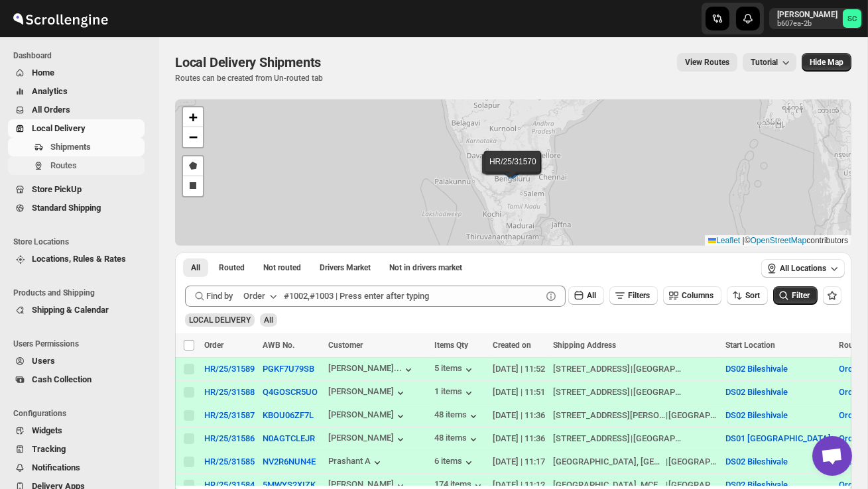
click at [63, 165] on span "Routes" at bounding box center [63, 165] width 27 height 10
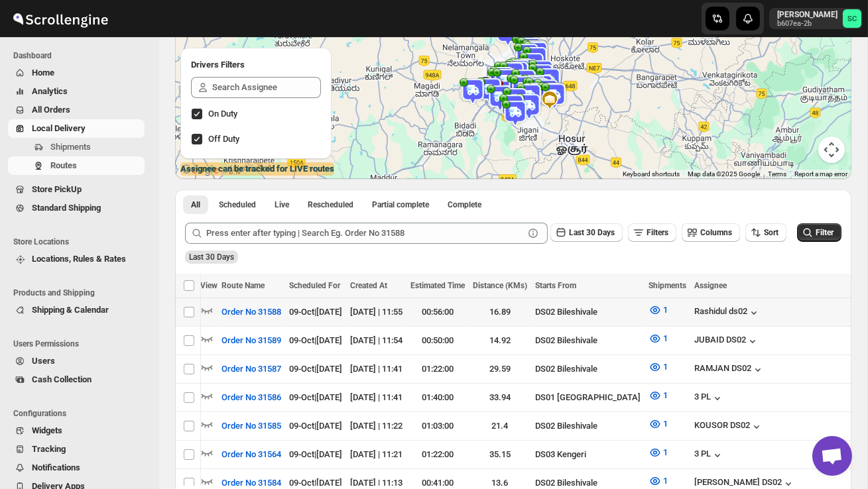
scroll to position [0, 182]
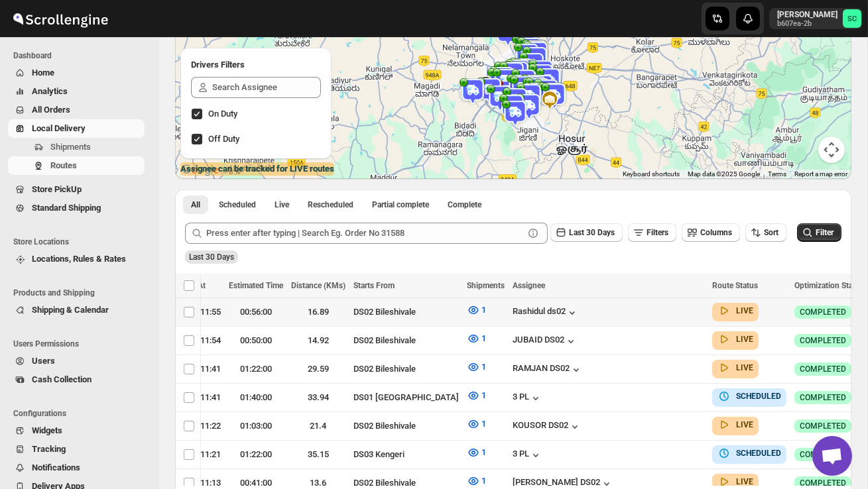
click at [867, 307] on icon "button" at bounding box center [880, 311] width 13 height 13
checkbox input "true"
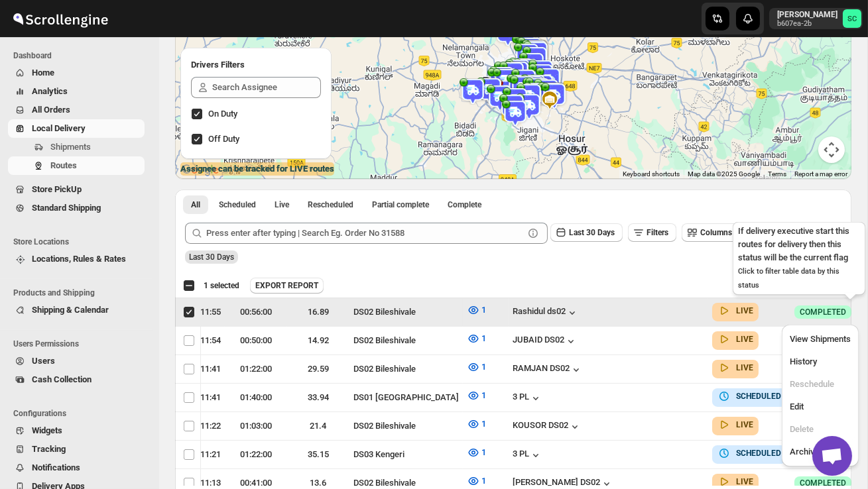
scroll to position [0, 1]
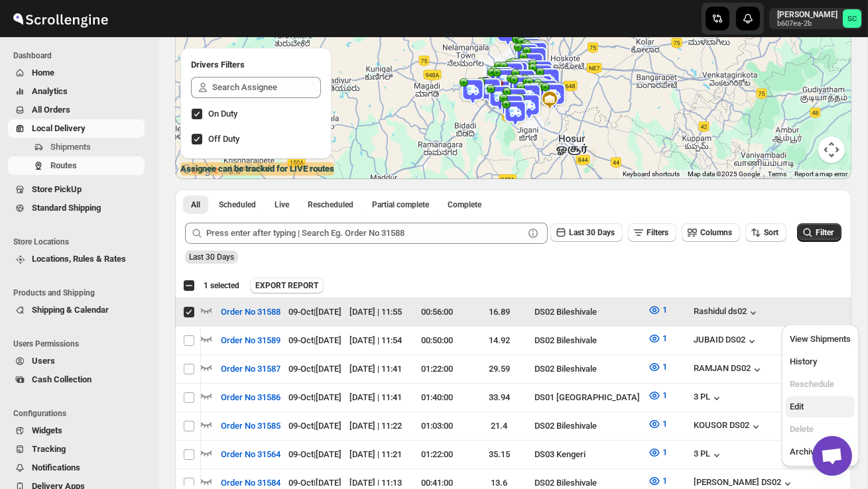
click at [806, 402] on span "Edit" at bounding box center [819, 406] width 61 height 13
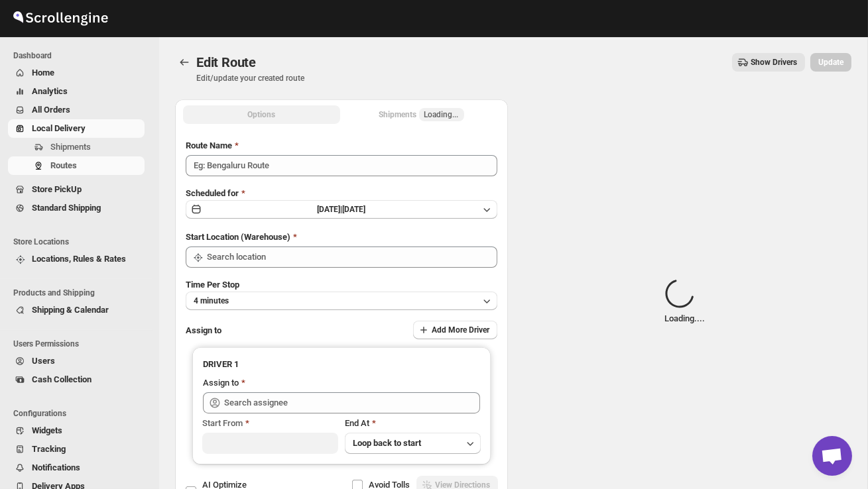
type input "Order No 31588"
type input "DS02 Bileshivale"
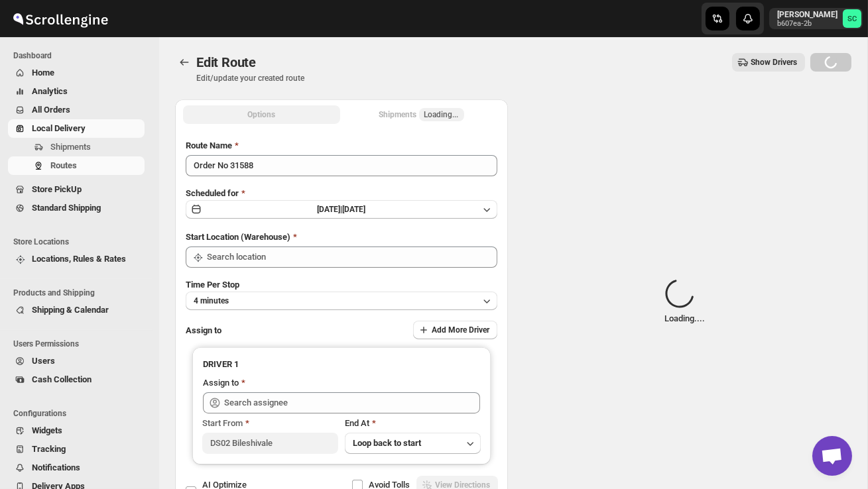
type input "DS02 Bileshivale"
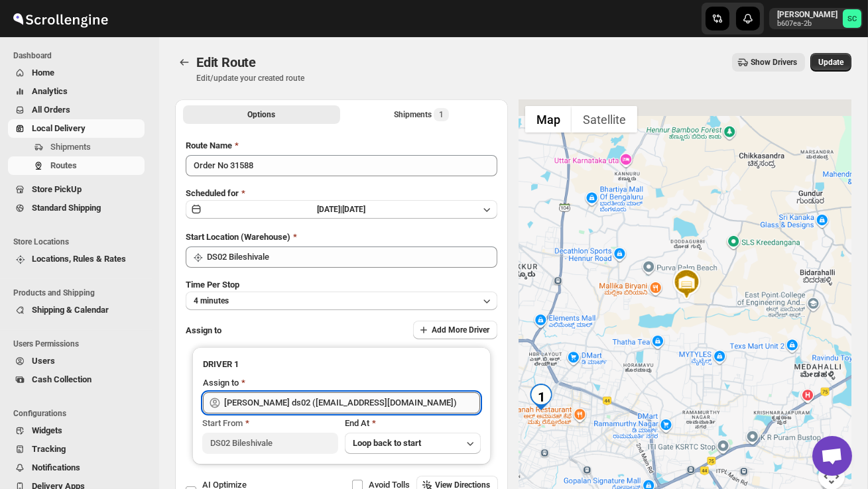
click at [341, 396] on input "[PERSON_NAME] ds02 ([EMAIL_ADDRESS][DOMAIN_NAME])" at bounding box center [352, 402] width 256 height 21
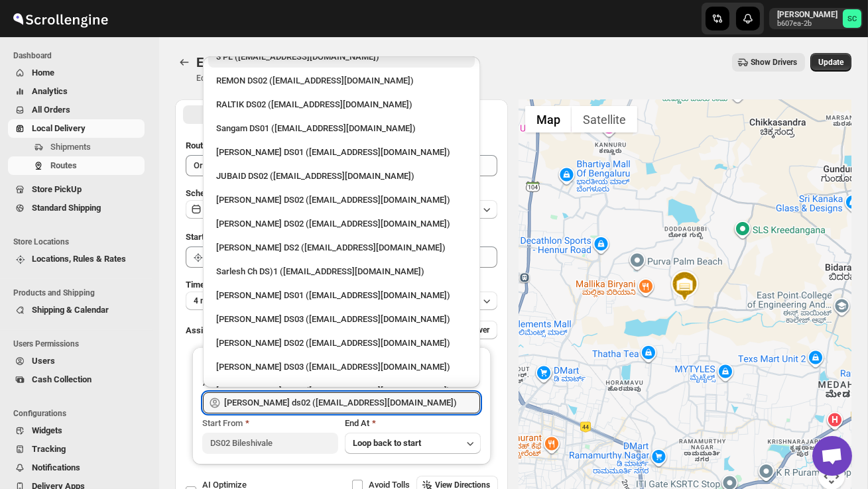
scroll to position [607, 0]
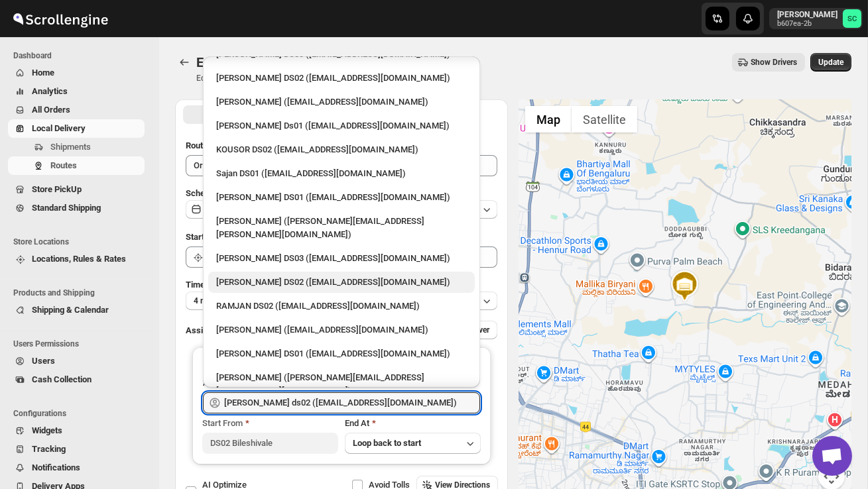
click at [269, 276] on div "[PERSON_NAME] DS02 ([EMAIL_ADDRESS][DOMAIN_NAME])" at bounding box center [341, 282] width 251 height 13
type input "[PERSON_NAME] DS02 ([EMAIL_ADDRESS][DOMAIN_NAME])"
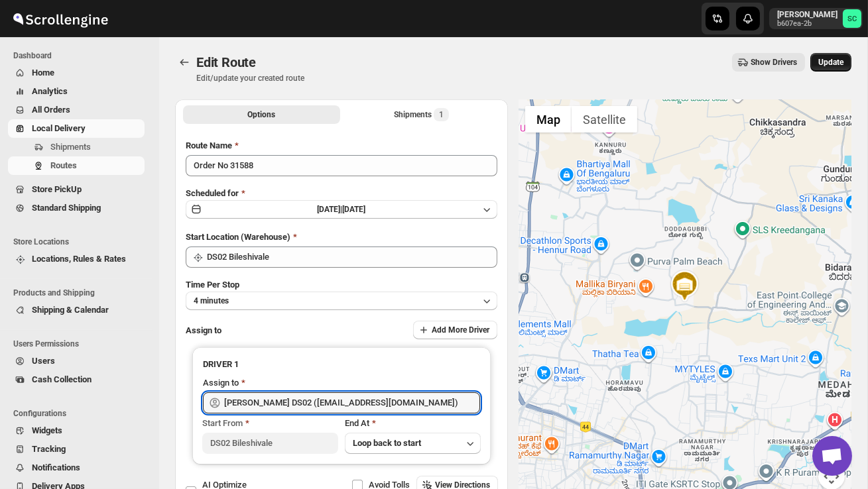
click at [826, 67] on span "Update" at bounding box center [830, 62] width 25 height 11
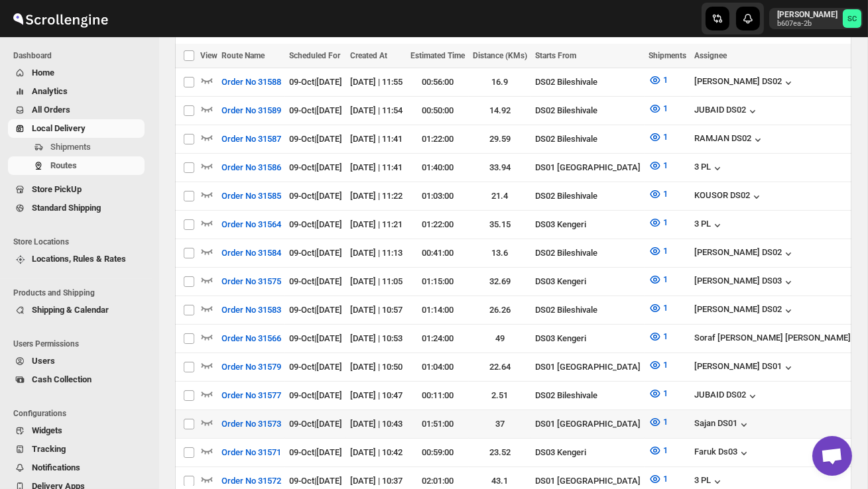
scroll to position [377, 0]
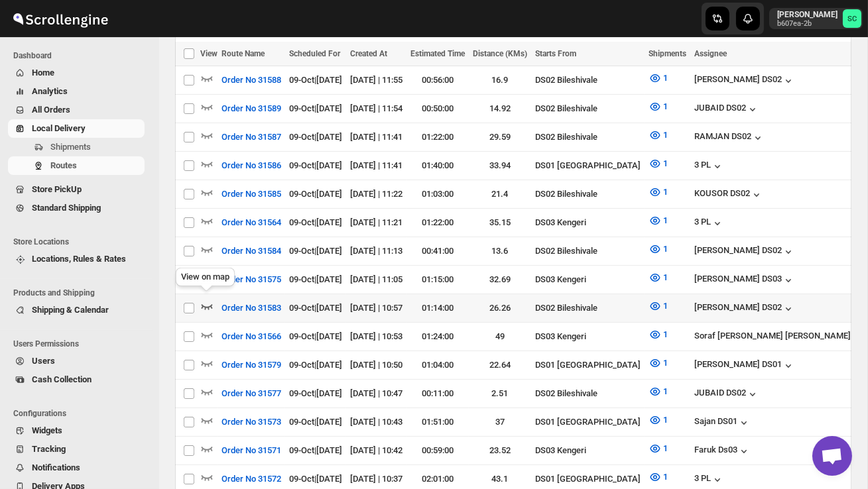
click at [204, 300] on icon "button" at bounding box center [206, 306] width 13 height 13
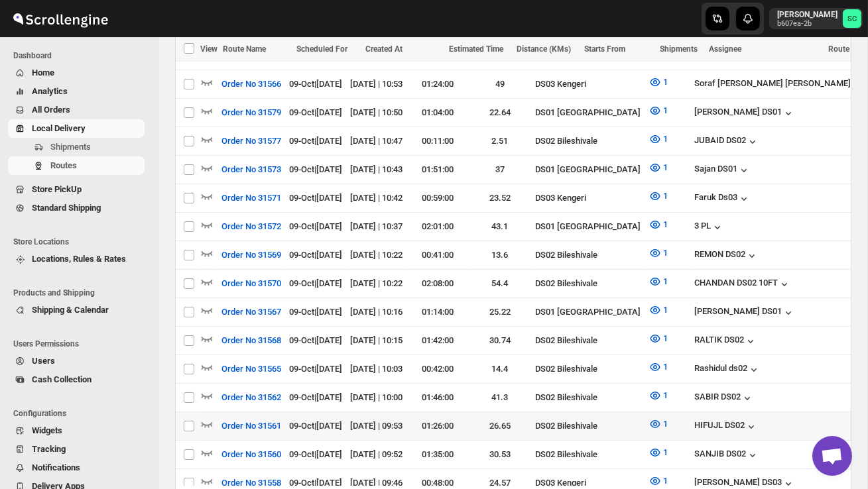
scroll to position [647, 0]
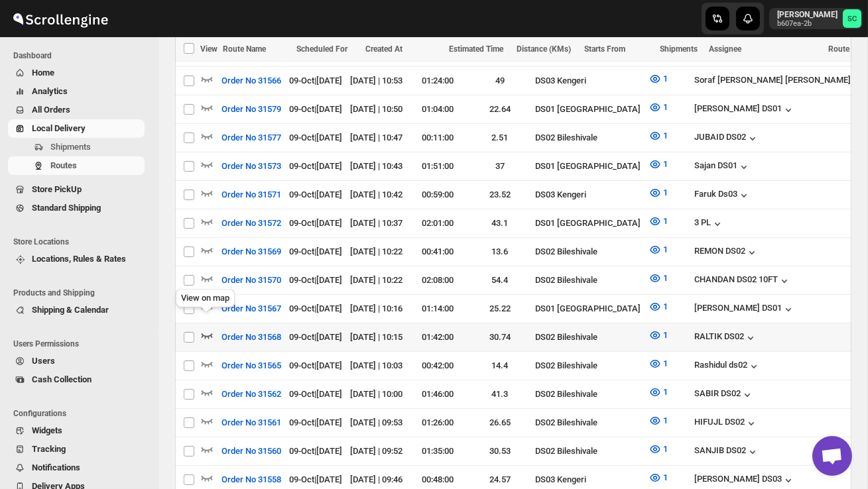
click at [207, 329] on icon "button" at bounding box center [206, 335] width 13 height 13
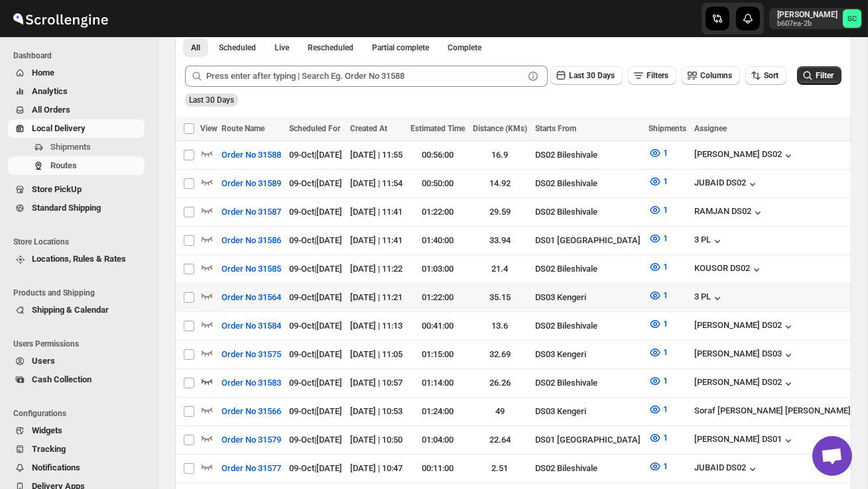
scroll to position [318, 0]
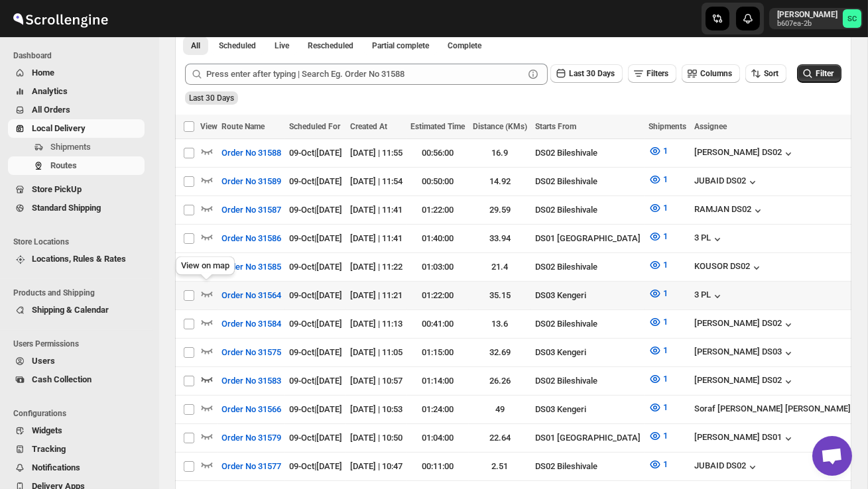
click at [207, 258] on div "View on map" at bounding box center [205, 268] width 64 height 29
click at [208, 263] on icon "button" at bounding box center [207, 265] width 11 height 5
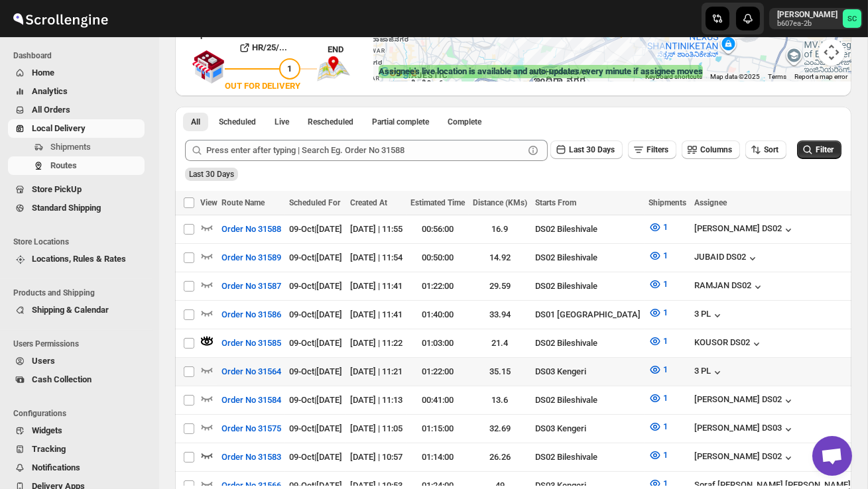
scroll to position [245, 0]
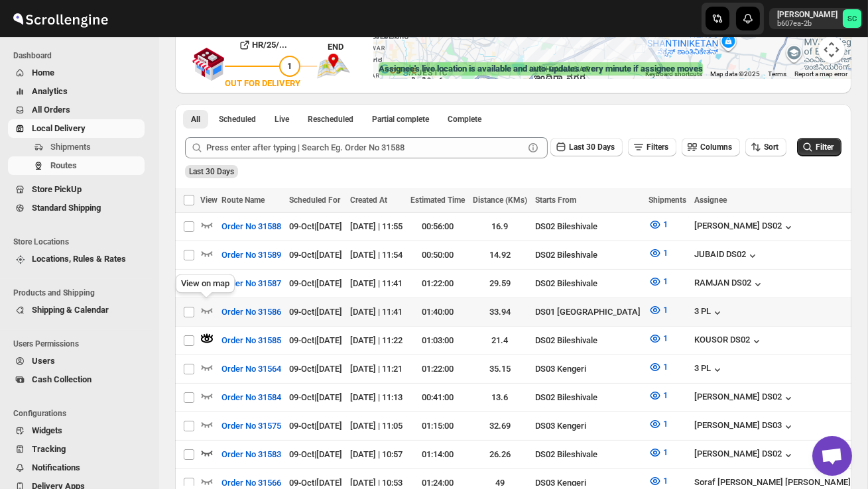
click at [205, 280] on div "View on map" at bounding box center [205, 286] width 64 height 29
click at [203, 280] on icon "button" at bounding box center [207, 282] width 11 height 5
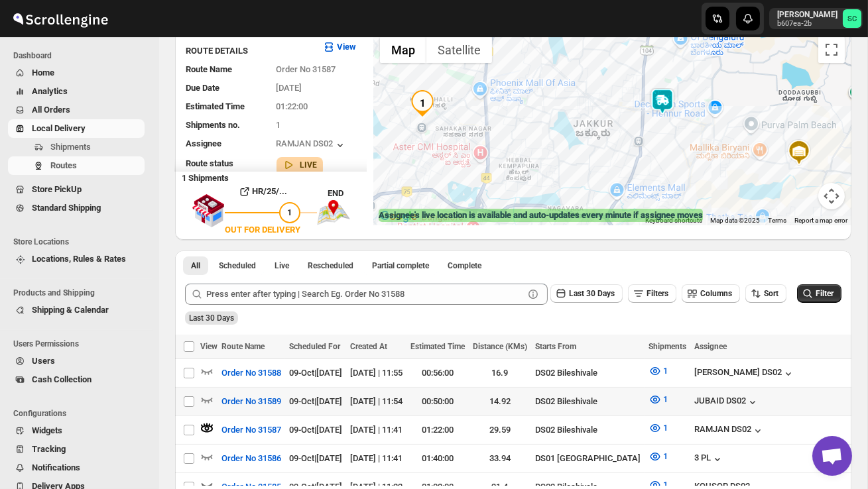
scroll to position [106, 0]
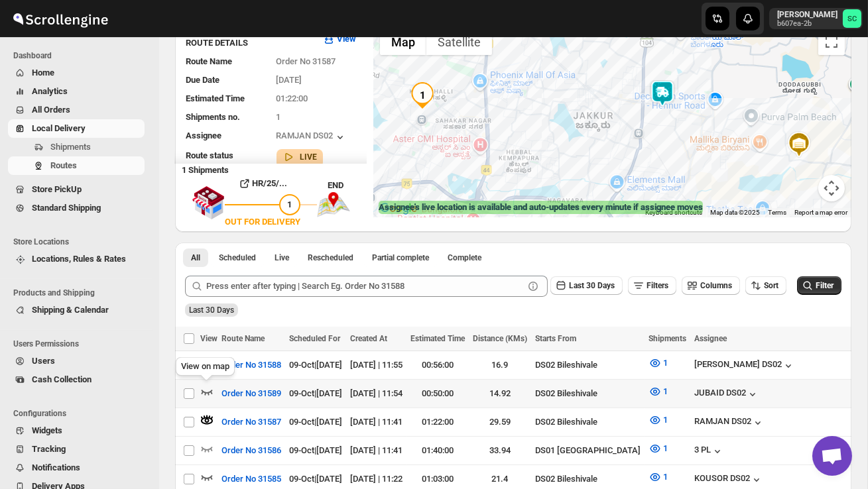
click at [205, 389] on icon "button" at bounding box center [206, 391] width 13 height 13
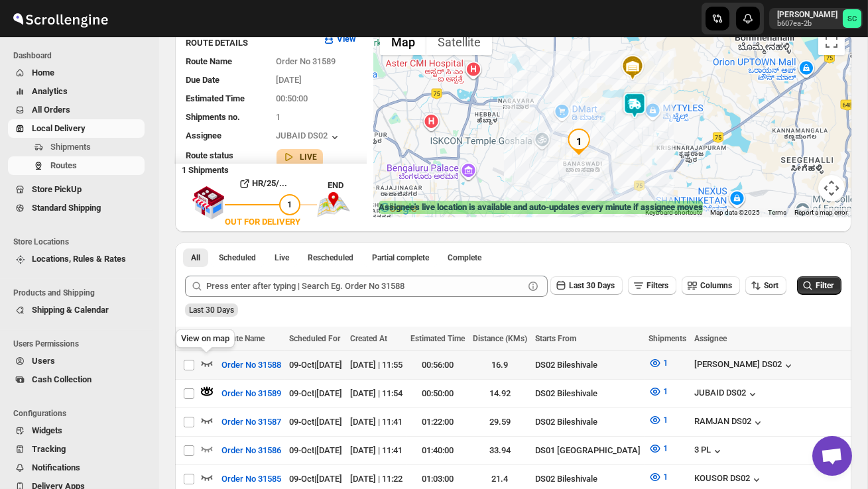
click at [209, 365] on icon "button" at bounding box center [206, 363] width 13 height 13
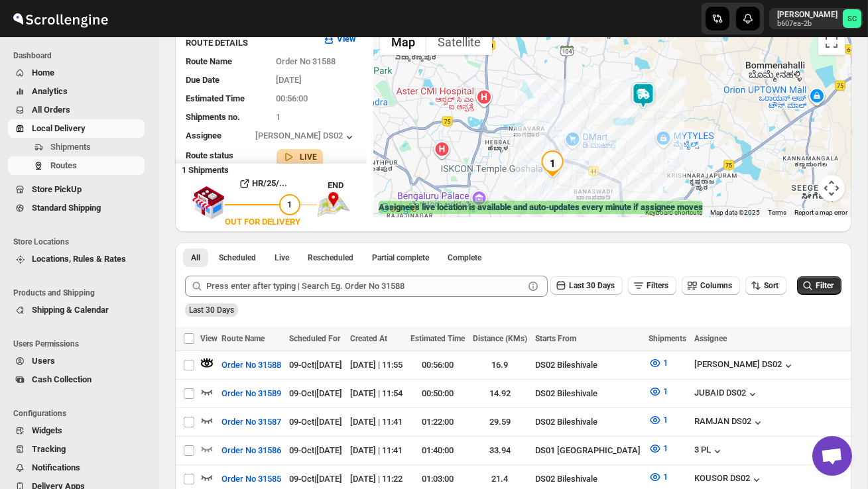
drag, startPoint x: 644, startPoint y: 121, endPoint x: 595, endPoint y: 161, distance: 63.6
click at [595, 161] on div at bounding box center [612, 120] width 478 height 196
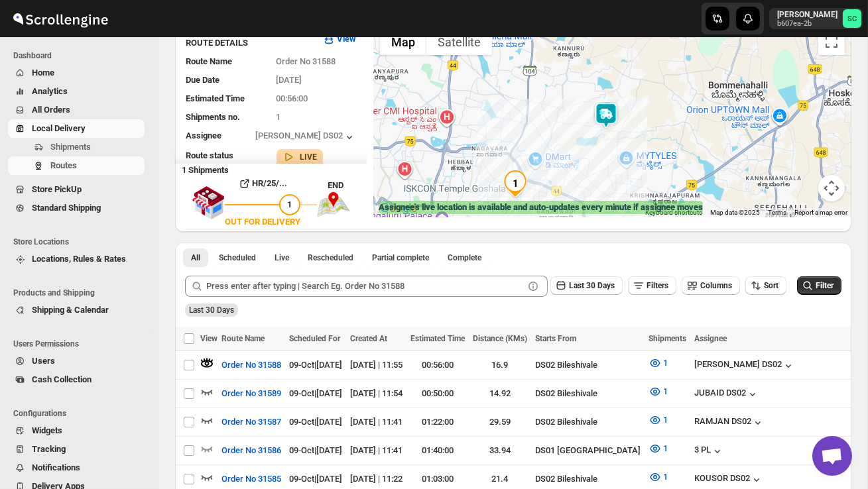
click at [614, 109] on img at bounding box center [606, 115] width 27 height 27
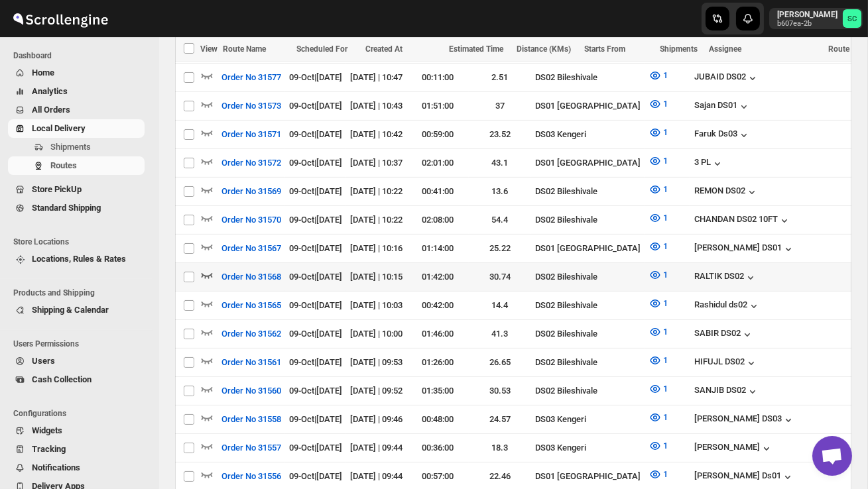
scroll to position [711, 0]
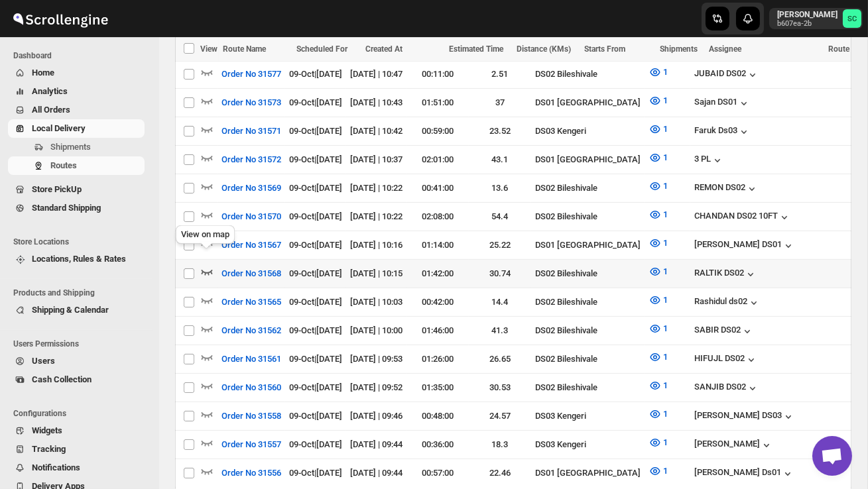
click at [204, 265] on icon "button" at bounding box center [206, 271] width 13 height 13
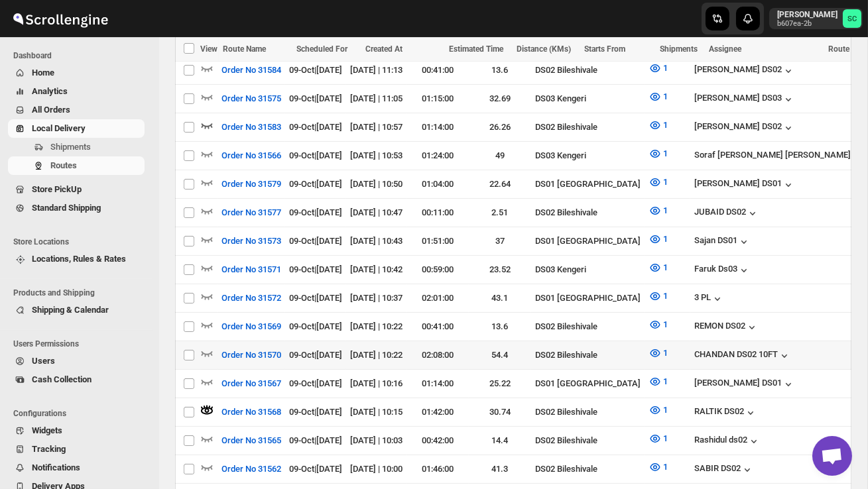
scroll to position [575, 0]
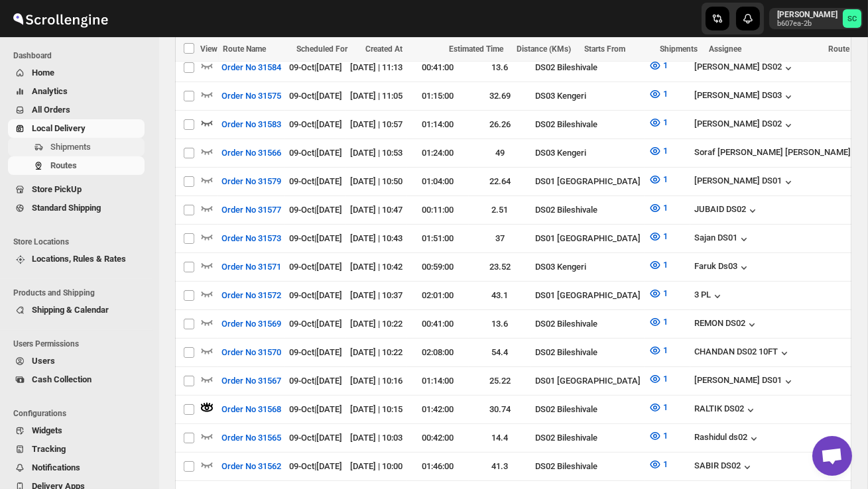
click at [84, 150] on span "Shipments" at bounding box center [70, 147] width 40 height 10
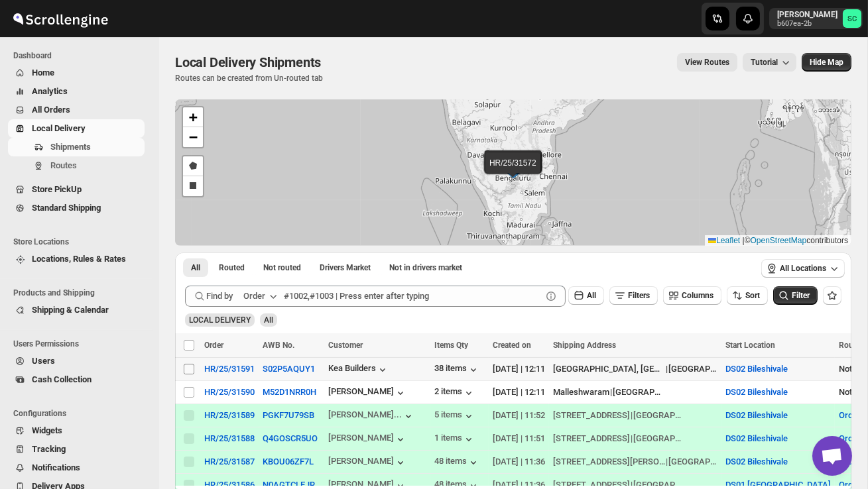
click at [186, 364] on input "Select shipment" at bounding box center [189, 369] width 11 height 11
checkbox input "true"
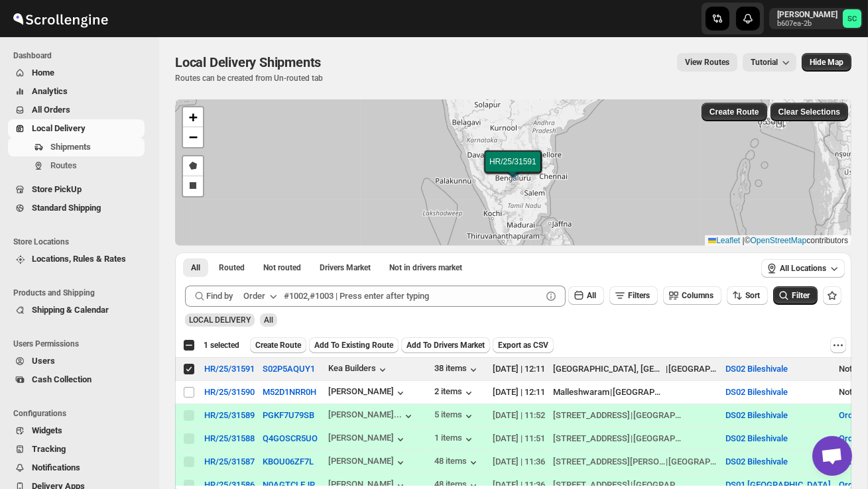
click at [278, 344] on span "Create Route" at bounding box center [278, 345] width 46 height 11
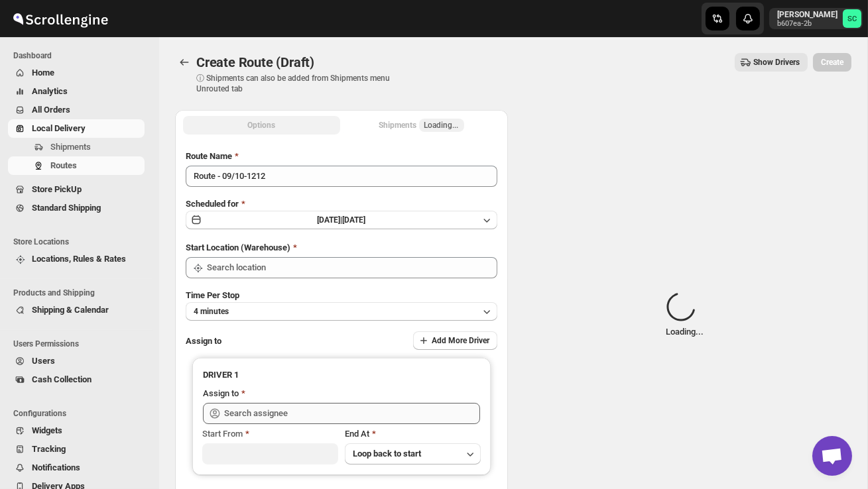
type input "DS02 Bileshivale"
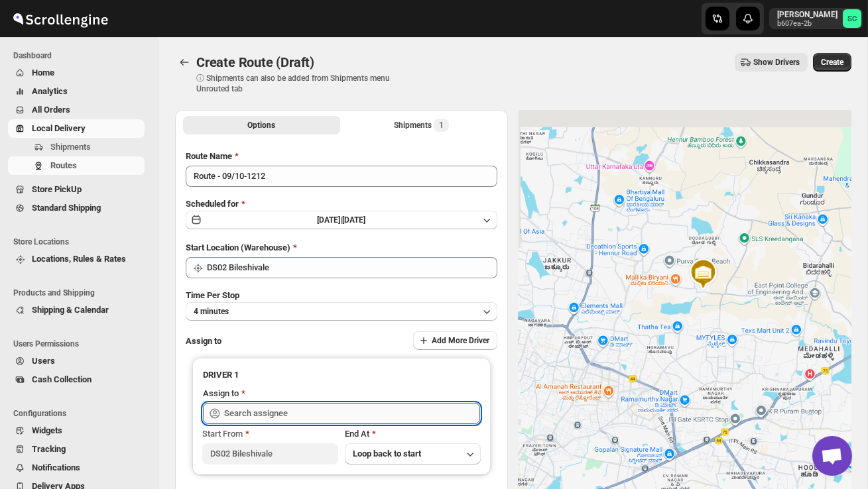
click at [272, 407] on input "text" at bounding box center [352, 413] width 256 height 21
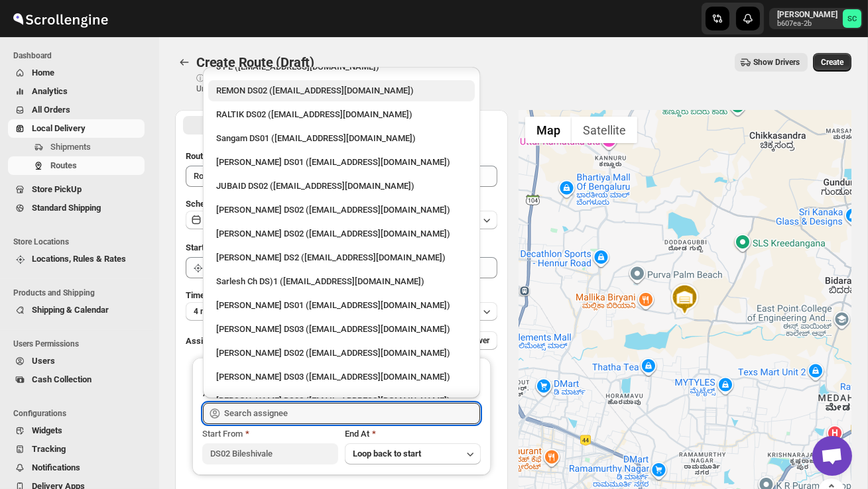
scroll to position [293, 0]
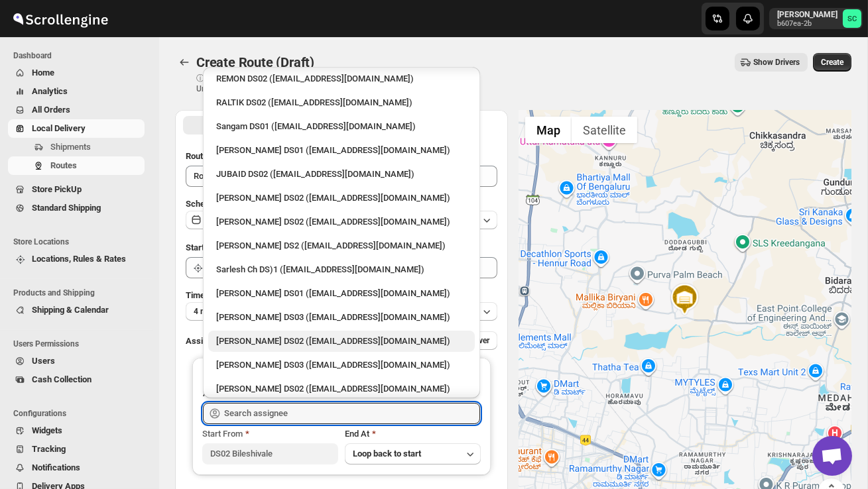
click at [269, 335] on div "[PERSON_NAME] DS02 ([EMAIL_ADDRESS][DOMAIN_NAME])" at bounding box center [341, 341] width 251 height 13
type input "[PERSON_NAME] DS02 ([EMAIL_ADDRESS][DOMAIN_NAME])"
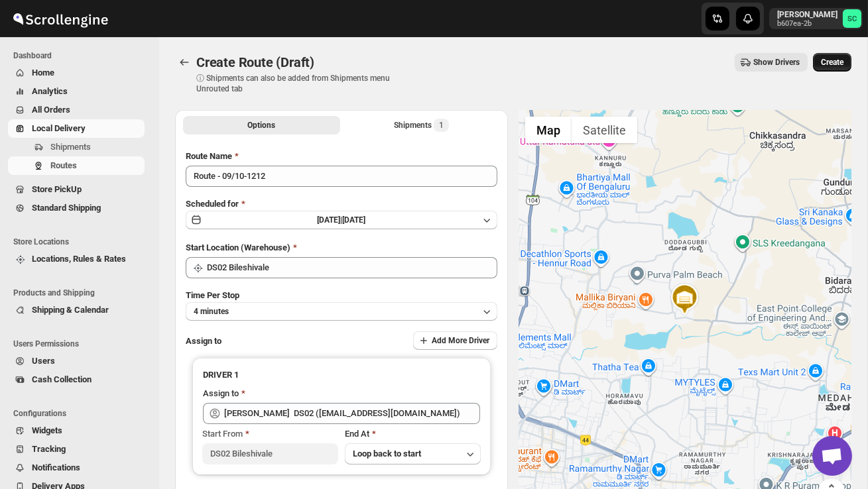
click at [833, 62] on span "Create" at bounding box center [832, 62] width 23 height 11
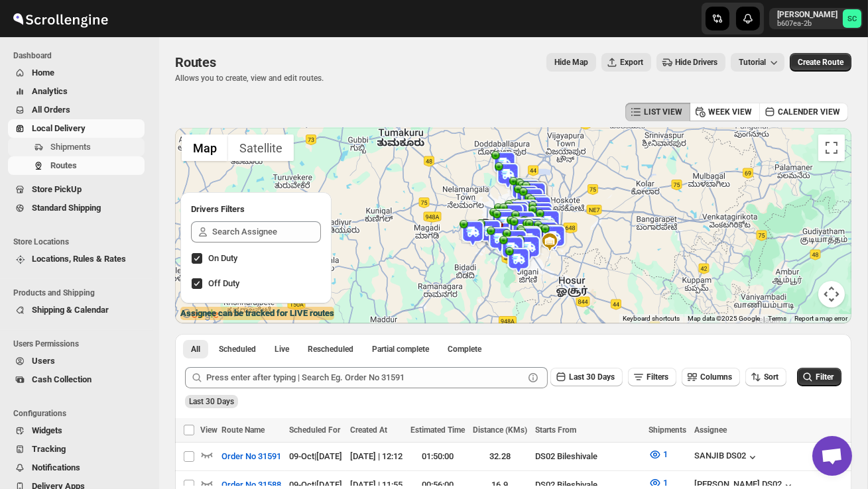
click at [97, 146] on span "Shipments" at bounding box center [95, 147] width 91 height 13
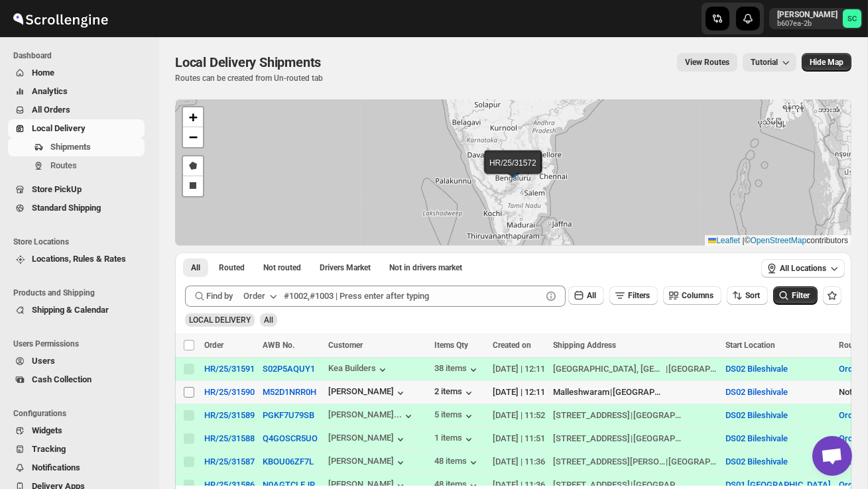
click at [190, 393] on input "Select shipment" at bounding box center [189, 392] width 11 height 11
checkbox input "true"
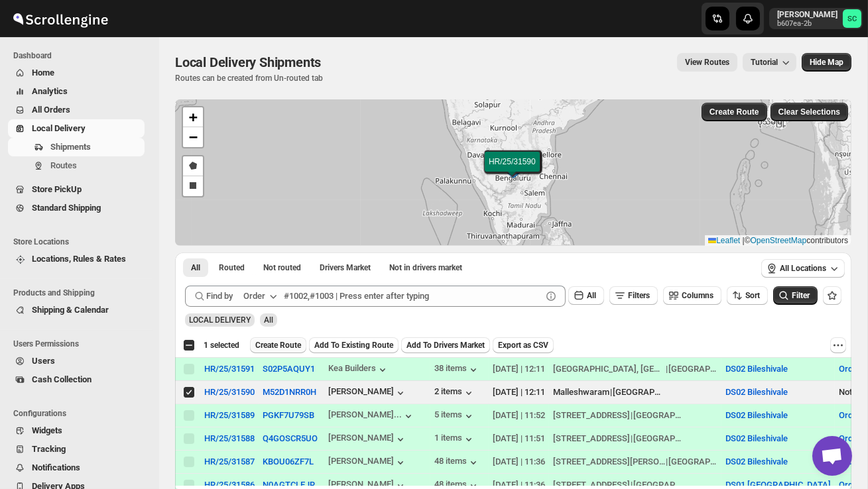
click at [273, 347] on span "Create Route" at bounding box center [278, 345] width 46 height 11
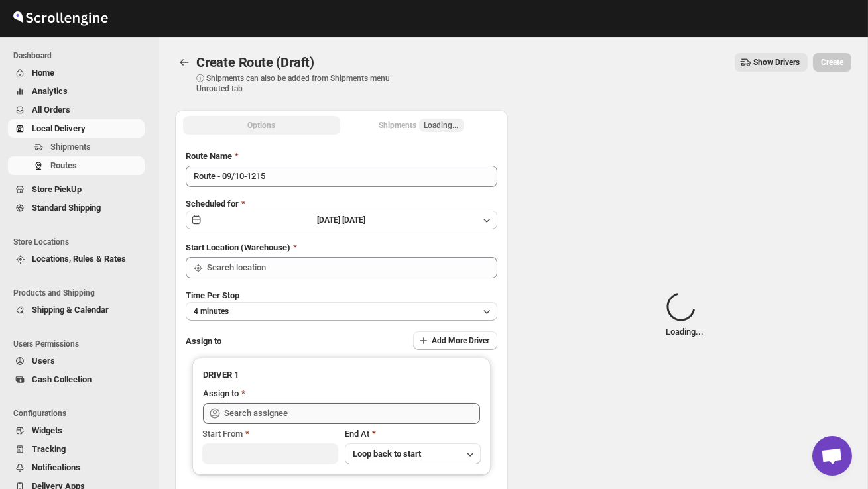
type input "DS02 Bileshivale"
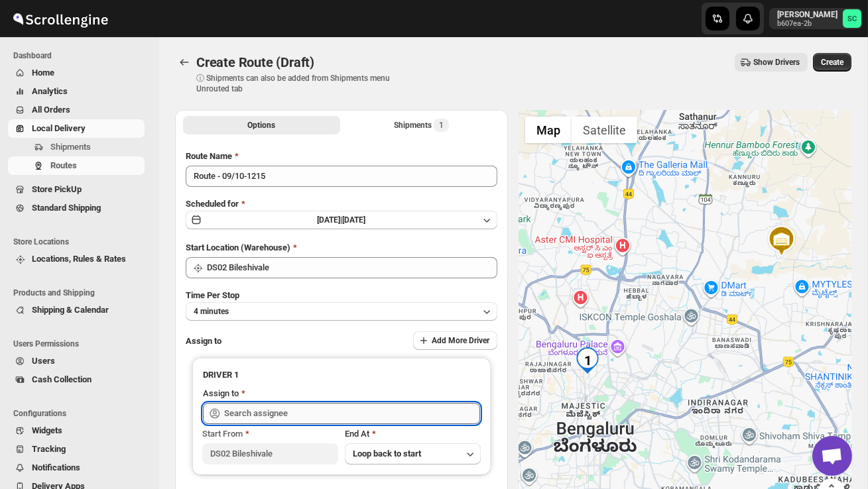
click at [274, 411] on input "text" at bounding box center [352, 413] width 256 height 21
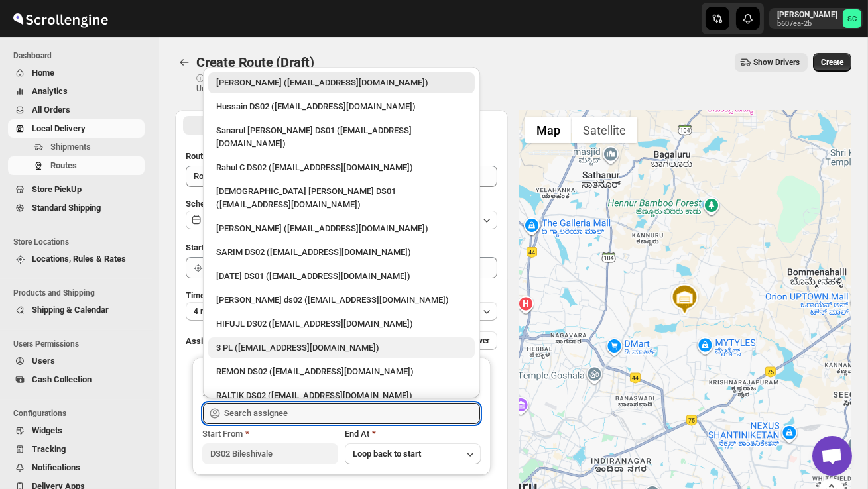
click at [274, 341] on div "3 PL ([EMAIL_ADDRESS][DOMAIN_NAME])" at bounding box center [341, 347] width 251 height 13
type input "3 PL ([EMAIL_ADDRESS][DOMAIN_NAME])"
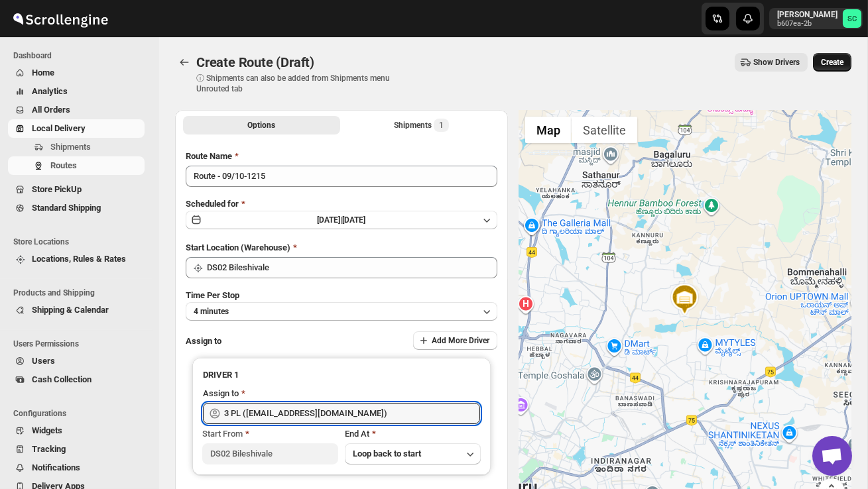
click at [827, 61] on span "Create" at bounding box center [832, 62] width 23 height 11
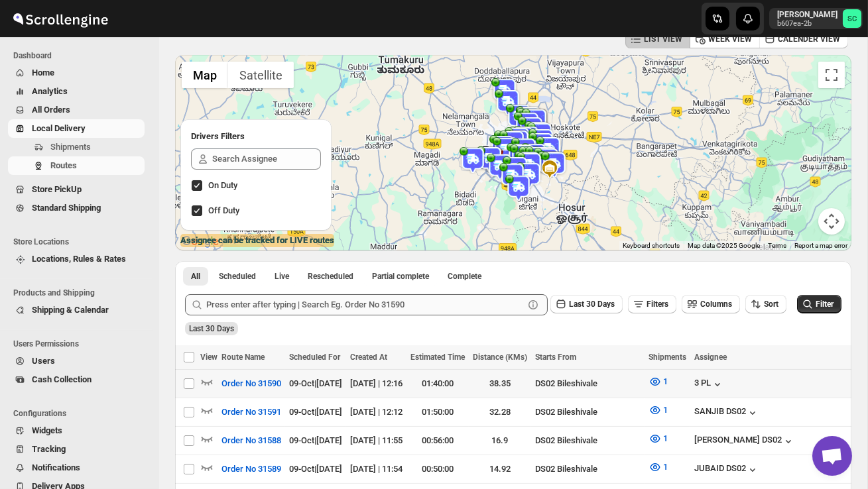
scroll to position [74, 0]
click at [208, 382] on icon "button" at bounding box center [207, 381] width 11 height 5
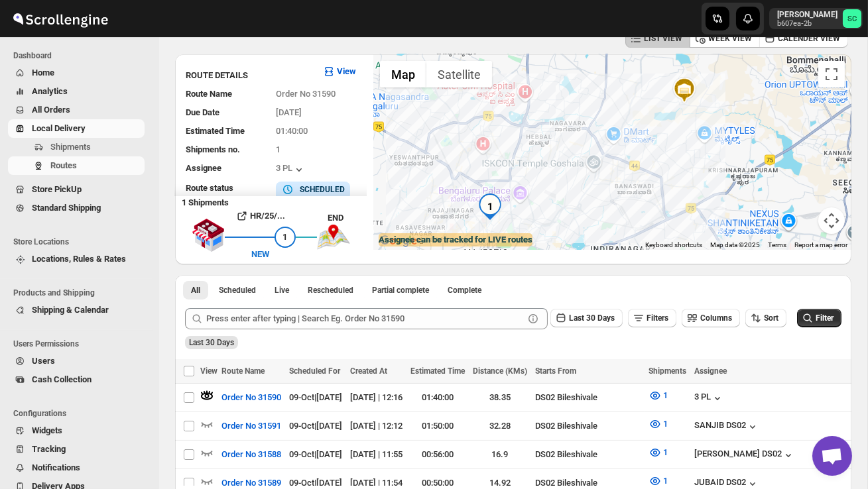
drag, startPoint x: 575, startPoint y: 209, endPoint x: 552, endPoint y: 217, distance: 24.1
click at [552, 217] on div at bounding box center [612, 152] width 478 height 196
drag, startPoint x: 546, startPoint y: 201, endPoint x: 586, endPoint y: 201, distance: 40.4
click at [548, 201] on div at bounding box center [612, 152] width 478 height 196
drag, startPoint x: 553, startPoint y: 188, endPoint x: 585, endPoint y: 192, distance: 31.5
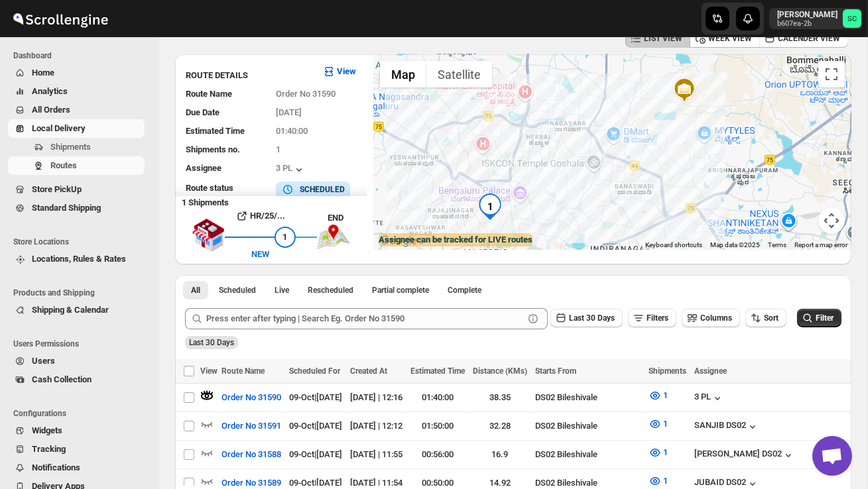
click at [559, 188] on div at bounding box center [612, 152] width 478 height 196
click at [83, 144] on span "Shipments" at bounding box center [70, 147] width 40 height 10
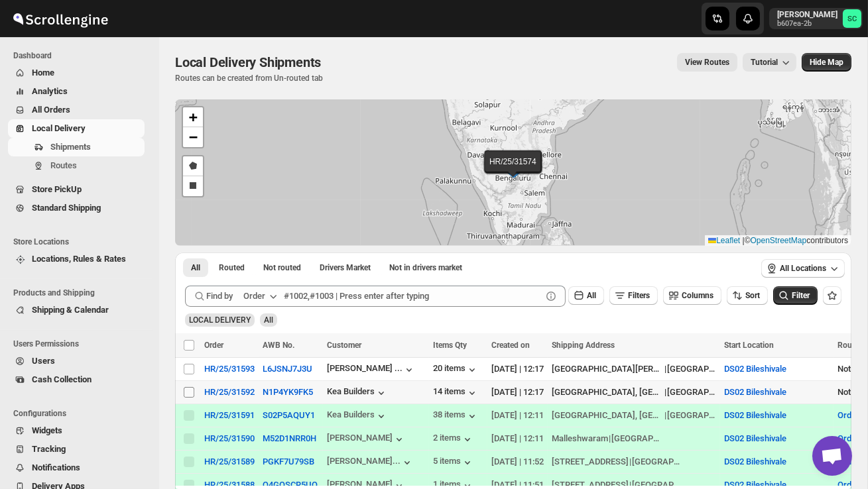
click at [186, 396] on input "Select shipment" at bounding box center [189, 392] width 11 height 11
checkbox input "true"
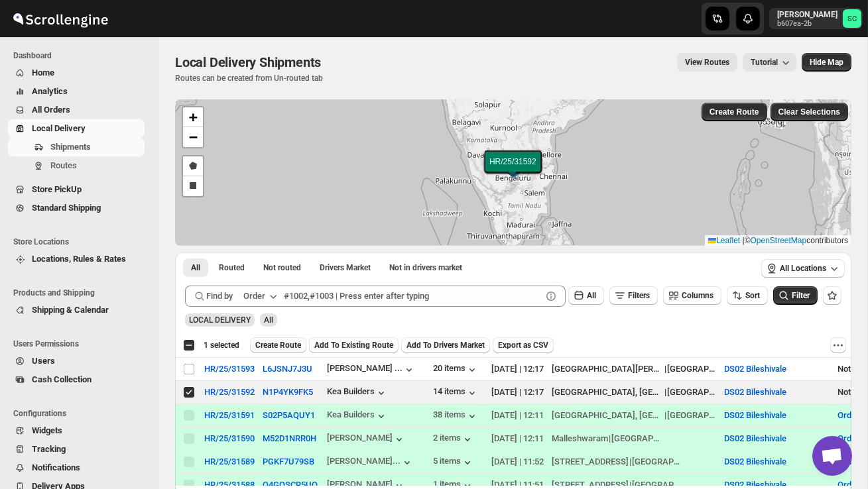
click at [277, 344] on span "Create Route" at bounding box center [278, 345] width 46 height 11
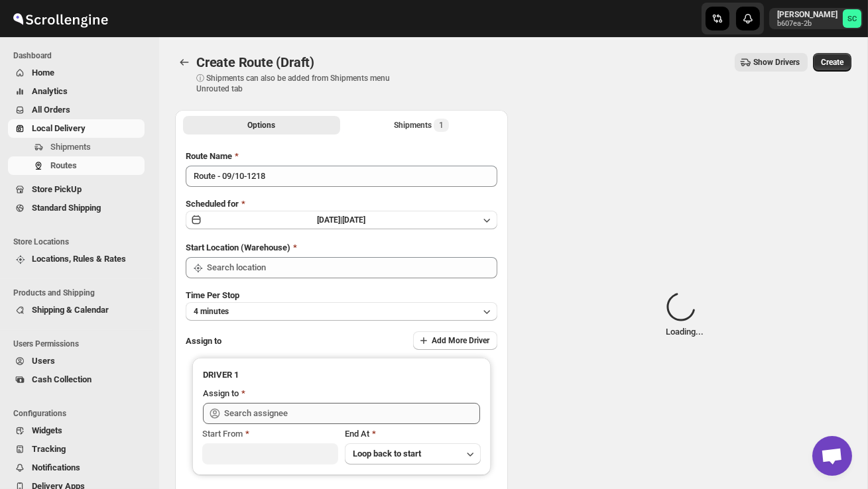
type input "DS02 Bileshivale"
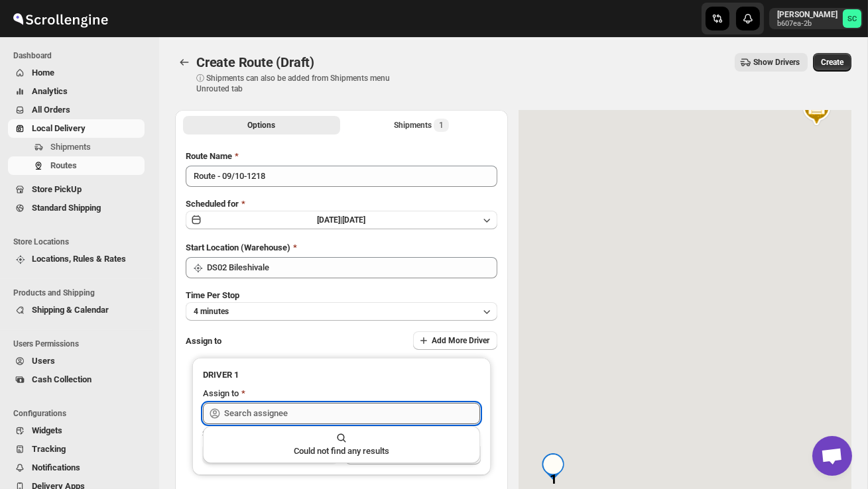
click at [272, 413] on input "text" at bounding box center [352, 413] width 256 height 21
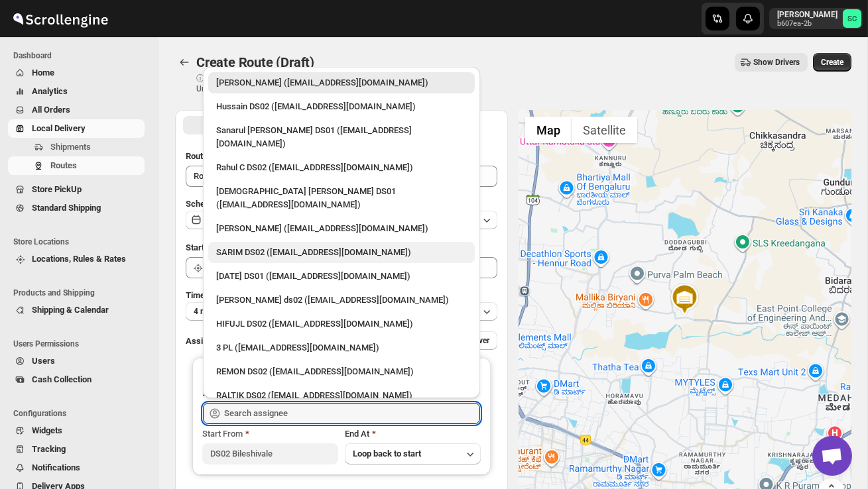
click at [287, 246] on div "SARIM DS02 ([EMAIL_ADDRESS][DOMAIN_NAME])" at bounding box center [341, 252] width 251 height 13
type input "SARIM DS02 ([EMAIL_ADDRESS][DOMAIN_NAME])"
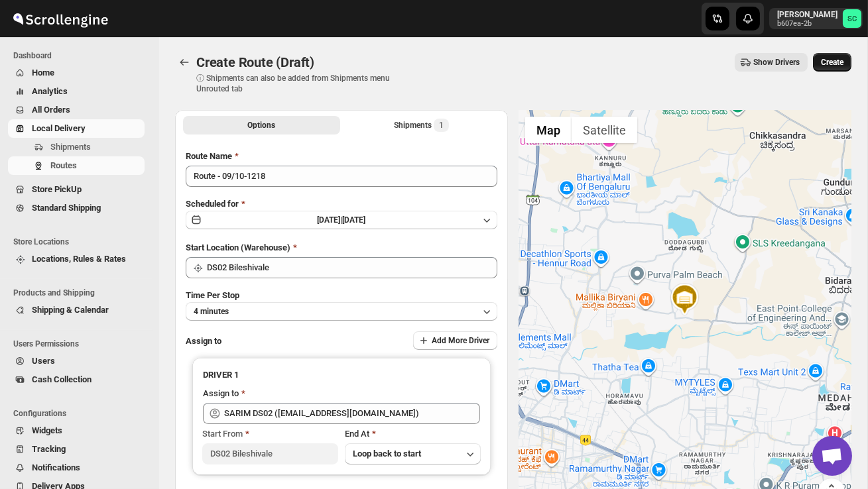
click at [839, 57] on span "Create" at bounding box center [832, 62] width 23 height 11
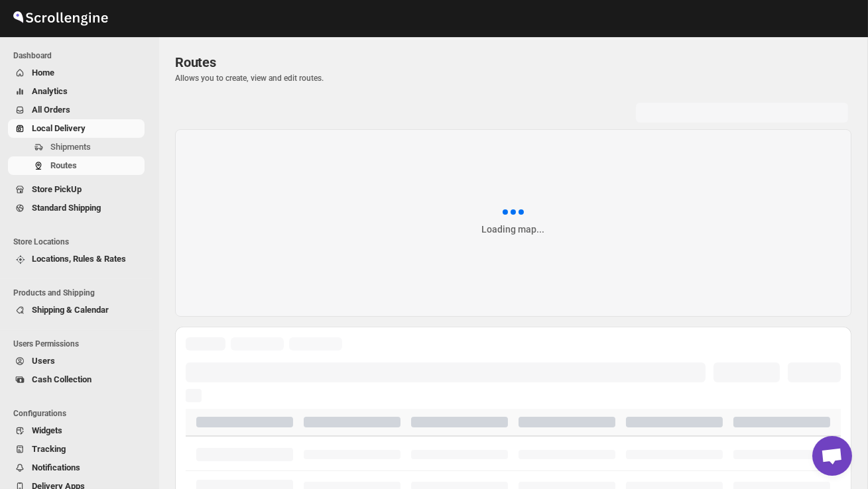
click at [84, 145] on span "Shipments" at bounding box center [70, 147] width 40 height 10
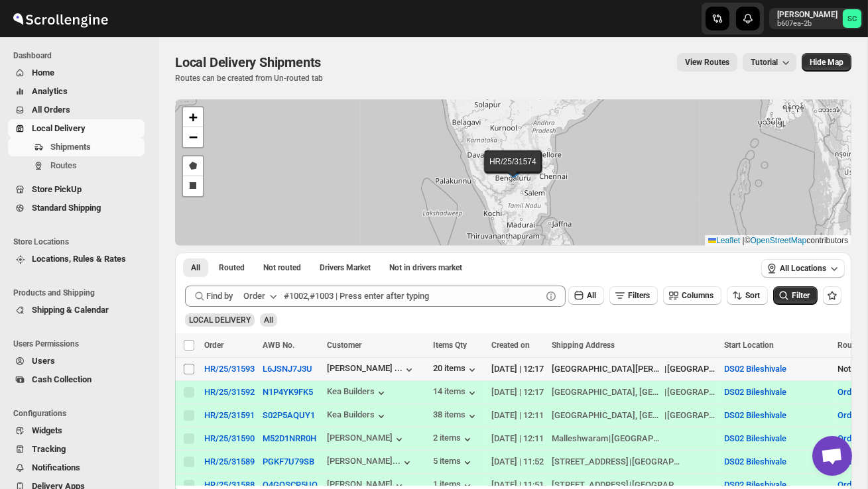
click at [186, 369] on input "Select shipment" at bounding box center [189, 369] width 11 height 11
checkbox input "true"
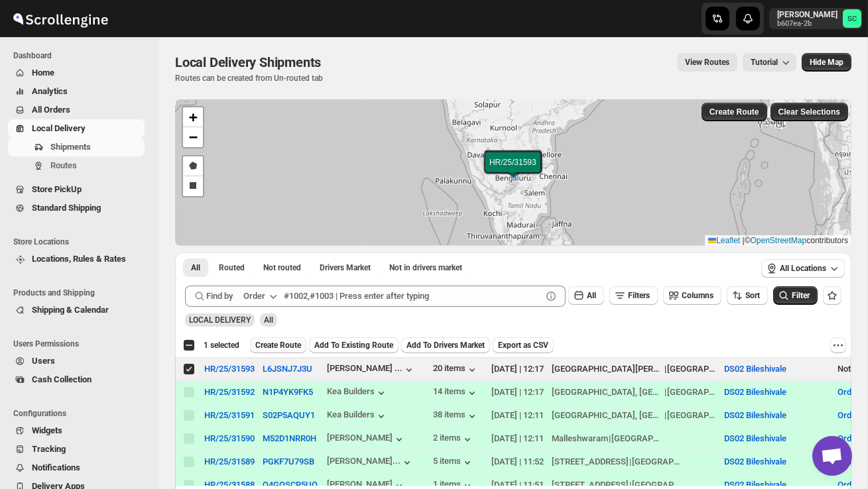
click at [287, 346] on span "Create Route" at bounding box center [278, 345] width 46 height 11
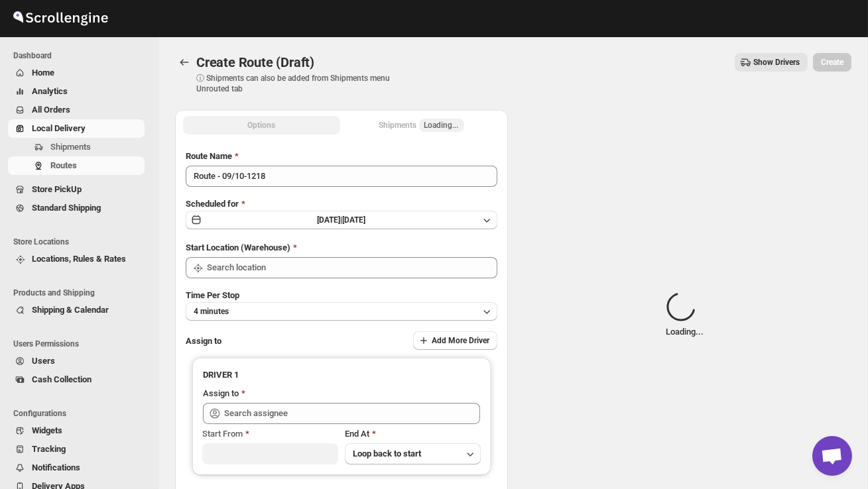
type input "DS02 Bileshivale"
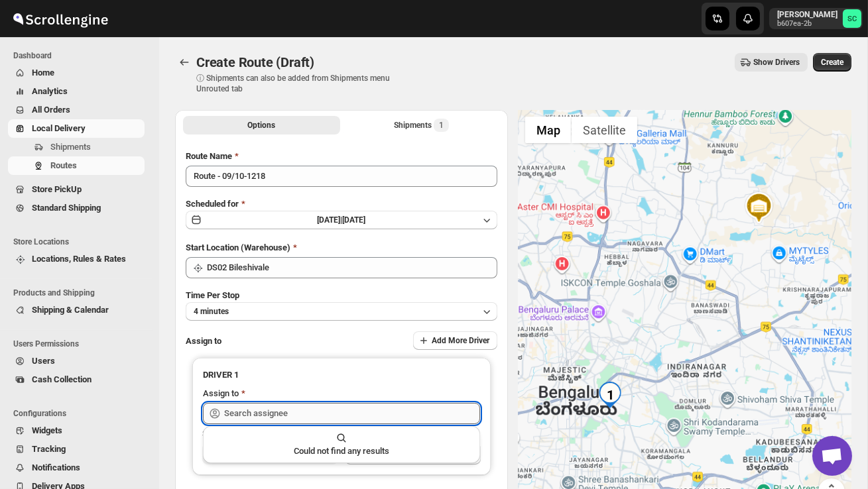
click at [275, 417] on input "text" at bounding box center [352, 413] width 256 height 21
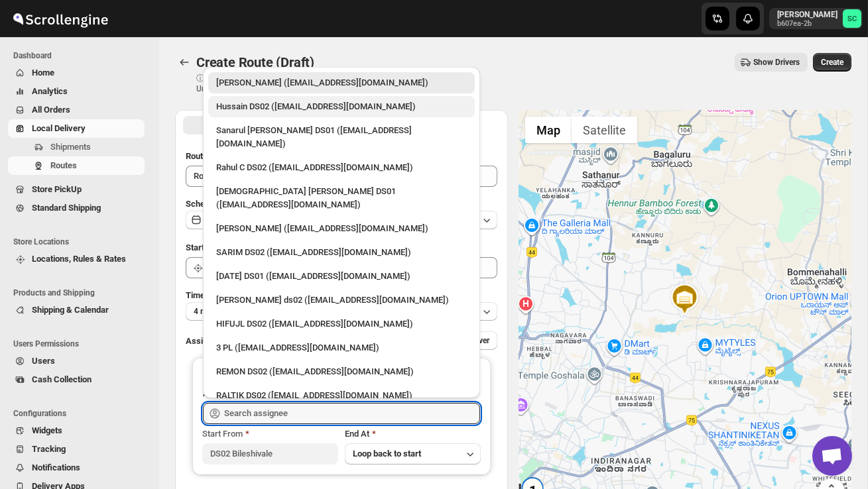
click at [287, 108] on div "Hussain DS02 ([EMAIL_ADDRESS][DOMAIN_NAME])" at bounding box center [341, 106] width 251 height 13
type input "Hussain DS02 ([EMAIL_ADDRESS][DOMAIN_NAME])"
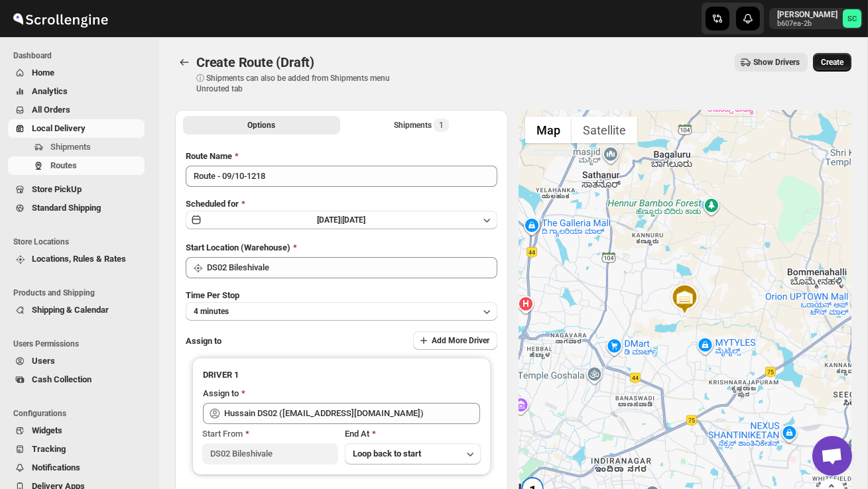
click at [831, 60] on span "Create" at bounding box center [832, 62] width 23 height 11
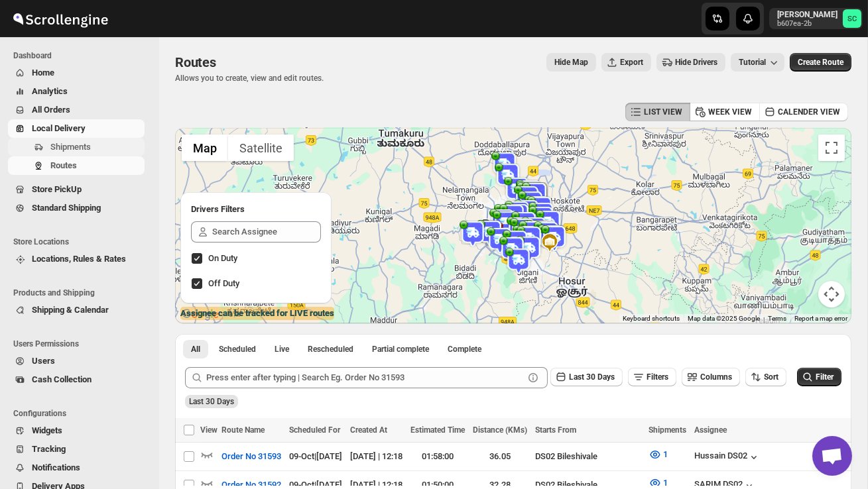
click at [84, 145] on span "Shipments" at bounding box center [70, 147] width 40 height 10
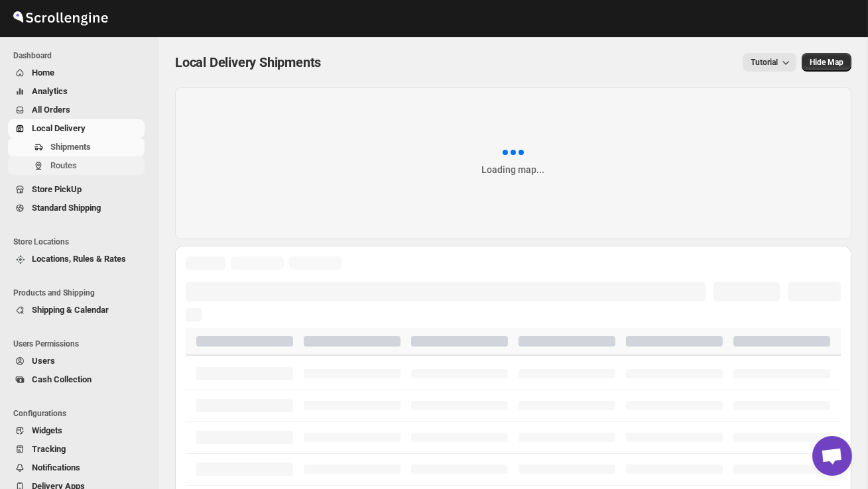
click at [80, 158] on button "Routes" at bounding box center [76, 165] width 137 height 19
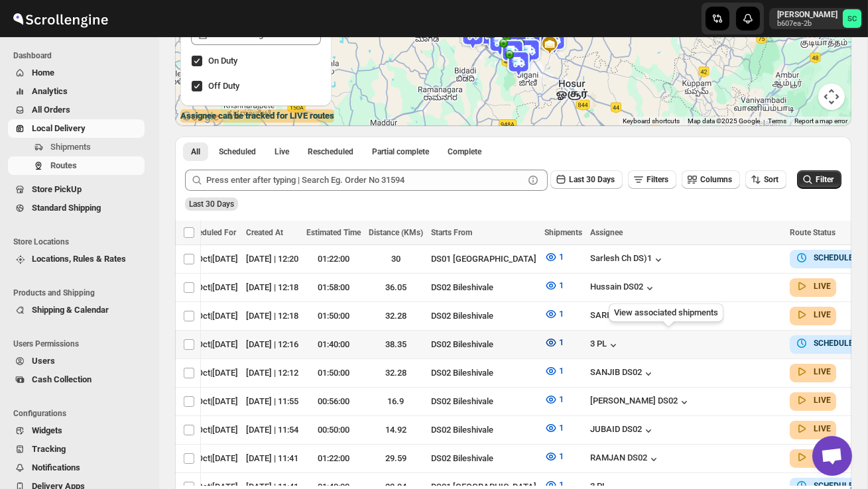
scroll to position [0, 182]
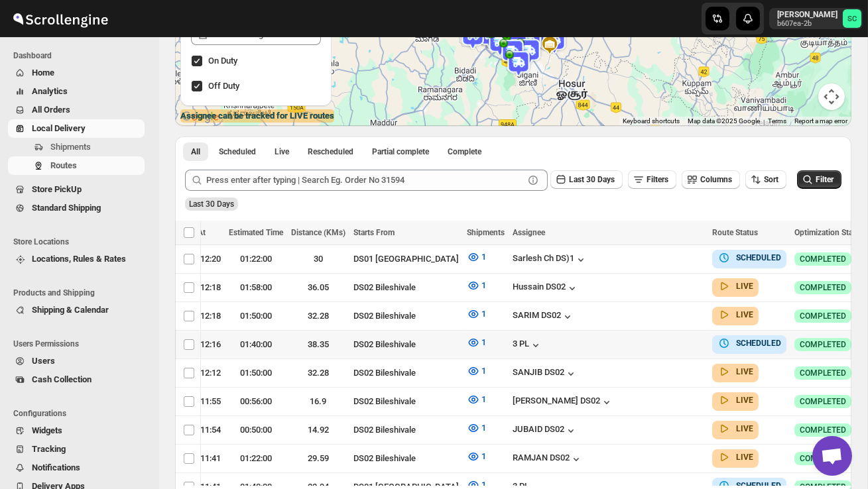
click at [867, 338] on icon "button" at bounding box center [880, 343] width 13 height 13
checkbox input "true"
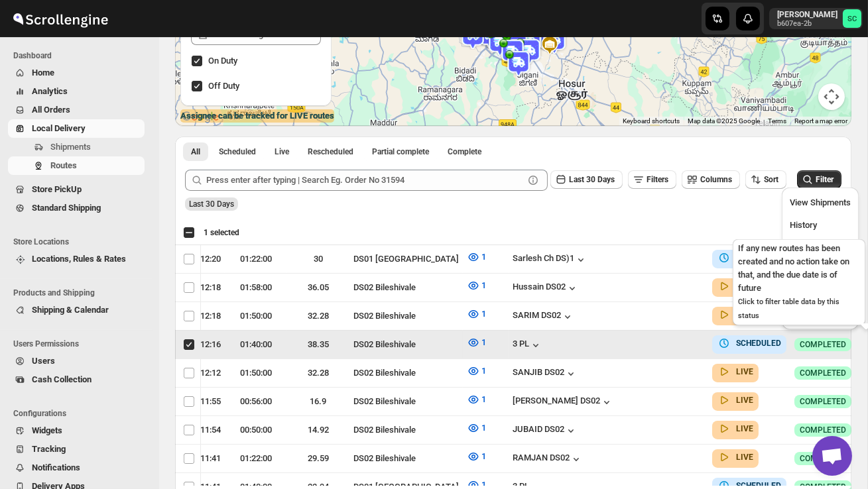
scroll to position [0, 1]
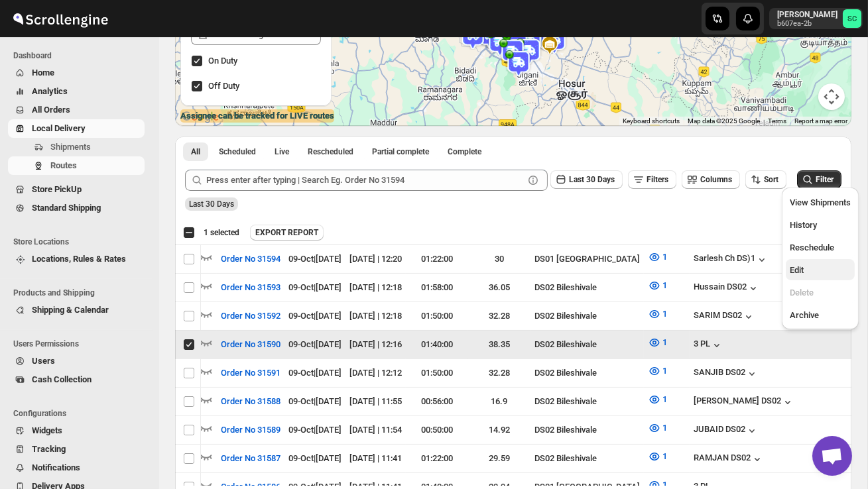
click at [817, 271] on span "Edit" at bounding box center [819, 270] width 61 height 13
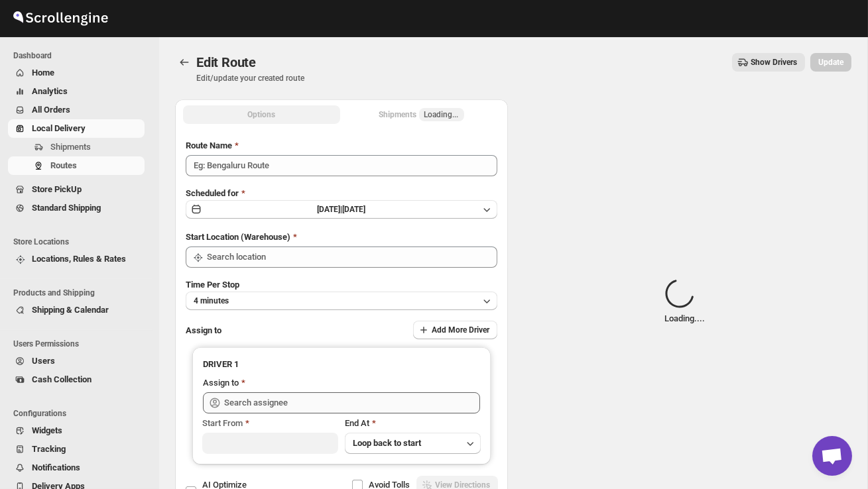
type input "Order No 31590"
type input "DS02 Bileshivale"
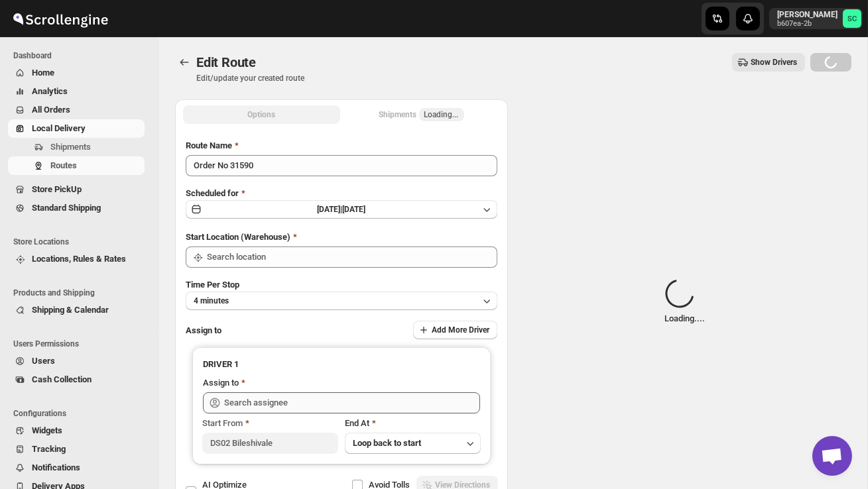
type input "DS02 Bileshivale"
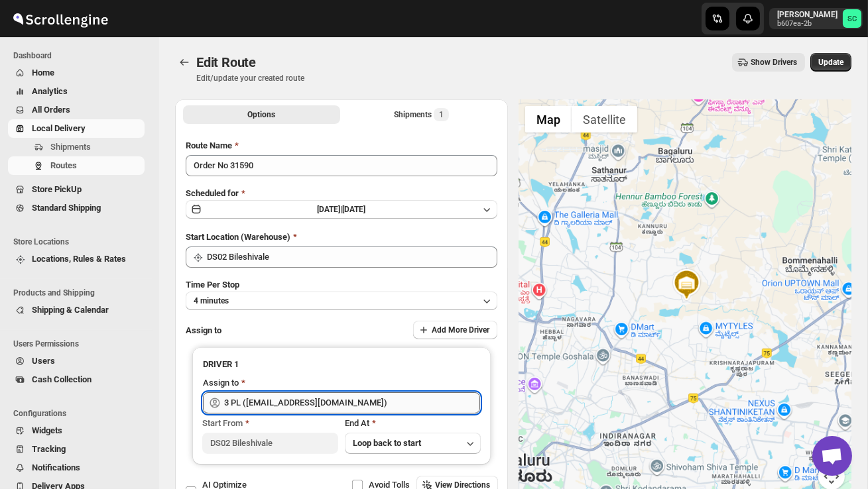
click at [384, 400] on input "3 PL ([EMAIL_ADDRESS][DOMAIN_NAME])" at bounding box center [352, 402] width 256 height 21
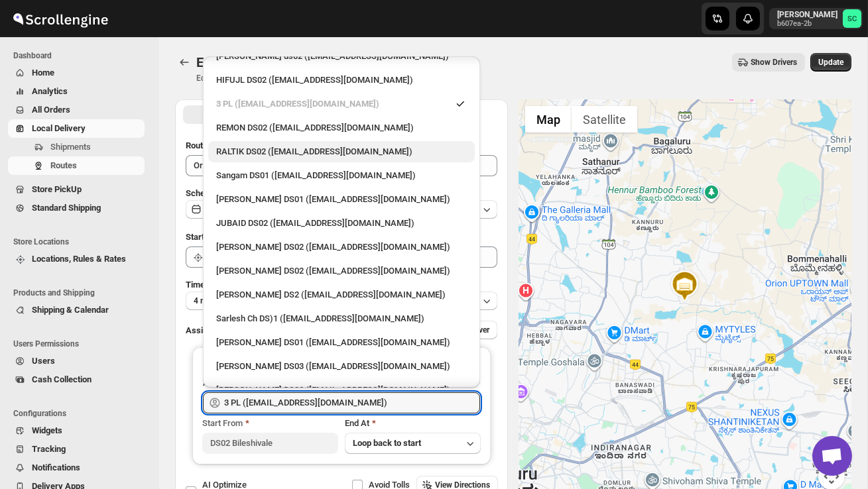
scroll to position [236, 0]
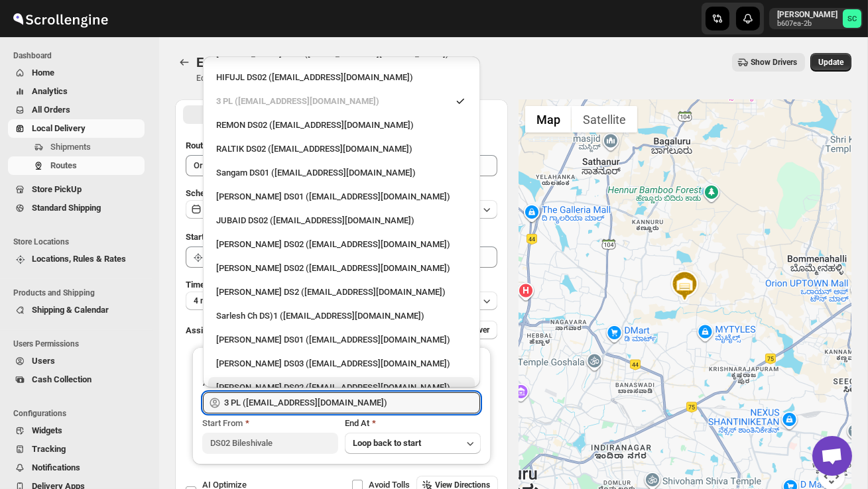
click at [329, 381] on div "[PERSON_NAME] DS02 ([EMAIL_ADDRESS][DOMAIN_NAME])" at bounding box center [341, 387] width 251 height 13
type input "[PERSON_NAME] DS02 ([EMAIL_ADDRESS][DOMAIN_NAME])"
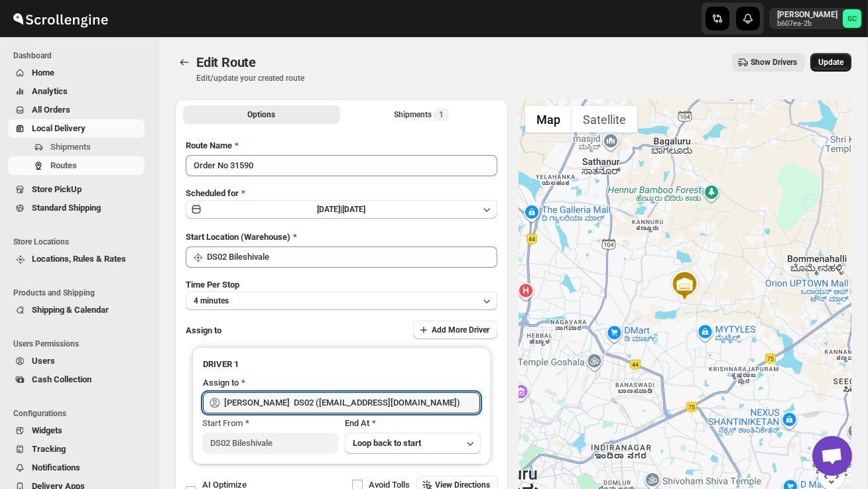
click at [833, 66] on span "Update" at bounding box center [830, 62] width 25 height 11
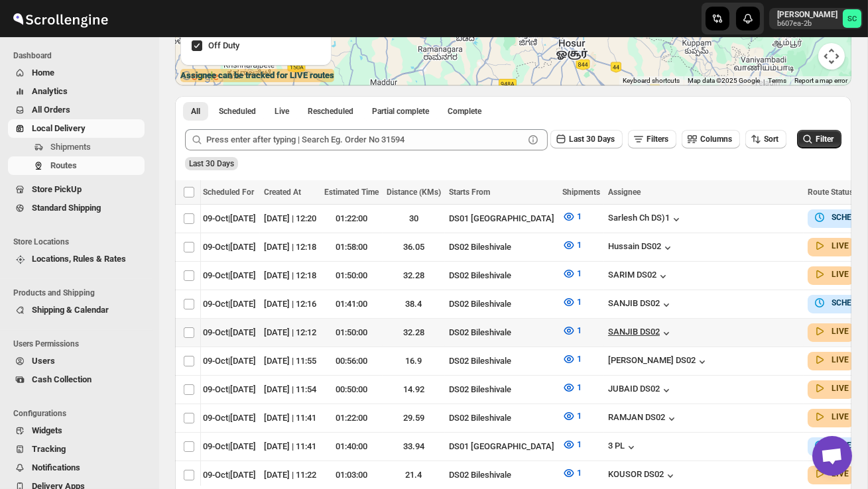
scroll to position [0, 182]
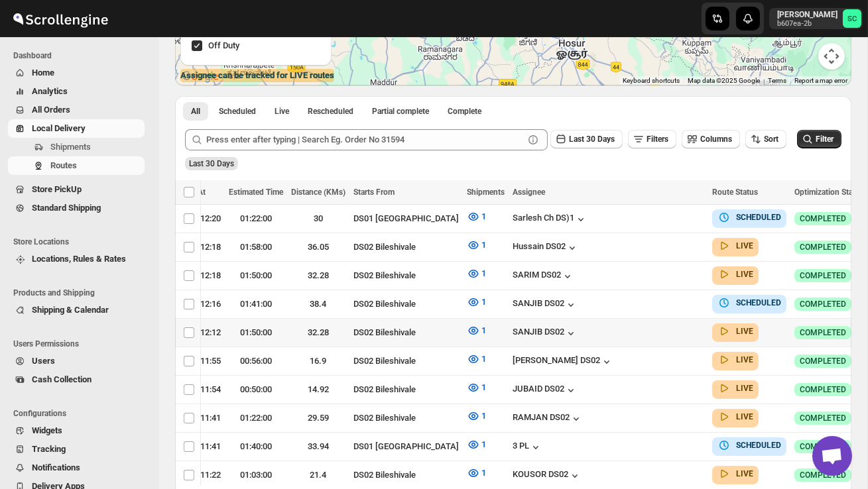
click at [867, 326] on icon "button" at bounding box center [880, 331] width 13 height 13
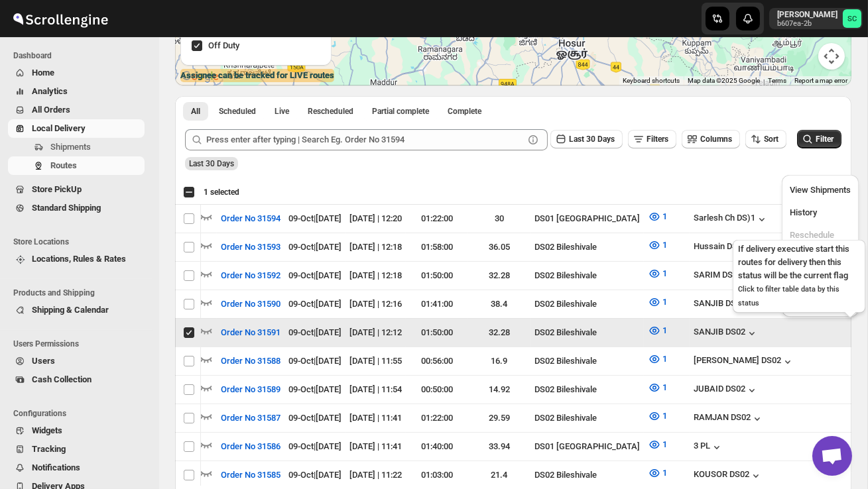
scroll to position [0, 1]
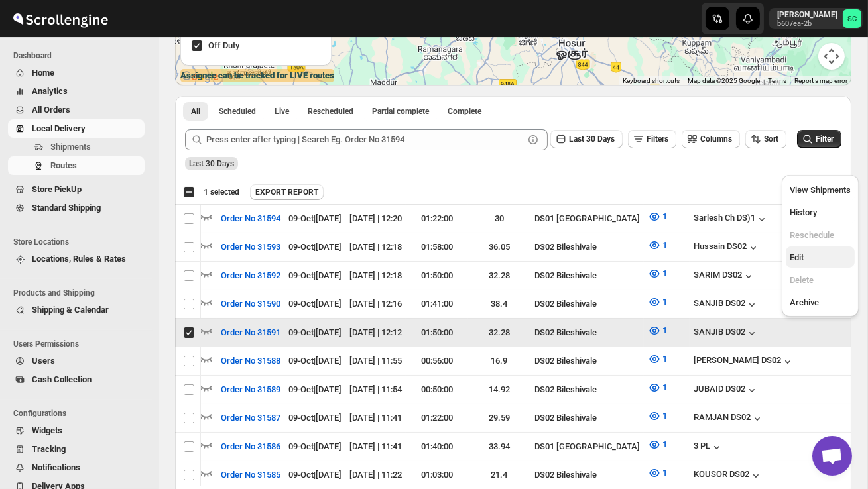
click at [833, 256] on span "Edit" at bounding box center [819, 257] width 61 height 13
checkbox input "false"
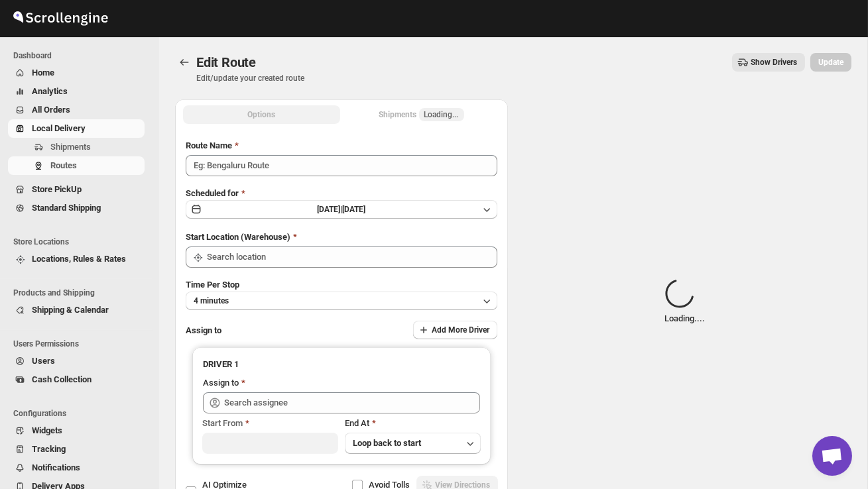
type input "Order No 31591"
type input "DS02 Bileshivale"
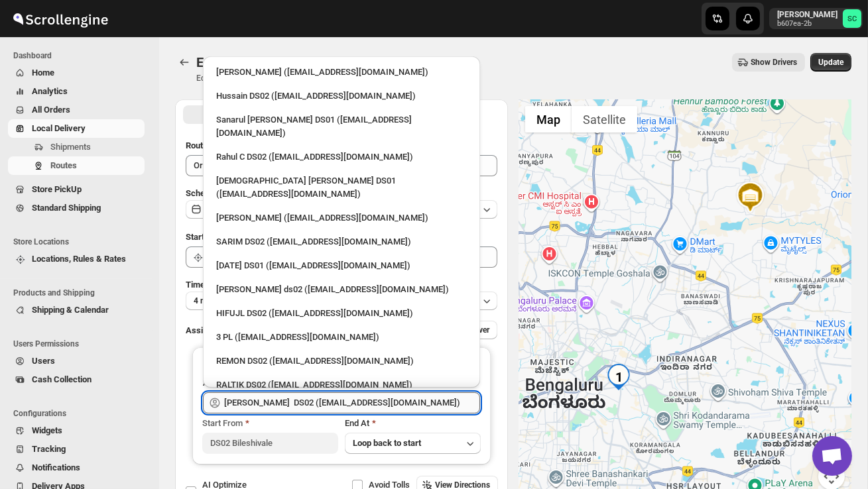
click at [416, 406] on input "[PERSON_NAME] DS02 ([EMAIL_ADDRESS][DOMAIN_NAME])" at bounding box center [352, 402] width 256 height 21
click at [302, 235] on div "SARIM DS02 ([EMAIL_ADDRESS][DOMAIN_NAME])" at bounding box center [341, 241] width 251 height 13
type input "SARIM DS02 ([EMAIL_ADDRESS][DOMAIN_NAME])"
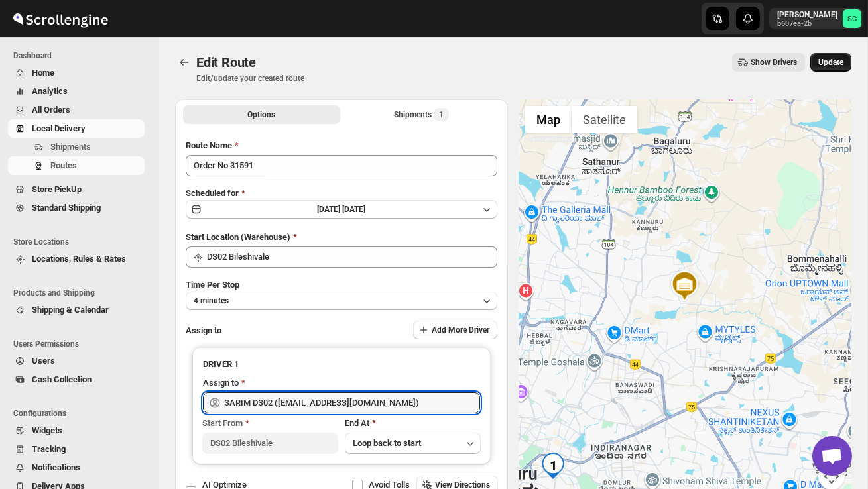
click at [838, 61] on span "Update" at bounding box center [830, 62] width 25 height 11
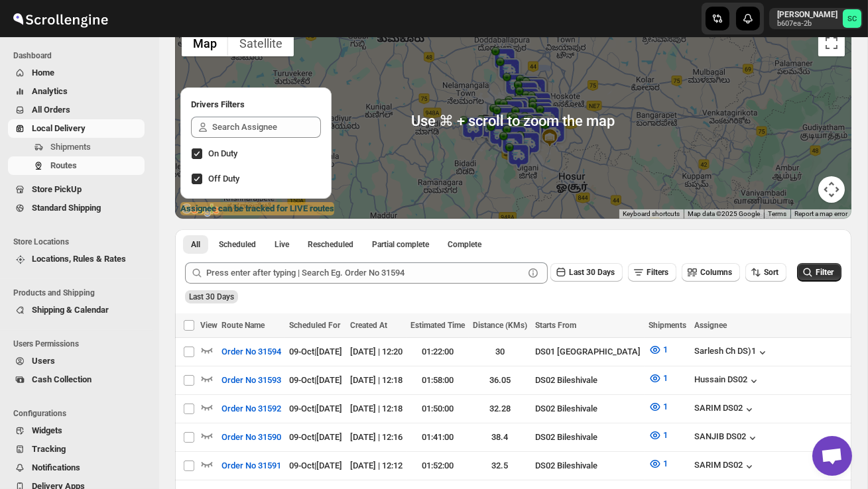
scroll to position [166, 0]
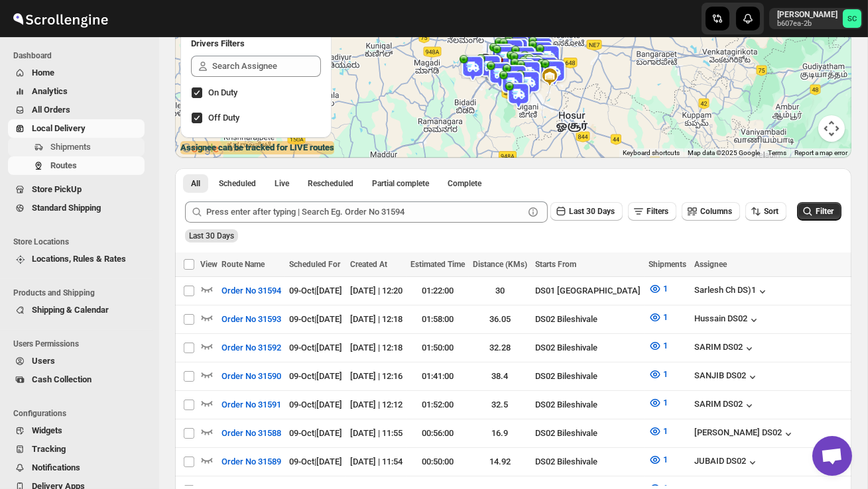
click at [76, 145] on span "Shipments" at bounding box center [70, 147] width 40 height 10
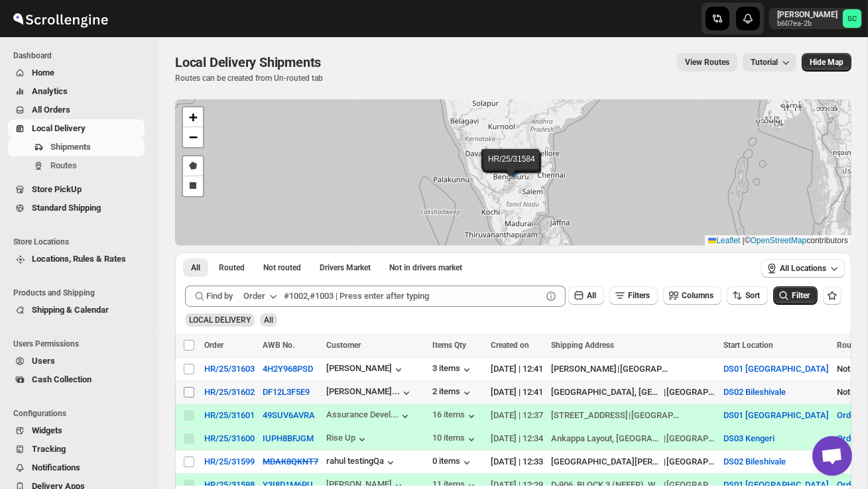
click at [192, 391] on input "Select shipment" at bounding box center [189, 392] width 11 height 11
checkbox input "true"
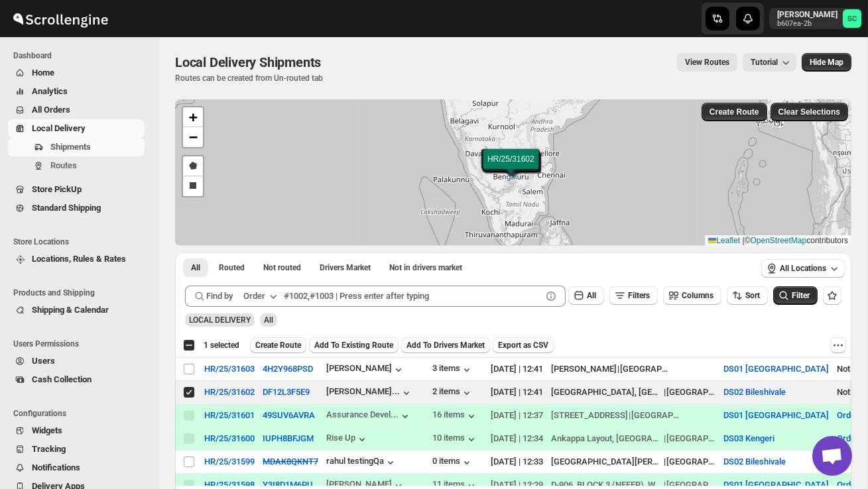
click at [277, 346] on span "Create Route" at bounding box center [278, 345] width 46 height 11
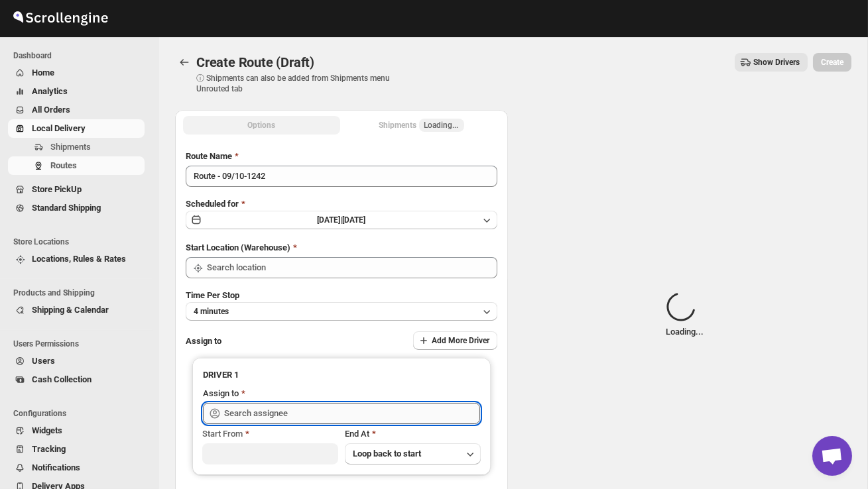
click at [281, 408] on input "text" at bounding box center [352, 413] width 256 height 21
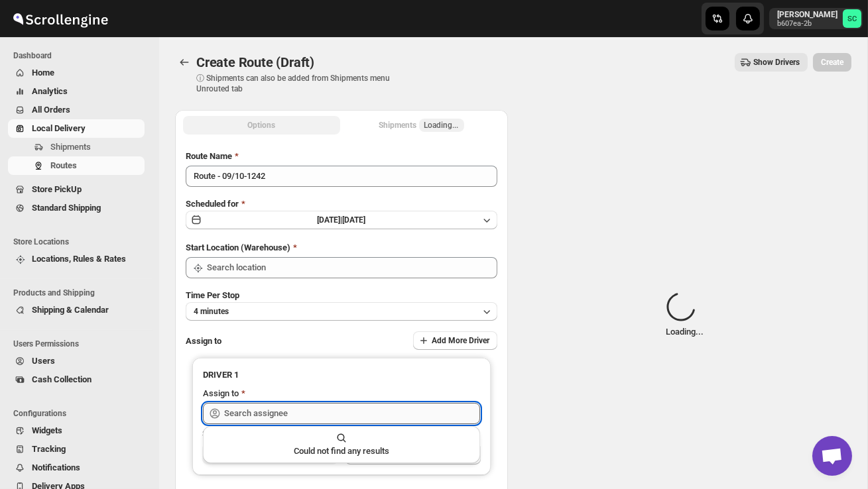
type input "DS02 Bileshivale"
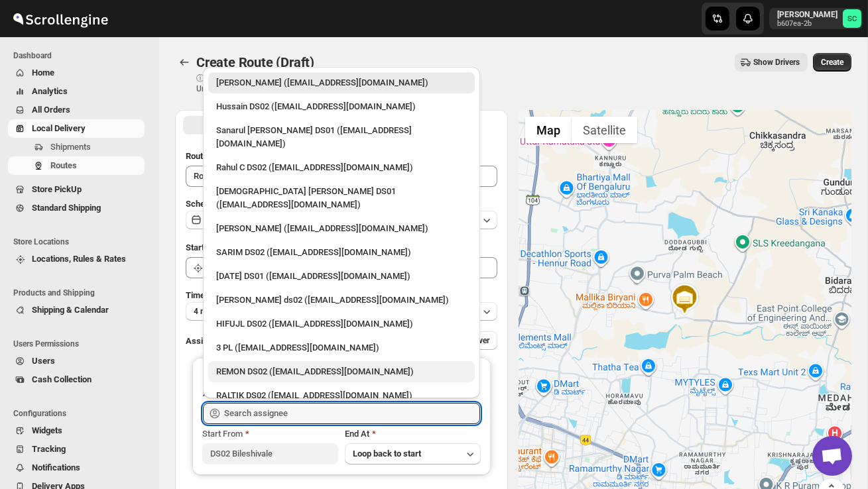
click at [272, 365] on div "REMON DS02 ([EMAIL_ADDRESS][DOMAIN_NAME])" at bounding box center [341, 371] width 251 height 13
type input "REMON DS02 ([EMAIL_ADDRESS][DOMAIN_NAME])"
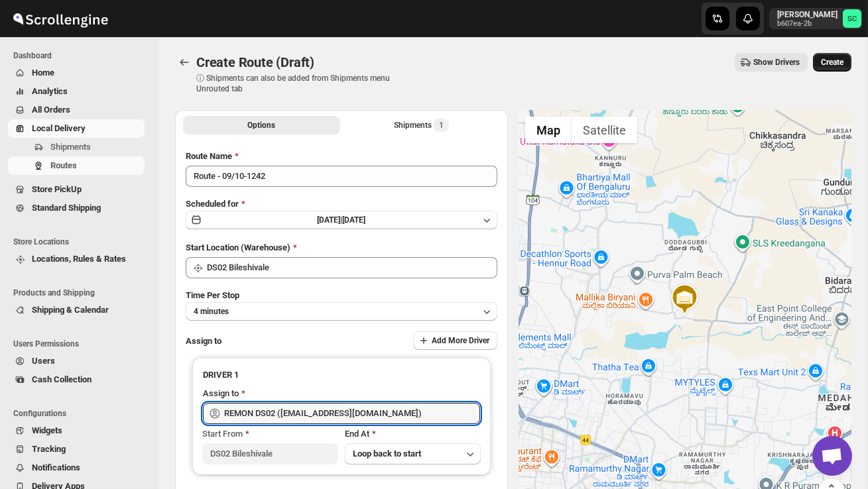
click at [835, 60] on span "Create" at bounding box center [832, 62] width 23 height 11
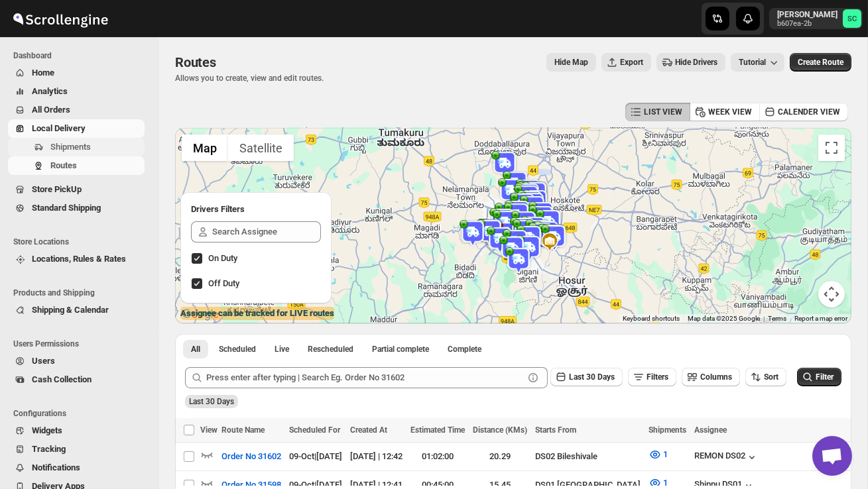
click at [85, 147] on span "Shipments" at bounding box center [70, 147] width 40 height 10
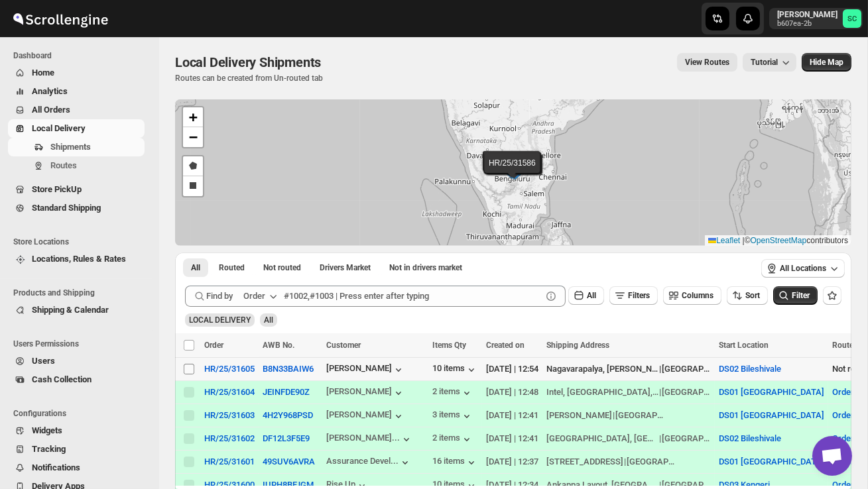
click at [188, 367] on input "Select shipment" at bounding box center [189, 369] width 11 height 11
checkbox input "true"
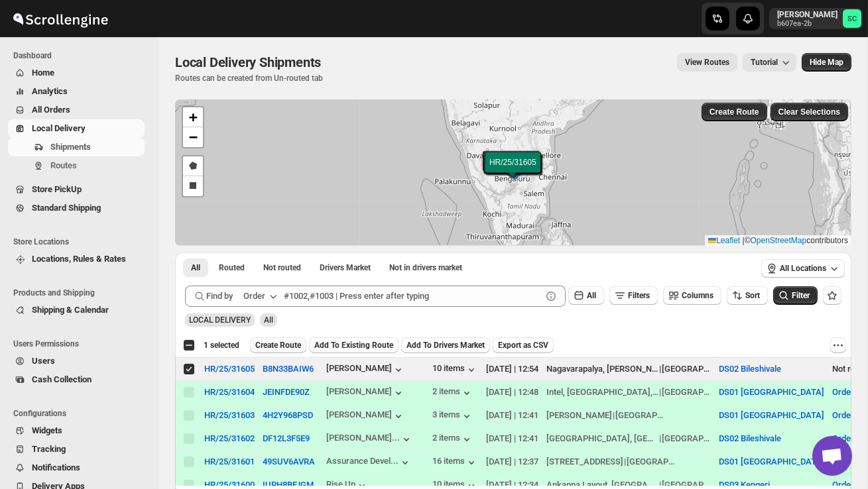
click at [282, 345] on span "Create Route" at bounding box center [278, 345] width 46 height 11
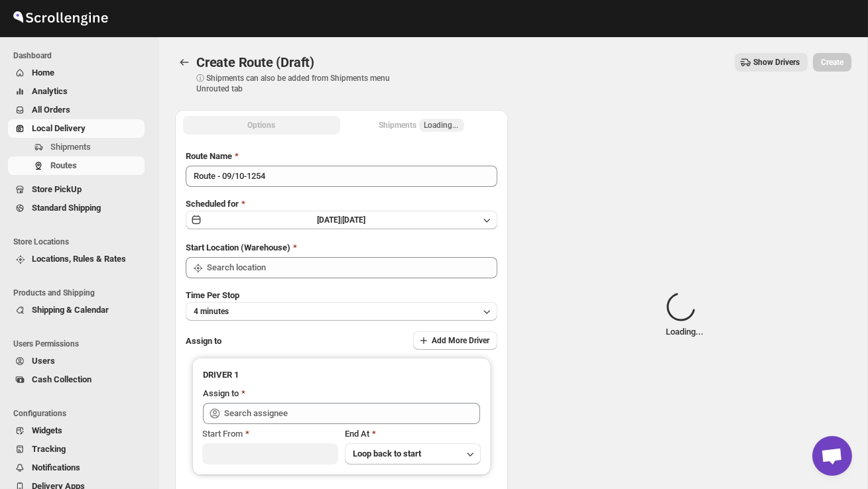
type input "DS02 Bileshivale"
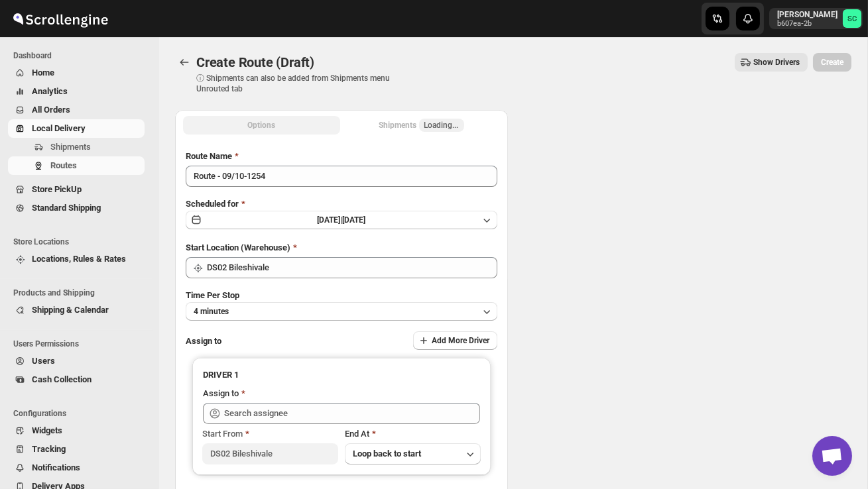
type input "DS02 Bileshivale"
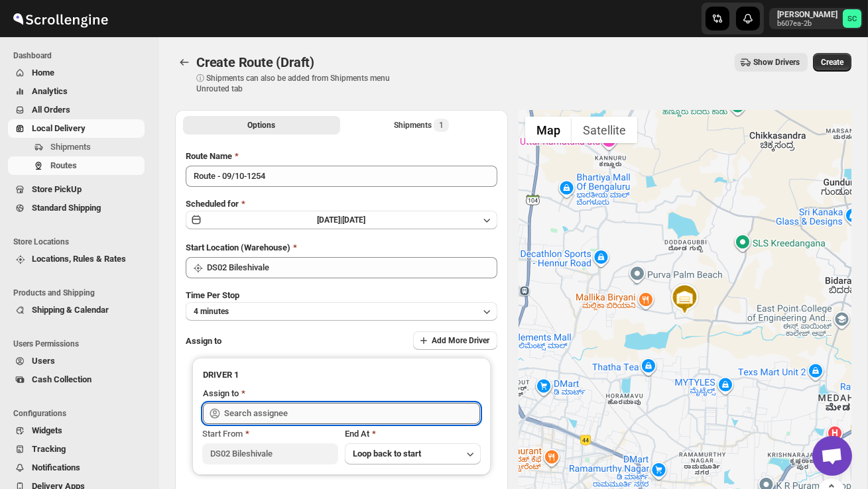
click at [283, 407] on input "text" at bounding box center [352, 413] width 256 height 21
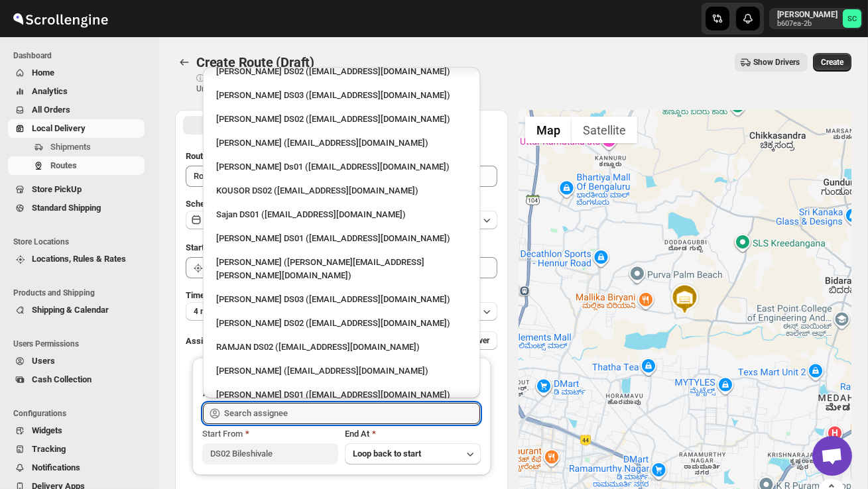
scroll to position [810, 0]
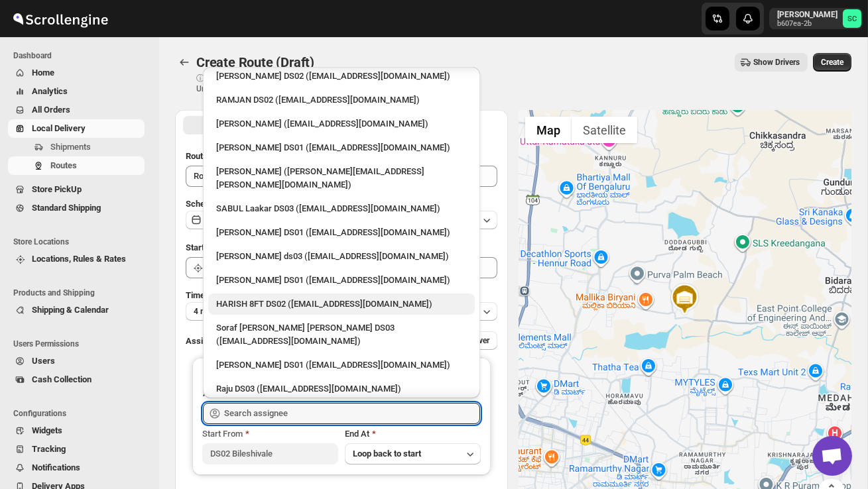
click at [274, 298] on div "HARISH 8FT DS02 ([EMAIL_ADDRESS][DOMAIN_NAME])" at bounding box center [341, 304] width 251 height 13
type input "HARISH 8FT DS02 ([EMAIL_ADDRESS][DOMAIN_NAME])"
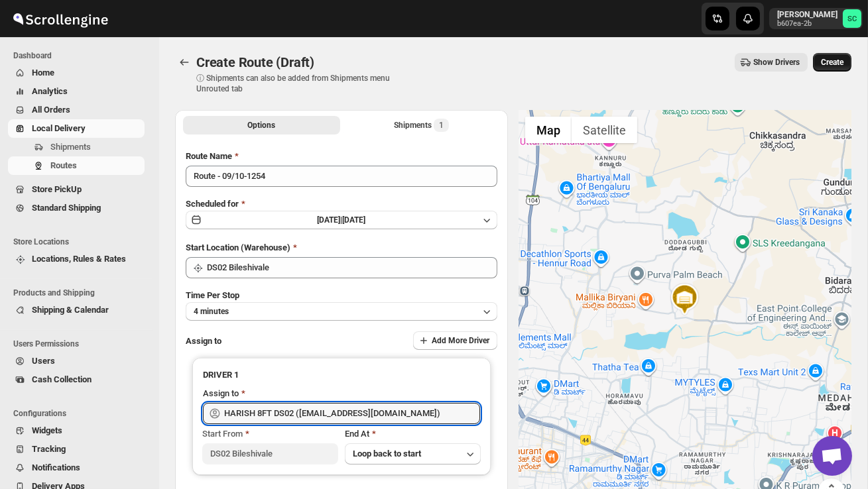
click at [833, 62] on span "Create" at bounding box center [832, 62] width 23 height 11
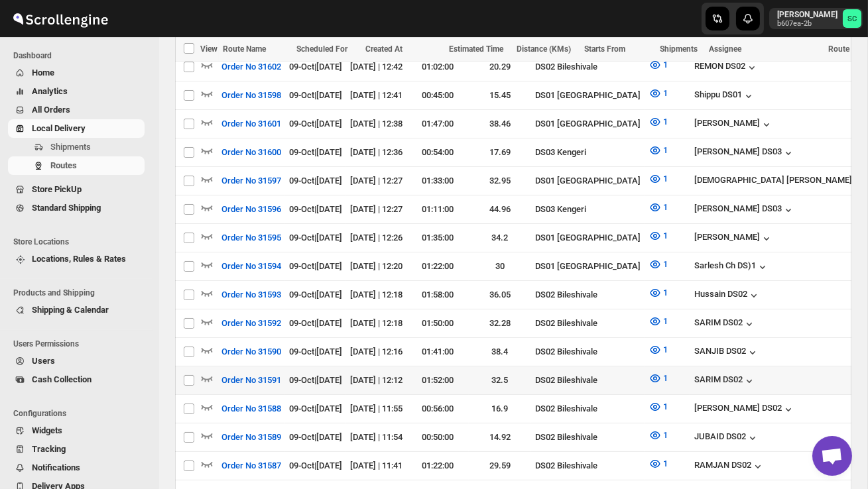
scroll to position [477, 0]
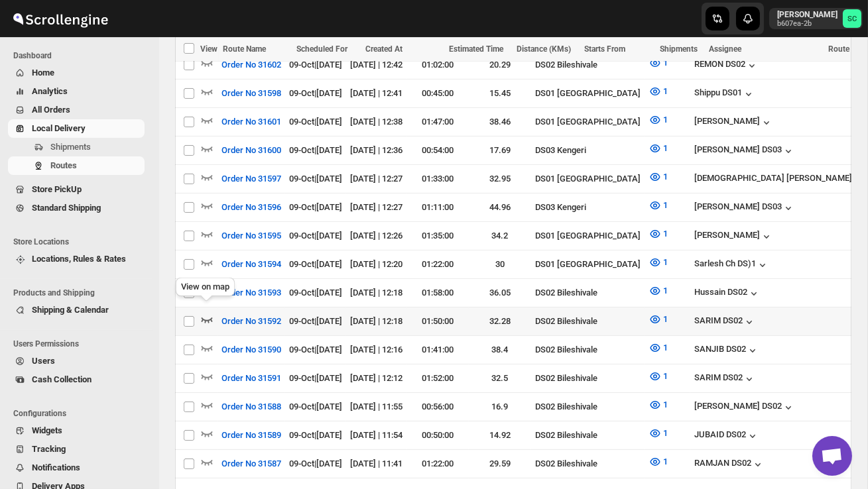
click at [204, 313] on icon "button" at bounding box center [206, 319] width 13 height 13
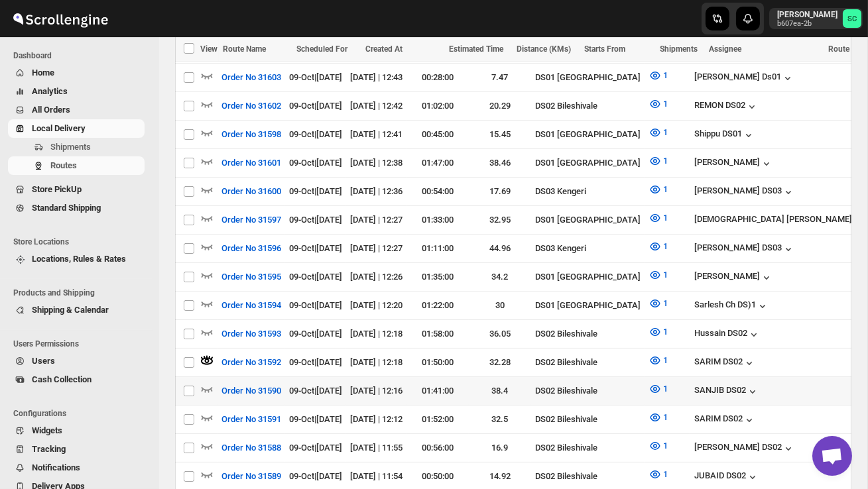
scroll to position [451, 0]
click at [205, 387] on icon "button" at bounding box center [207, 389] width 11 height 5
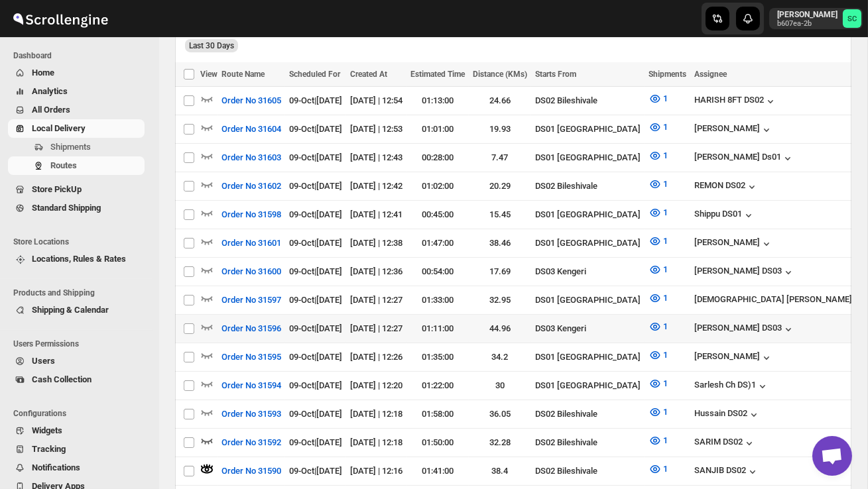
scroll to position [377, 0]
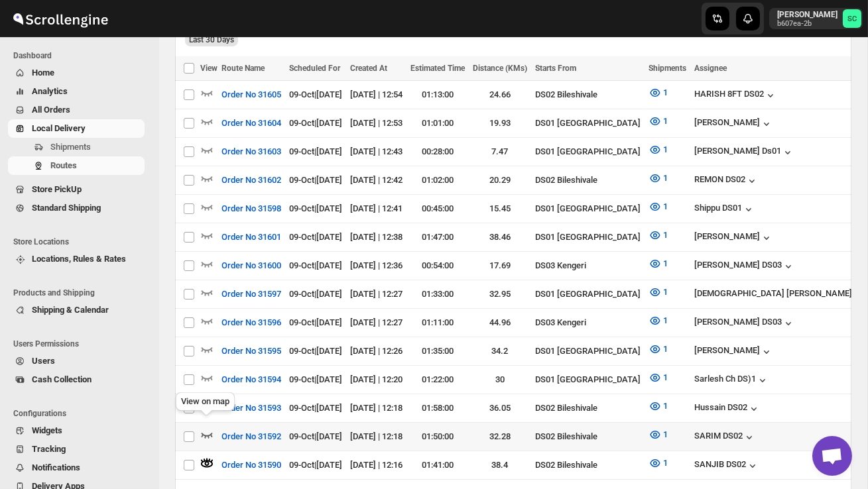
click at [209, 428] on icon "button" at bounding box center [206, 434] width 13 height 13
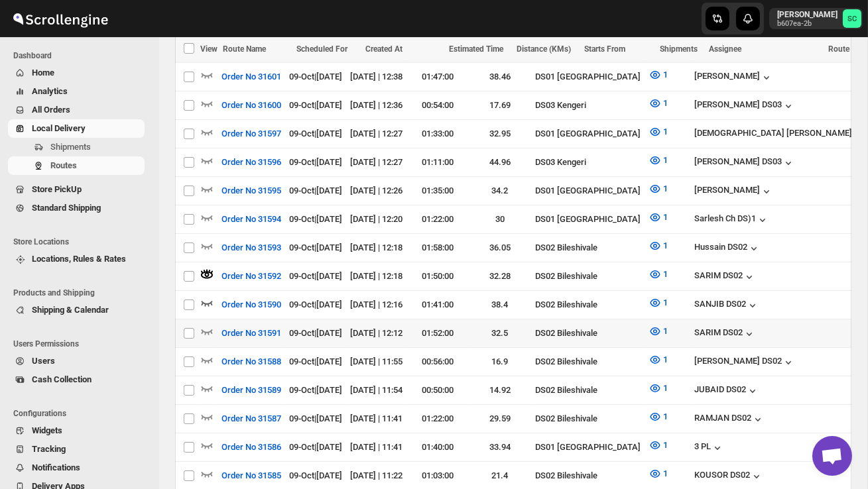
scroll to position [541, 0]
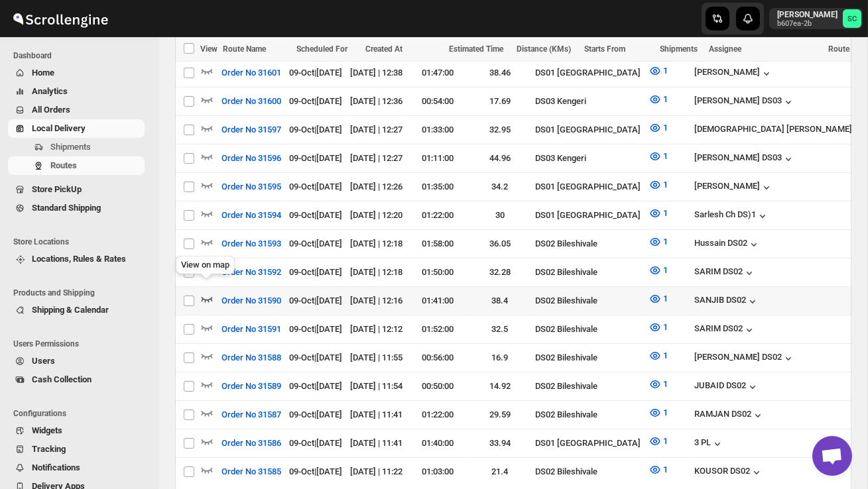
click at [207, 292] on icon "button" at bounding box center [206, 298] width 13 height 13
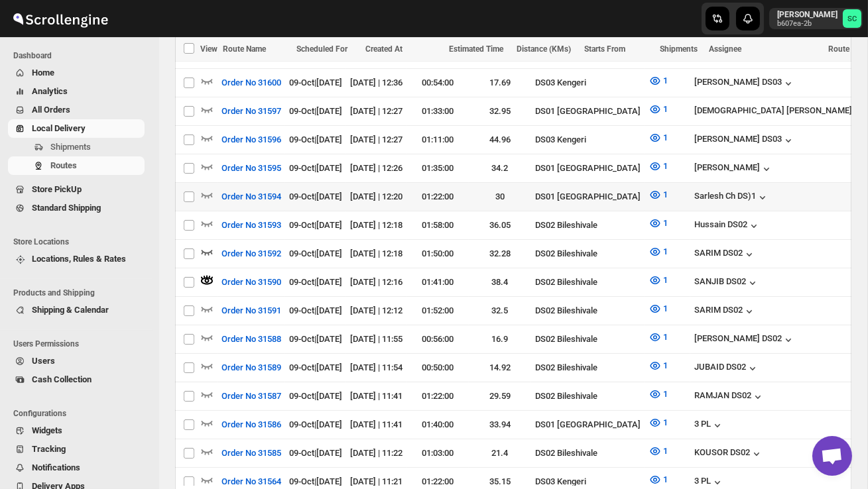
scroll to position [573, 0]
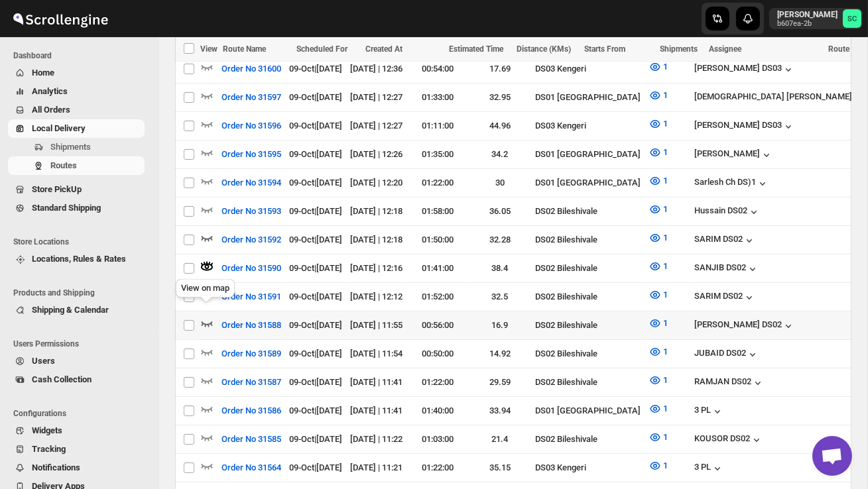
click at [205, 317] on icon "button" at bounding box center [206, 323] width 13 height 13
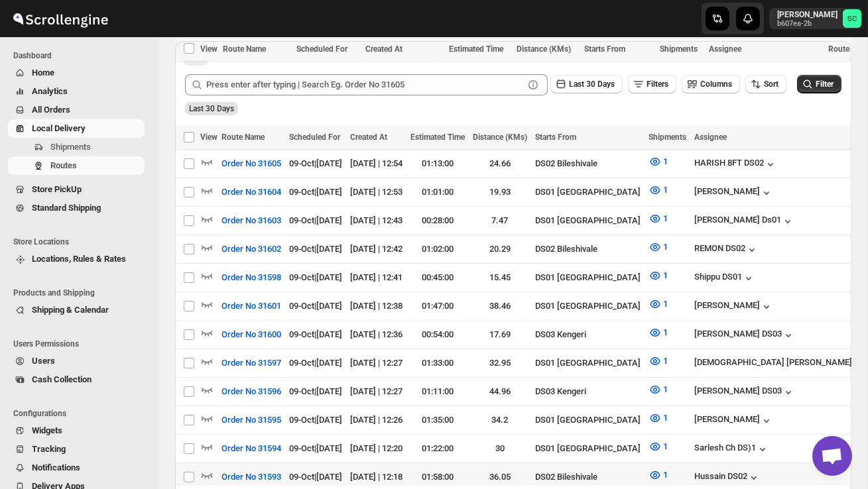
scroll to position [0, 0]
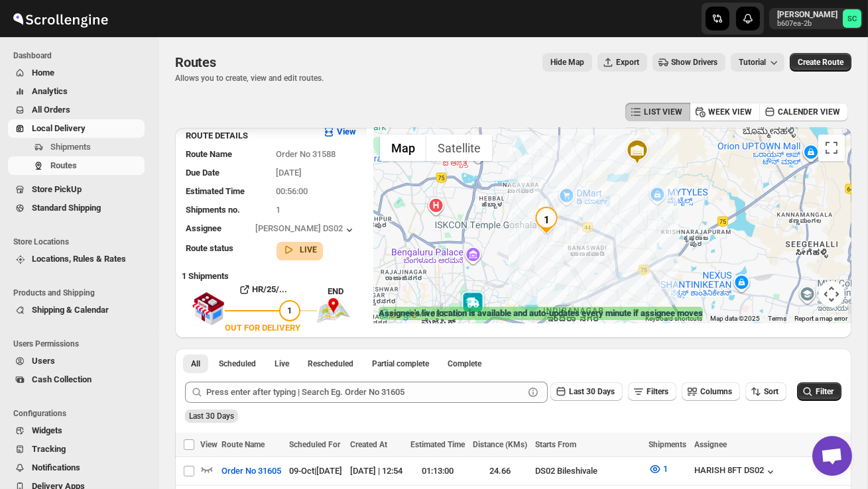
drag, startPoint x: 622, startPoint y: 278, endPoint x: 603, endPoint y: 245, distance: 38.7
click at [603, 245] on div at bounding box center [612, 226] width 478 height 196
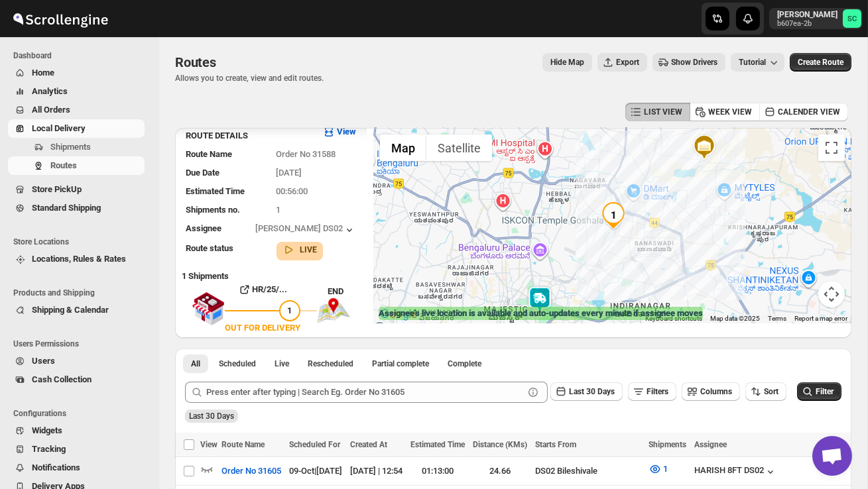
drag, startPoint x: 552, startPoint y: 269, endPoint x: 628, endPoint y: 264, distance: 75.7
click at [628, 264] on div at bounding box center [612, 226] width 478 height 196
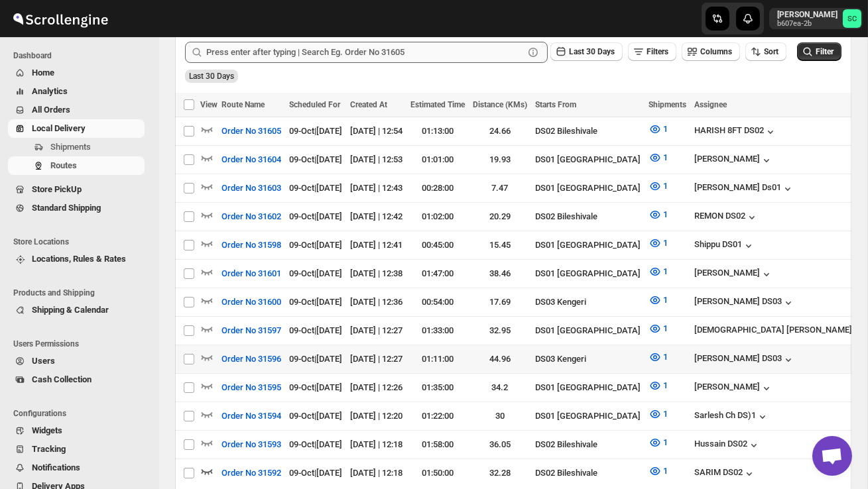
scroll to position [349, 0]
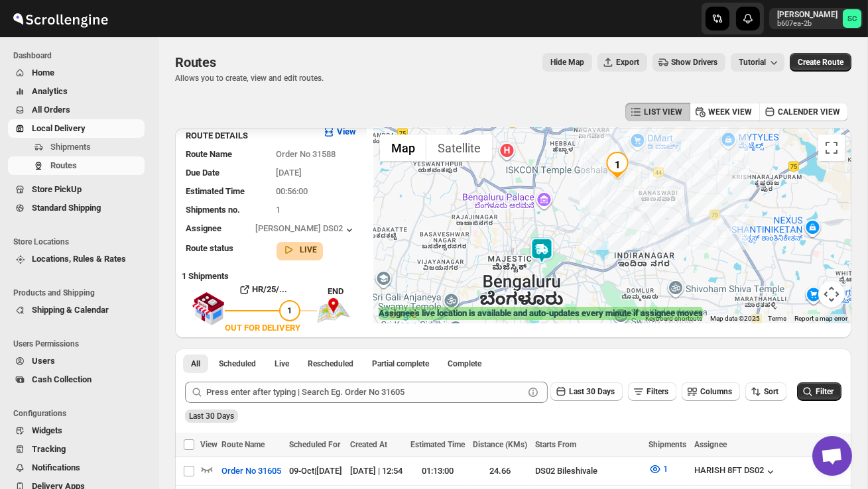
drag, startPoint x: 502, startPoint y: 274, endPoint x: 506, endPoint y: 225, distance: 48.6
click at [506, 225] on div at bounding box center [612, 226] width 478 height 196
click at [539, 243] on img at bounding box center [541, 251] width 27 height 27
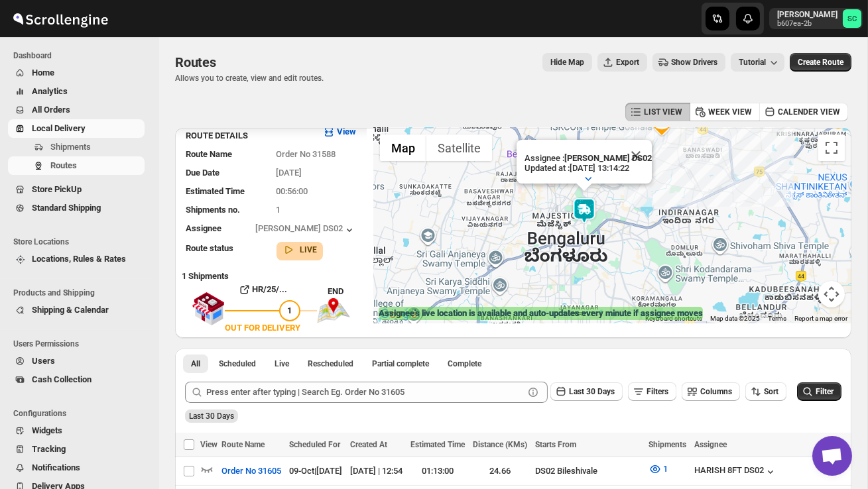
drag, startPoint x: 630, startPoint y: 238, endPoint x: 673, endPoint y: 198, distance: 59.1
click at [673, 198] on div "Assignee : [PERSON_NAME] DS02 Updated at : [DATE] 13:14:22 Duty mode Enabled Ba…" at bounding box center [612, 226] width 478 height 196
click at [642, 160] on button "Close" at bounding box center [637, 156] width 32 height 32
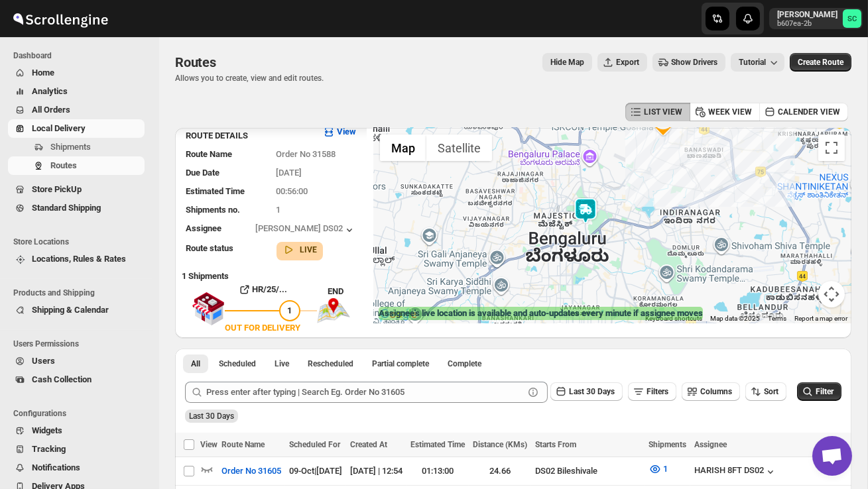
click at [614, 219] on div "To navigate, press the arrow keys." at bounding box center [612, 226] width 478 height 196
click at [614, 219] on div at bounding box center [612, 226] width 478 height 196
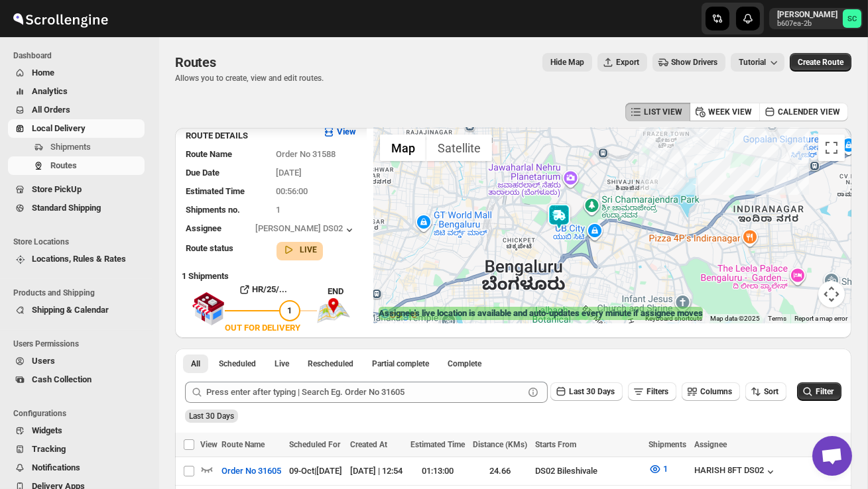
click at [585, 230] on div at bounding box center [612, 226] width 478 height 196
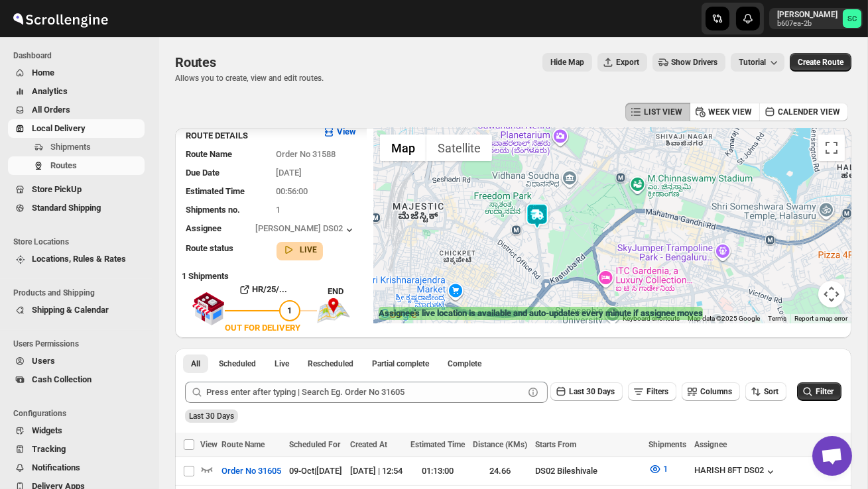
click at [569, 239] on div at bounding box center [612, 226] width 478 height 196
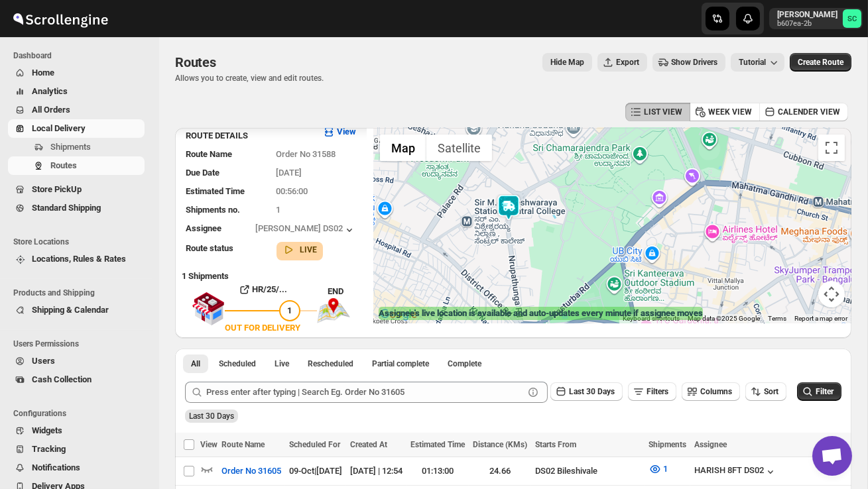
click at [542, 241] on div at bounding box center [612, 226] width 478 height 196
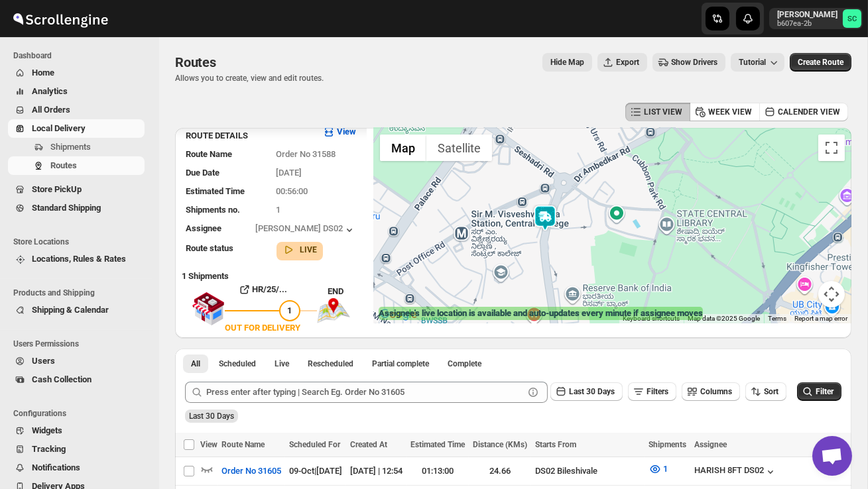
drag, startPoint x: 516, startPoint y: 239, endPoint x: 608, endPoint y: 283, distance: 102.0
click at [607, 282] on div at bounding box center [612, 226] width 478 height 196
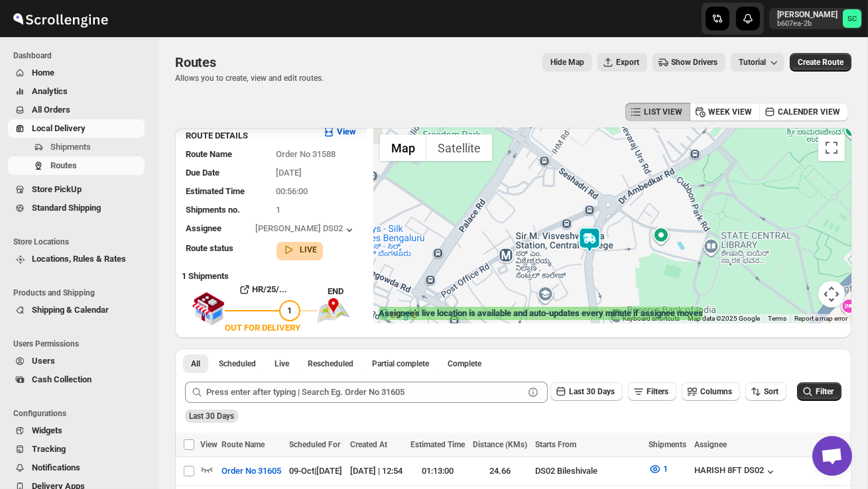
click at [608, 283] on div at bounding box center [612, 226] width 478 height 196
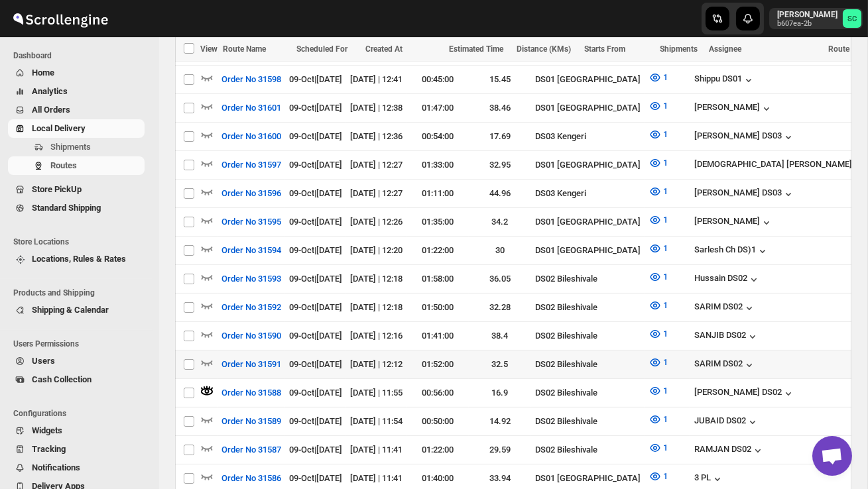
scroll to position [506, 0]
click at [209, 355] on icon "button" at bounding box center [206, 361] width 13 height 13
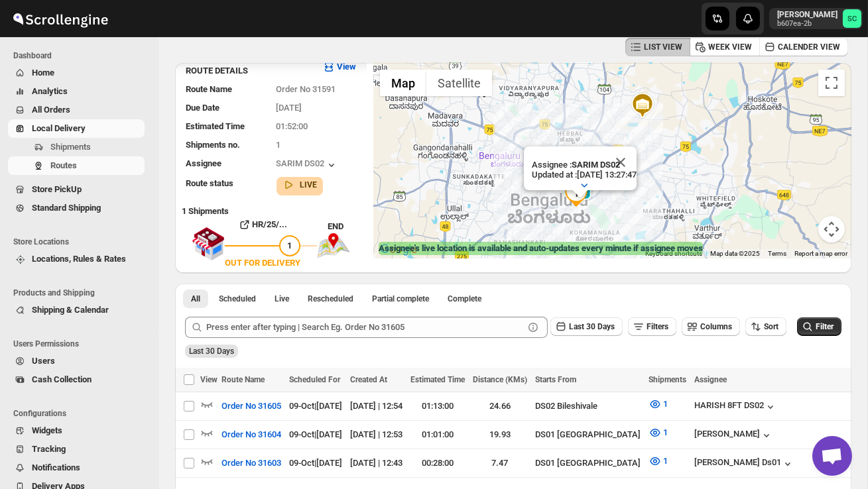
scroll to position [64, 0]
click at [636, 162] on button "Close" at bounding box center [621, 163] width 32 height 32
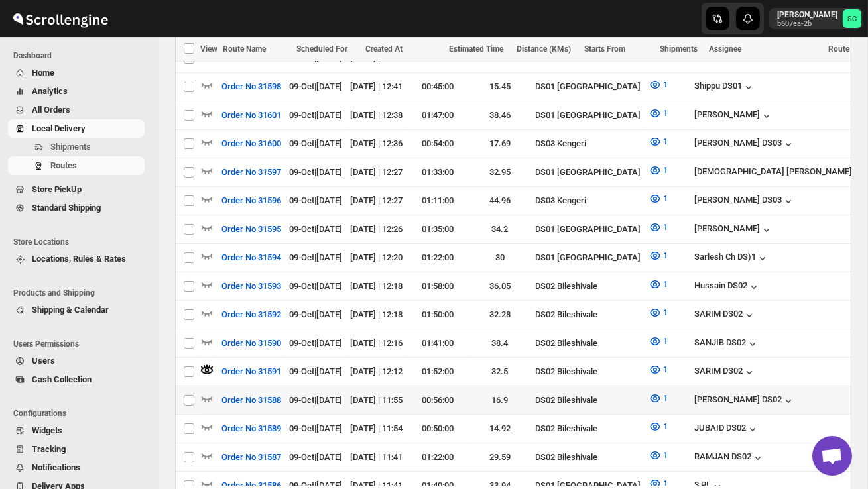
scroll to position [499, 0]
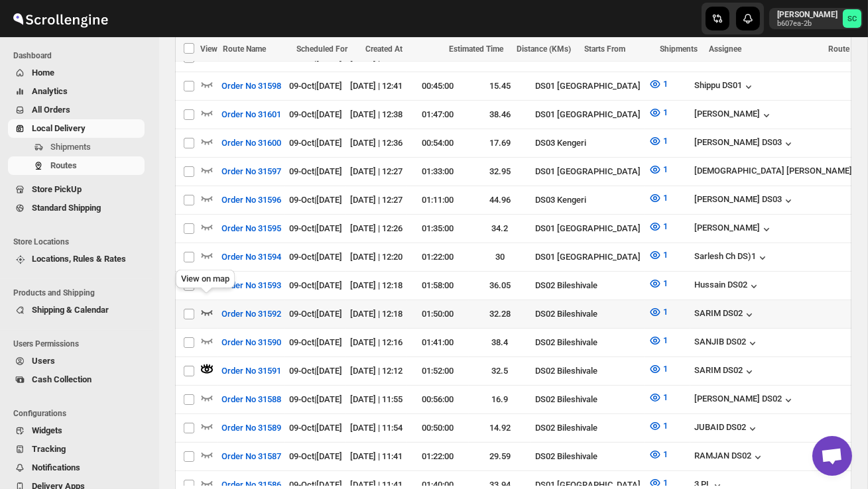
click at [204, 306] on icon "button" at bounding box center [206, 312] width 13 height 13
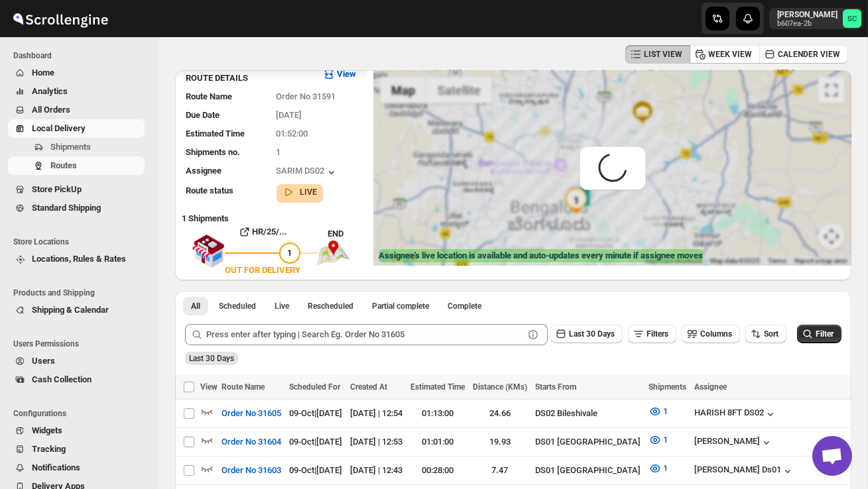
scroll to position [0, 0]
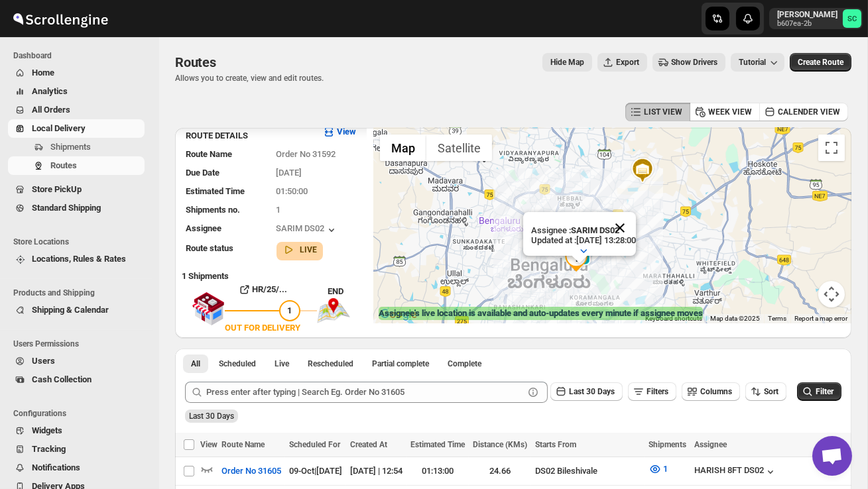
click at [636, 225] on button "Close" at bounding box center [620, 228] width 32 height 32
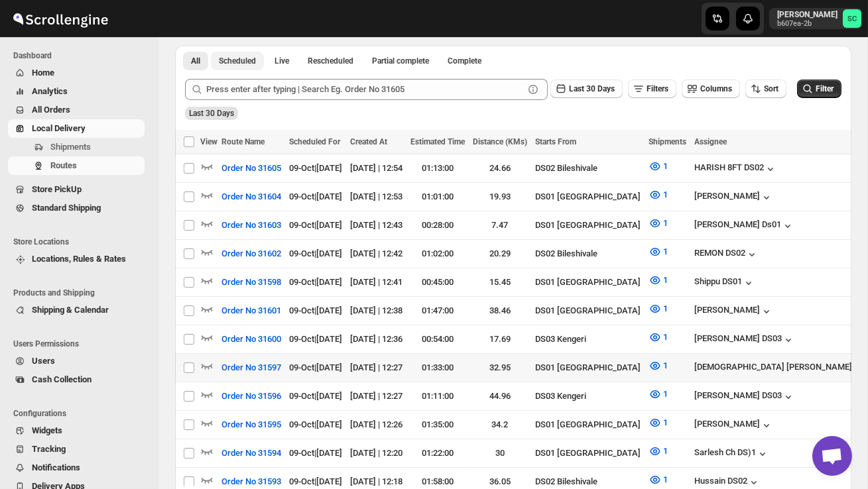
scroll to position [304, 0]
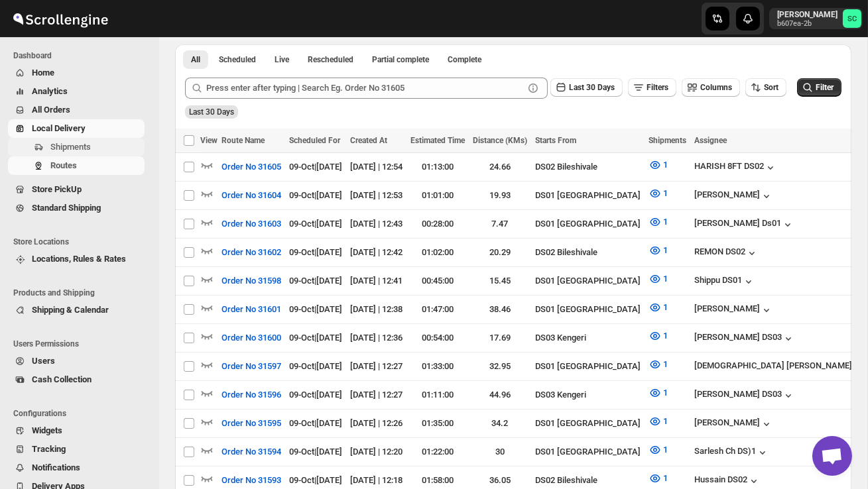
click at [70, 146] on span "Shipments" at bounding box center [70, 147] width 40 height 10
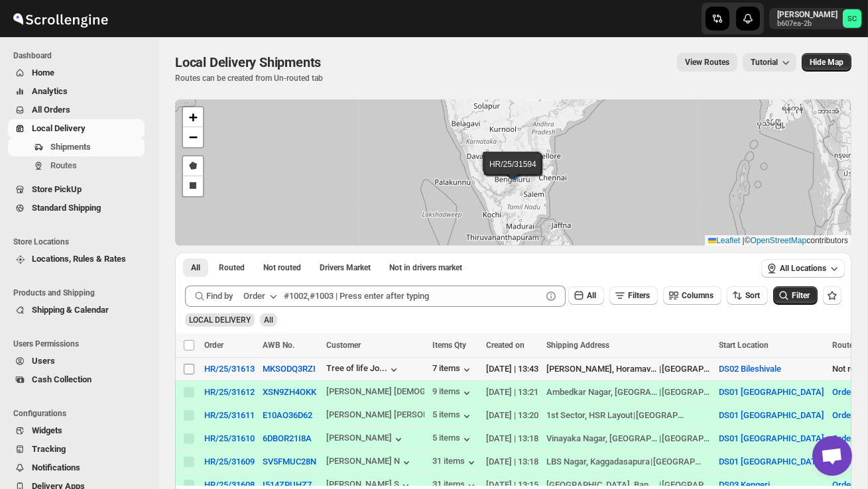
click at [192, 369] on input "Select shipment" at bounding box center [189, 369] width 11 height 11
checkbox input "true"
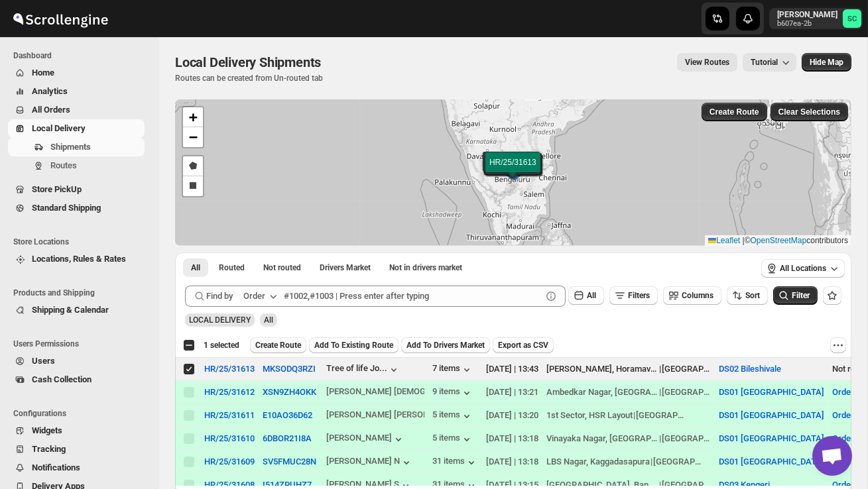
click at [280, 342] on span "Create Route" at bounding box center [278, 345] width 46 height 11
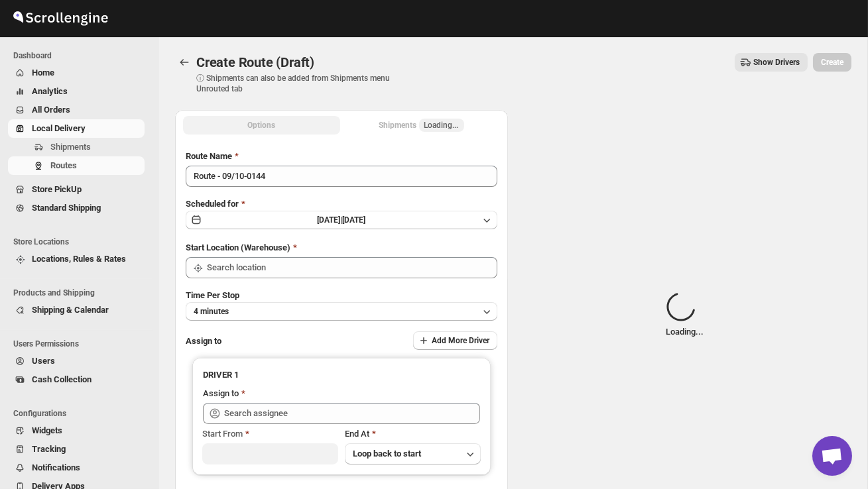
type input "DS02 Bileshivale"
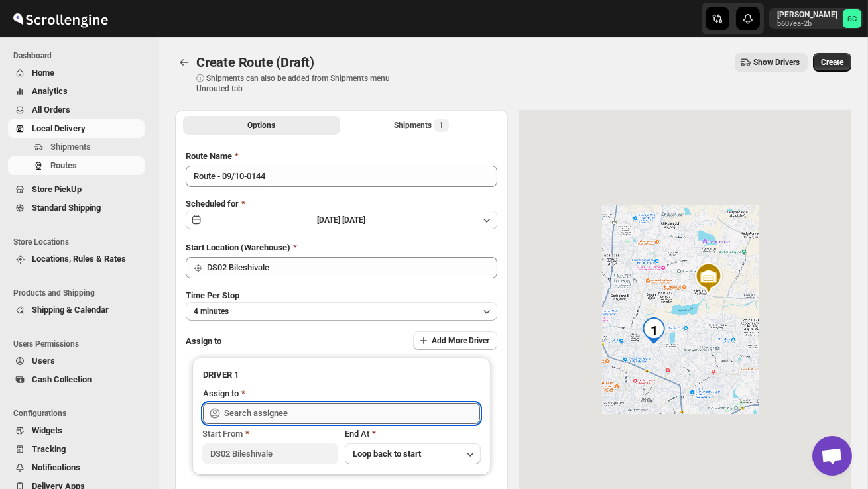
click at [296, 408] on input "text" at bounding box center [352, 413] width 256 height 21
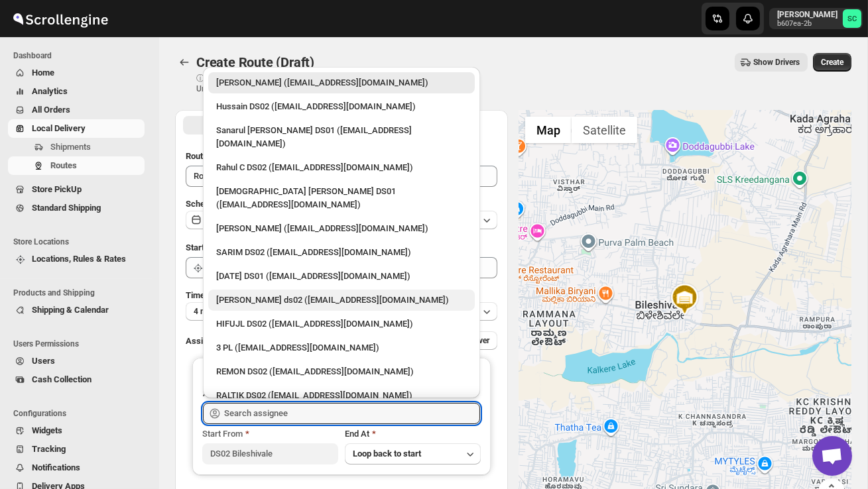
click at [257, 294] on div "[PERSON_NAME] ds02 ([EMAIL_ADDRESS][DOMAIN_NAME])" at bounding box center [341, 300] width 251 height 13
type input "[PERSON_NAME] ds02 ([EMAIL_ADDRESS][DOMAIN_NAME])"
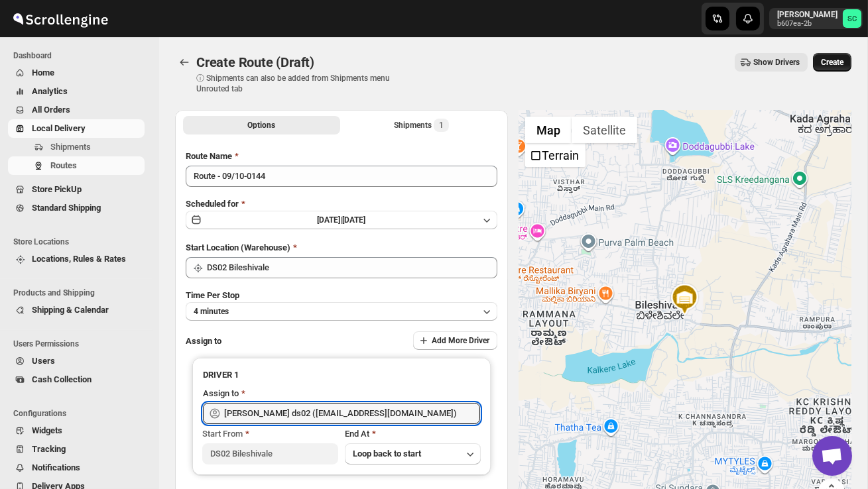
click at [837, 53] on button "Create" at bounding box center [832, 62] width 38 height 19
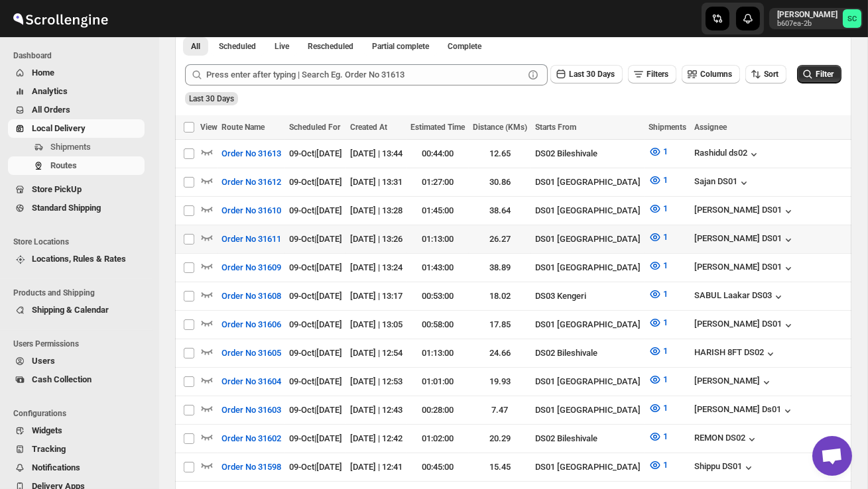
scroll to position [313, 0]
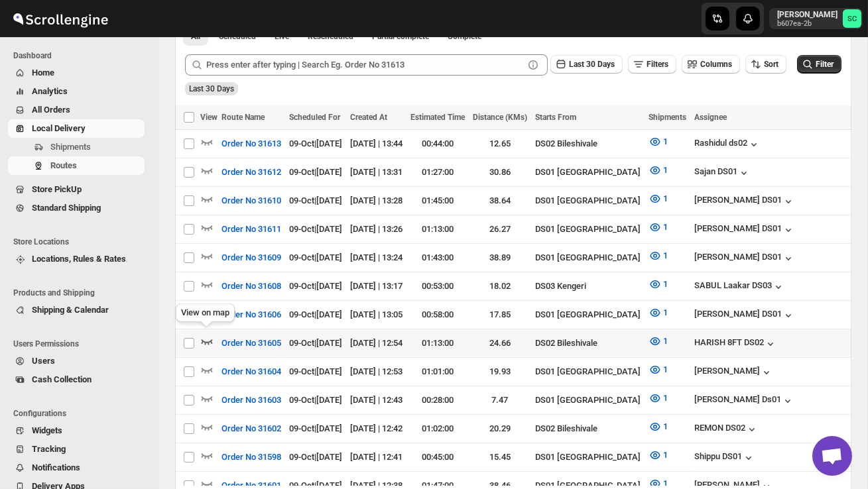
click at [206, 335] on icon "button" at bounding box center [206, 341] width 13 height 13
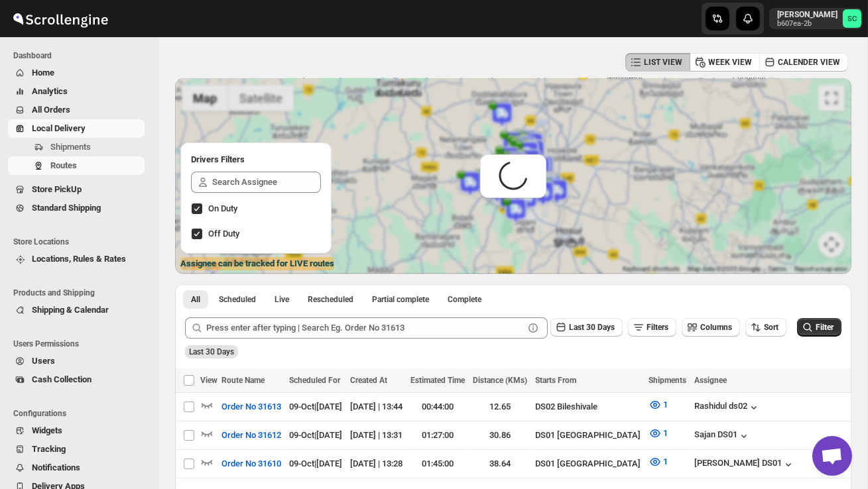
scroll to position [0, 0]
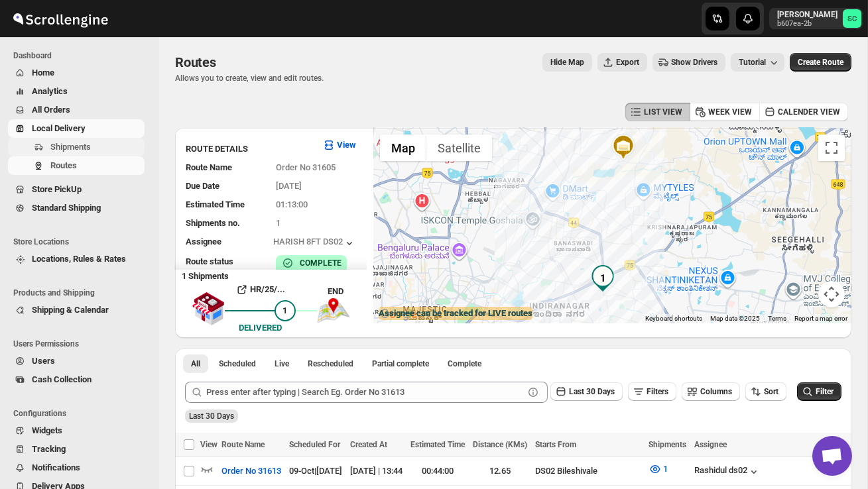
click at [65, 146] on span "Shipments" at bounding box center [70, 147] width 40 height 10
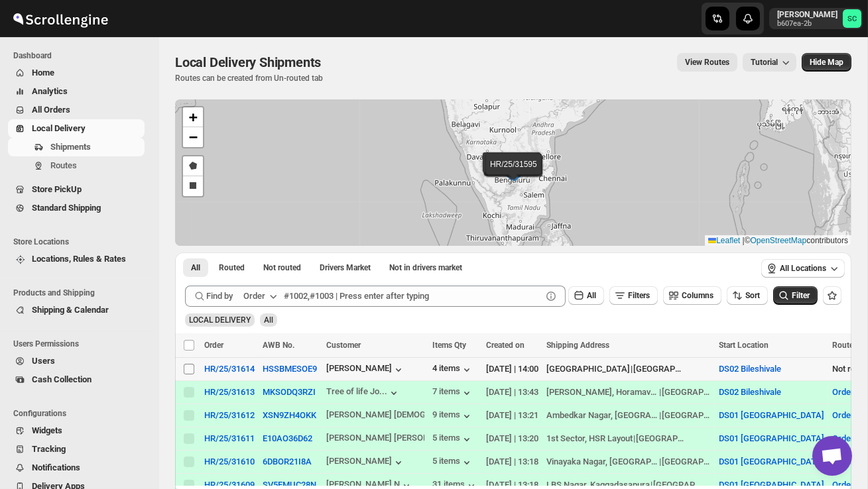
click at [191, 372] on input "Select shipment" at bounding box center [189, 369] width 11 height 11
checkbox input "true"
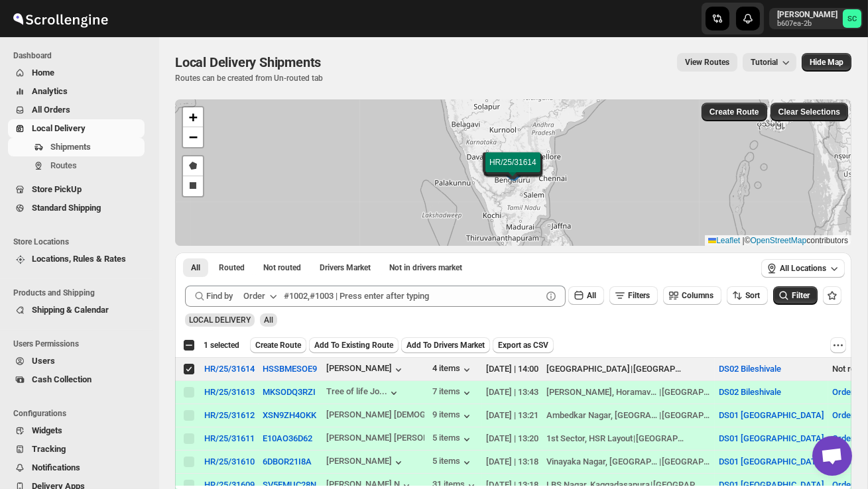
click at [279, 347] on span "Create Route" at bounding box center [278, 345] width 46 height 11
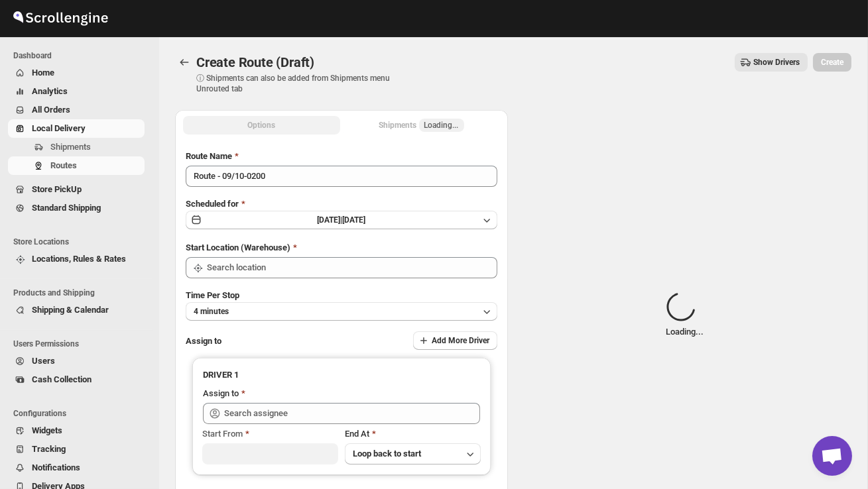
type input "DS02 Bileshivale"
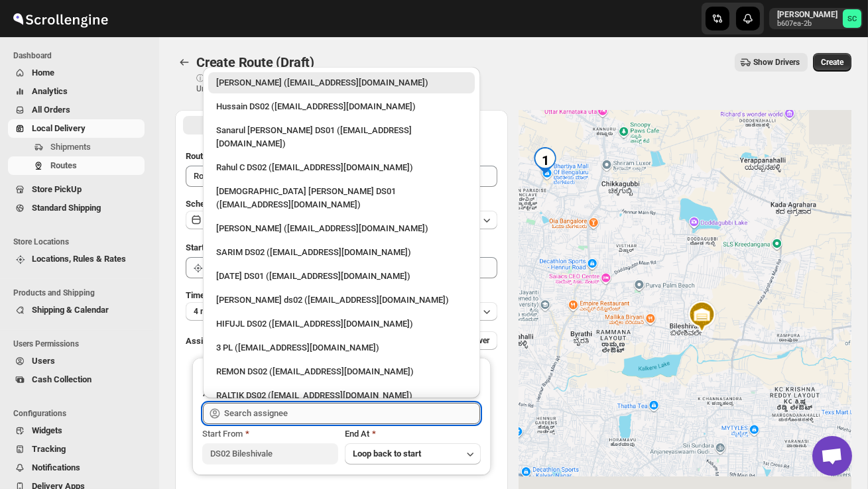
click at [283, 412] on input "text" at bounding box center [352, 413] width 256 height 21
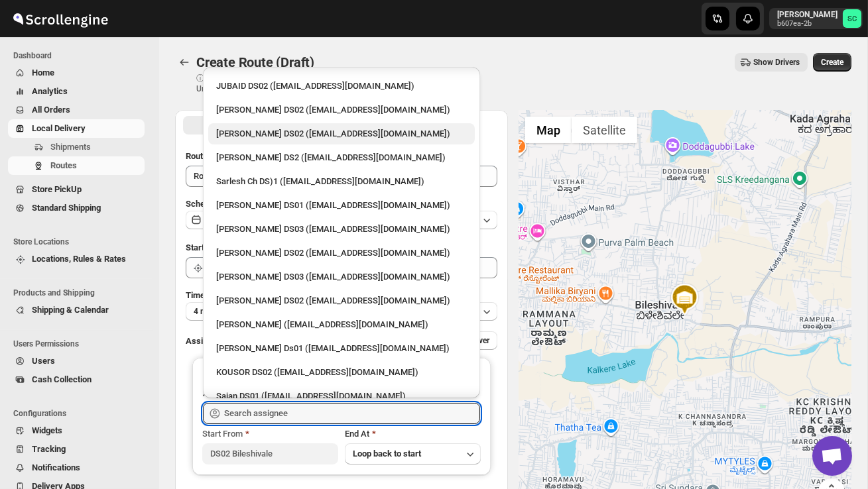
scroll to position [383, 0]
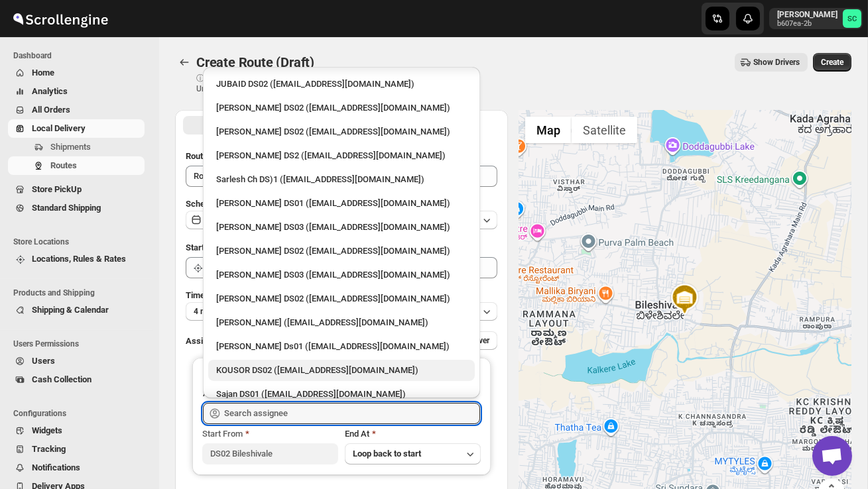
click at [284, 364] on div "KOUSOR DS02 ([EMAIL_ADDRESS][DOMAIN_NAME])" at bounding box center [341, 370] width 251 height 13
type input "KOUSOR DS02 ([EMAIL_ADDRESS][DOMAIN_NAME])"
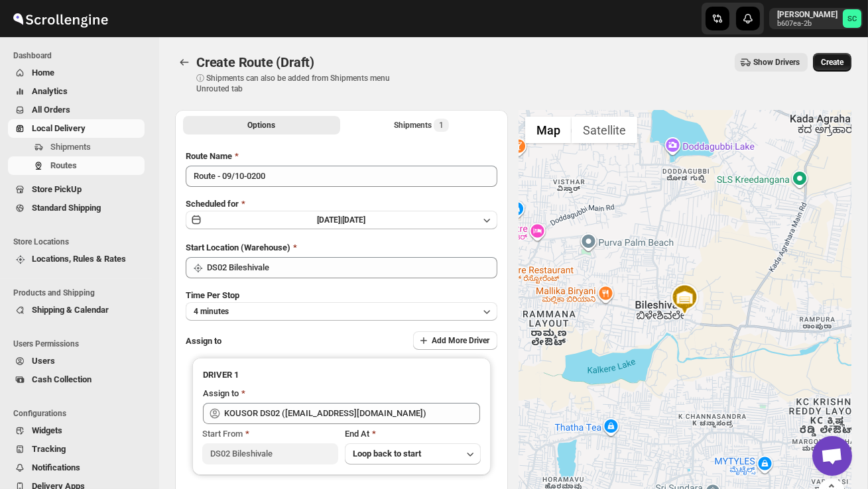
click at [833, 64] on span "Create" at bounding box center [832, 62] width 23 height 11
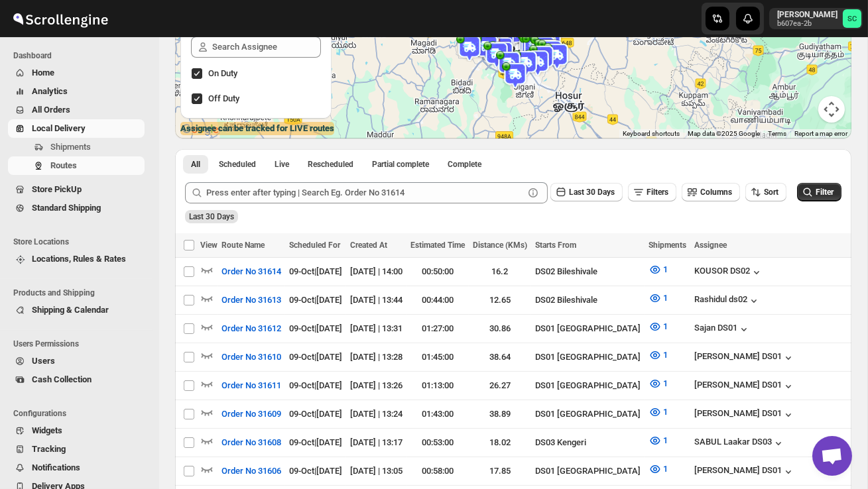
scroll to position [203, 0]
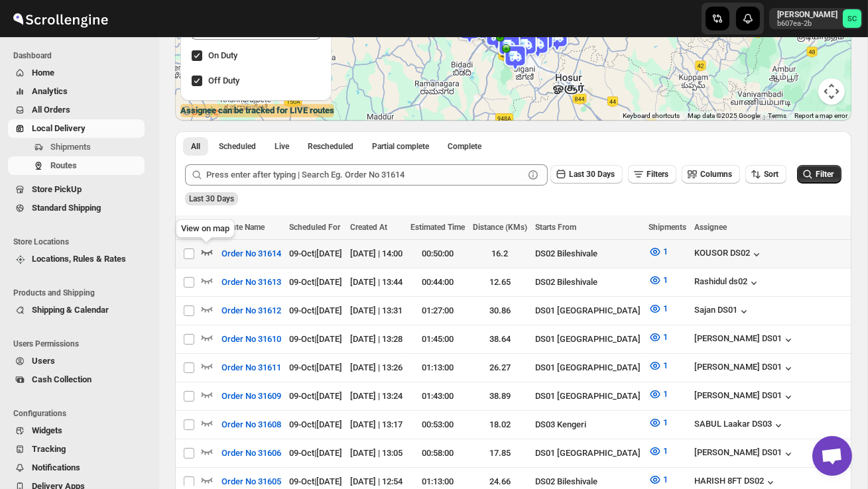
click at [209, 249] on icon "button" at bounding box center [206, 251] width 13 height 13
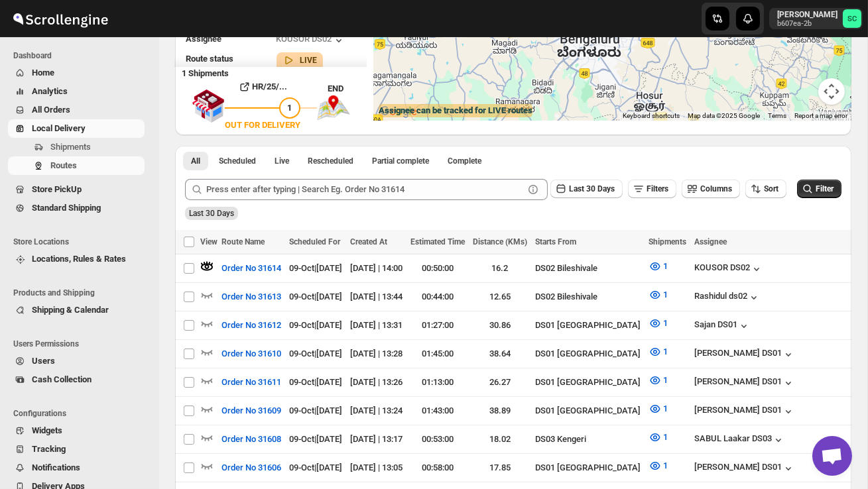
scroll to position [0, 0]
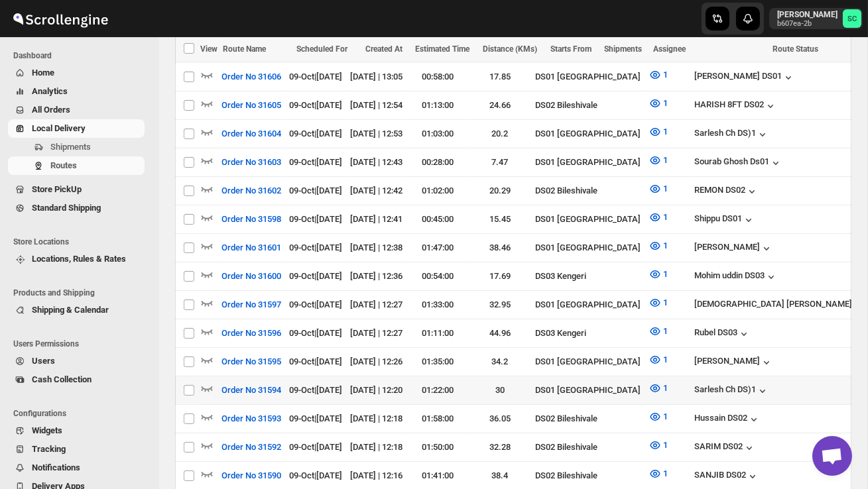
scroll to position [637, 0]
click at [97, 146] on span "Shipments" at bounding box center [95, 147] width 91 height 13
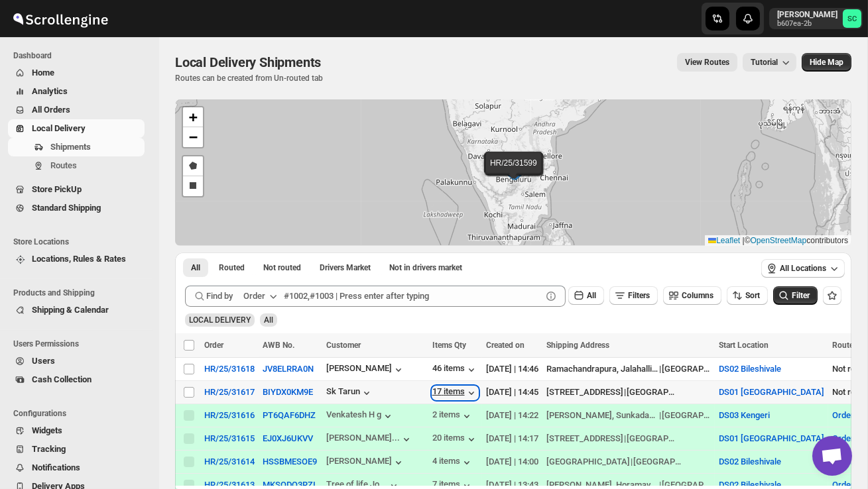
click at [454, 388] on div "17 items" at bounding box center [455, 392] width 46 height 13
click at [188, 367] on input "Select shipment" at bounding box center [189, 369] width 11 height 11
checkbox input "true"
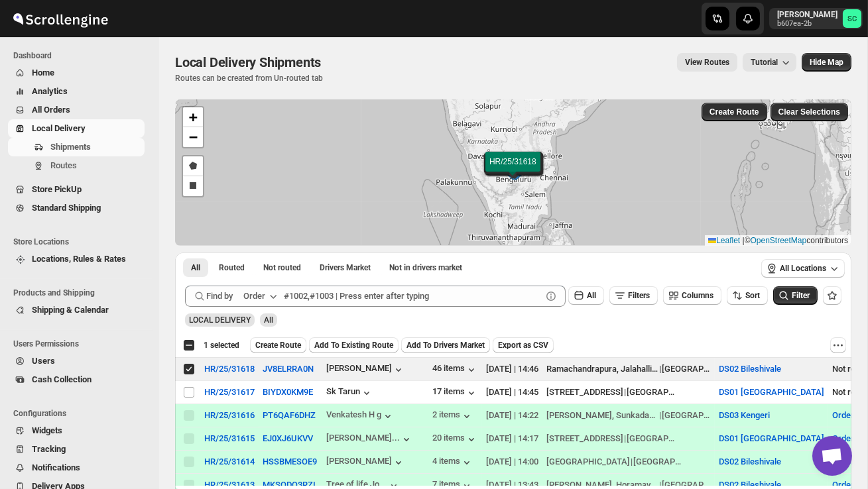
click at [284, 343] on span "Create Route" at bounding box center [278, 345] width 46 height 11
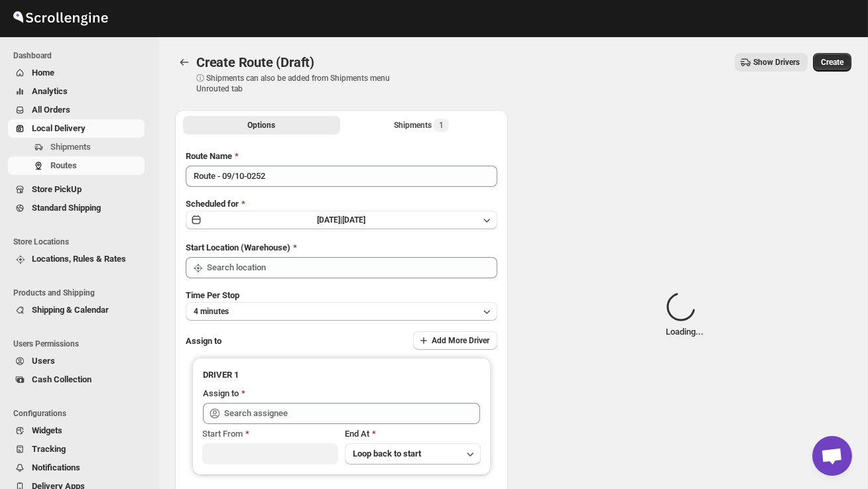
type input "DS02 Bileshivale"
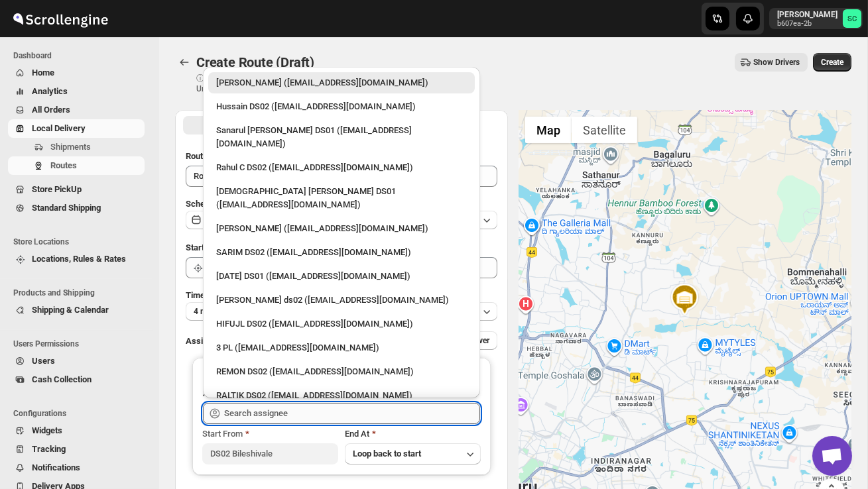
click at [292, 418] on input "text" at bounding box center [352, 413] width 256 height 21
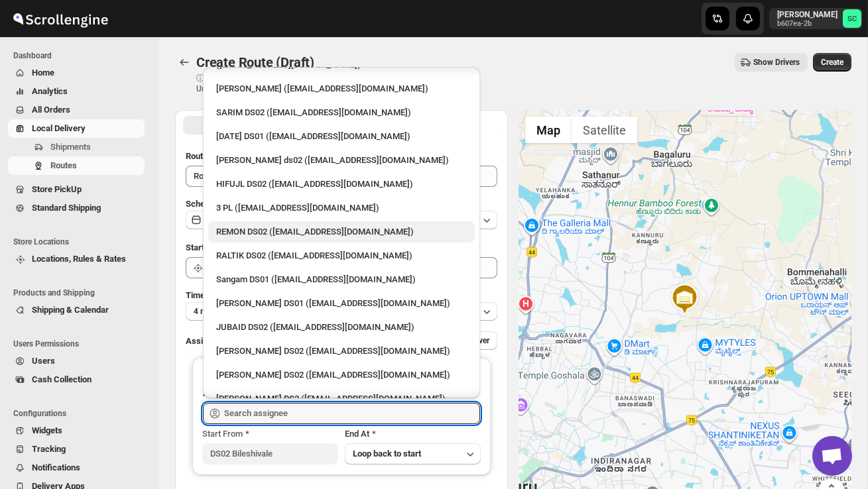
scroll to position [148, 0]
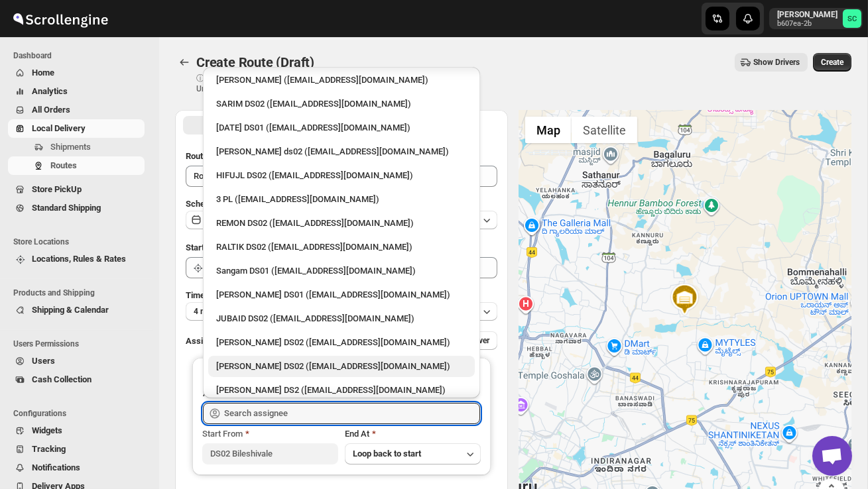
click at [282, 360] on div "[PERSON_NAME] DS02 ([EMAIL_ADDRESS][DOMAIN_NAME])" at bounding box center [341, 366] width 251 height 13
type input "[PERSON_NAME] DS02 ([EMAIL_ADDRESS][DOMAIN_NAME])"
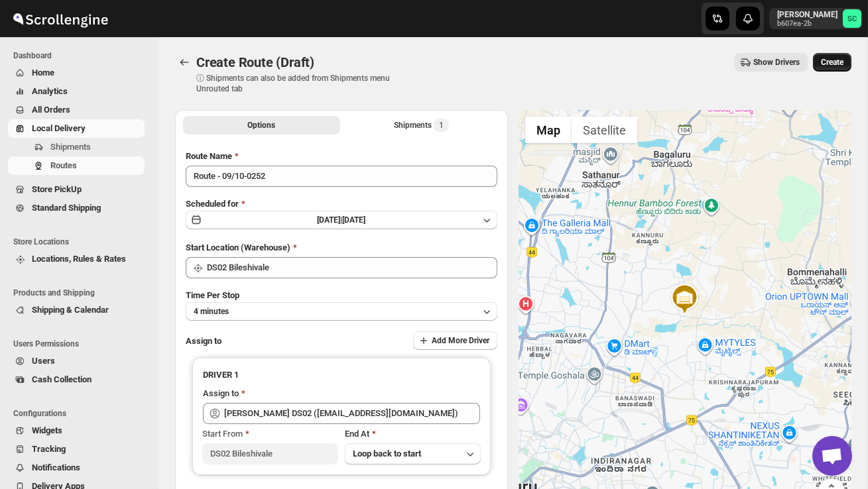
click at [827, 61] on span "Create" at bounding box center [832, 62] width 23 height 11
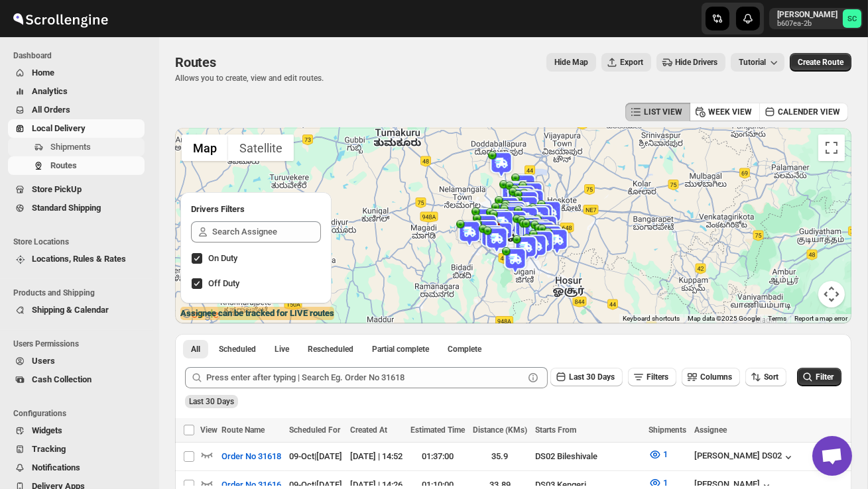
click at [76, 147] on span "Shipments" at bounding box center [70, 147] width 40 height 10
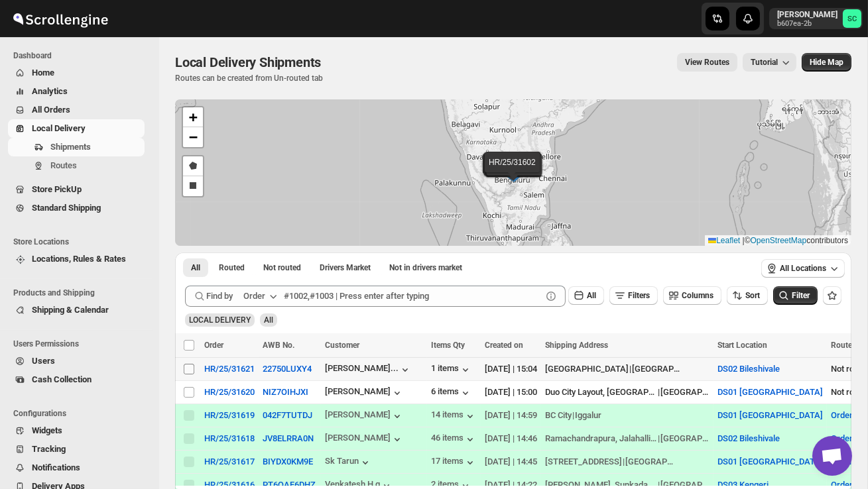
click at [191, 367] on input "Select shipment" at bounding box center [189, 369] width 11 height 11
checkbox input "true"
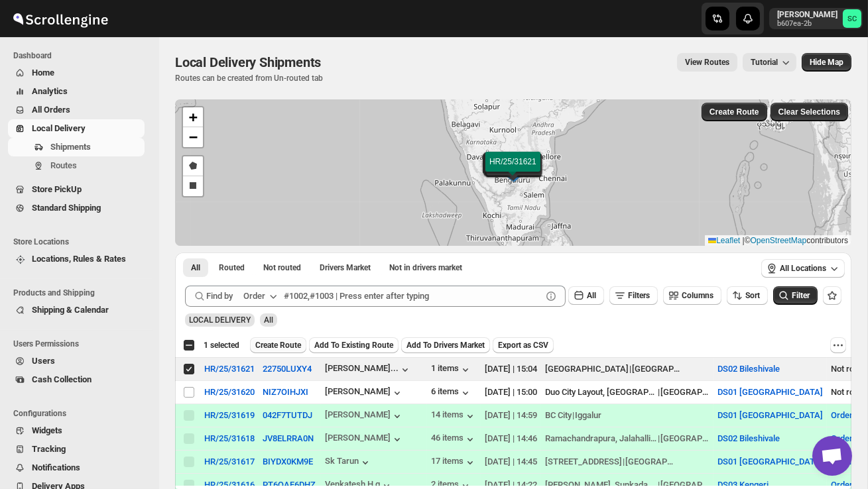
click at [290, 345] on span "Create Route" at bounding box center [278, 345] width 46 height 11
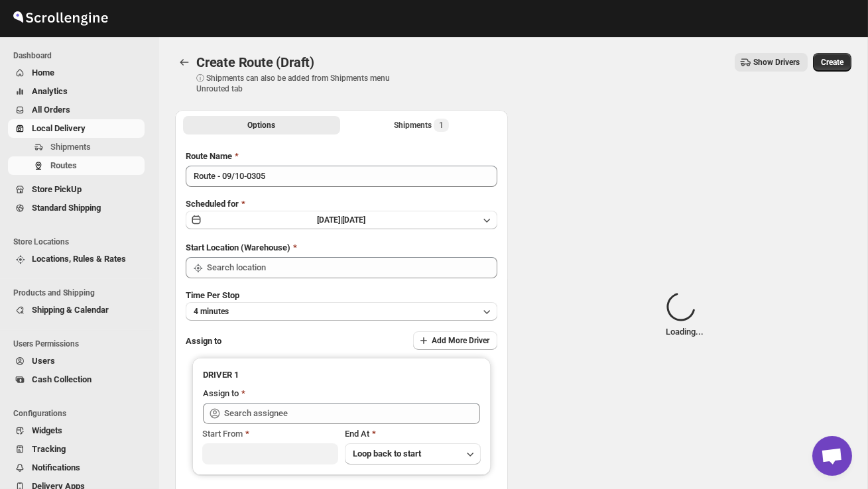
type input "DS02 Bileshivale"
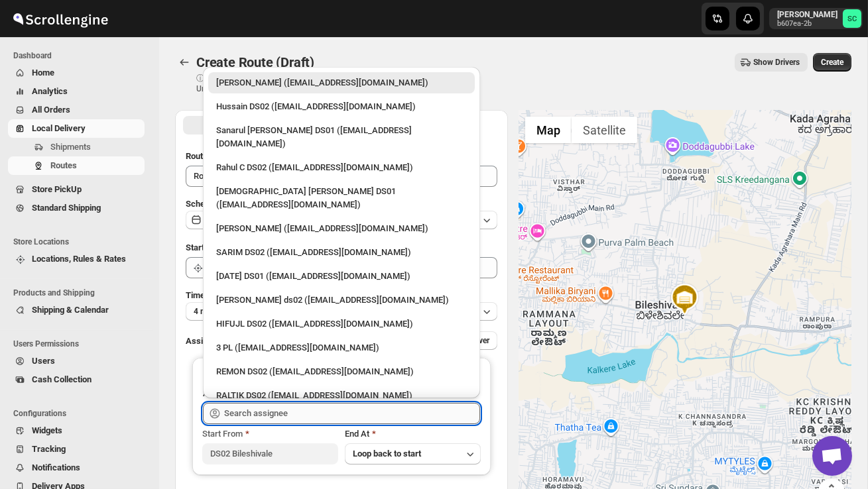
click at [277, 411] on input "text" at bounding box center [352, 413] width 256 height 21
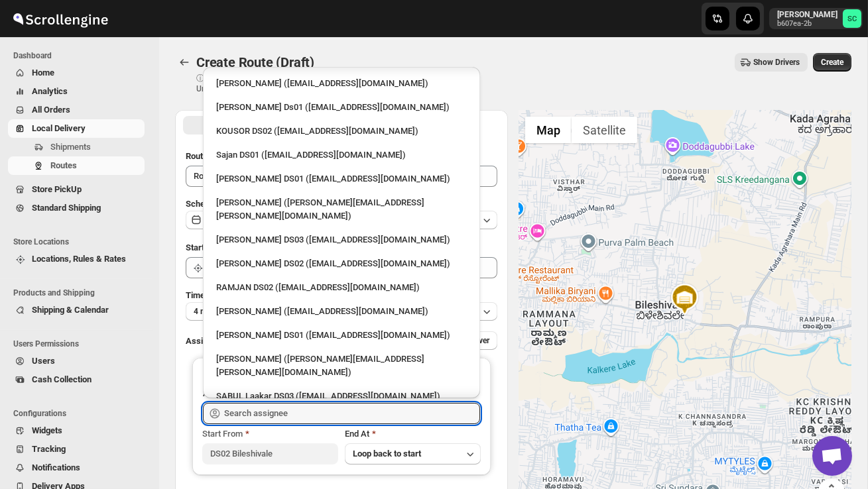
scroll to position [611, 0]
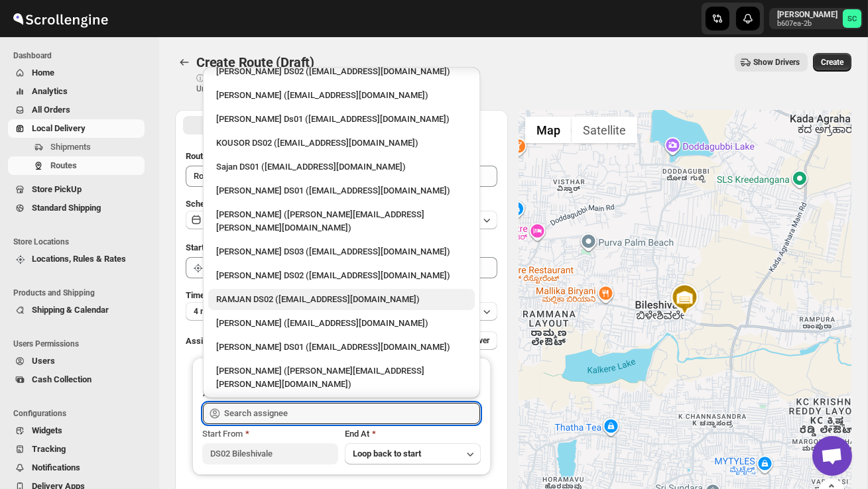
click at [275, 293] on div "RAMJAN DS02 ([EMAIL_ADDRESS][DOMAIN_NAME])" at bounding box center [341, 299] width 251 height 13
type input "RAMJAN DS02 ([EMAIL_ADDRESS][DOMAIN_NAME])"
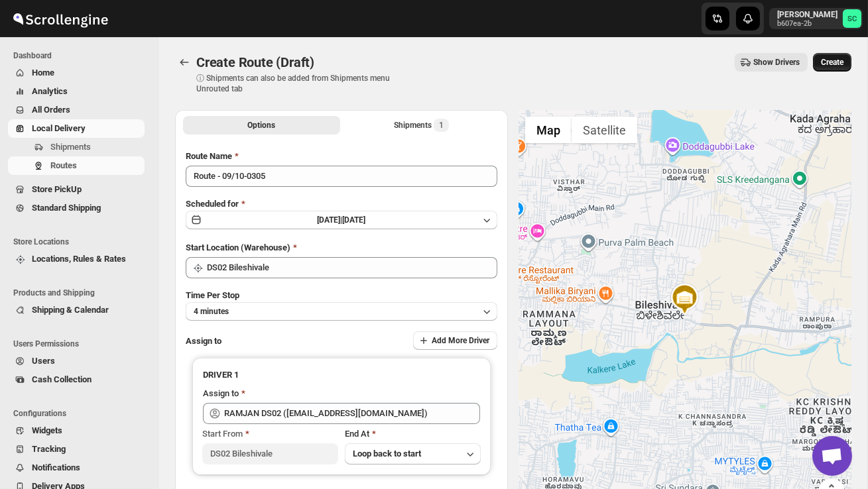
click at [831, 67] on span "Create" at bounding box center [832, 62] width 23 height 11
